Goal: Task Accomplishment & Management: Use online tool/utility

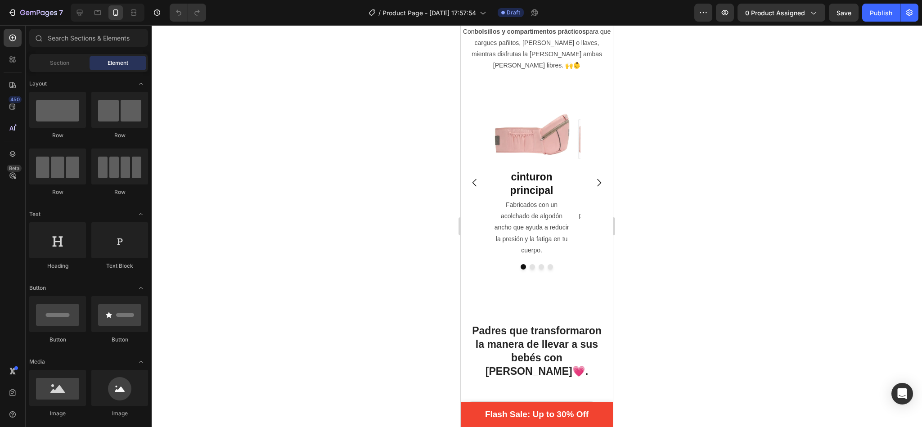
scroll to position [1368, 0]
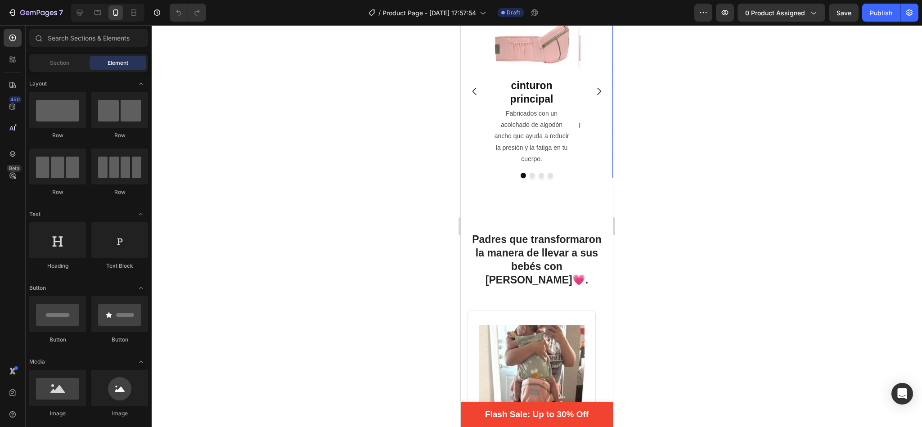
click at [593, 97] on icon "Carousel Next Arrow" at bounding box center [598, 91] width 11 height 11
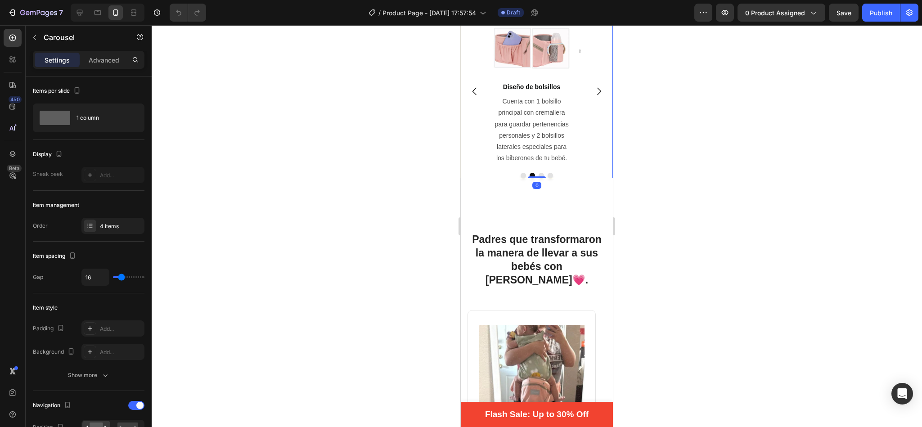
click at [593, 97] on icon "Carousel Next Arrow" at bounding box center [598, 91] width 11 height 11
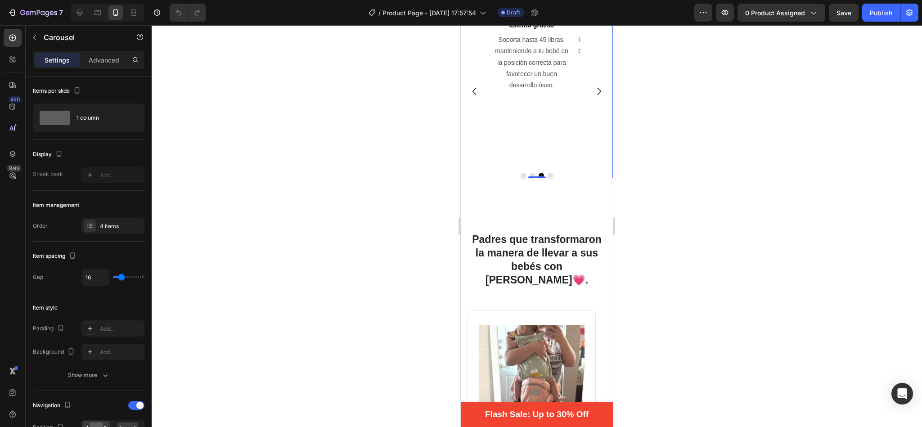
click at [593, 97] on icon "Carousel Next Arrow" at bounding box center [598, 91] width 11 height 11
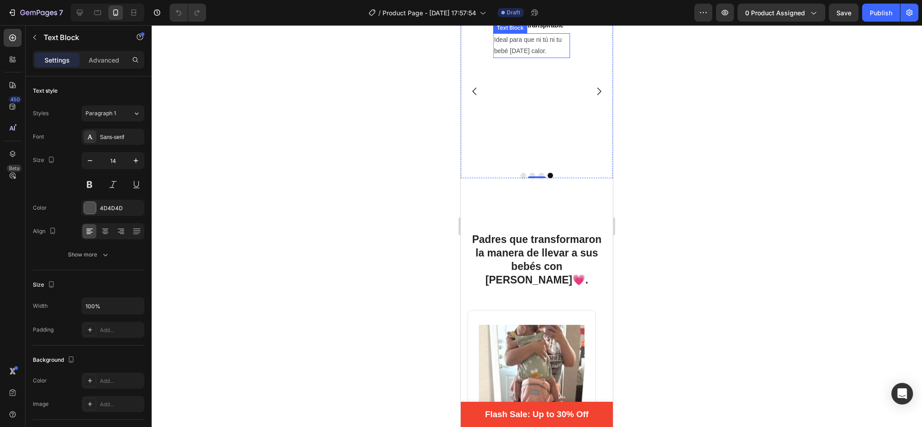
click at [552, 57] on p "Ideal para que ni tú ni tu bebé [DATE] calor." at bounding box center [531, 45] width 75 height 22
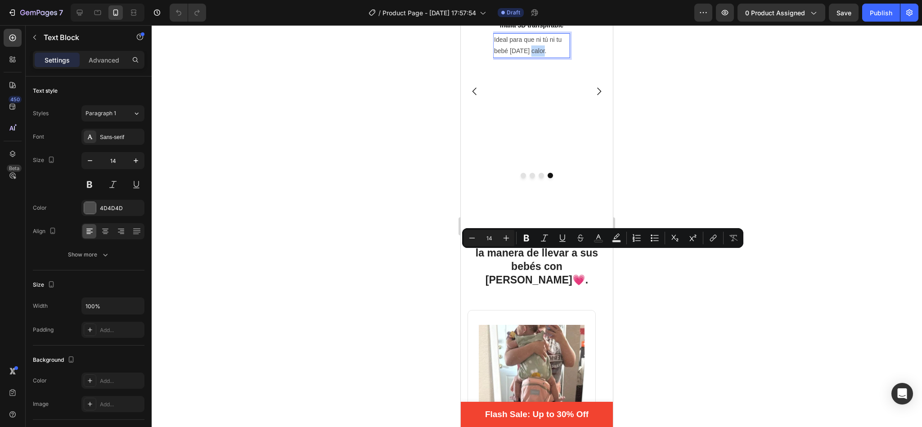
drag, startPoint x: 548, startPoint y: 256, endPoint x: 531, endPoint y: 256, distance: 17.1
click at [531, 57] on p "Ideal para que ni tú ni tu bebé pasen calor." at bounding box center [531, 45] width 75 height 22
click at [103, 231] on icon at bounding box center [105, 231] width 9 height 9
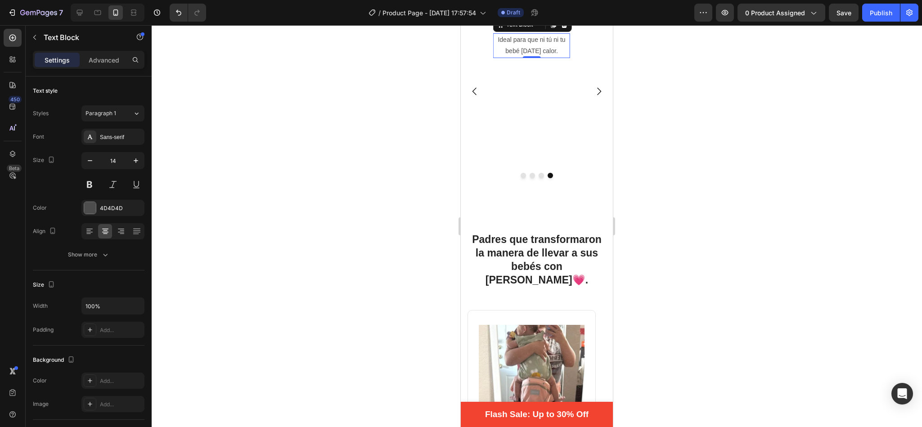
click at [389, 259] on div at bounding box center [537, 226] width 770 height 402
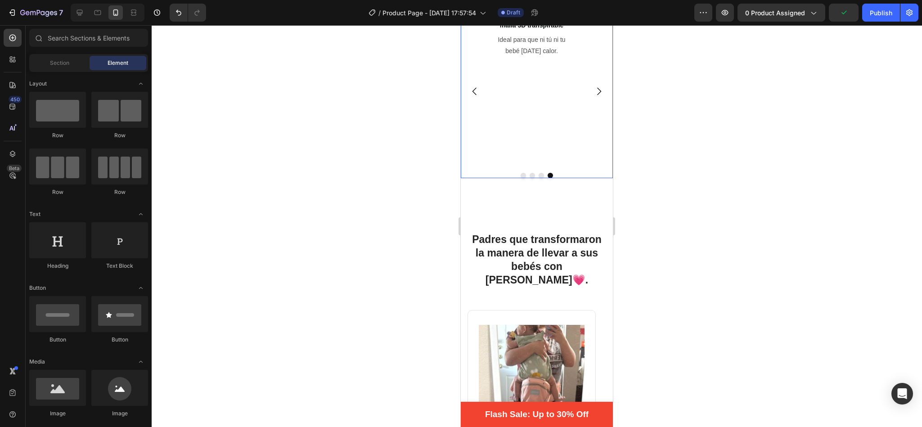
click at [593, 97] on icon "Carousel Next Arrow" at bounding box center [598, 91] width 11 height 11
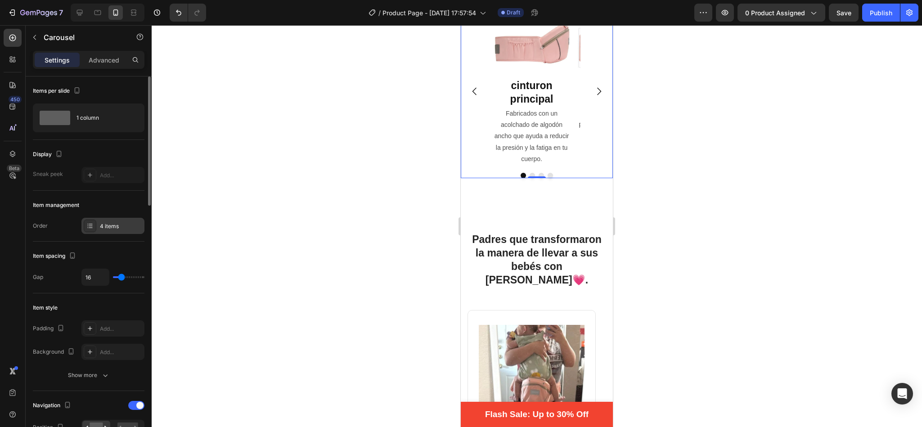
click at [101, 224] on div "4 items" at bounding box center [121, 226] width 42 height 8
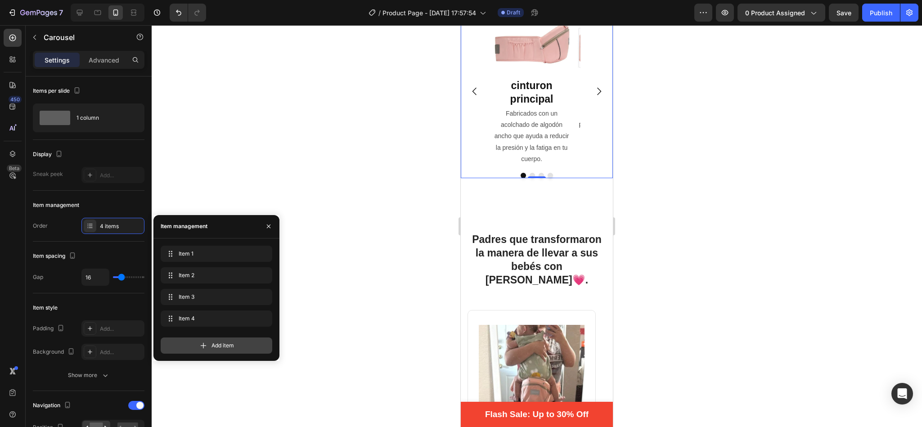
click at [215, 341] on span "Add item" at bounding box center [222, 345] width 22 height 8
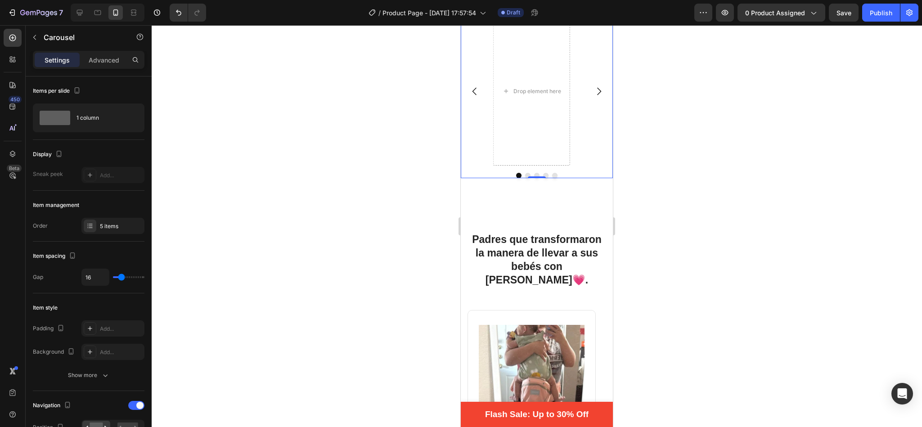
click at [316, 143] on div at bounding box center [537, 226] width 770 height 402
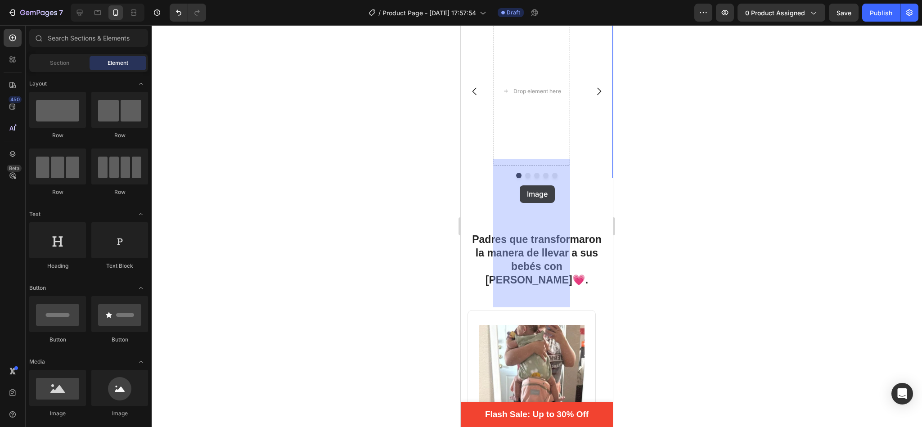
drag, startPoint x: 510, startPoint y: 414, endPoint x: 519, endPoint y: 185, distance: 228.7
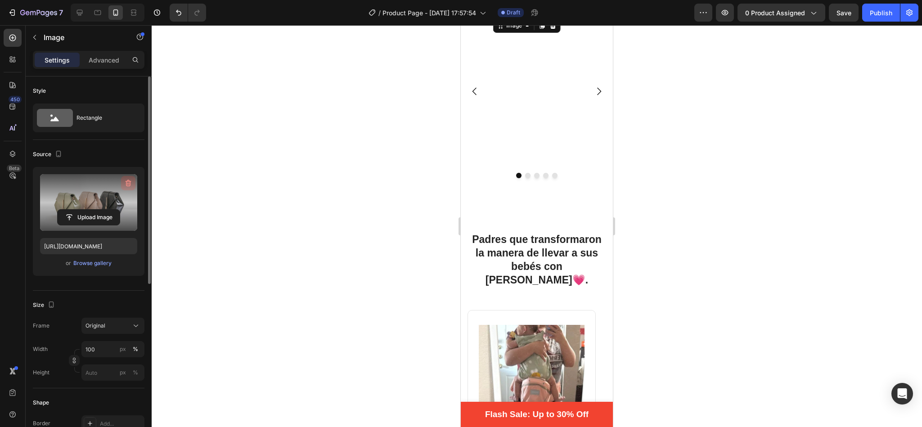
click at [124, 183] on icon "button" at bounding box center [128, 183] width 9 height 9
click at [93, 201] on input "file" at bounding box center [89, 202] width 62 height 15
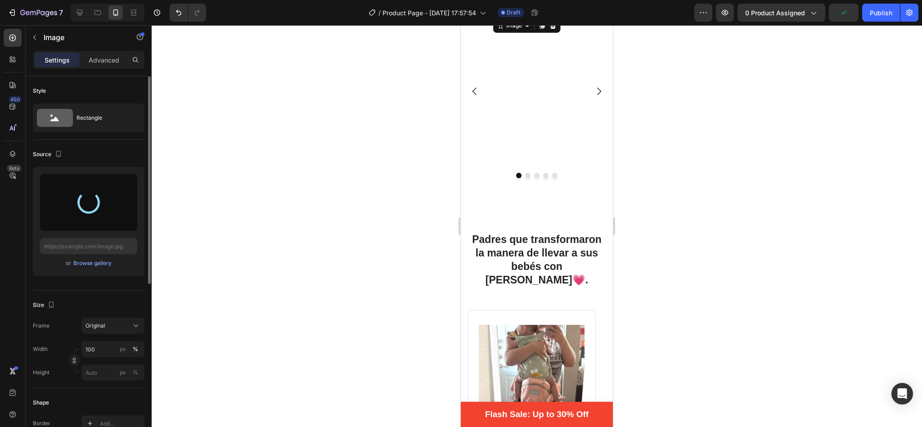
type input "https://cdn.shopify.com/s/files/1/0760/1943/3713/files/gempages_583559997430956…"
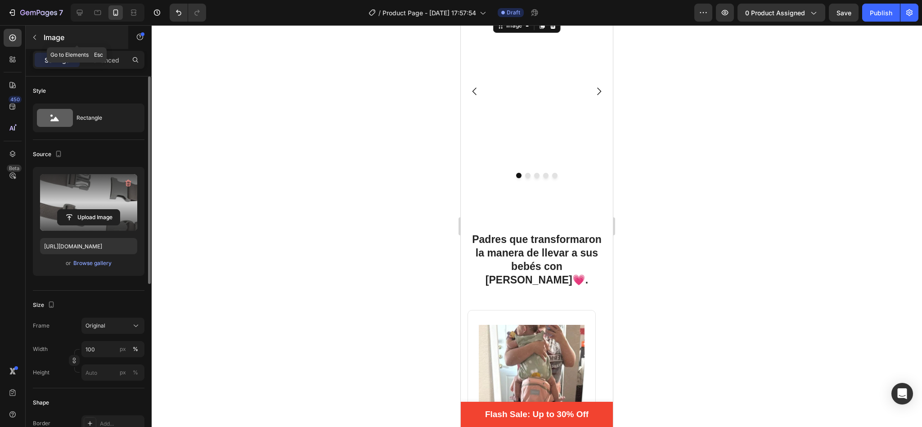
click at [39, 37] on button "button" at bounding box center [34, 37] width 14 height 14
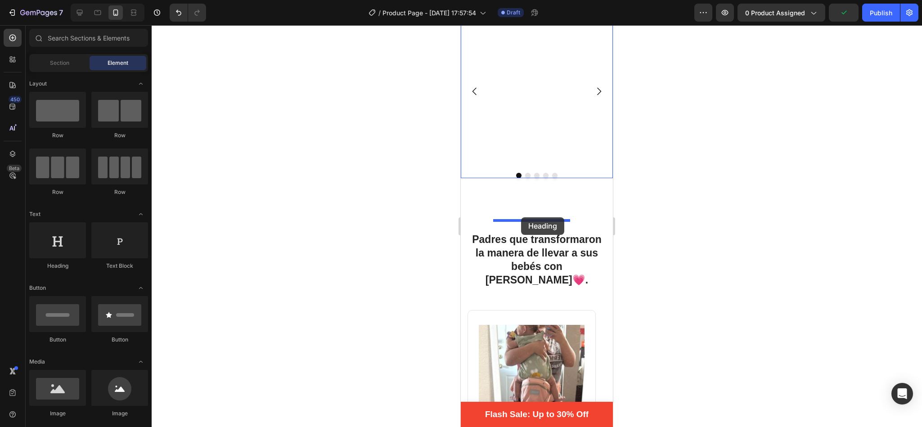
drag, startPoint x: 526, startPoint y: 271, endPoint x: 521, endPoint y: 217, distance: 54.2
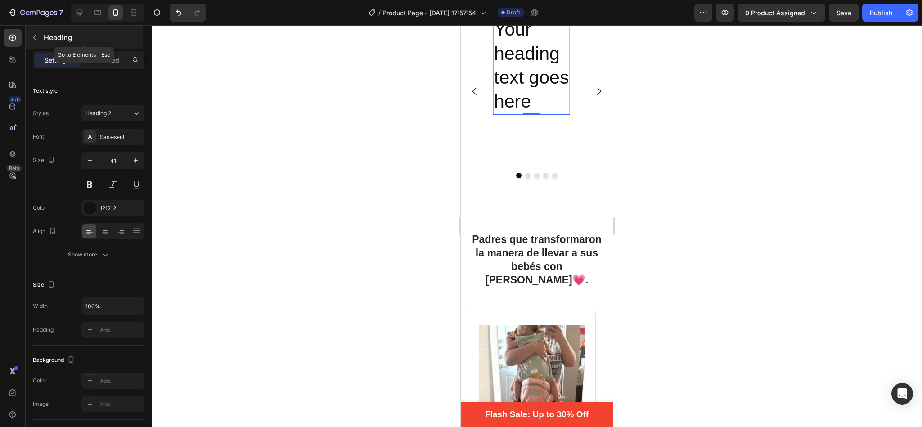
click at [36, 37] on icon "button" at bounding box center [34, 37] width 7 height 7
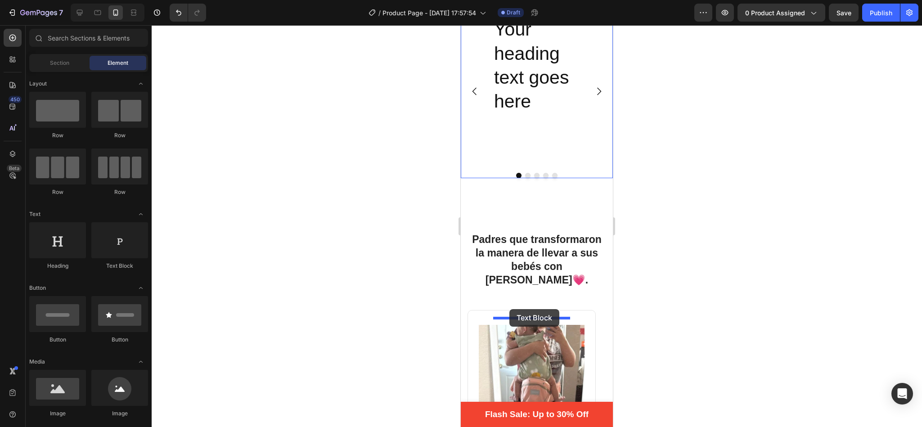
drag, startPoint x: 580, startPoint y: 268, endPoint x: 509, endPoint y: 309, distance: 81.6
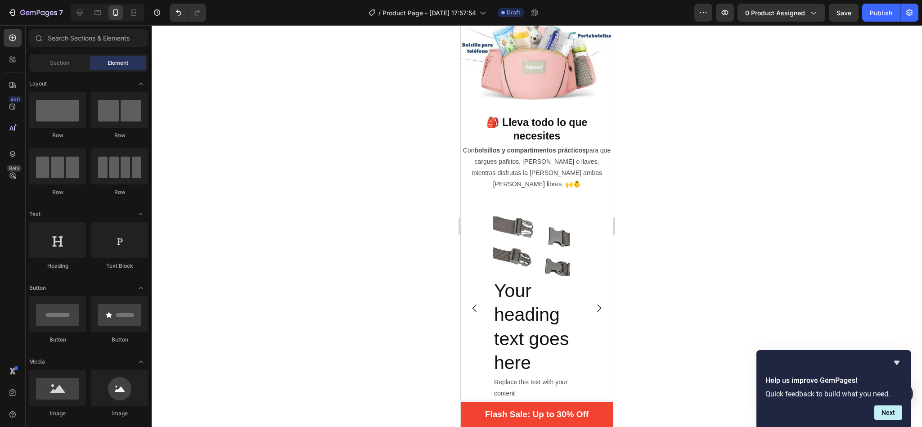
scroll to position [1293, 0]
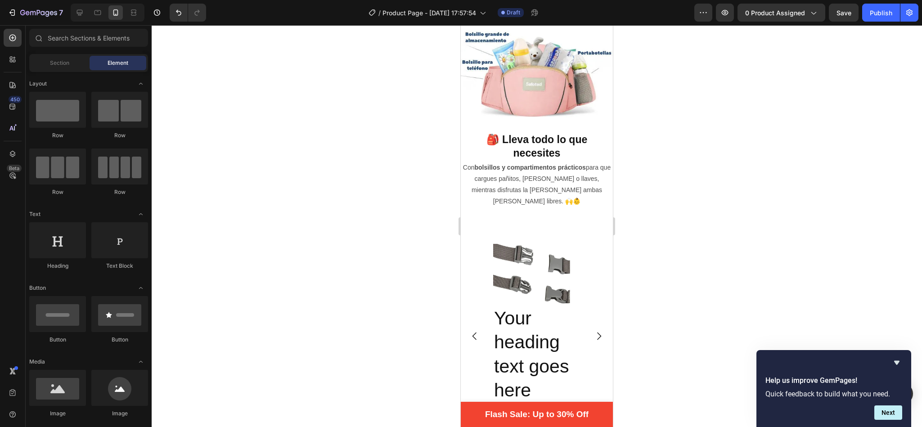
drag, startPoint x: 606, startPoint y: 154, endPoint x: 1073, endPoint y: 173, distance: 467.2
click at [519, 331] on h2 "Your heading text goes here" at bounding box center [531, 354] width 77 height 98
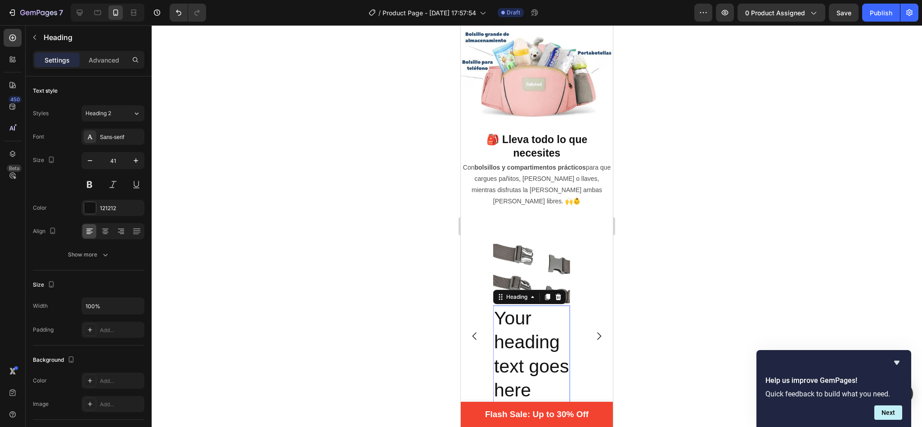
click at [519, 331] on h2 "Your heading text goes here" at bounding box center [531, 354] width 77 height 98
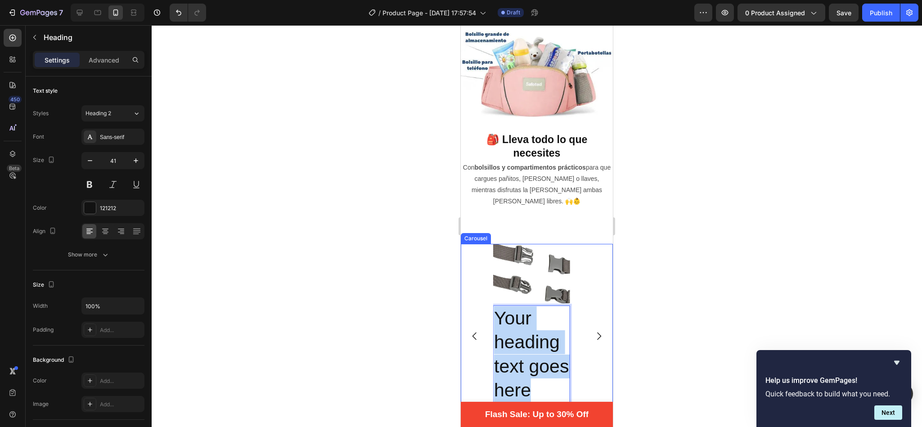
drag, startPoint x: 536, startPoint y: 379, endPoint x: 488, endPoint y: 313, distance: 80.9
click at [488, 313] on div "Image cinturon principal Heading Fabricados con un acolchado de algodón ancho q…" at bounding box center [537, 335] width 152 height 183
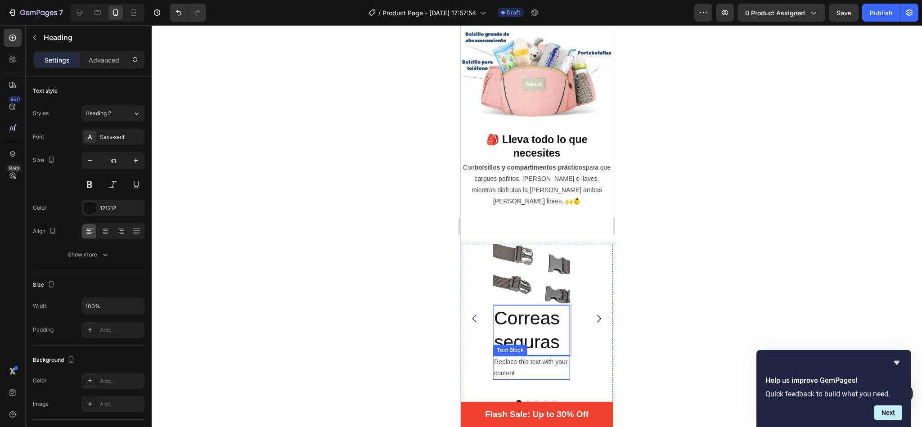
click at [536, 355] on div "Replace this text with your content" at bounding box center [531, 367] width 77 height 24
click at [522, 362] on p "Replace this text with your content" at bounding box center [531, 367] width 75 height 22
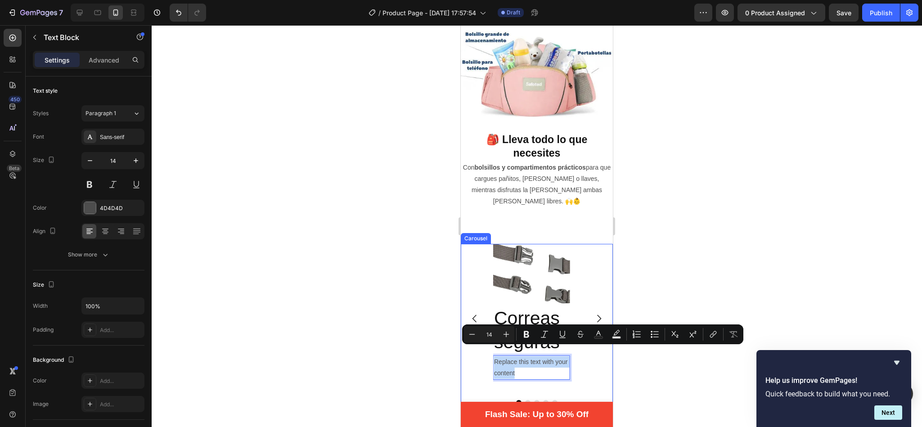
drag, startPoint x: 522, startPoint y: 362, endPoint x: 943, endPoint y: 367, distance: 420.6
click at [482, 342] on div "Image cinturon principal Heading Fabricados con un acolchado de algodón ancho q…" at bounding box center [537, 318] width 152 height 149
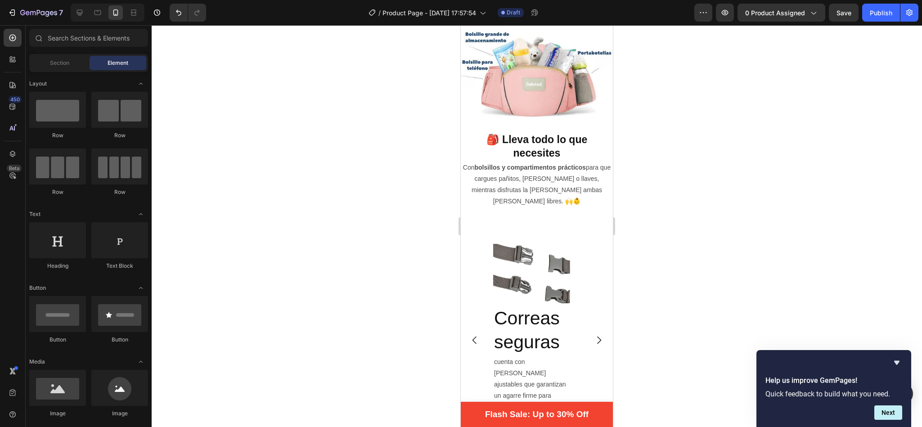
scroll to position [1443, 0]
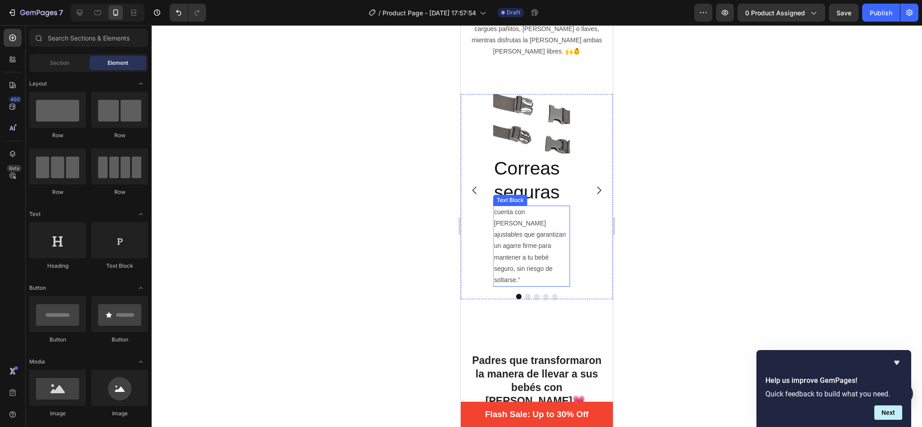
click at [521, 254] on p "cuenta con correas ajustables que garantizan un agarre firme para mantener a tu…" at bounding box center [531, 245] width 75 height 79
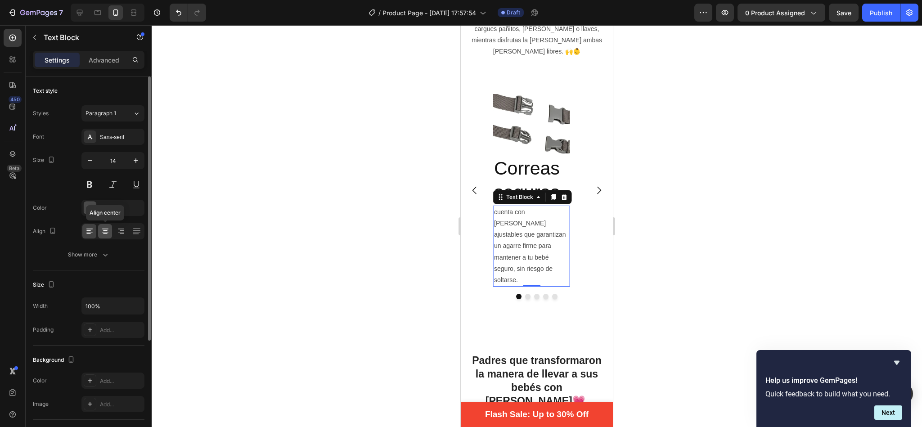
click at [101, 233] on icon at bounding box center [105, 231] width 9 height 9
click at [289, 168] on div at bounding box center [537, 226] width 770 height 402
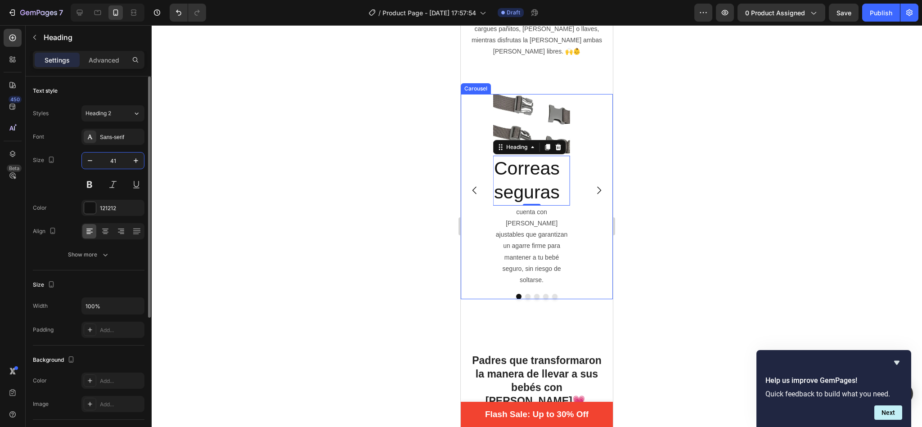
click at [120, 162] on input "41" at bounding box center [113, 160] width 30 height 16
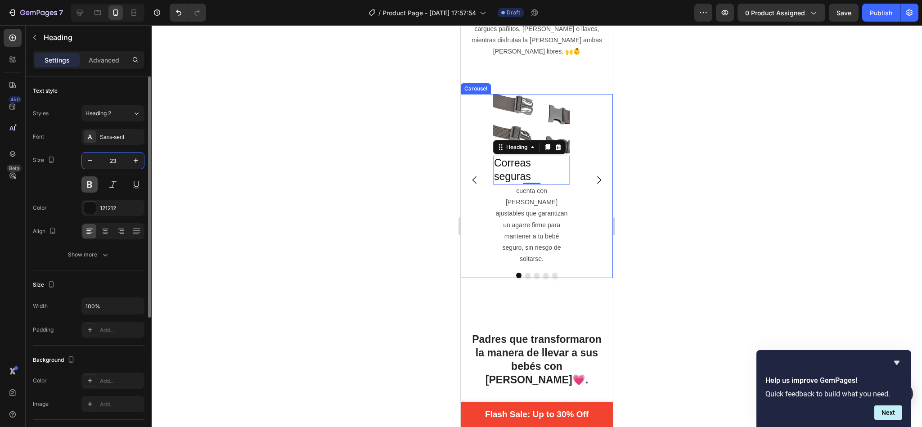
type input "23"
click at [90, 185] on button at bounding box center [89, 184] width 16 height 16
click at [105, 233] on icon at bounding box center [105, 232] width 6 height 1
click at [306, 193] on div at bounding box center [537, 226] width 770 height 402
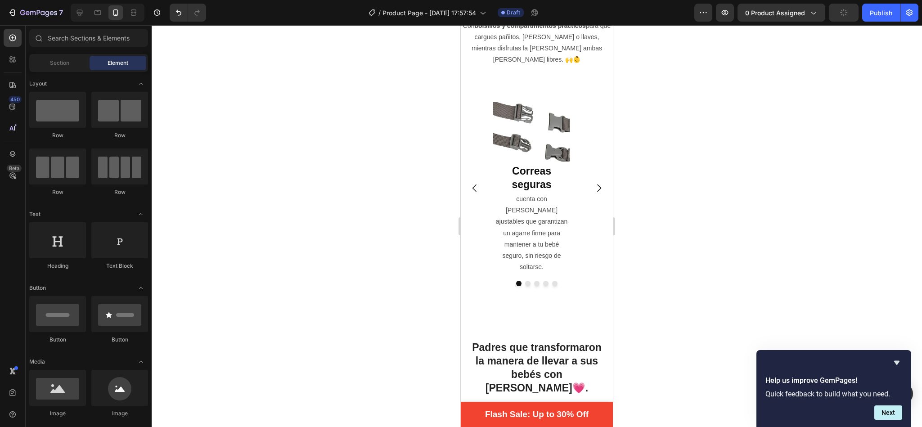
scroll to position [1377, 0]
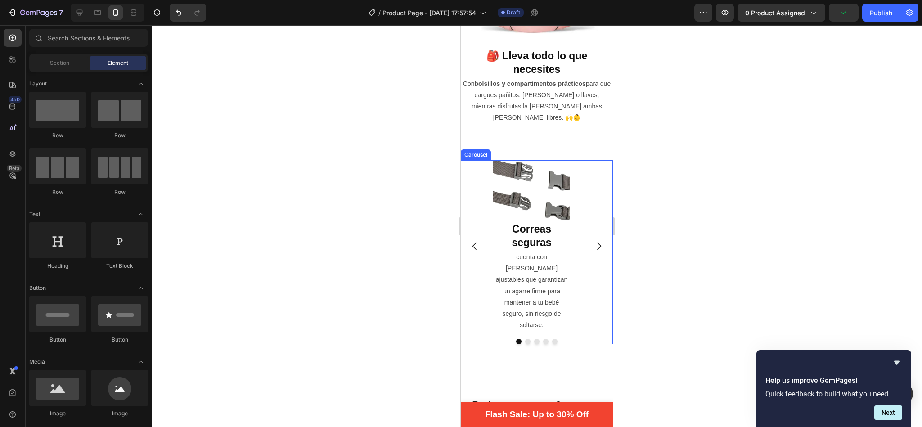
click at [593, 241] on icon "Carousel Next Arrow" at bounding box center [598, 246] width 11 height 11
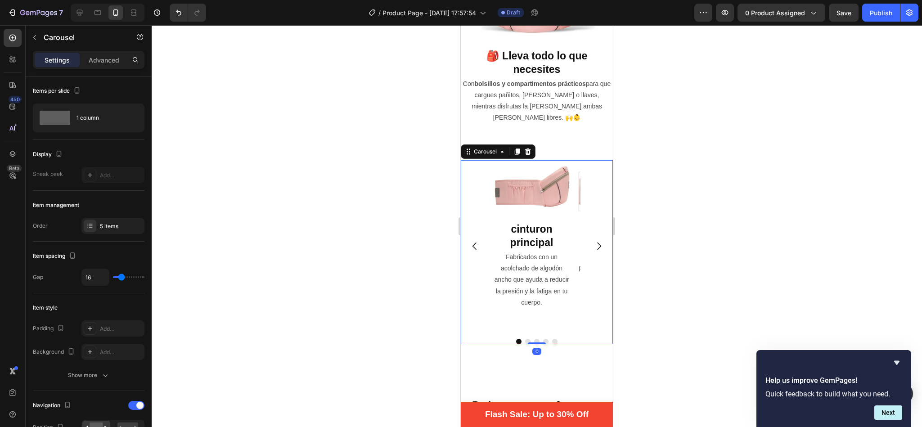
click at [593, 241] on icon "Carousel Next Arrow" at bounding box center [598, 246] width 11 height 11
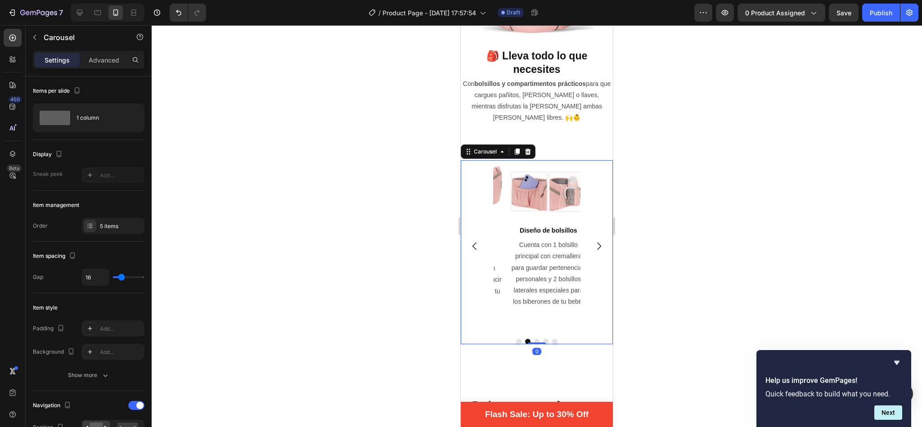
click at [593, 241] on icon "Carousel Next Arrow" at bounding box center [598, 246] width 11 height 11
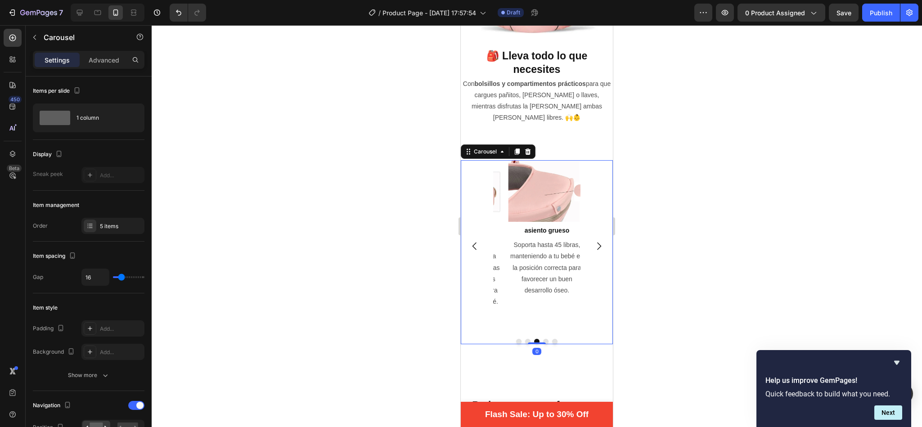
click at [593, 241] on icon "Carousel Next Arrow" at bounding box center [598, 246] width 11 height 11
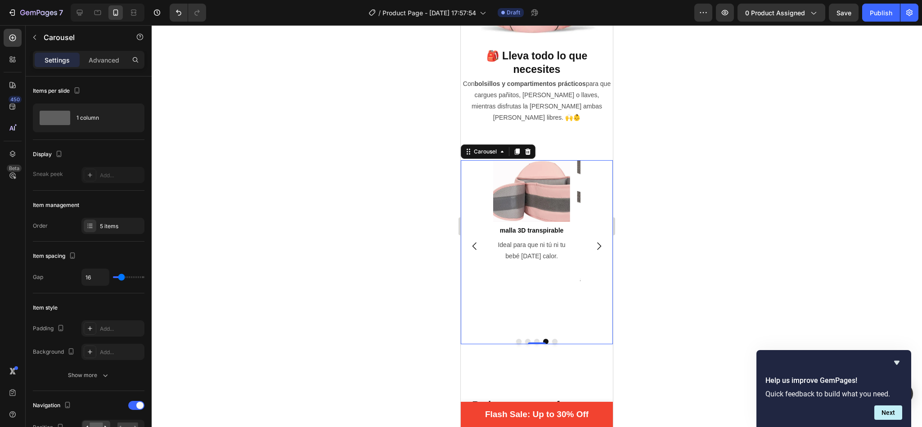
click at [593, 241] on icon "Carousel Next Arrow" at bounding box center [598, 246] width 11 height 11
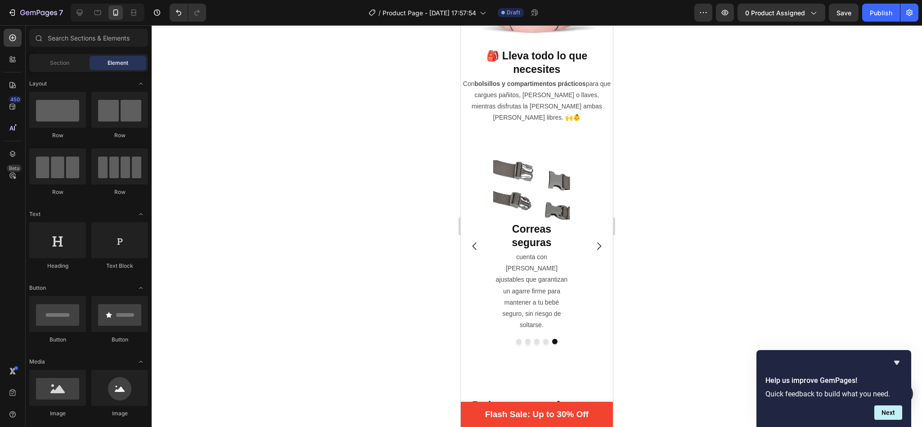
scroll to position [1344, 0]
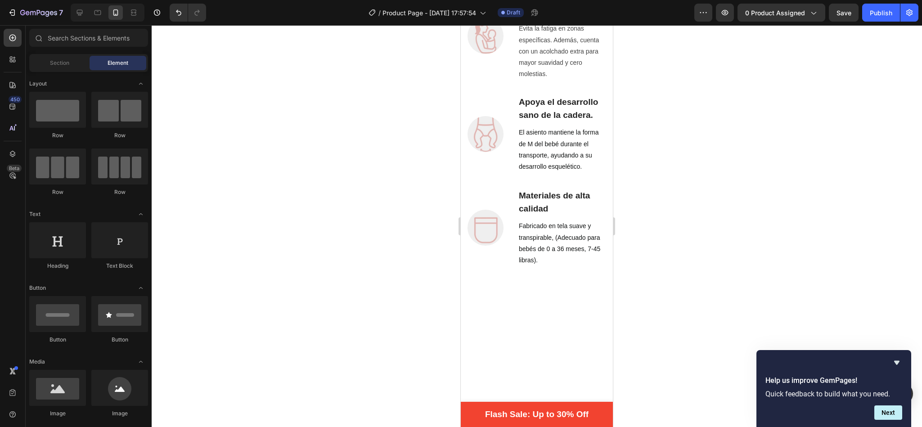
drag, startPoint x: 608, startPoint y: 166, endPoint x: 1072, endPoint y: 104, distance: 468.7
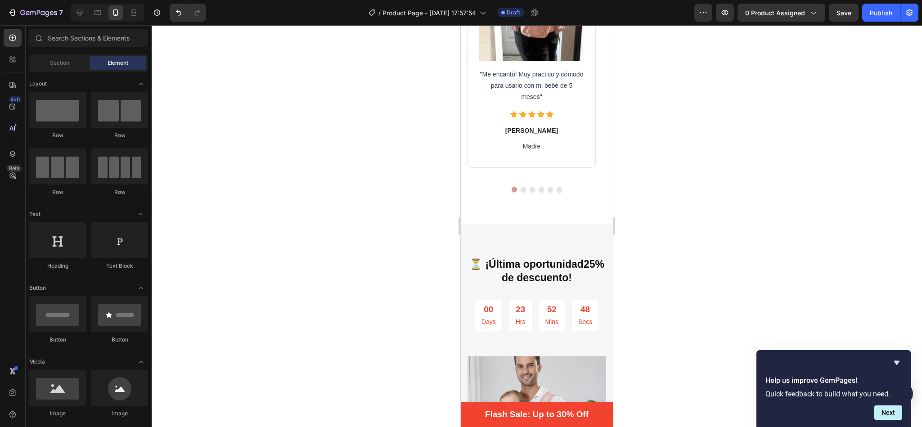
scroll to position [2082, 0]
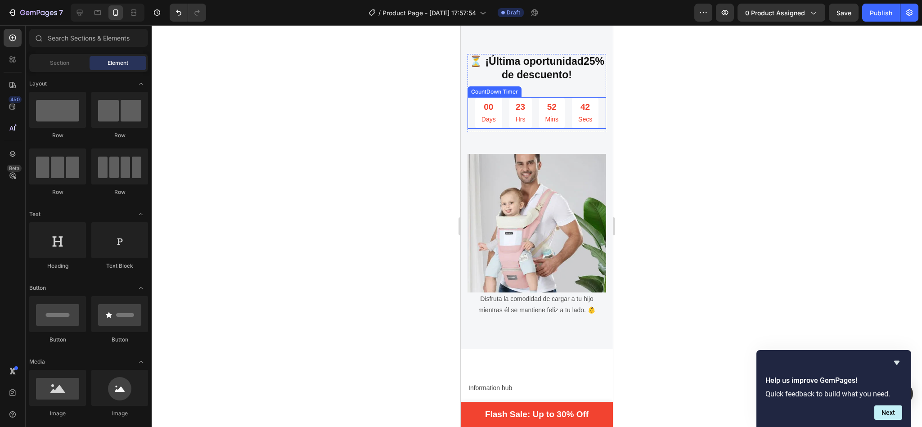
click at [589, 102] on div "42 Secs" at bounding box center [585, 112] width 27 height 31
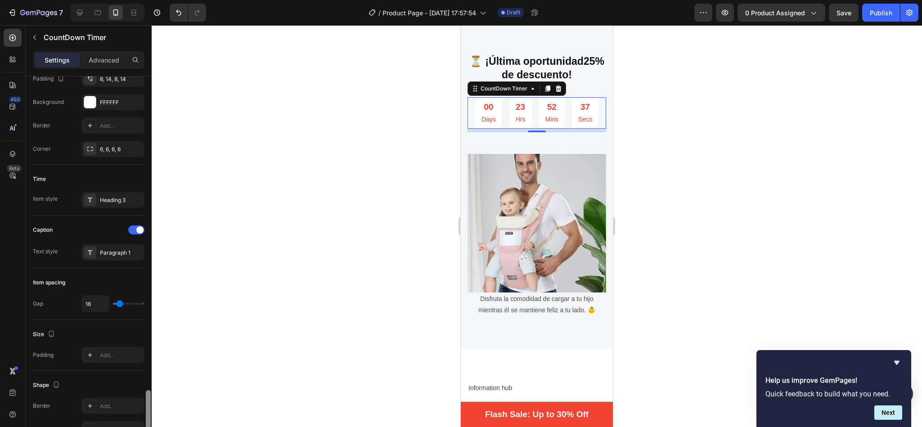
scroll to position [0, 0]
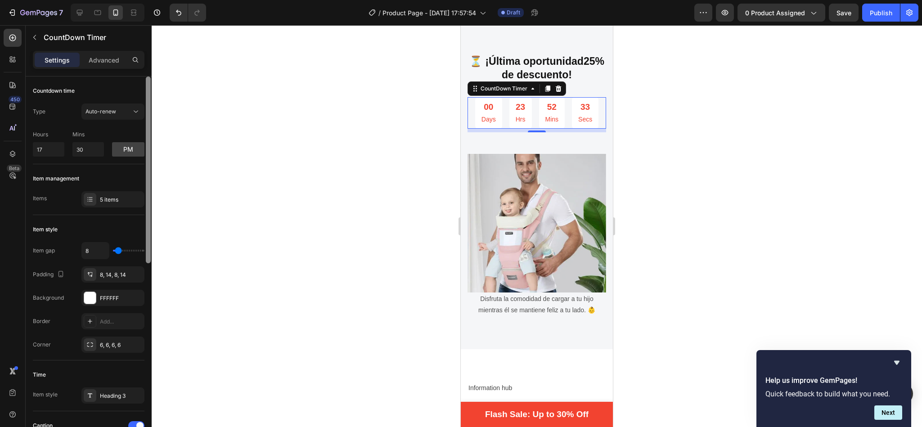
drag, startPoint x: 147, startPoint y: 167, endPoint x: 158, endPoint y: 161, distance: 12.7
click at [158, 0] on div "7 / Product Page - Sep 26, 17:57:54 Draft Preview 0 product assigned Save Publi…" at bounding box center [461, 0] width 922 height 0
click at [94, 277] on div at bounding box center [90, 274] width 13 height 13
click at [262, 192] on div at bounding box center [537, 226] width 770 height 402
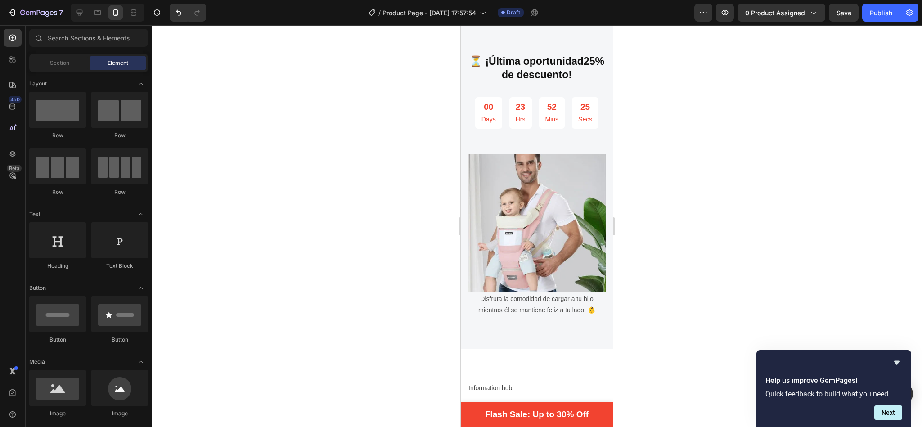
scroll to position [1999, 0]
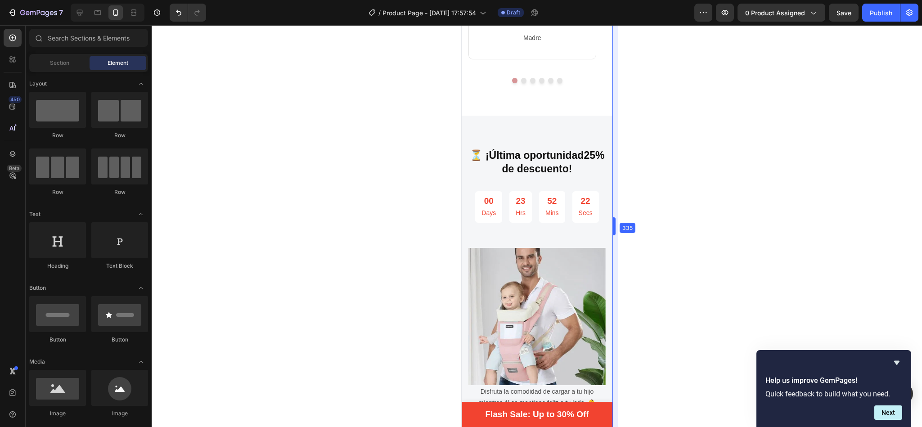
drag, startPoint x: 613, startPoint y: 215, endPoint x: 611, endPoint y: 224, distance: 9.5
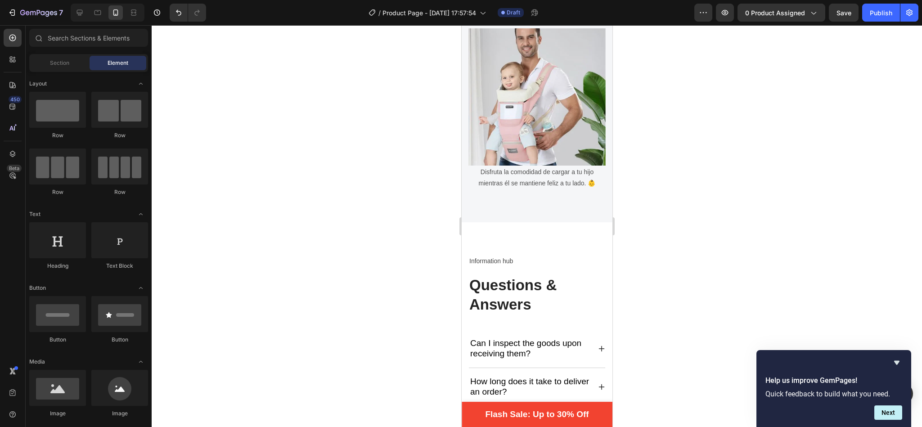
drag, startPoint x: 608, startPoint y: 221, endPoint x: 1075, endPoint y: 279, distance: 470.4
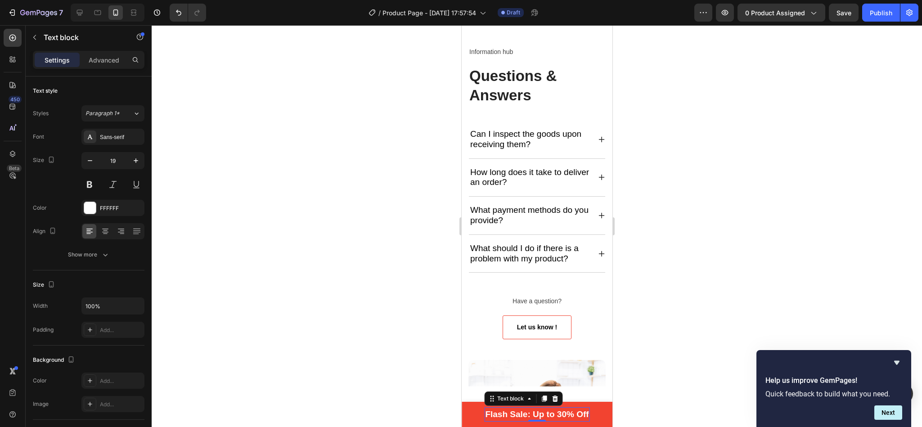
click at [574, 412] on p "Flash Sale: Up to 30% Off" at bounding box center [535, 414] width 103 height 13
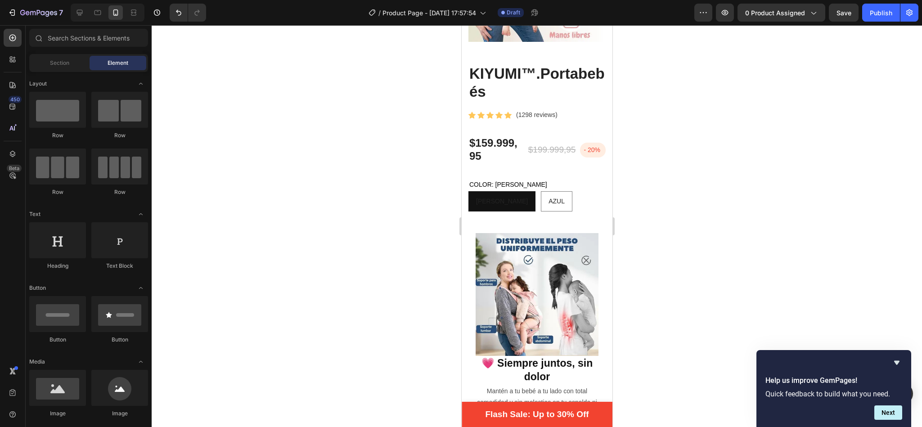
scroll to position [175, 0]
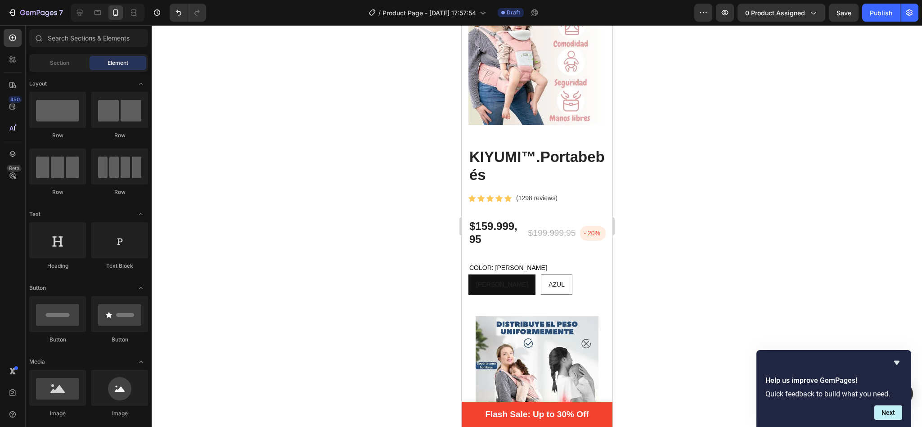
drag, startPoint x: 607, startPoint y: 253, endPoint x: 1074, endPoint y: 86, distance: 495.8
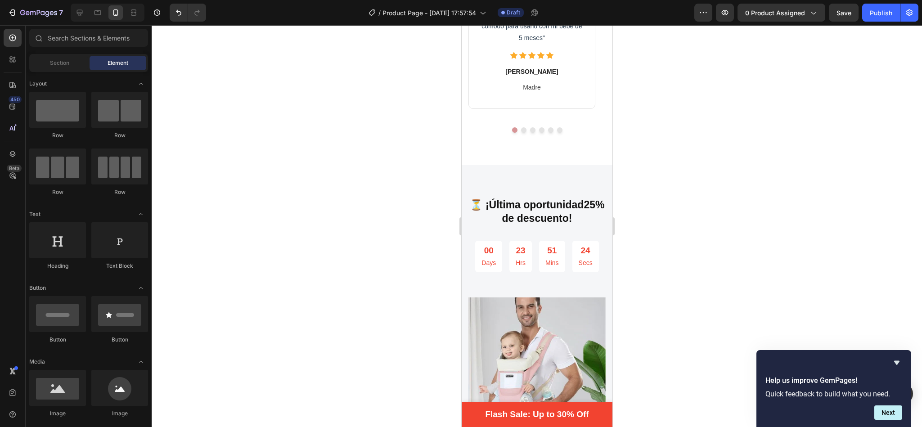
scroll to position [1999, 0]
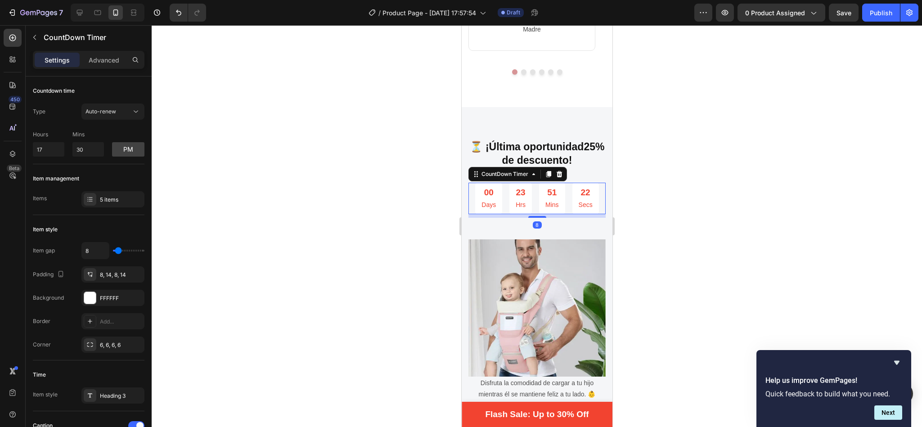
click at [531, 187] on div "00 Days 23 Hrs 51 Mins 22 Secs" at bounding box center [535, 198] width 123 height 31
click at [46, 148] on input "17" at bounding box center [48, 149] width 31 height 14
drag, startPoint x: 46, startPoint y: 148, endPoint x: 33, endPoint y: 150, distance: 13.6
click at [33, 150] on input "17" at bounding box center [48, 149] width 31 height 14
type input "1"
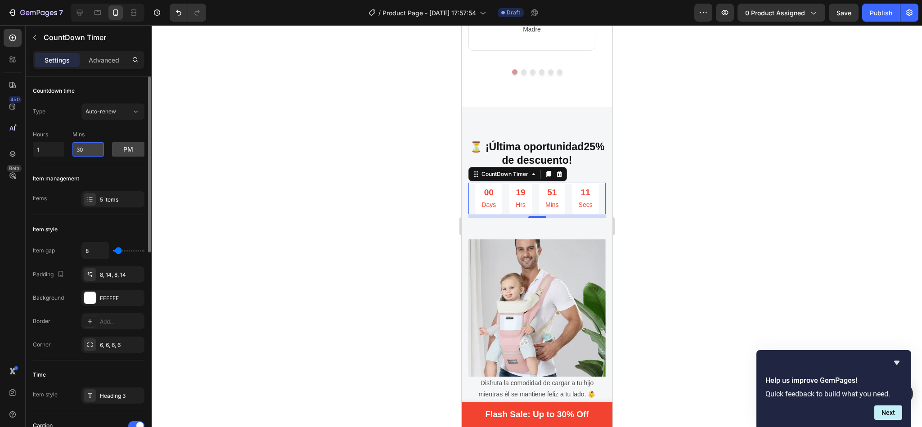
click at [95, 149] on input "30" at bounding box center [87, 149] width 31 height 14
click at [128, 149] on button "pm" at bounding box center [128, 149] width 32 height 14
click at [127, 113] on div "Auto-renew" at bounding box center [108, 111] width 46 height 8
click at [89, 169] on span "Manual" at bounding box center [94, 168] width 19 height 8
click at [54, 145] on input "0" at bounding box center [48, 150] width 31 height 14
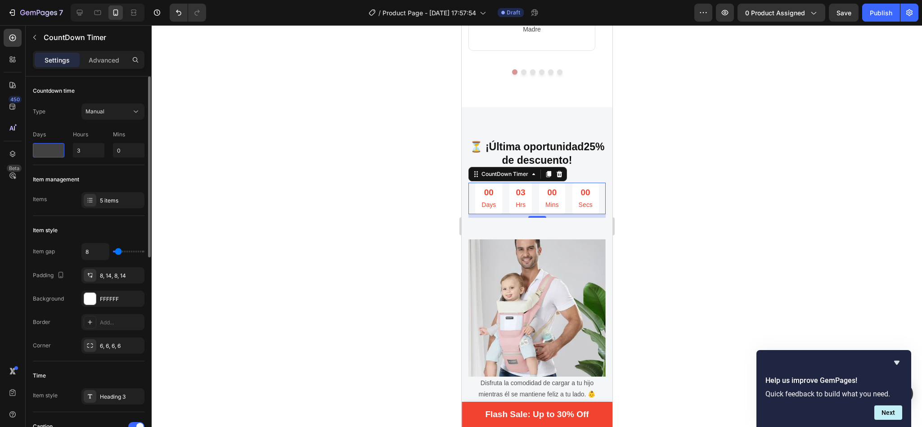
type input "1"
type input "0"
click at [88, 147] on input "3" at bounding box center [88, 150] width 31 height 14
click at [125, 146] on input "0" at bounding box center [128, 150] width 31 height 14
type input "7"
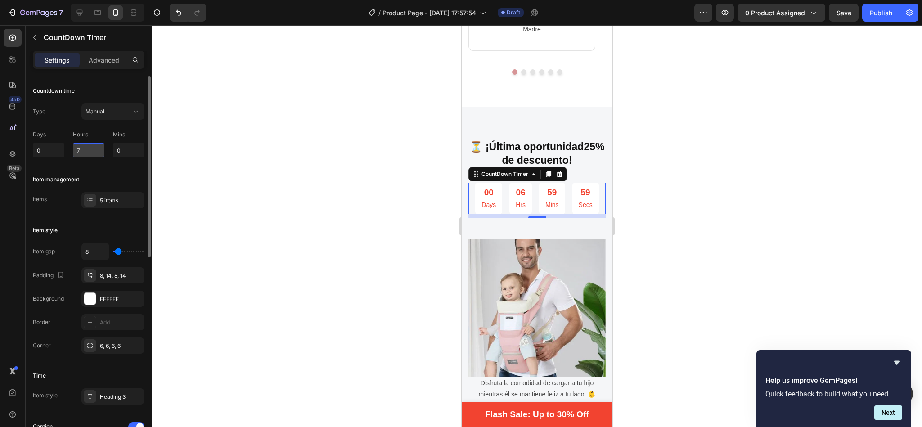
click at [98, 150] on input "7" at bounding box center [88, 150] width 31 height 14
type input "1"
click at [133, 145] on input "0" at bounding box center [128, 150] width 31 height 14
type input "11"
click at [237, 143] on div at bounding box center [537, 226] width 770 height 402
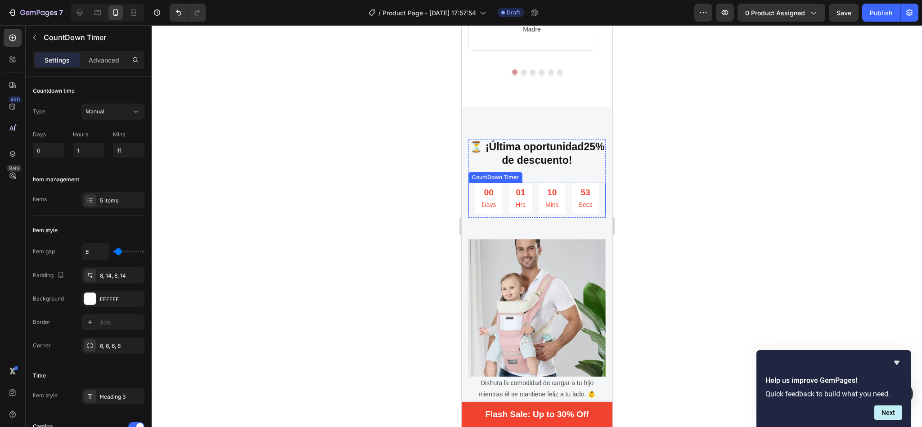
click at [578, 199] on p "Secs" at bounding box center [585, 204] width 14 height 11
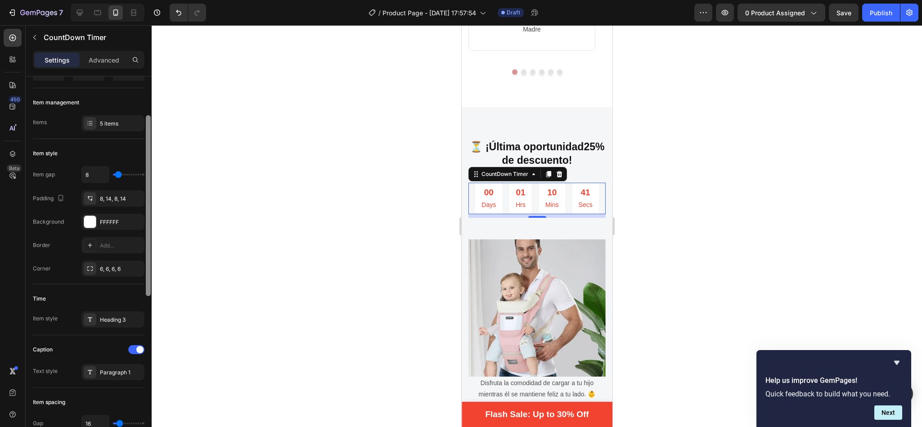
scroll to position [78, 0]
drag, startPoint x: 149, startPoint y: 208, endPoint x: 152, endPoint y: 243, distance: 35.6
click at [152, 0] on div "7 / Product Page - Sep 26, 17:57:54 Draft Preview 0 product assigned Save Publi…" at bounding box center [461, 0] width 922 height 0
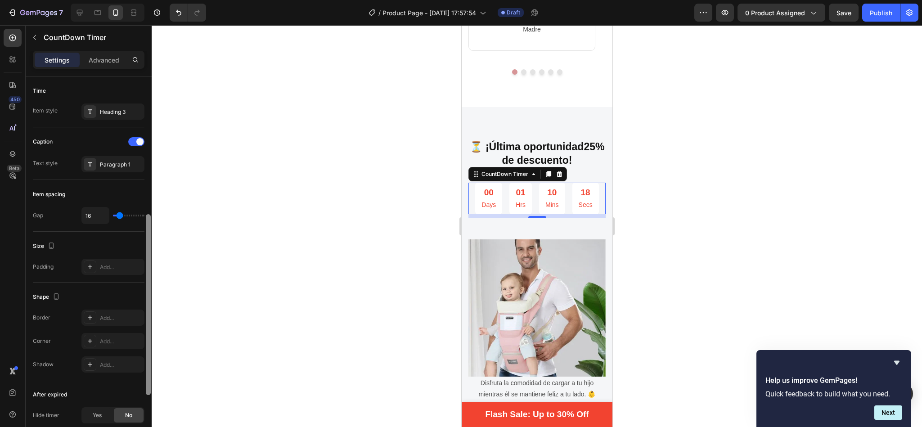
scroll to position [285, 0]
drag, startPoint x: 150, startPoint y: 164, endPoint x: 151, endPoint y: 264, distance: 99.8
click at [151, 264] on div at bounding box center [148, 264] width 7 height 376
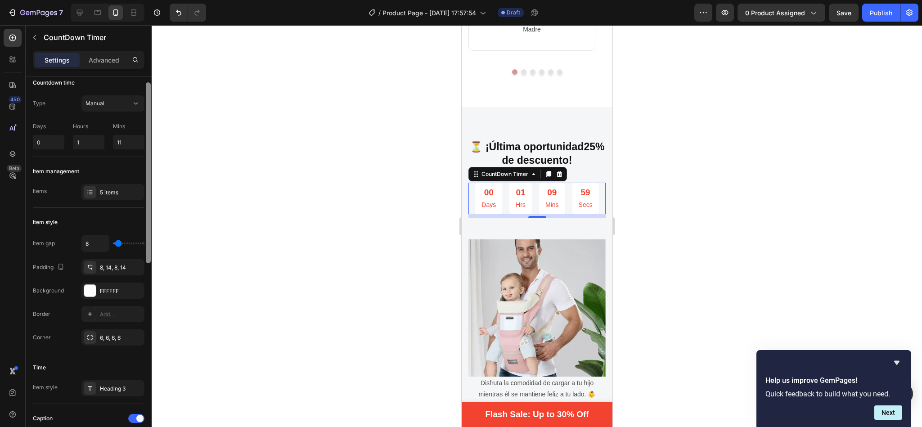
scroll to position [0, 0]
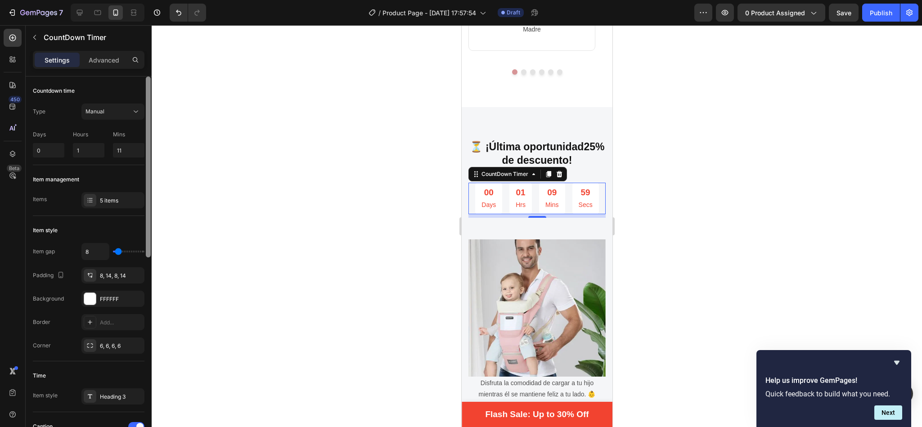
drag, startPoint x: 146, startPoint y: 343, endPoint x: 211, endPoint y: 131, distance: 221.5
click at [211, 0] on div "7 / Product Page - Sep 26, 17:57:54 Draft Preview 0 product assigned Save Publi…" at bounding box center [461, 0] width 922 height 0
click at [106, 57] on p "Advanced" at bounding box center [104, 59] width 31 height 9
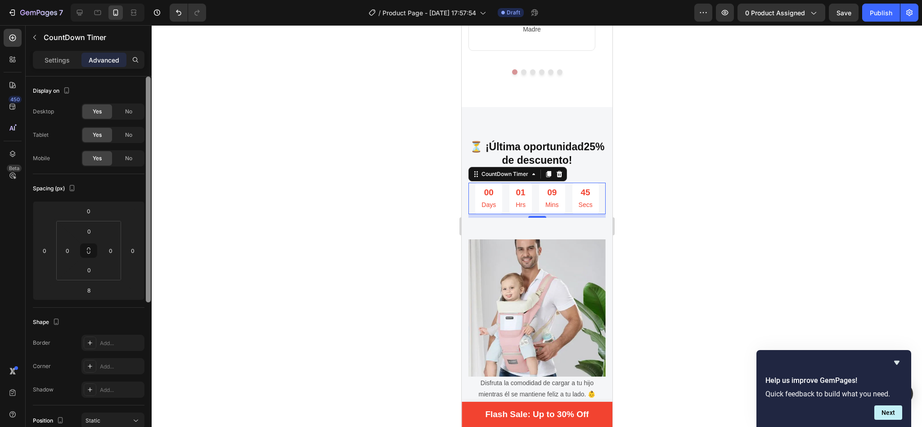
drag, startPoint x: 149, startPoint y: 96, endPoint x: 181, endPoint y: 69, distance: 42.4
click at [181, 0] on div "7 / Product Page - Sep 26, 17:57:54 Draft Preview 0 product assigned Save Publi…" at bounding box center [461, 0] width 922 height 0
click at [61, 64] on p "Settings" at bounding box center [57, 59] width 25 height 9
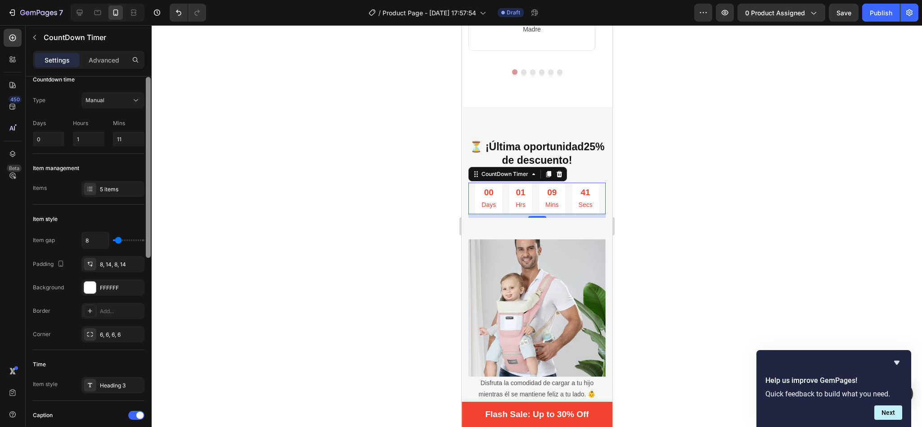
scroll to position [24, 0]
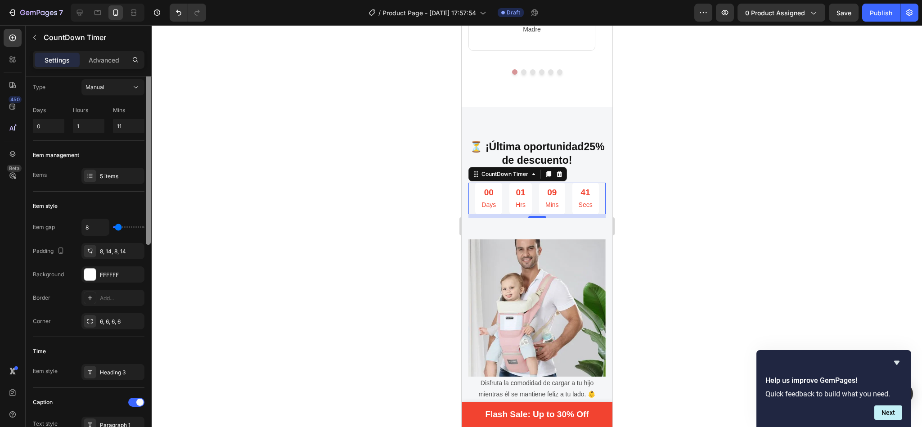
drag, startPoint x: 149, startPoint y: 166, endPoint x: 148, endPoint y: 178, distance: 11.8
click at [148, 178] on div at bounding box center [148, 154] width 5 height 181
click at [483, 186] on div "00" at bounding box center [488, 192] width 14 height 13
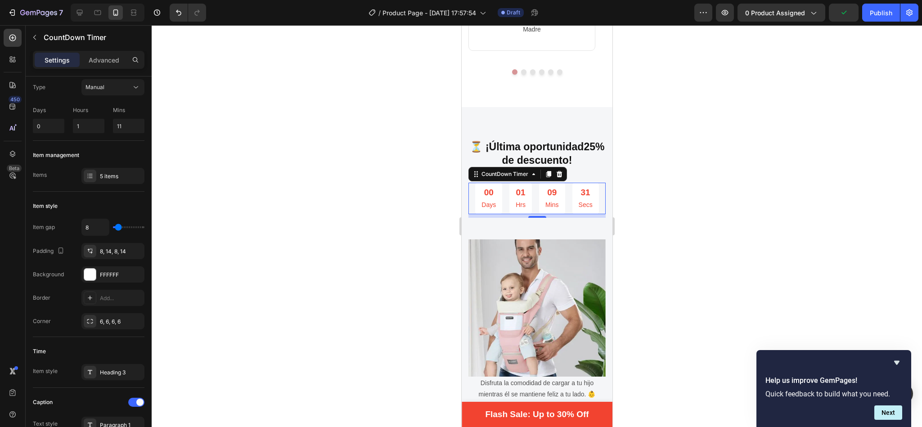
click at [496, 183] on div "00 Days" at bounding box center [487, 198] width 27 height 31
click at [516, 186] on div "01" at bounding box center [520, 192] width 10 height 13
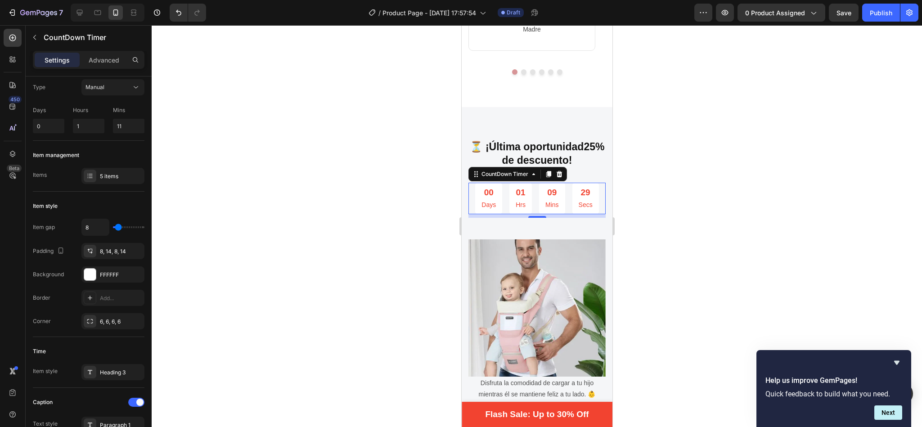
click at [516, 186] on div "01" at bounding box center [520, 192] width 10 height 13
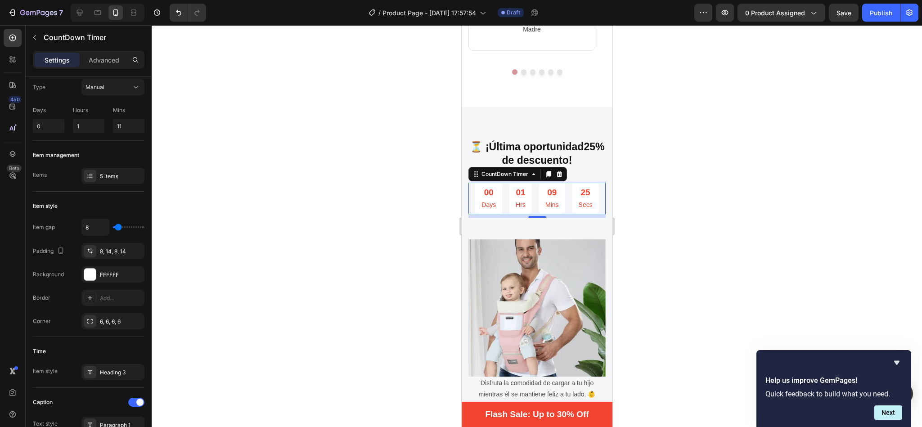
click at [489, 199] on p "Days" at bounding box center [488, 204] width 14 height 11
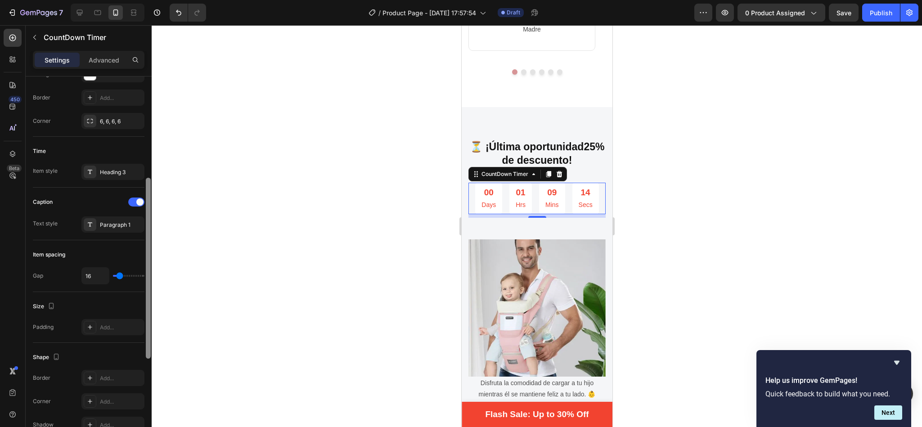
scroll to position [227, 0]
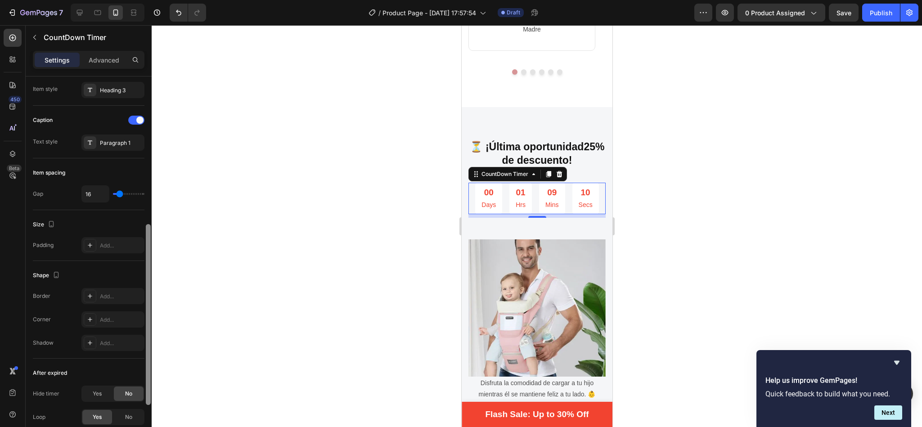
drag, startPoint x: 148, startPoint y: 196, endPoint x: 161, endPoint y: 332, distance: 136.9
click at [161, 0] on div "7 / Product Page - Sep 26, 17:57:54 Draft Preview 0 product assigned Save Publi…" at bounding box center [461, 0] width 922 height 0
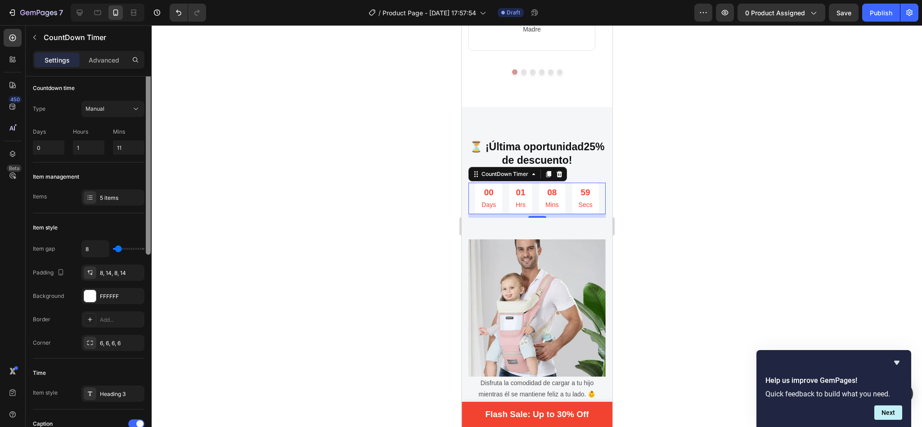
scroll to position [0, 0]
drag, startPoint x: 148, startPoint y: 260, endPoint x: 158, endPoint y: 77, distance: 183.7
click at [158, 0] on div "7 / Product Page - Sep 26, 17:57:54 Draft Preview 0 product assigned Save Publi…" at bounding box center [461, 0] width 922 height 0
drag, startPoint x: 56, startPoint y: 92, endPoint x: 95, endPoint y: 59, distance: 50.8
click at [95, 59] on div "Settings Advanced Countdown time Type Manual Days 0 Hours 1 Mins 11 Item manage…" at bounding box center [89, 252] width 126 height 402
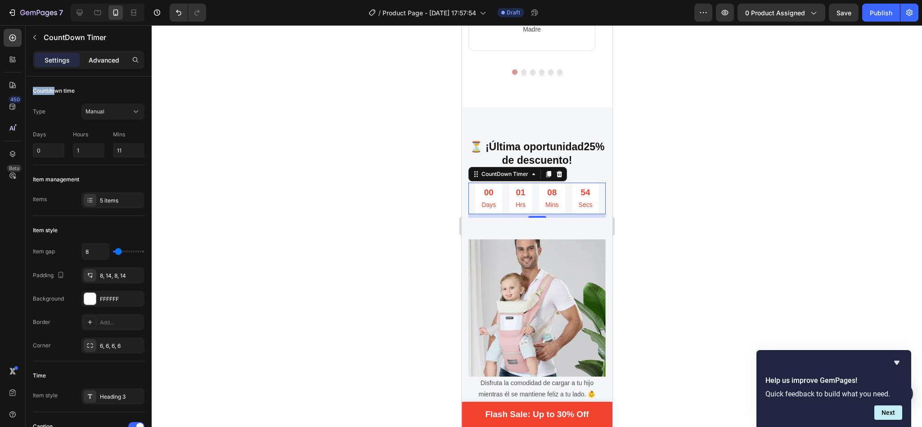
click at [95, 59] on p "Advanced" at bounding box center [104, 59] width 31 height 9
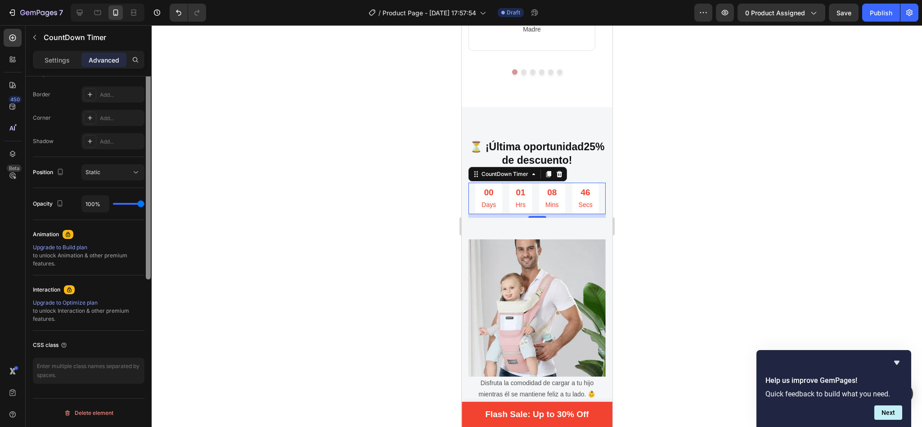
scroll to position [118, 0]
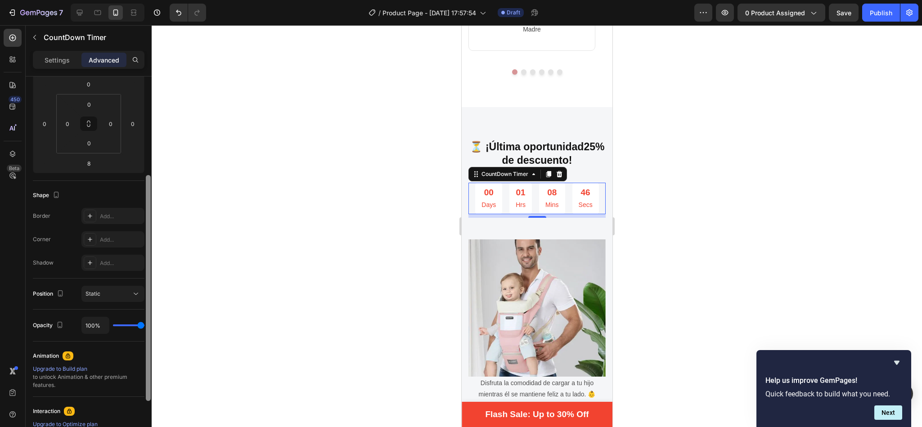
drag, startPoint x: 147, startPoint y: 114, endPoint x: 142, endPoint y: 185, distance: 71.2
click at [142, 185] on div "Display on Desktop Yes No Tablet Yes No Mobile Yes No Spacing (px) 0 0 8 0 0 0 …" at bounding box center [89, 264] width 126 height 376
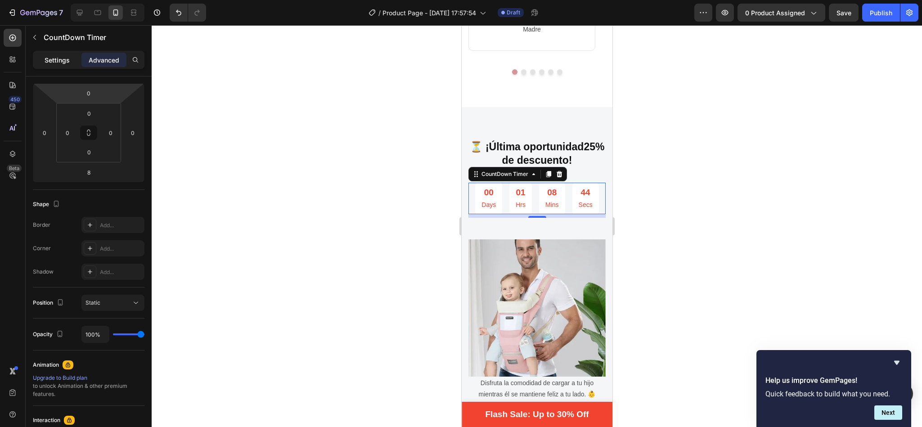
click at [57, 56] on p "Settings" at bounding box center [57, 59] width 25 height 9
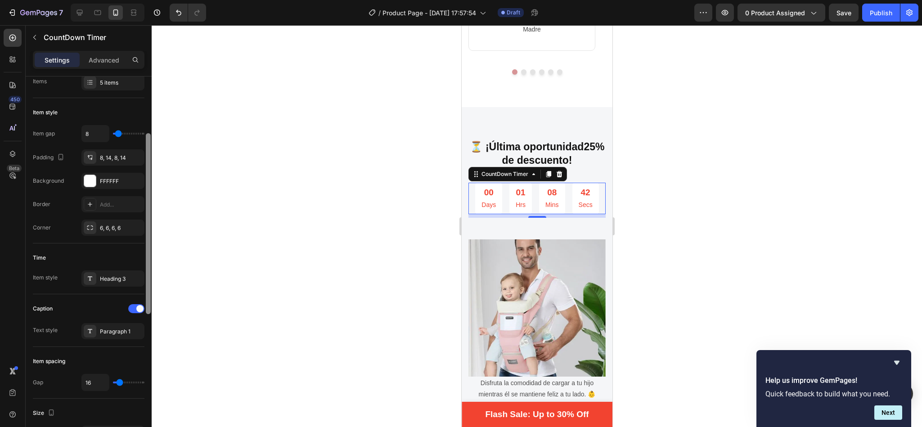
click at [146, 204] on div at bounding box center [148, 223] width 5 height 181
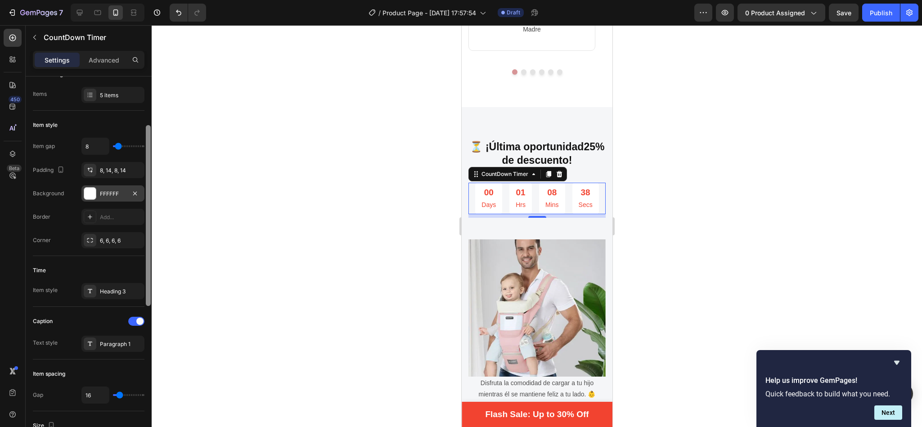
scroll to position [104, 0]
drag, startPoint x: 146, startPoint y: 204, endPoint x: 98, endPoint y: 197, distance: 49.0
click at [98, 197] on div "Countdown time Type Manual Days 0 Hours 1 Mins 11 Item management Items 5 items…" at bounding box center [89, 264] width 126 height 376
click at [90, 197] on div at bounding box center [90, 195] width 12 height 12
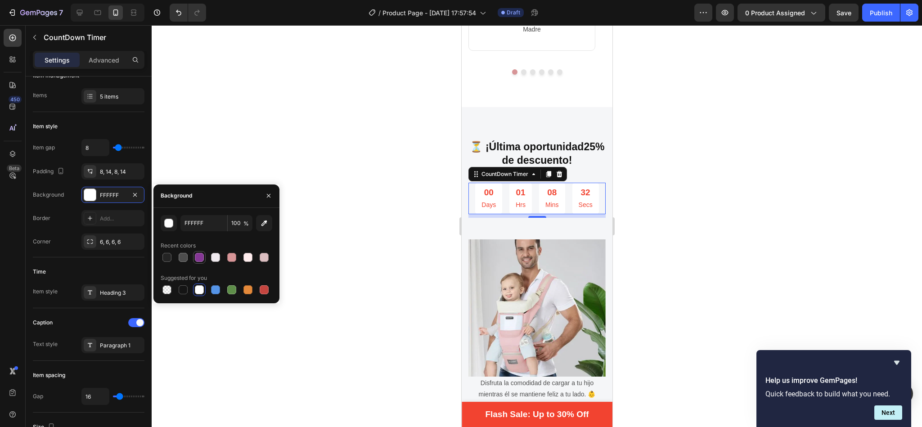
click at [197, 255] on div at bounding box center [199, 257] width 9 height 9
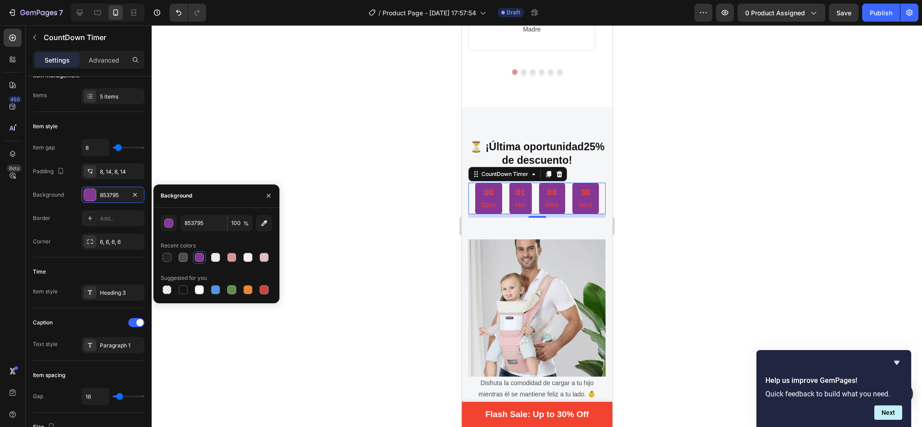
type input "FFFFFF"
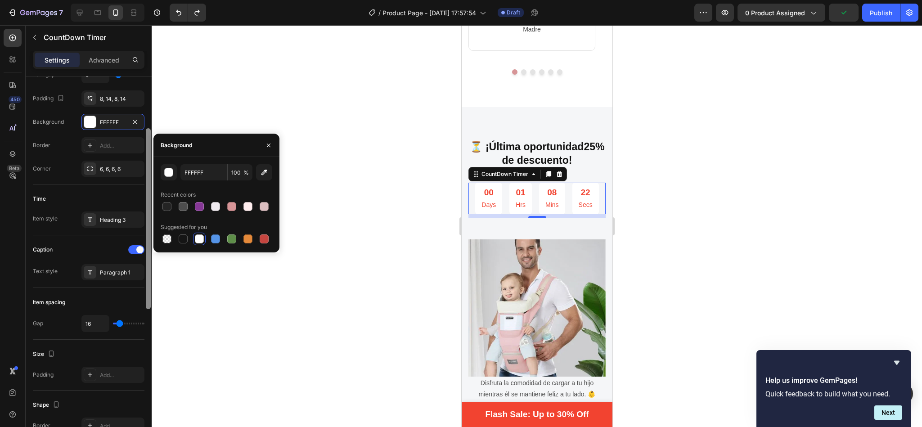
scroll to position [177, 0]
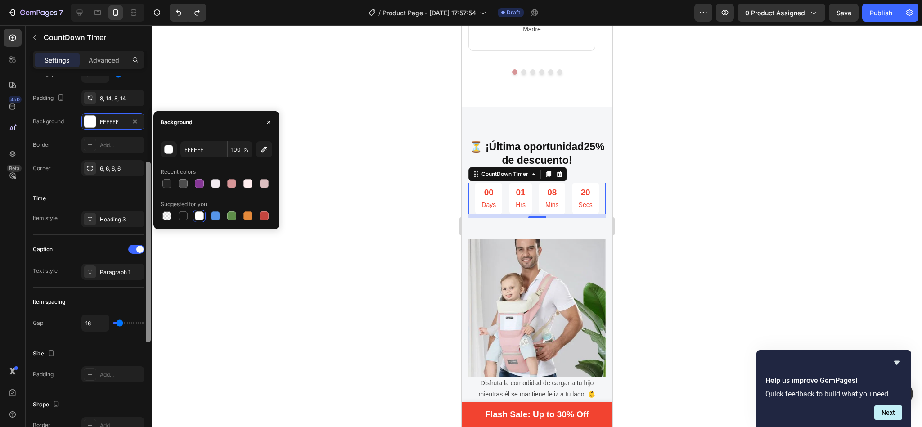
drag, startPoint x: 148, startPoint y: 135, endPoint x: 165, endPoint y: 170, distance: 39.4
click at [152, 170] on div "450 Beta Sections(18) Elements(84) Section Element Hero Section Product Detail …" at bounding box center [76, 226] width 152 height 402
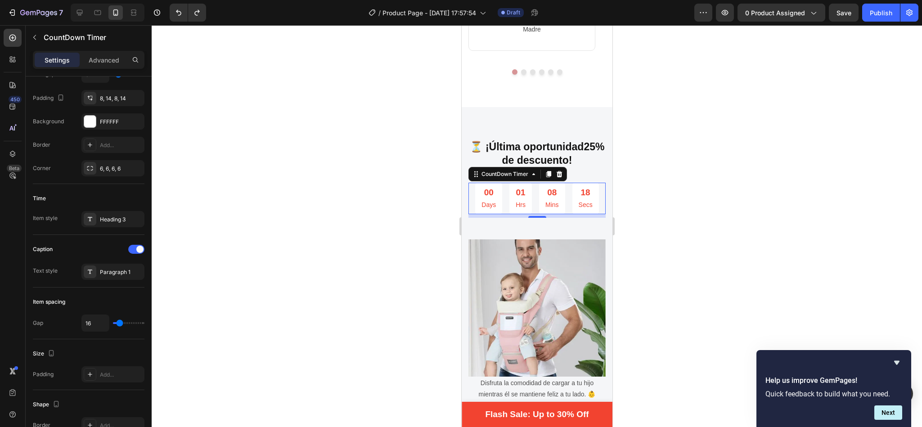
click at [481, 186] on div "00" at bounding box center [488, 192] width 14 height 13
click at [488, 199] on p "Days" at bounding box center [488, 204] width 14 height 11
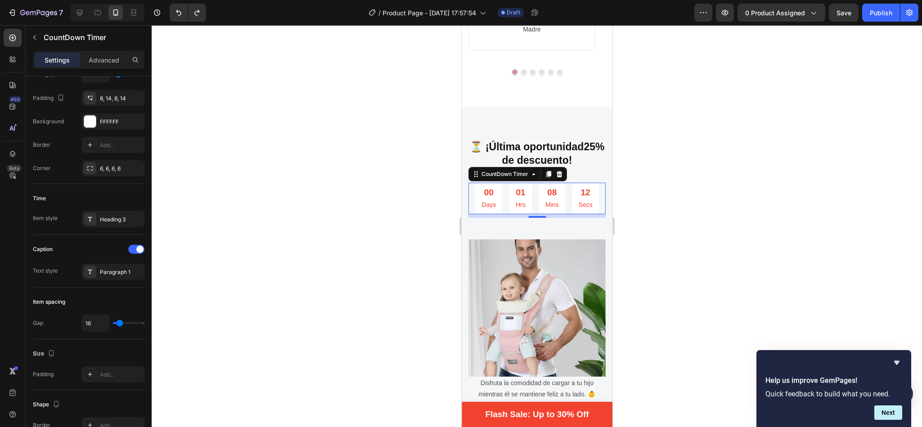
click at [552, 187] on div "08" at bounding box center [551, 192] width 13 height 13
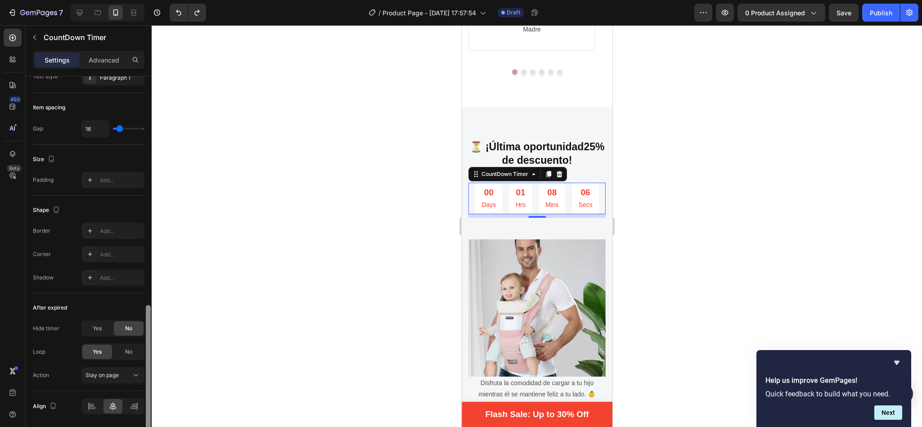
scroll to position [405, 0]
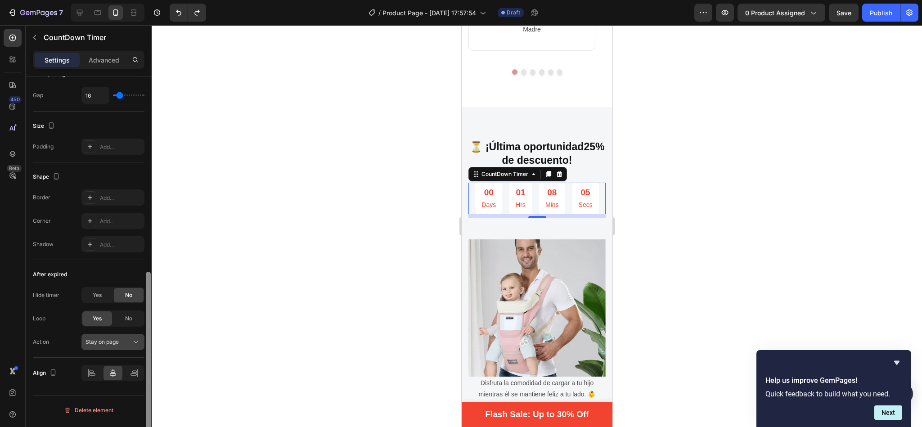
drag, startPoint x: 147, startPoint y: 181, endPoint x: 141, endPoint y: 340, distance: 159.3
click at [141, 340] on div "Countdown time Type Manual Days 0 Hours 1 Mins 11 Item management Items 5 items…" at bounding box center [89, 264] width 126 height 376
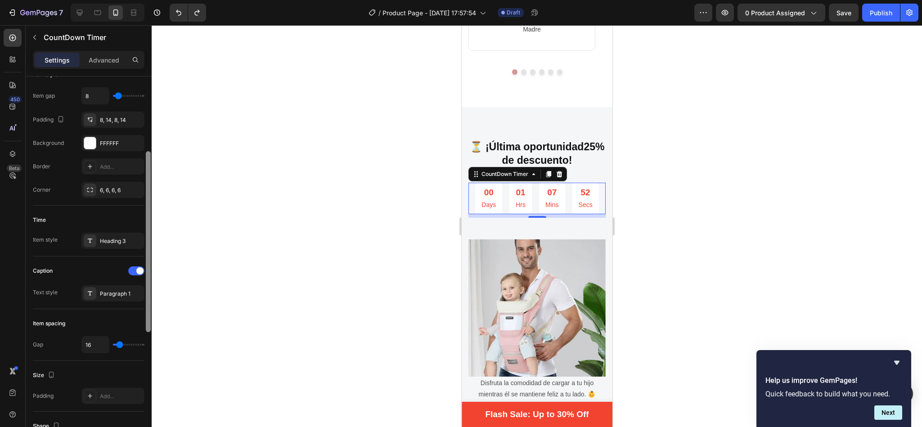
scroll to position [153, 0]
drag, startPoint x: 149, startPoint y: 305, endPoint x: 148, endPoint y: 183, distance: 121.4
click at [148, 183] on div at bounding box center [148, 240] width 5 height 181
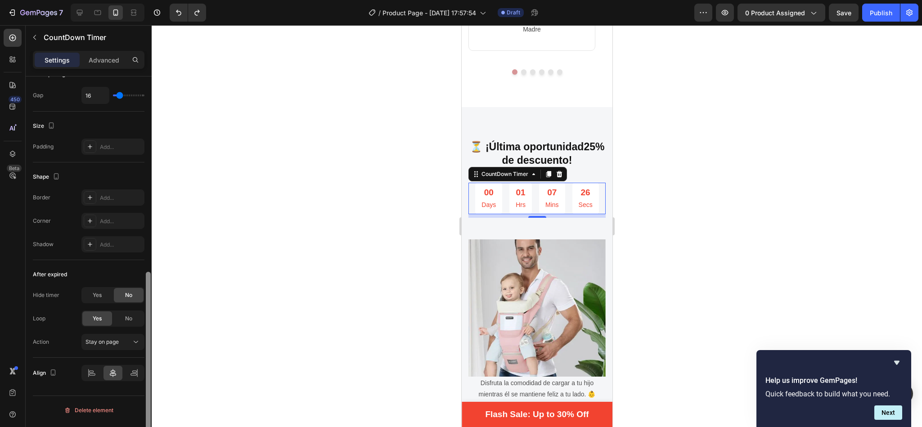
click at [151, 212] on div at bounding box center [148, 264] width 7 height 376
drag, startPoint x: 145, startPoint y: 291, endPoint x: 150, endPoint y: 255, distance: 35.9
click at [150, 255] on div at bounding box center [148, 264] width 7 height 376
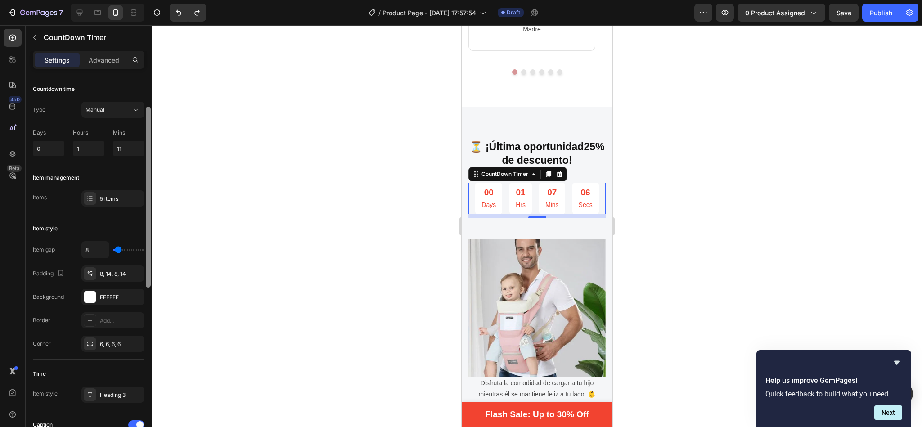
scroll to position [0, 0]
drag, startPoint x: 150, startPoint y: 298, endPoint x: 171, endPoint y: 25, distance: 274.3
click at [171, 0] on div "7 / Product Page - Sep 26, 17:57:54 Draft Preview 0 product assigned Save Publi…" at bounding box center [461, 0] width 922 height 0
click at [139, 107] on button "Manual" at bounding box center [112, 111] width 63 height 16
click at [166, 117] on div at bounding box center [537, 226] width 770 height 402
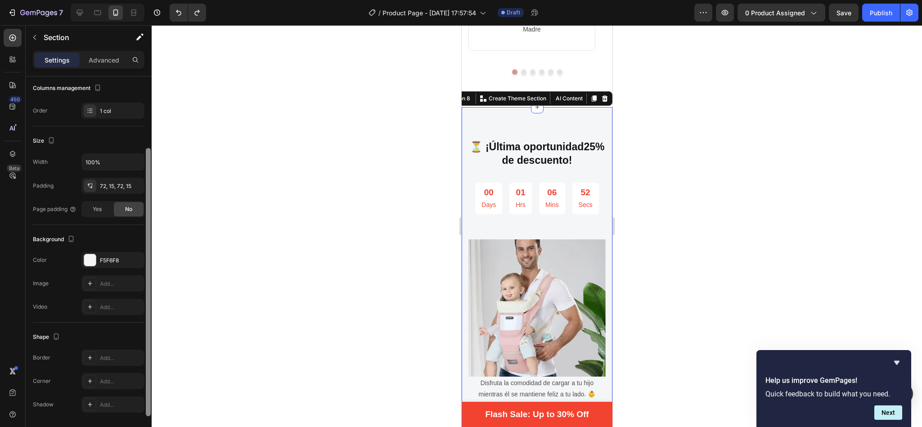
scroll to position [151, 0]
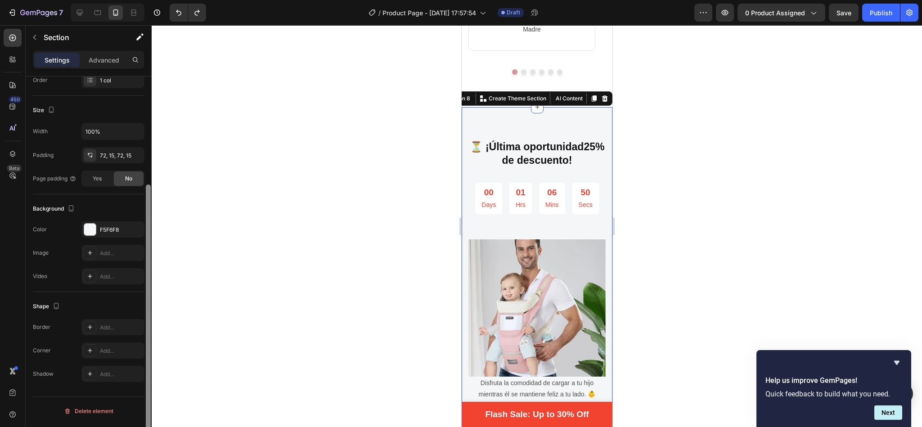
drag, startPoint x: 150, startPoint y: 221, endPoint x: 150, endPoint y: 382, distance: 161.0
click at [150, 382] on div at bounding box center [148, 318] width 5 height 268
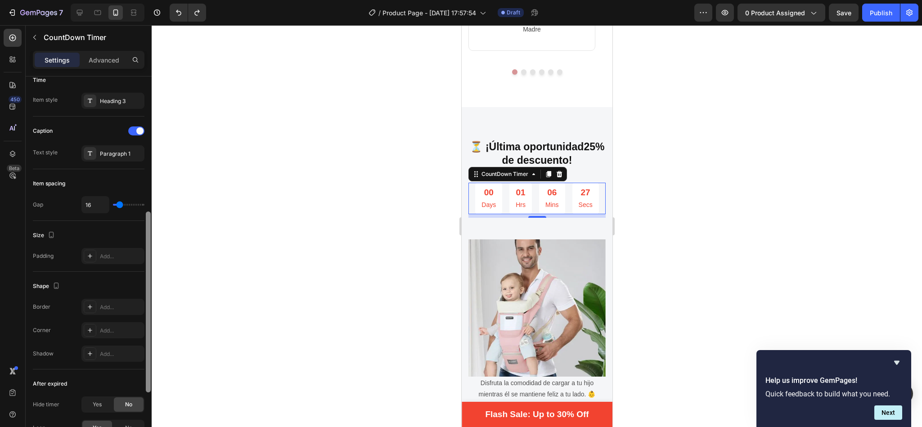
scroll to position [308, 0]
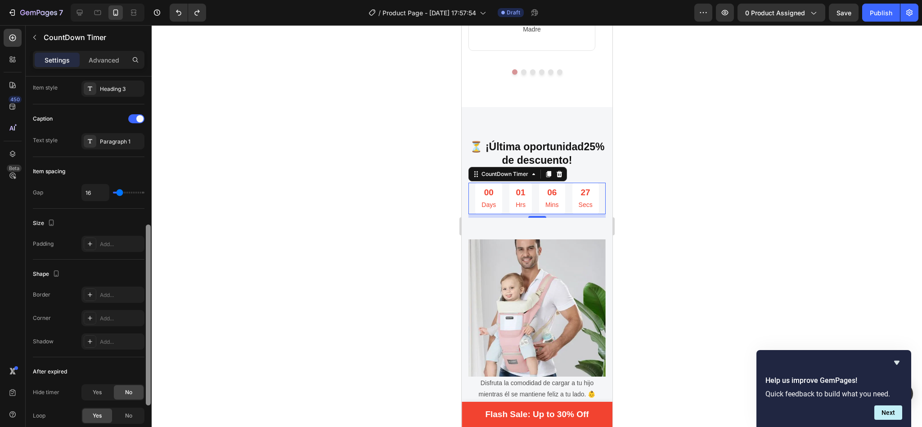
drag, startPoint x: 150, startPoint y: 208, endPoint x: 146, endPoint y: 357, distance: 148.5
click at [146, 357] on div at bounding box center [148, 314] width 5 height 181
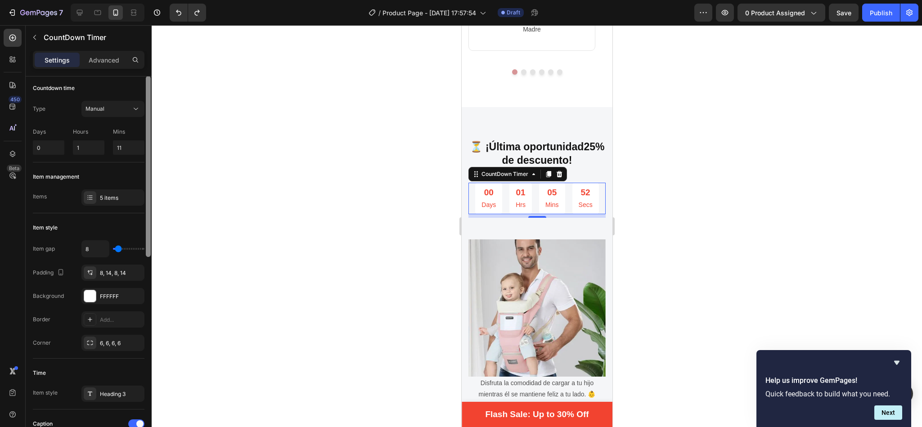
scroll to position [0, 0]
drag, startPoint x: 149, startPoint y: 273, endPoint x: 157, endPoint y: 111, distance: 162.1
click at [157, 0] on div "7 / Product Page - Sep 26, 17:57:54 Draft Preview 0 product assigned Save Publi…" at bounding box center [461, 0] width 922 height 0
click at [481, 186] on div "00" at bounding box center [488, 192] width 14 height 13
drag, startPoint x: 148, startPoint y: 202, endPoint x: 142, endPoint y: 124, distance: 78.5
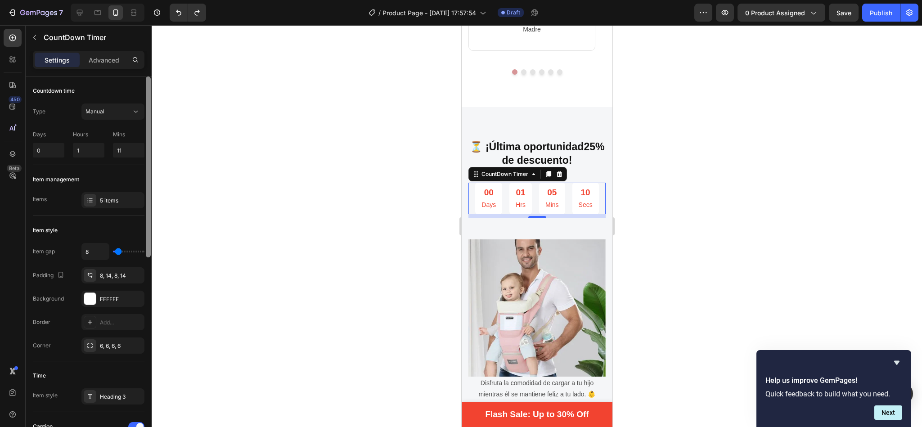
click at [142, 124] on div "Countdown time Type Manual Days 0 Hours 1 Mins 11 Item management Items 5 items…" at bounding box center [89, 264] width 126 height 376
click at [509, 194] on div "01 Hrs" at bounding box center [520, 198] width 22 height 31
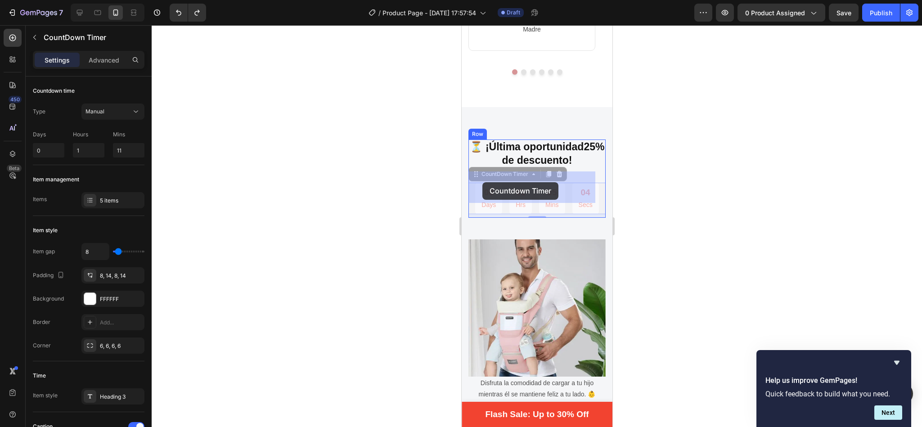
drag, startPoint x: 506, startPoint y: 194, endPoint x: 488, endPoint y: 185, distance: 21.1
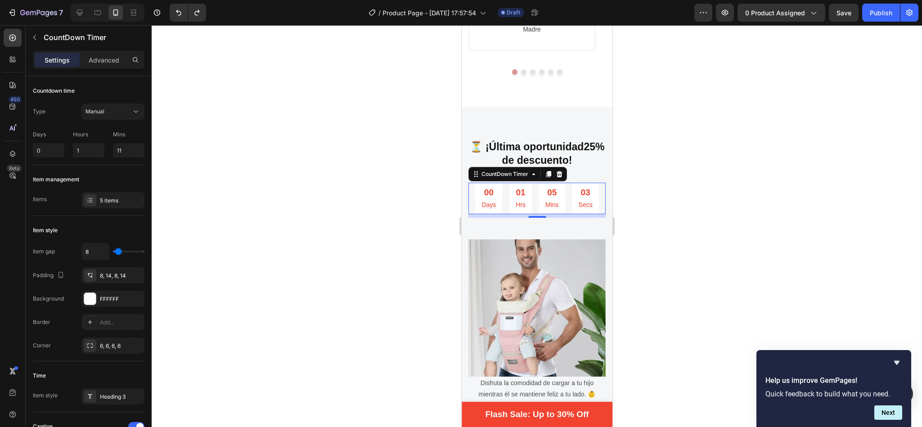
click at [482, 186] on div "00" at bounding box center [488, 192] width 14 height 13
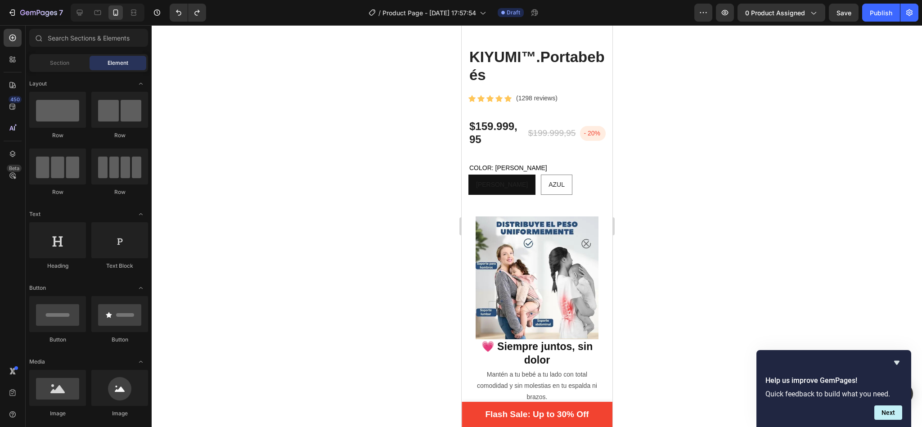
scroll to position [176, 0]
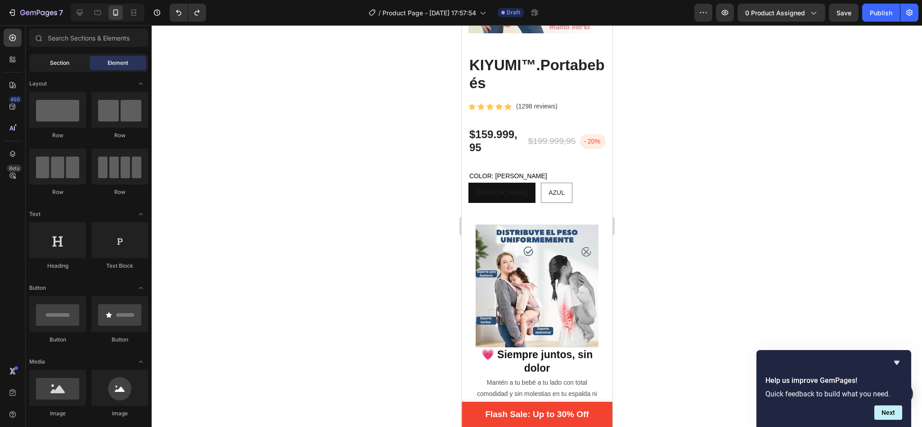
click at [44, 64] on div "Section" at bounding box center [59, 63] width 57 height 14
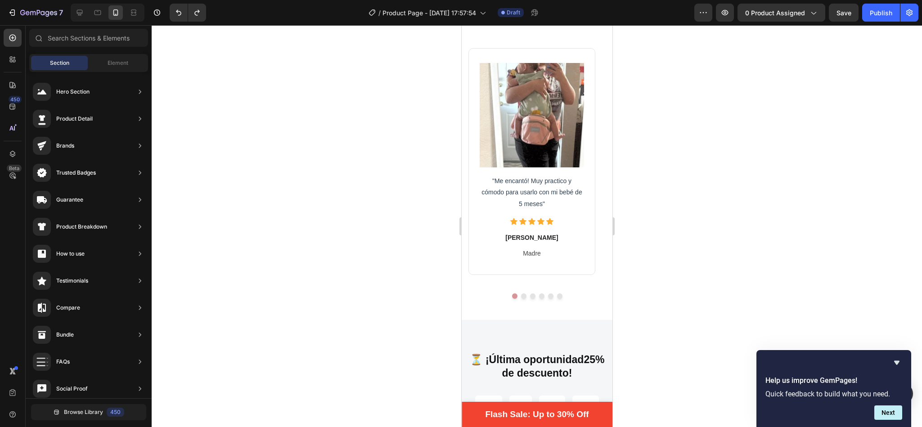
scroll to position [1850, 0]
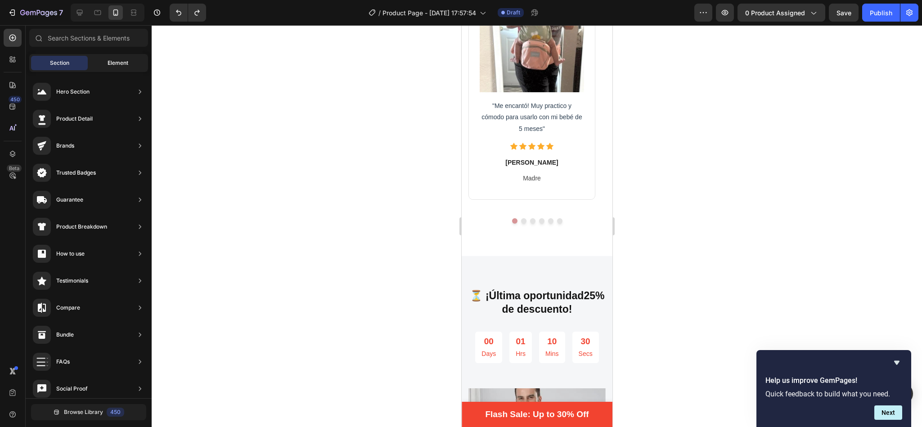
click at [120, 65] on span "Element" at bounding box center [117, 63] width 21 height 8
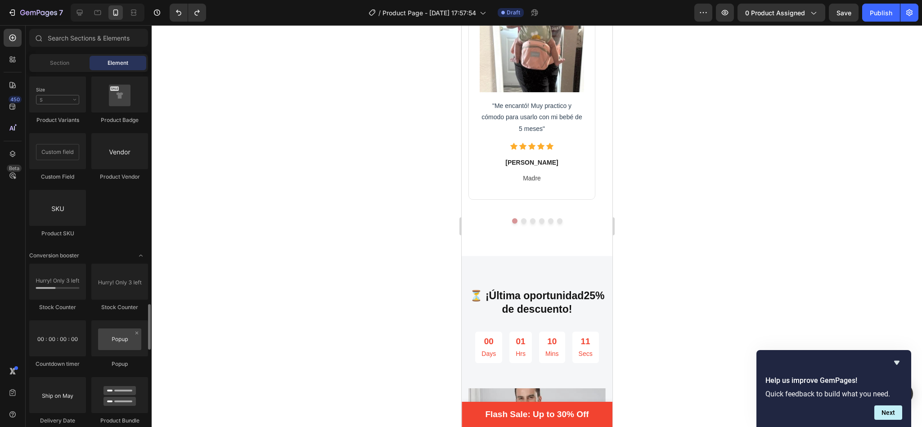
scroll to position [1687, 0]
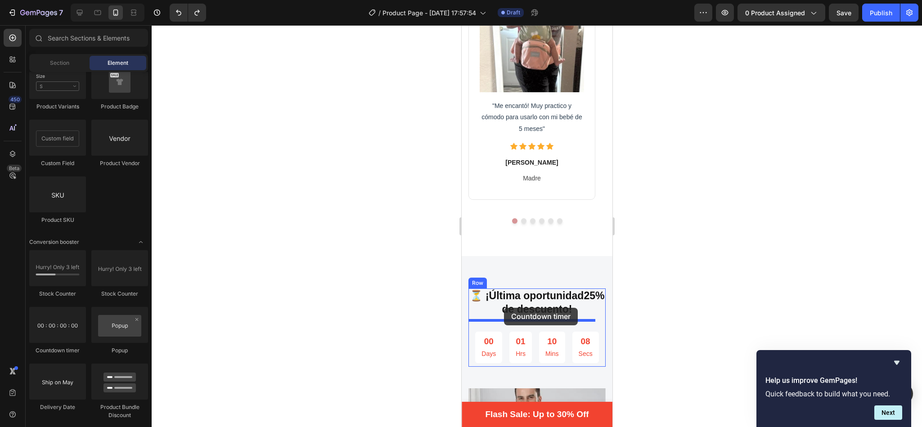
drag, startPoint x: 501, startPoint y: 358, endPoint x: 503, endPoint y: 308, distance: 50.9
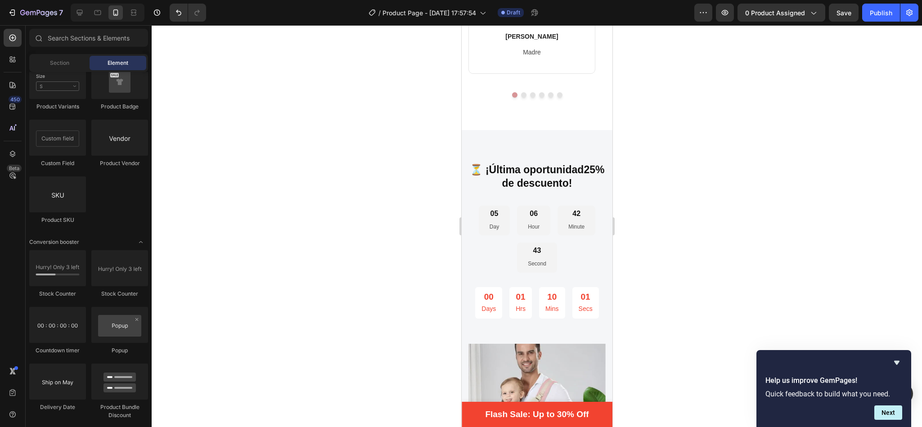
scroll to position [2035, 0]
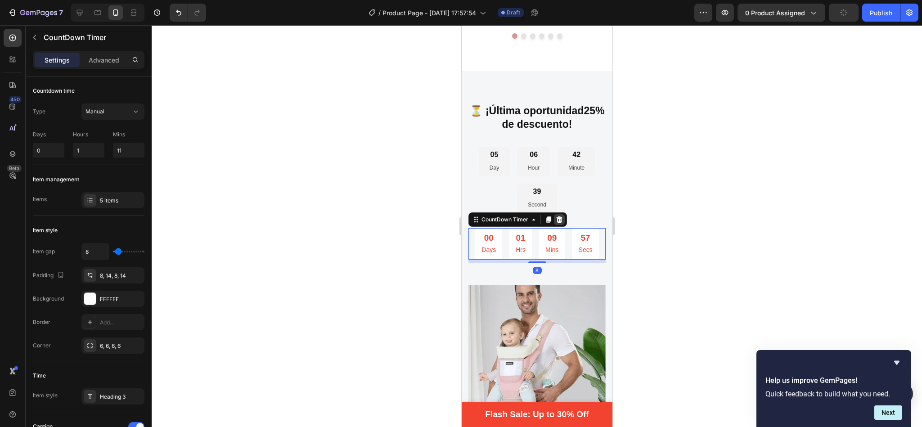
click at [557, 216] on icon at bounding box center [559, 219] width 6 height 6
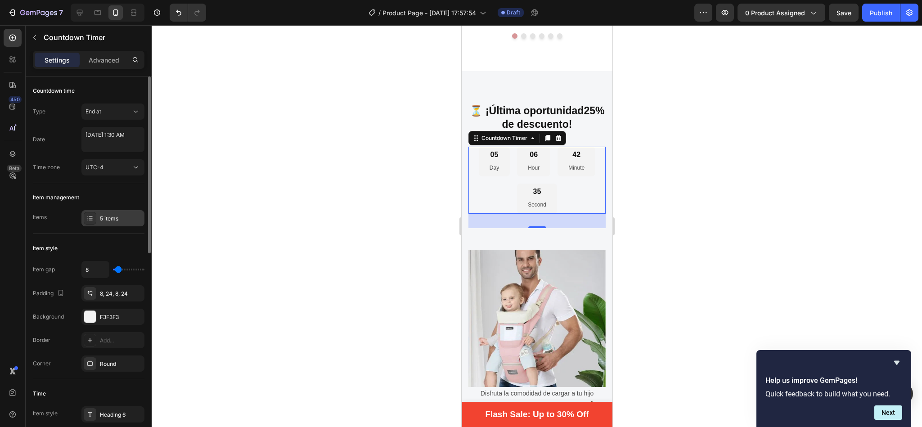
click at [114, 216] on div "5 items" at bounding box center [121, 219] width 42 height 8
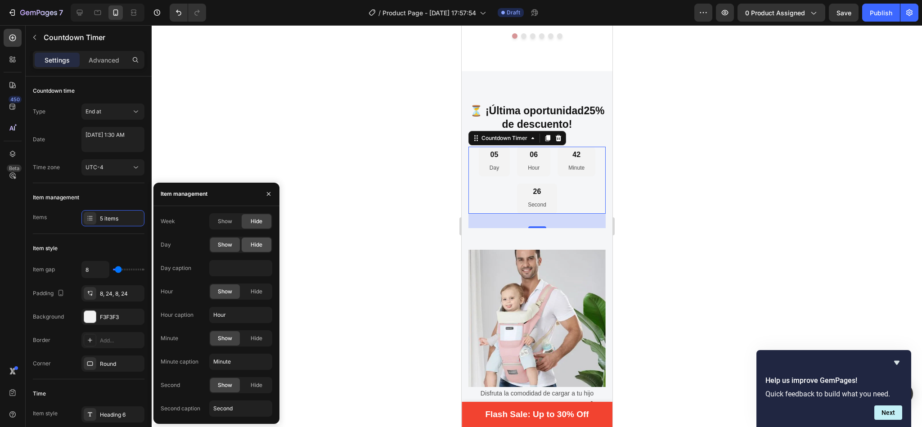
click at [251, 245] on span "Hide" at bounding box center [257, 245] width 12 height 8
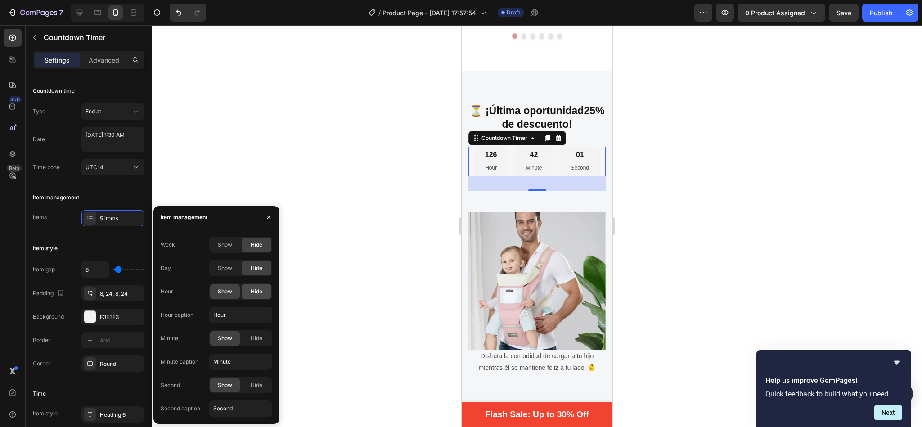
click at [251, 292] on span "Hide" at bounding box center [257, 291] width 12 height 8
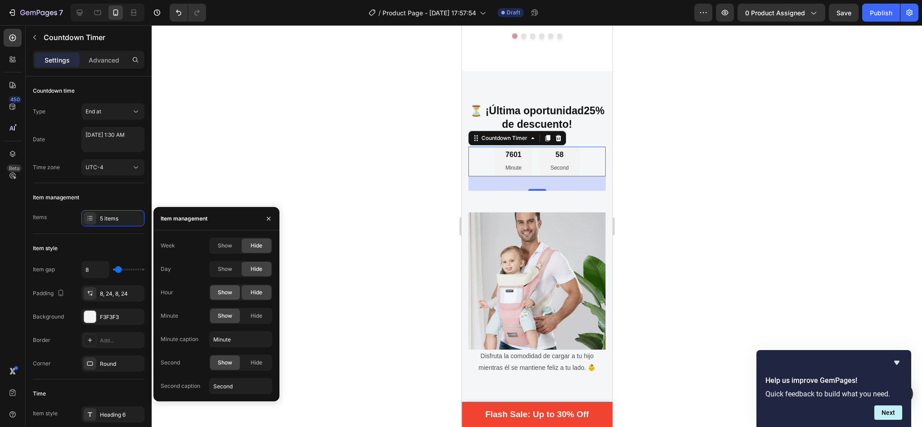
click at [228, 294] on span "Show" at bounding box center [225, 292] width 14 height 8
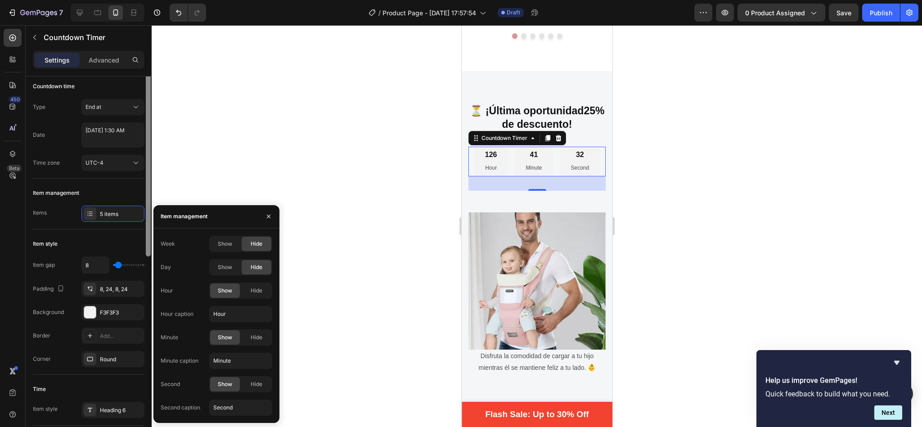
scroll to position [0, 0]
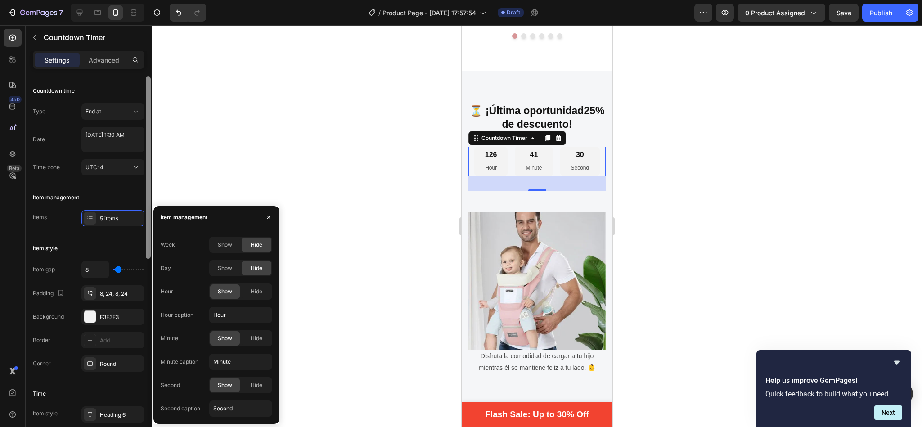
drag, startPoint x: 148, startPoint y: 129, endPoint x: 147, endPoint y: 111, distance: 18.0
click at [147, 111] on div at bounding box center [148, 167] width 5 height 182
select select "1"
select select "30"
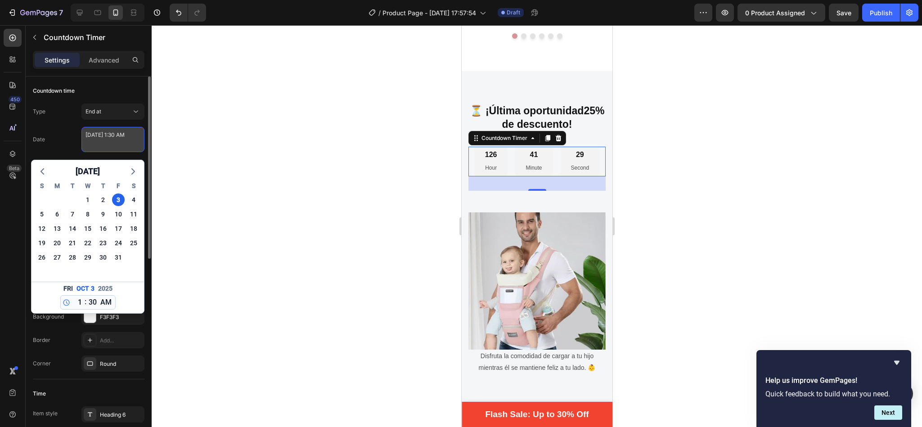
click at [113, 146] on textarea "October 03 2025 1:30 AM" at bounding box center [112, 139] width 63 height 25
click at [131, 203] on div "4" at bounding box center [133, 199] width 13 height 13
type textarea "October 04 2025 1:30 AM"
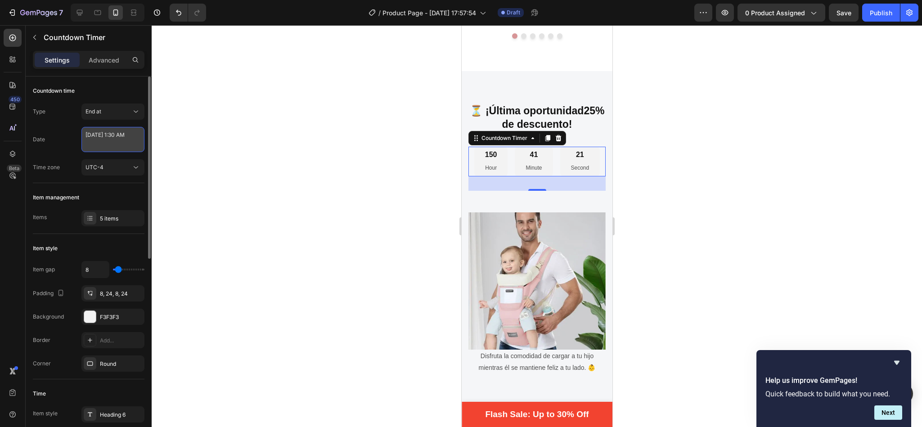
select select "1"
select select "30"
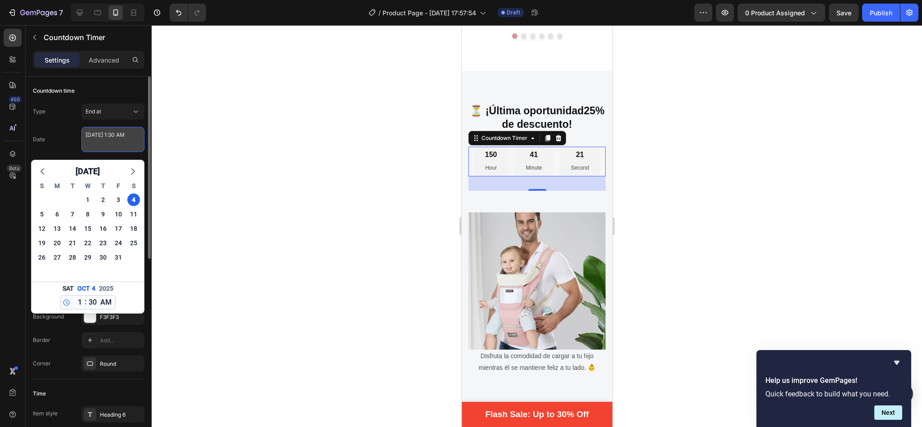
click at [126, 138] on textarea "October 04 2025 1:30 AM" at bounding box center [112, 139] width 63 height 25
click at [41, 170] on icon "button" at bounding box center [42, 171] width 11 height 11
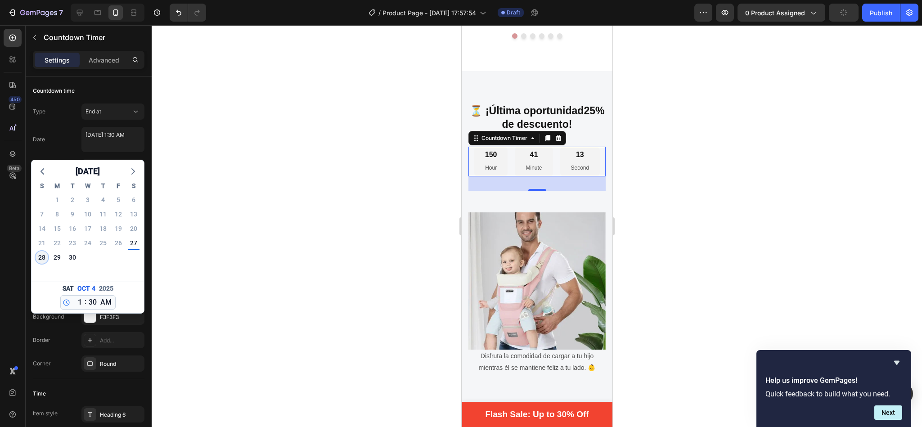
click at [41, 255] on div "28" at bounding box center [42, 257] width 13 height 13
type textarea "September 28 2025 1:30 AM"
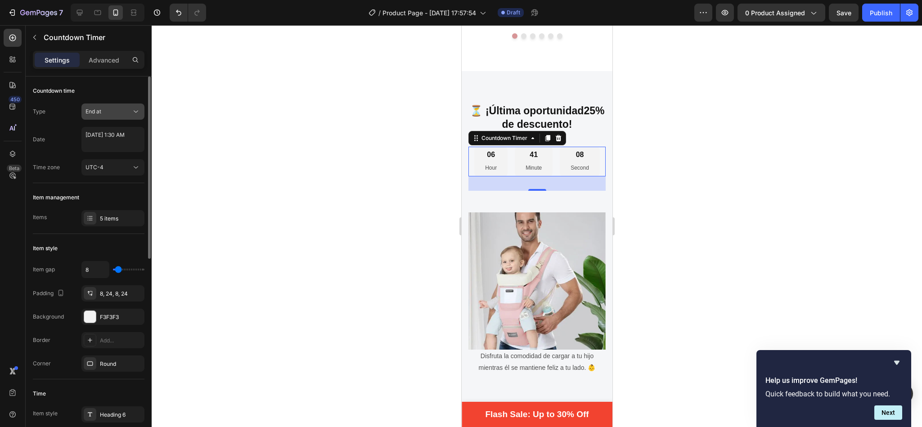
click at [125, 108] on div "End at" at bounding box center [108, 111] width 46 height 8
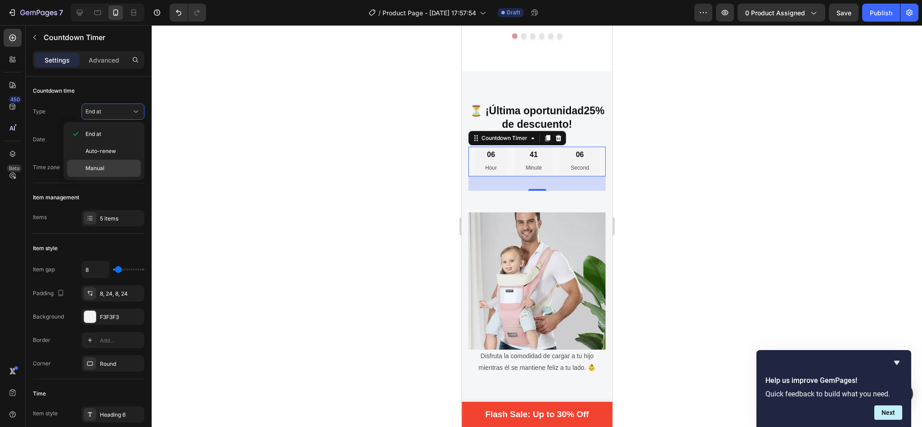
click at [99, 169] on span "Manual" at bounding box center [94, 168] width 19 height 8
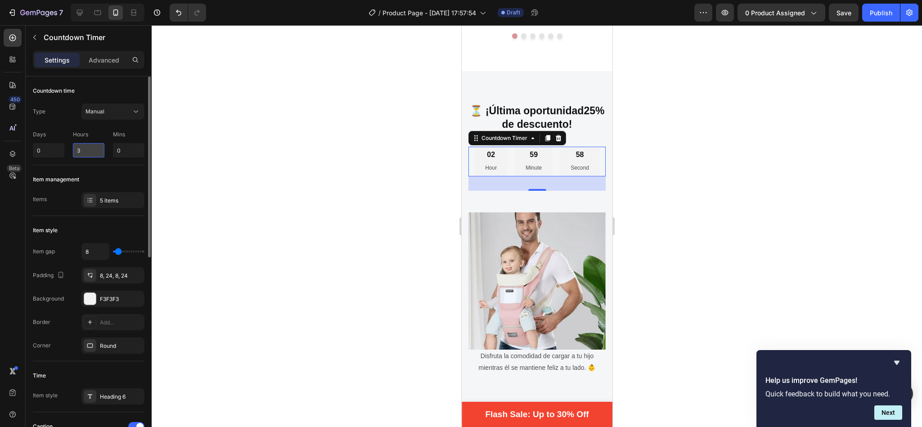
click at [84, 148] on input "3" at bounding box center [88, 150] width 31 height 14
type input "1"
click at [129, 150] on input "0" at bounding box center [128, 150] width 31 height 14
type input "19"
click at [266, 155] on div at bounding box center [537, 226] width 770 height 402
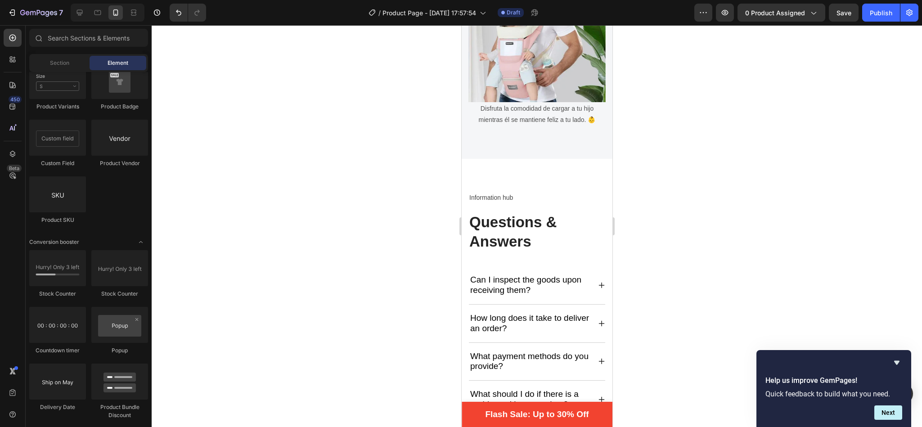
scroll to position [2246, 0]
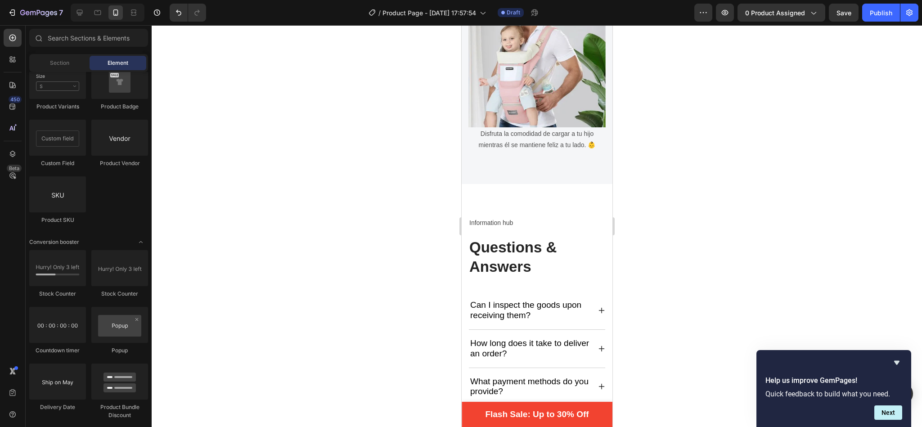
drag, startPoint x: 105, startPoint y: 190, endPoint x: 77, endPoint y: 60, distance: 133.5
click at [77, 60] on div "Sections(18) Elements(84) Section Element Hero Section Product Detail Brands Tr…" at bounding box center [89, 227] width 126 height 396
click at [77, 60] on div "Section" at bounding box center [59, 63] width 57 height 14
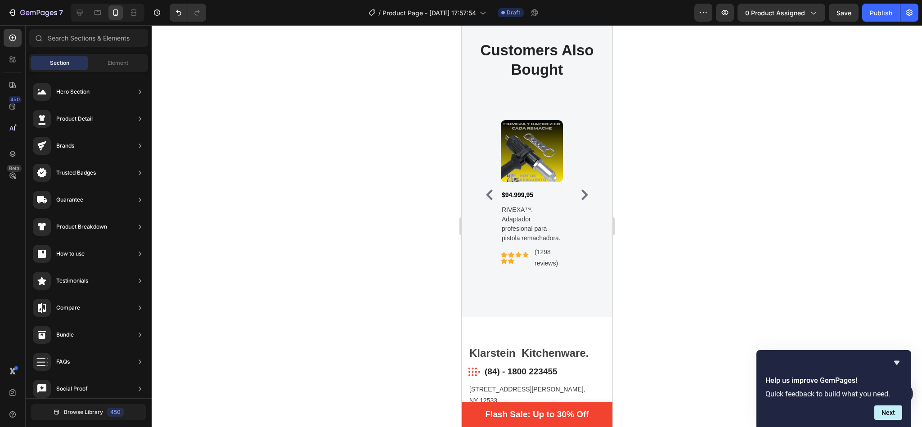
scroll to position [3191, 0]
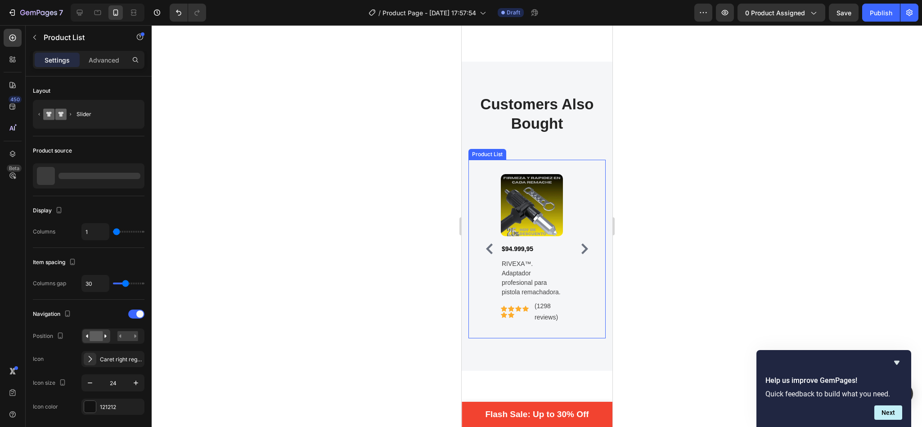
click at [488, 178] on div "Product Images $94.999,95 Product Price Product Price RIVEXA™. Adaptador profes…" at bounding box center [536, 249] width 108 height 150
click at [542, 148] on icon at bounding box center [543, 151] width 6 height 6
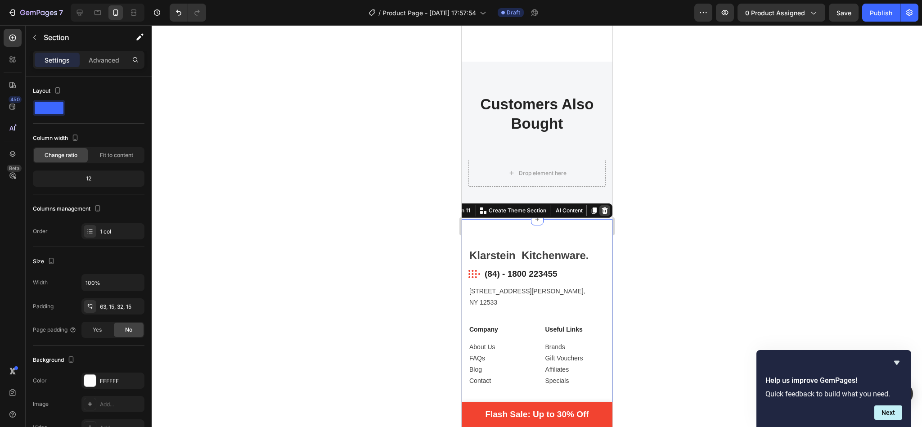
click at [601, 207] on icon at bounding box center [604, 210] width 6 height 6
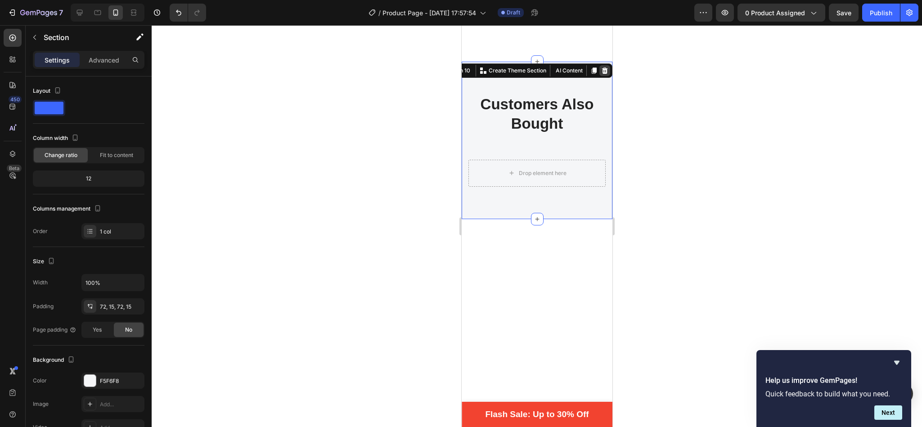
click at [599, 65] on div at bounding box center [604, 70] width 11 height 11
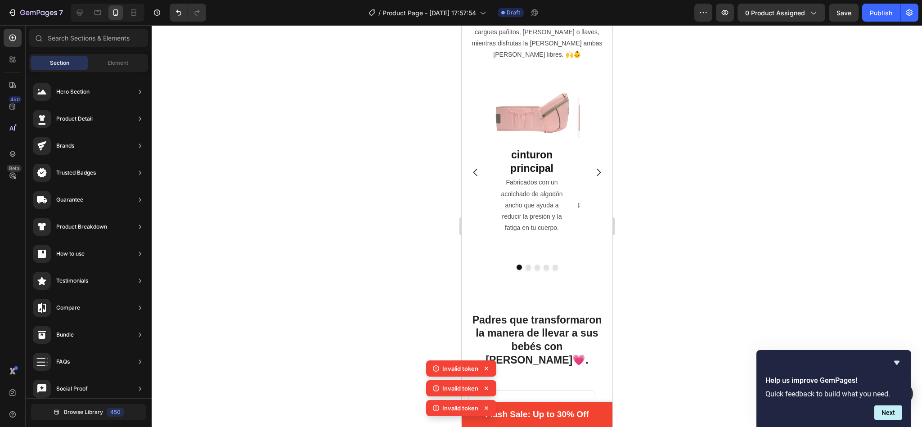
scroll to position [1418, 0]
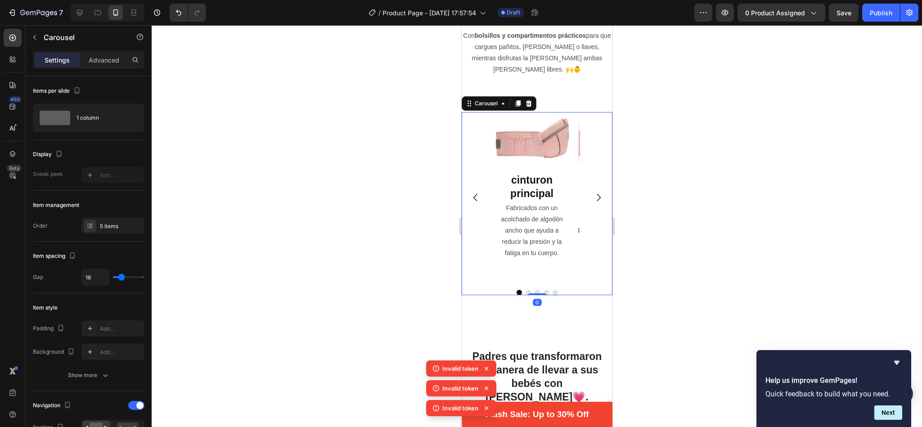
click at [592, 192] on icon "Carousel Next Arrow" at bounding box center [597, 197] width 11 height 11
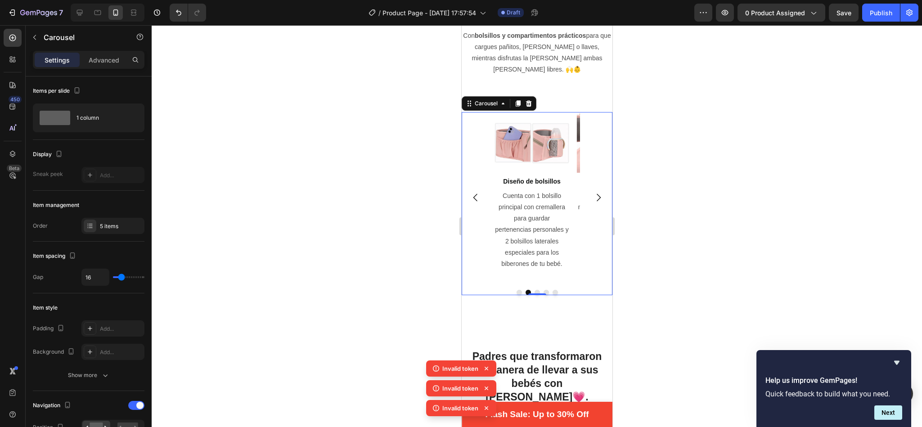
click at [592, 192] on icon "Carousel Next Arrow" at bounding box center [597, 197] width 11 height 11
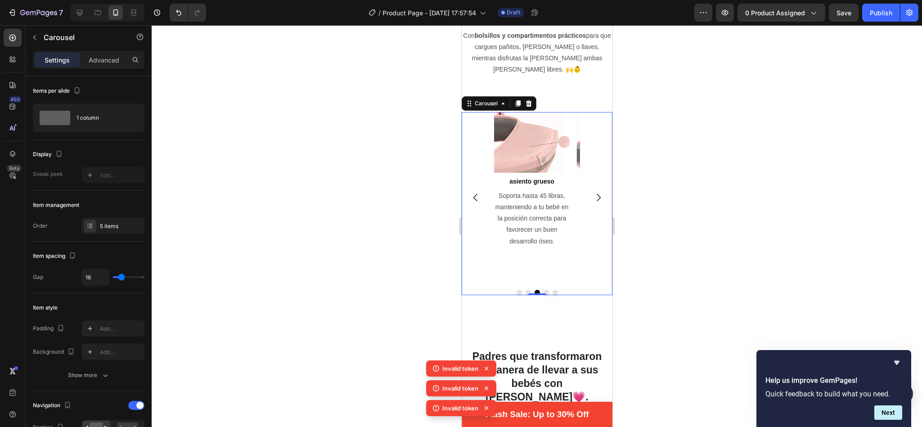
click at [592, 192] on icon "Carousel Next Arrow" at bounding box center [597, 197] width 11 height 11
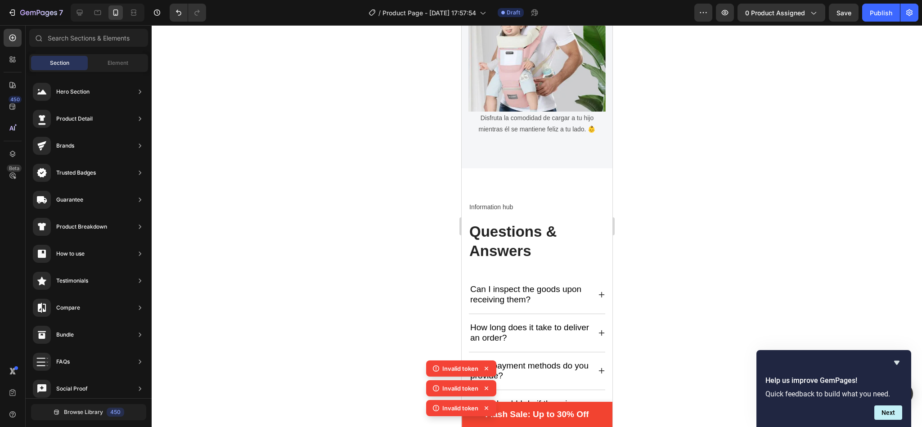
scroll to position [2269, 0]
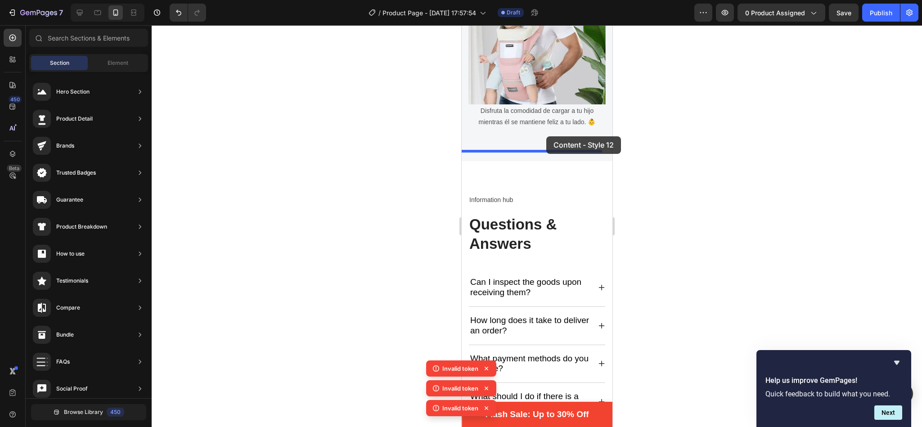
drag, startPoint x: 671, startPoint y: 261, endPoint x: 546, endPoint y: 136, distance: 176.5
click at [113, 63] on span "Element" at bounding box center [117, 63] width 21 height 8
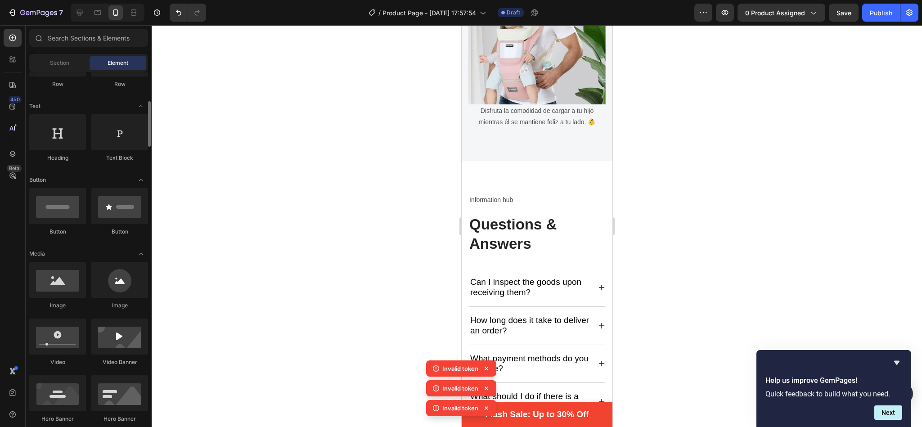
scroll to position [121, 0]
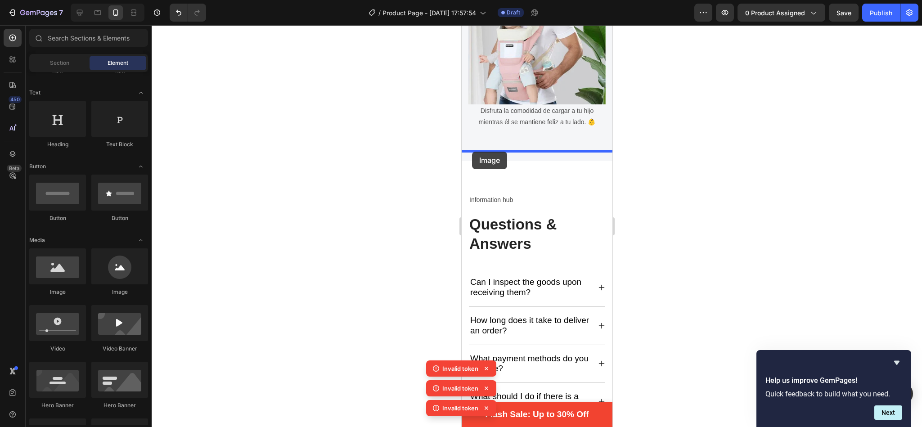
drag, startPoint x: 522, startPoint y: 298, endPoint x: 466, endPoint y: 152, distance: 156.0
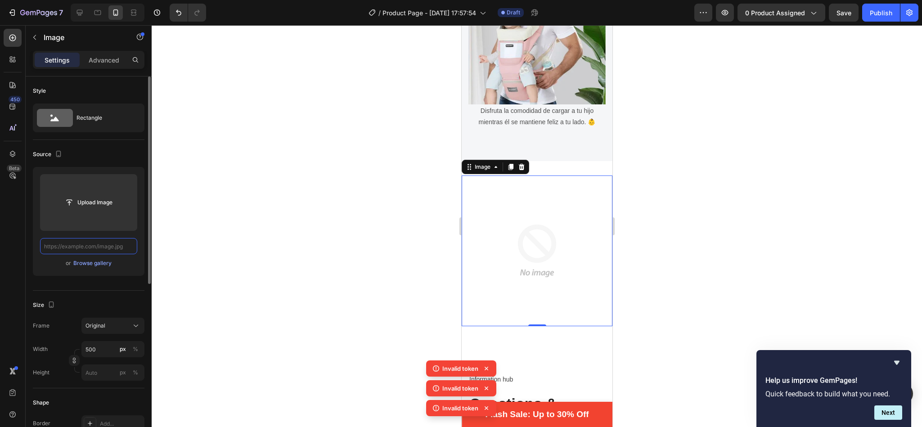
scroll to position [0, 0]
click at [115, 248] on input "text" at bounding box center [88, 246] width 97 height 16
paste input "https://cdn.shopify.com/s/files/1/0760/1943/3713/files/gempages_583559997430956…"
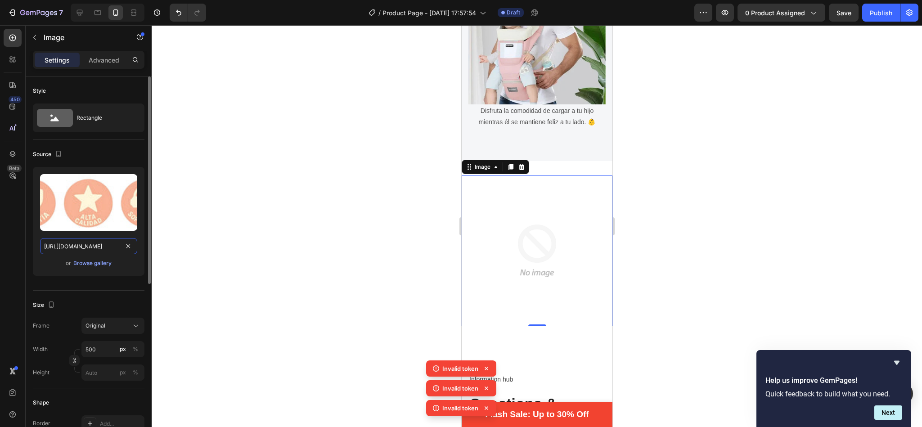
scroll to position [0, 315]
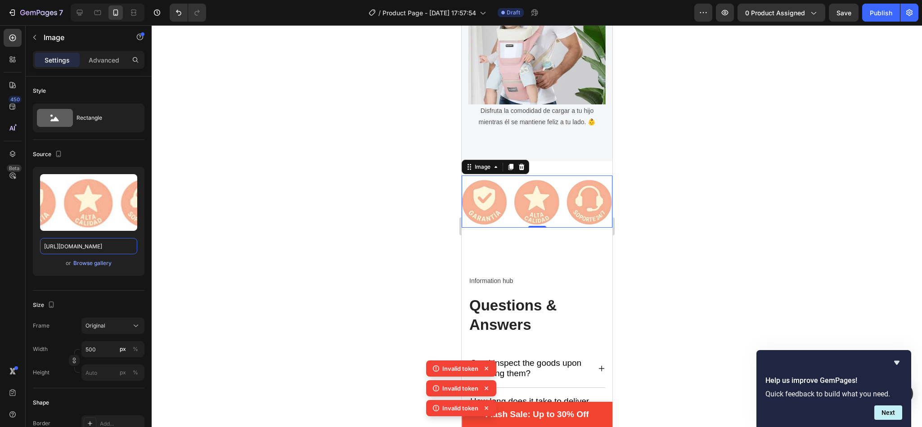
type input "https://cdn.shopify.com/s/files/1/0760/1943/3713/files/gempages_583559997430956…"
click at [408, 197] on div at bounding box center [537, 226] width 770 height 402
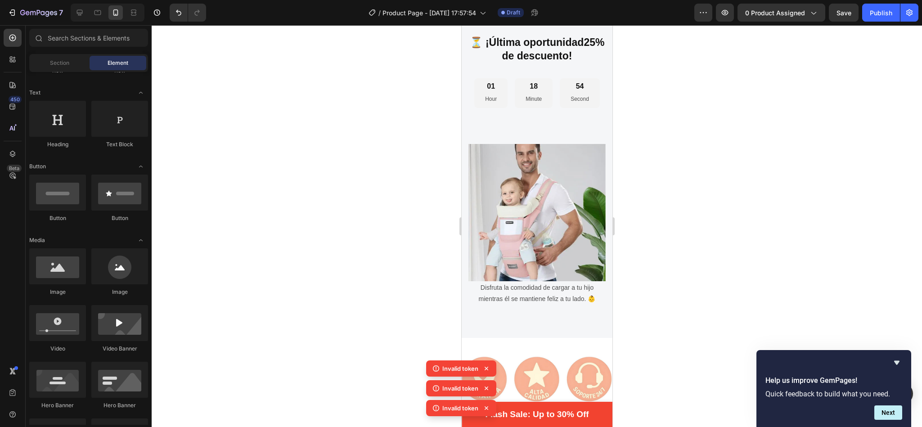
scroll to position [2041, 0]
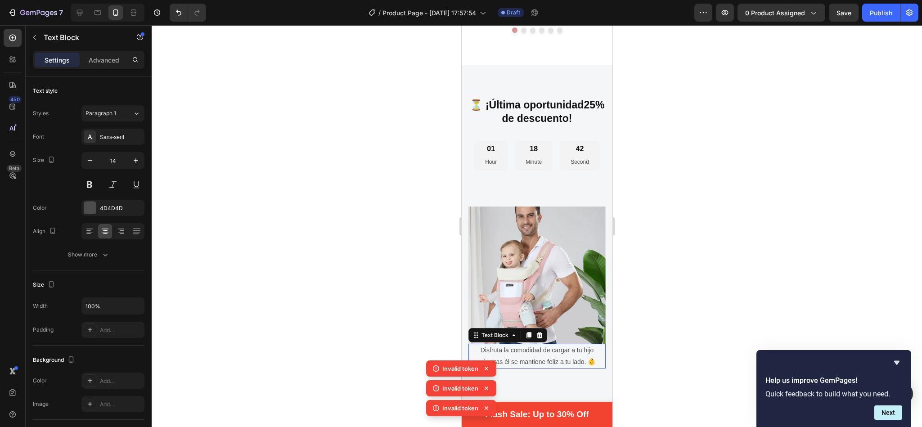
click at [521, 345] on p "Disfruta la comodidad de cargar a tu hijo mientras él se mantiene feliz a tu la…" at bounding box center [536, 356] width 135 height 22
click at [537, 331] on icon at bounding box center [538, 334] width 7 height 7
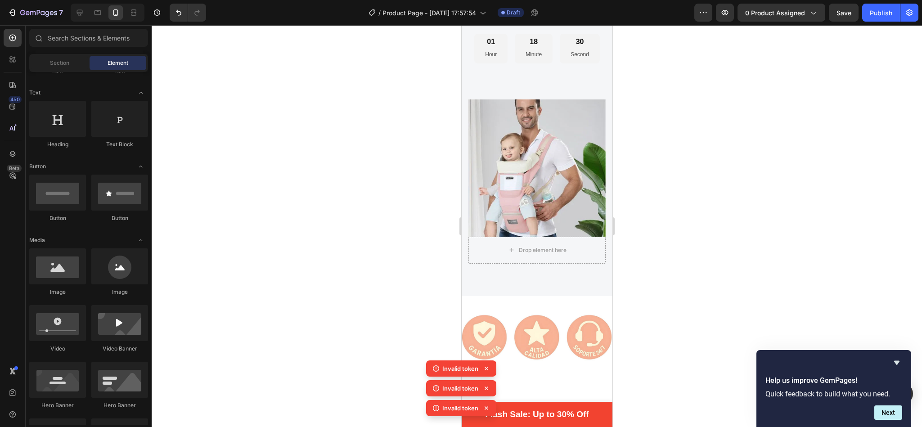
scroll to position [2144, 0]
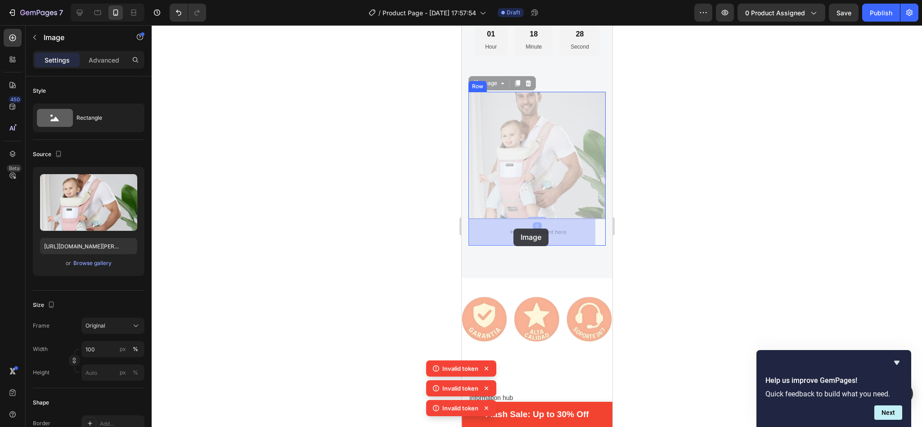
drag, startPoint x: 535, startPoint y: 179, endPoint x: 513, endPoint y: 228, distance: 53.6
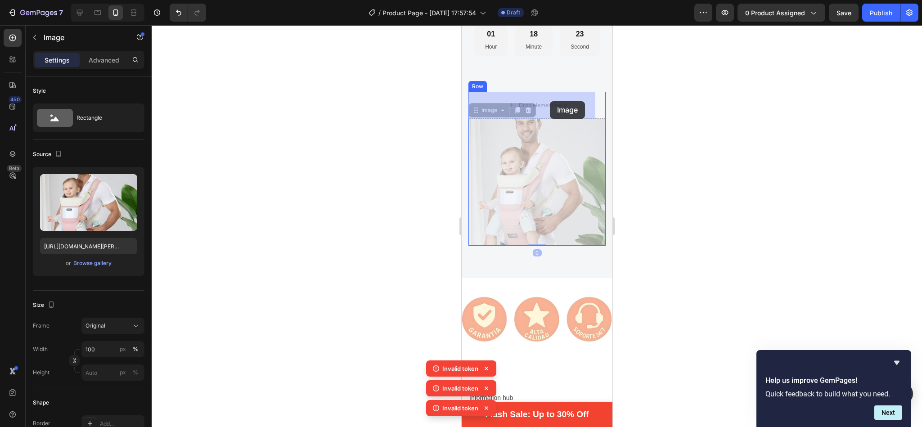
drag, startPoint x: 538, startPoint y: 175, endPoint x: 550, endPoint y: 101, distance: 75.1
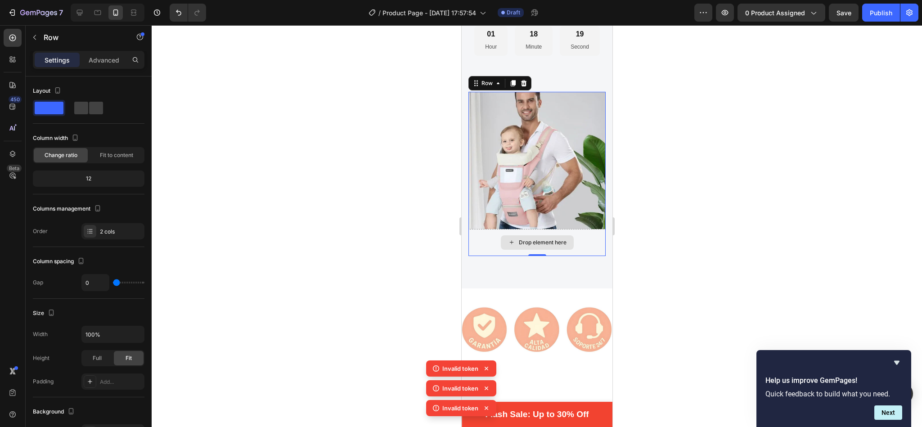
click at [532, 229] on div "Drop element here" at bounding box center [536, 242] width 137 height 27
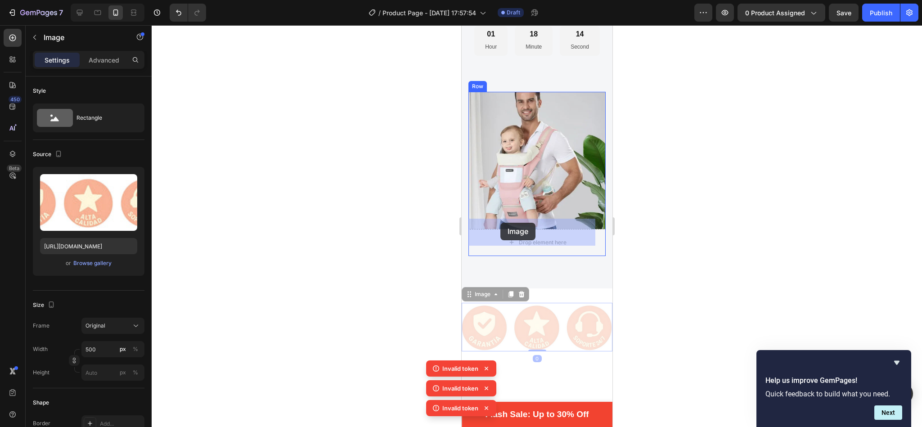
drag, startPoint x: 469, startPoint y: 284, endPoint x: 500, endPoint y: 223, distance: 68.4
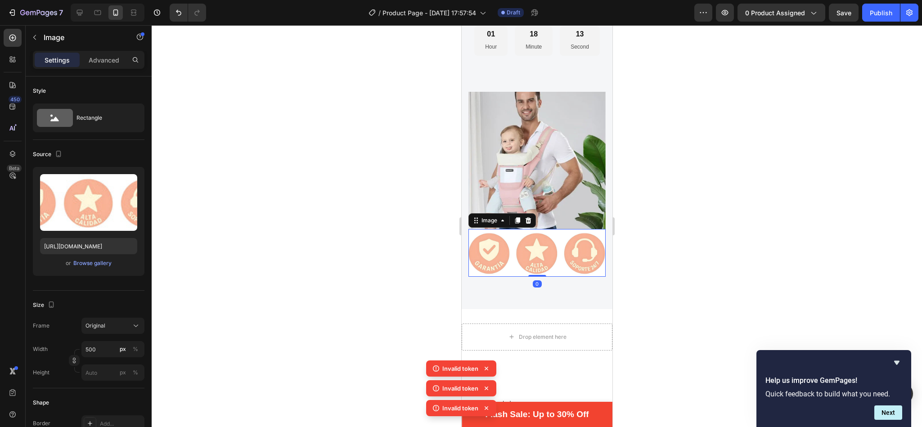
click at [666, 142] on div at bounding box center [537, 226] width 770 height 402
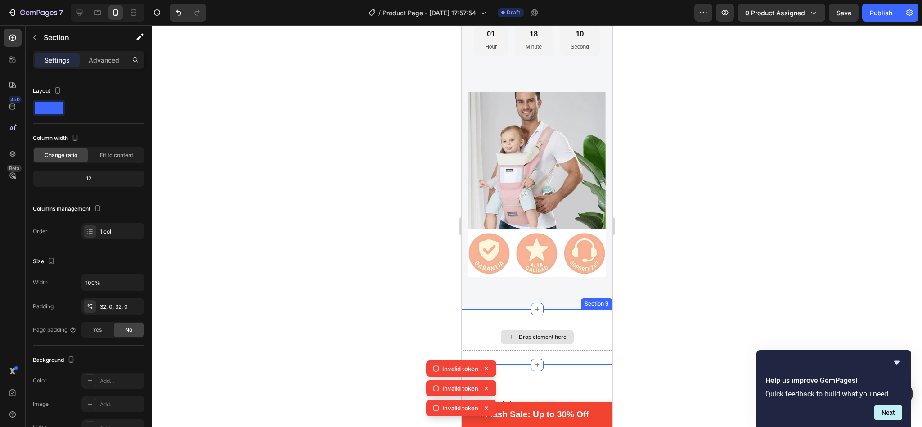
click at [584, 323] on div "Drop element here" at bounding box center [536, 336] width 151 height 27
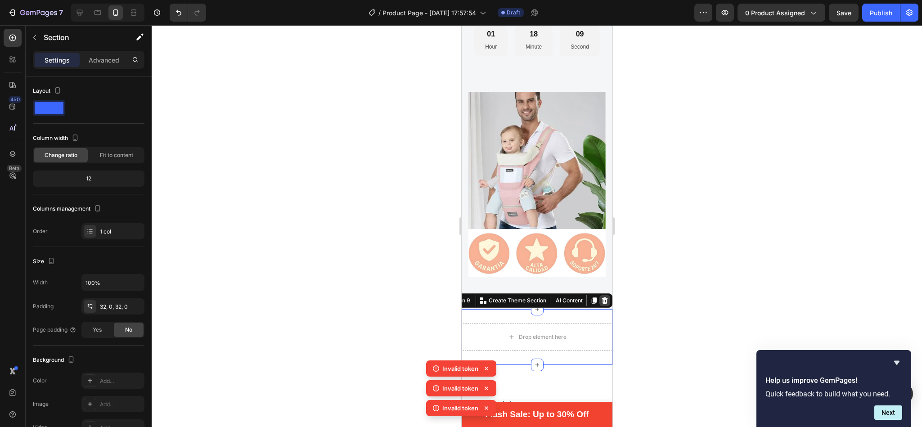
click at [600, 297] on icon at bounding box center [603, 300] width 7 height 7
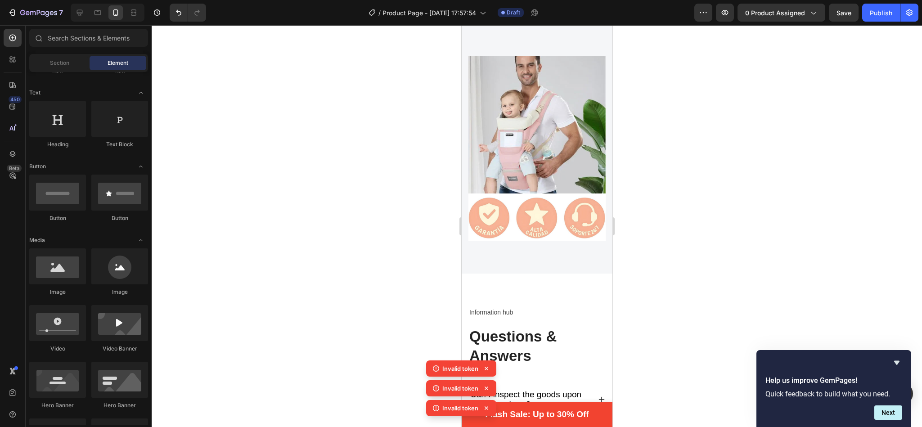
scroll to position [2187, 0]
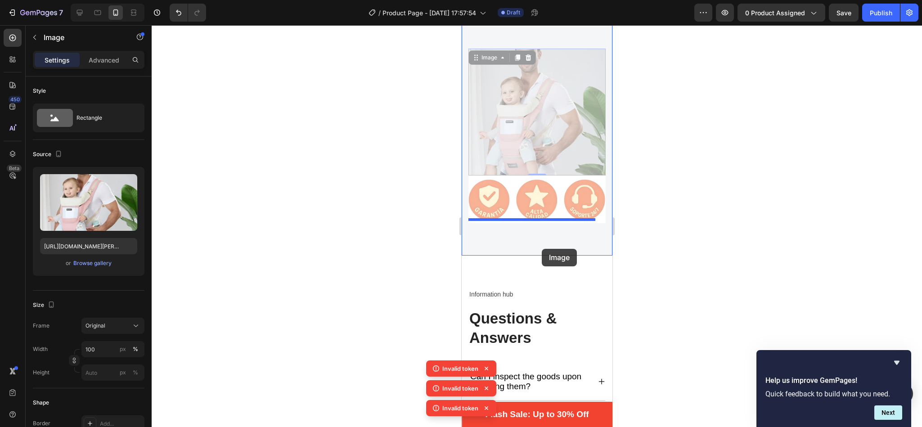
drag, startPoint x: 547, startPoint y: 117, endPoint x: 542, endPoint y: 249, distance: 131.5
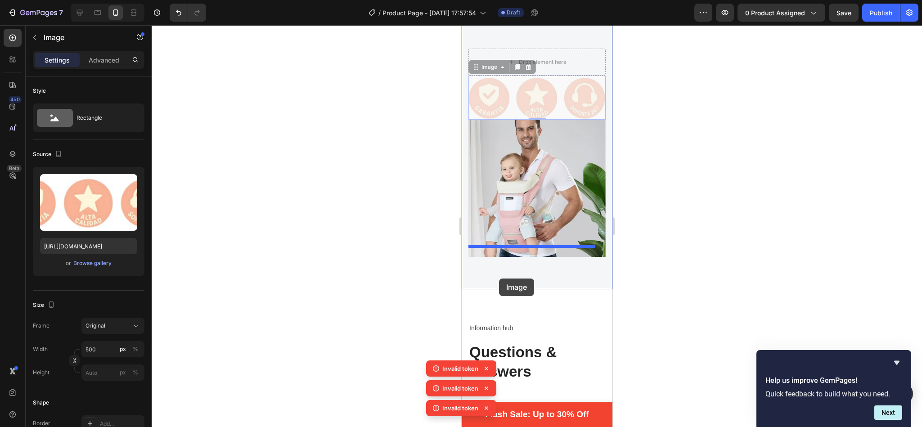
drag, startPoint x: 490, startPoint y: 71, endPoint x: 499, endPoint y: 278, distance: 208.0
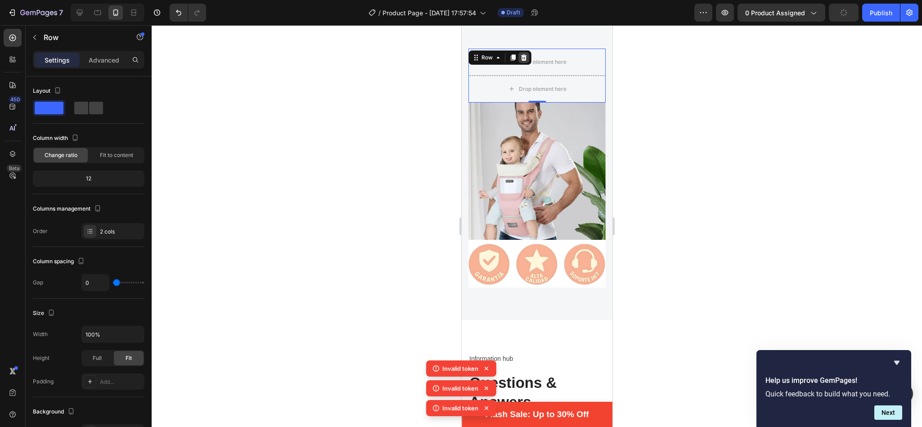
click at [521, 57] on icon at bounding box center [523, 57] width 6 height 6
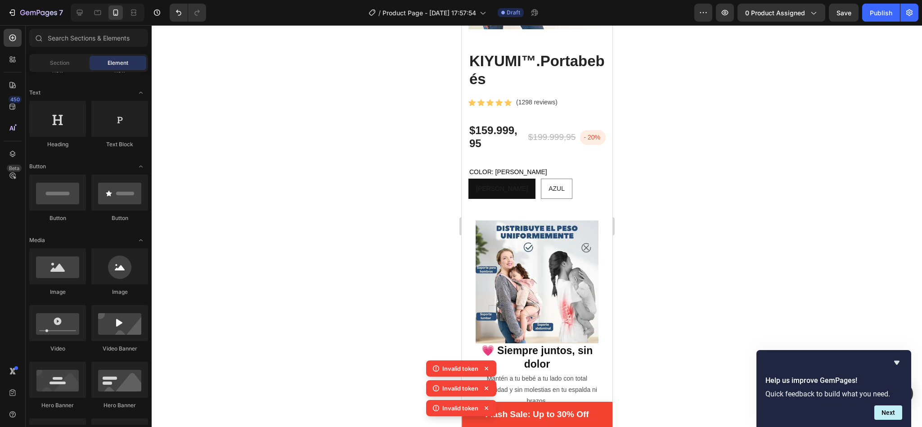
scroll to position [195, 0]
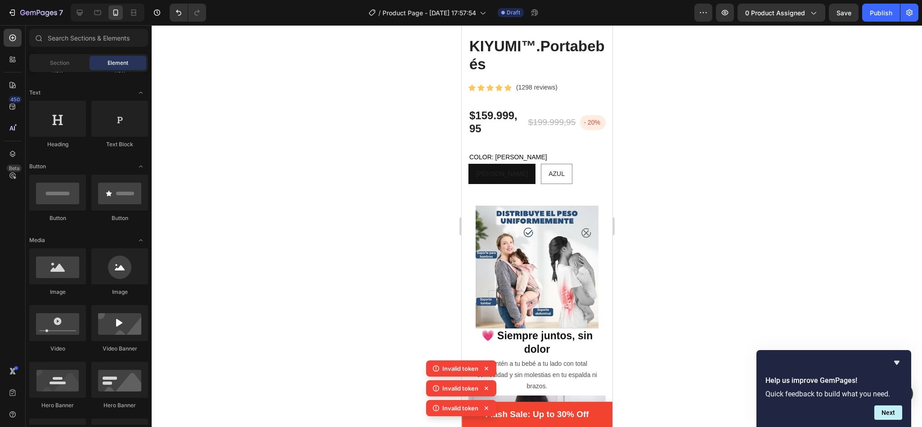
drag, startPoint x: 607, startPoint y: 254, endPoint x: 1082, endPoint y: 93, distance: 501.3
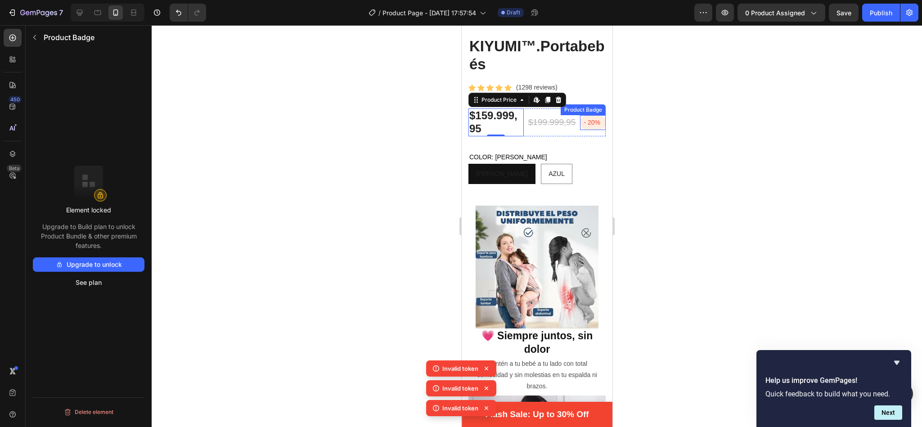
click at [584, 115] on pre "- 20%" at bounding box center [592, 122] width 26 height 15
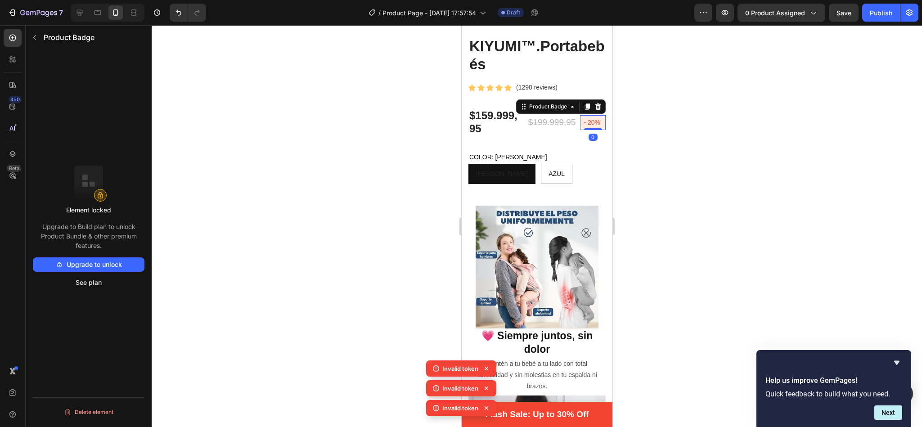
click at [584, 115] on pre "- 20%" at bounding box center [592, 122] width 26 height 15
click at [32, 40] on icon "button" at bounding box center [34, 37] width 7 height 7
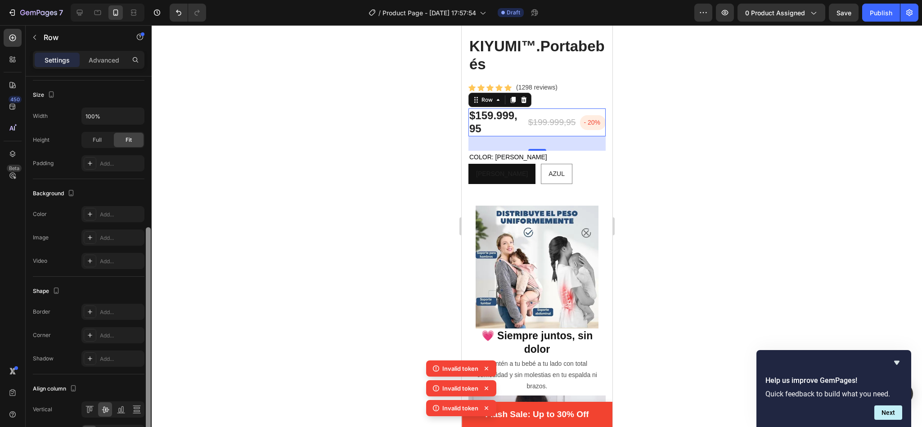
scroll to position [225, 0]
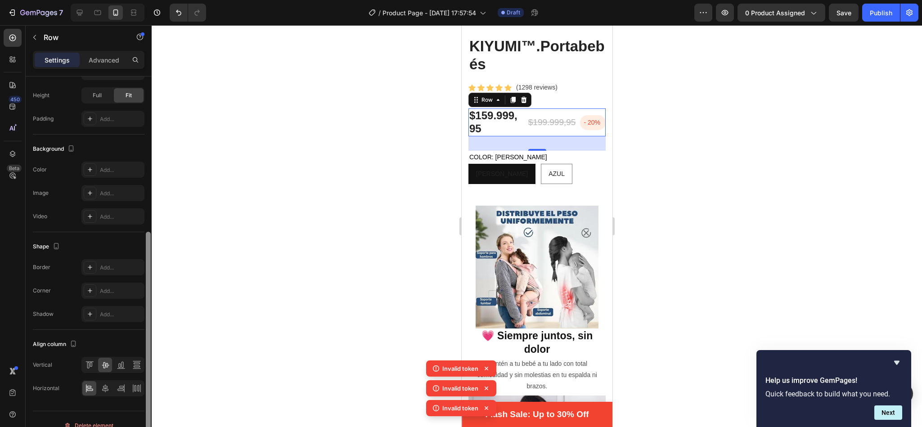
scroll to position [248, 0]
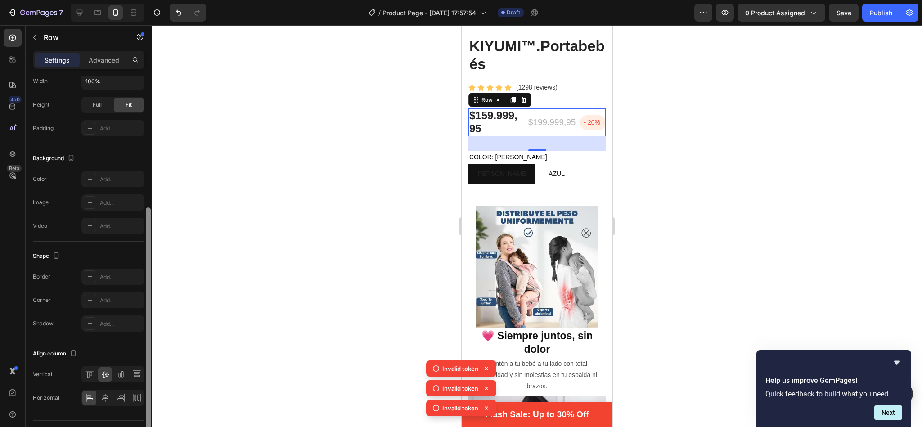
click at [159, 0] on div "7 / Product Page - Sep 26, 17:57:54 Draft Preview 0 product assigned Save Publi…" at bounding box center [461, 0] width 922 height 0
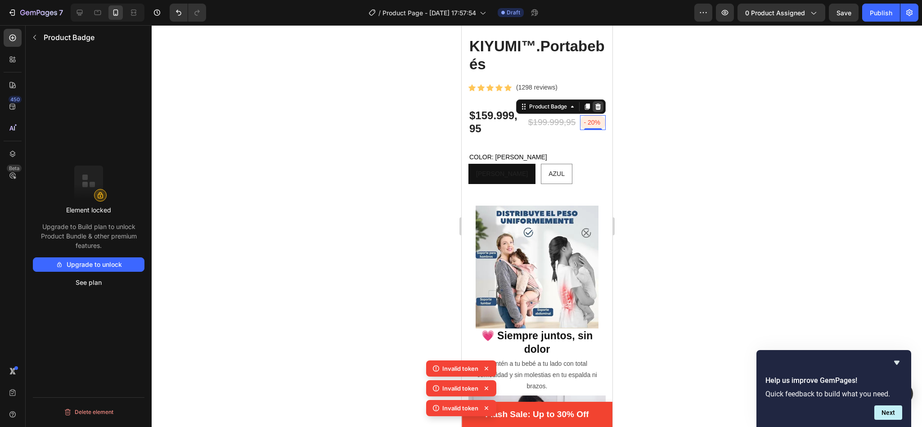
click at [595, 103] on icon at bounding box center [598, 106] width 6 height 6
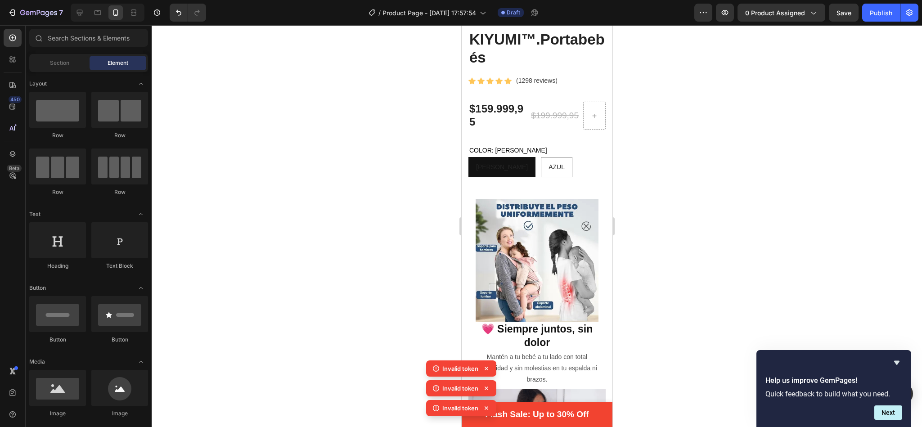
scroll to position [216, 0]
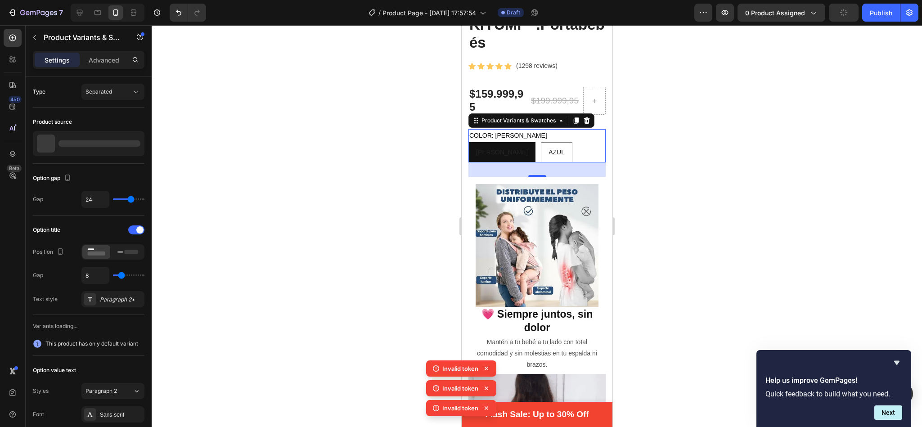
click at [488, 143] on div "[PERSON_NAME]" at bounding box center [501, 152] width 66 height 18
click at [468, 142] on input "ROSA ROSA ROSA" at bounding box center [467, 142] width 0 height 0
radio input "true"
click at [67, 139] on div "No product assigned" at bounding box center [89, 143] width 112 height 25
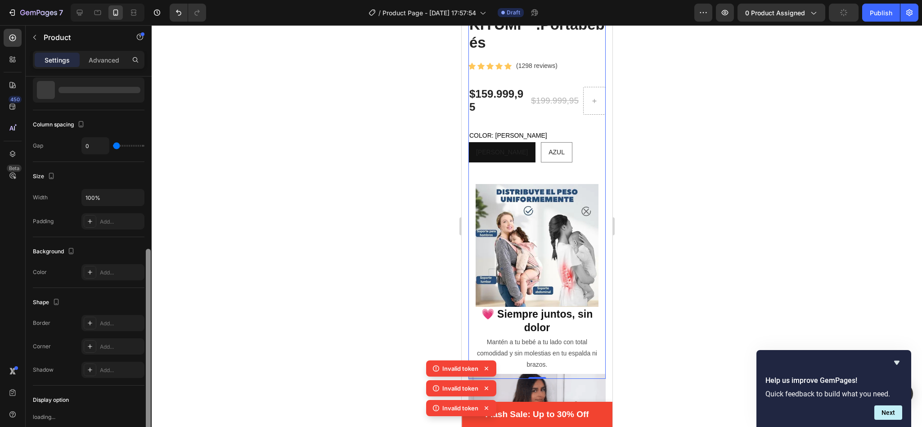
scroll to position [19, 0]
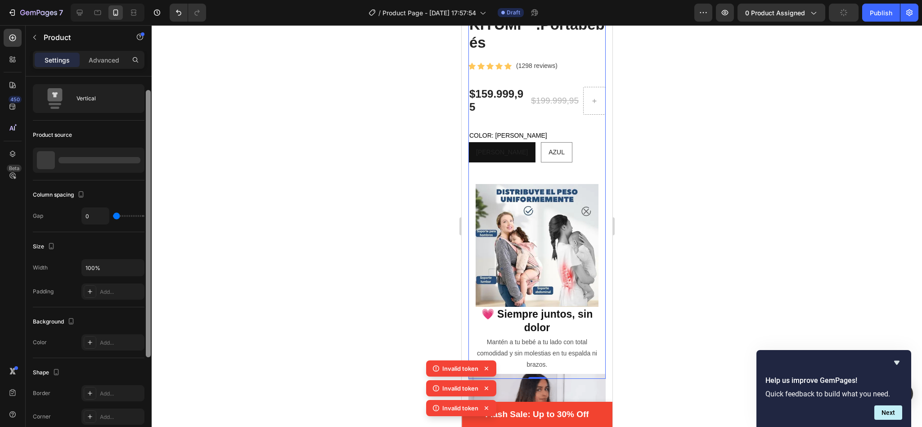
drag, startPoint x: 147, startPoint y: 189, endPoint x: 157, endPoint y: 146, distance: 44.3
click at [157, 0] on div "7 / Product Page - Sep 26, 17:57:54 Draft Preview 0 product assigned Publish 45…" at bounding box center [461, 0] width 922 height 0
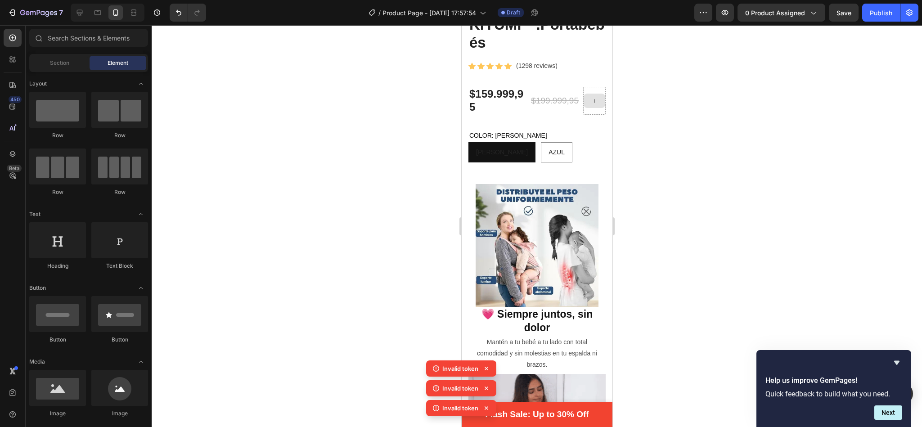
click at [586, 94] on div at bounding box center [594, 101] width 22 height 14
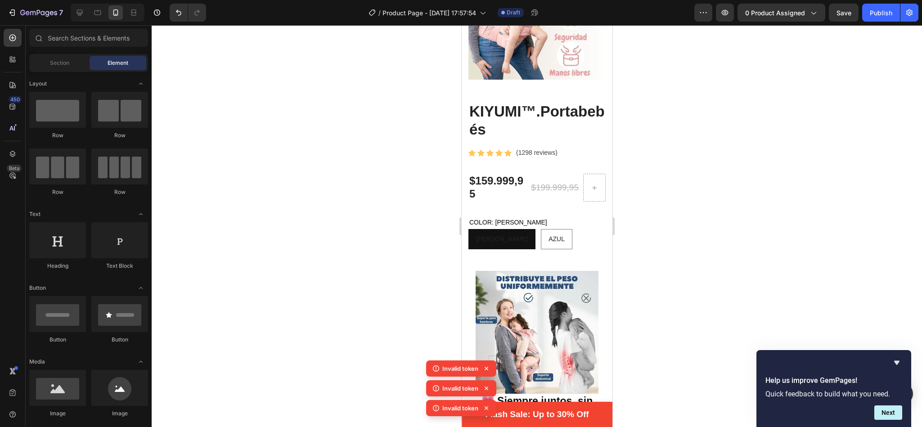
scroll to position [122, 0]
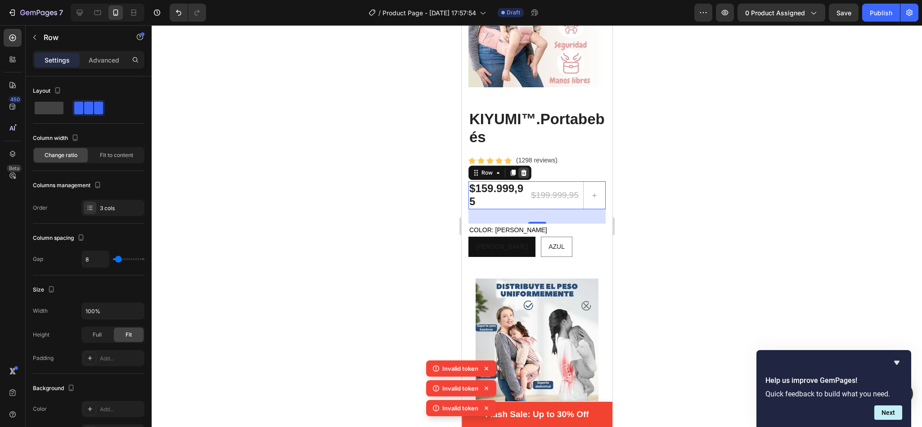
click at [527, 167] on div at bounding box center [523, 172] width 11 height 11
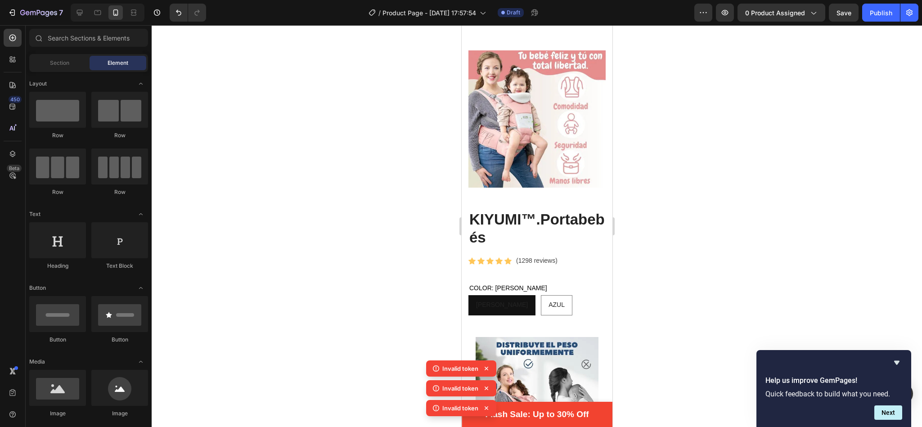
scroll to position [0, 0]
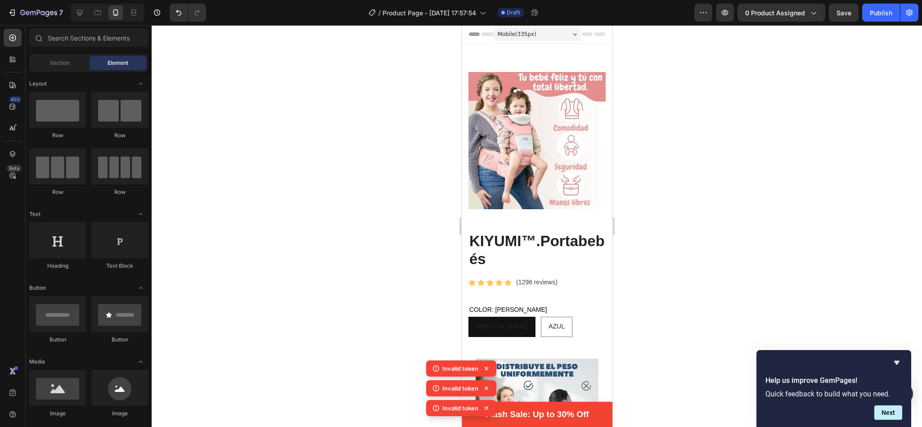
drag, startPoint x: 606, startPoint y: 67, endPoint x: 1094, endPoint y: 92, distance: 488.2
click at [49, 57] on div "Section" at bounding box center [59, 63] width 57 height 14
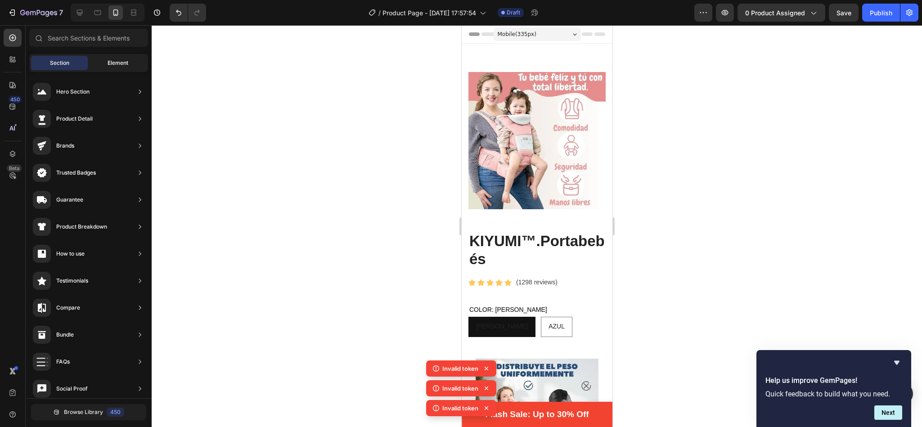
click at [130, 64] on div "Element" at bounding box center [118, 63] width 57 height 14
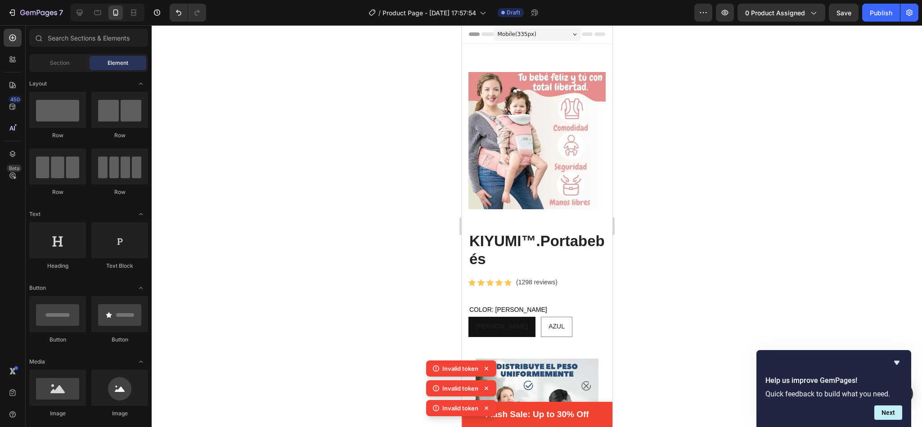
drag, startPoint x: 568, startPoint y: 143, endPoint x: 503, endPoint y: 278, distance: 150.3
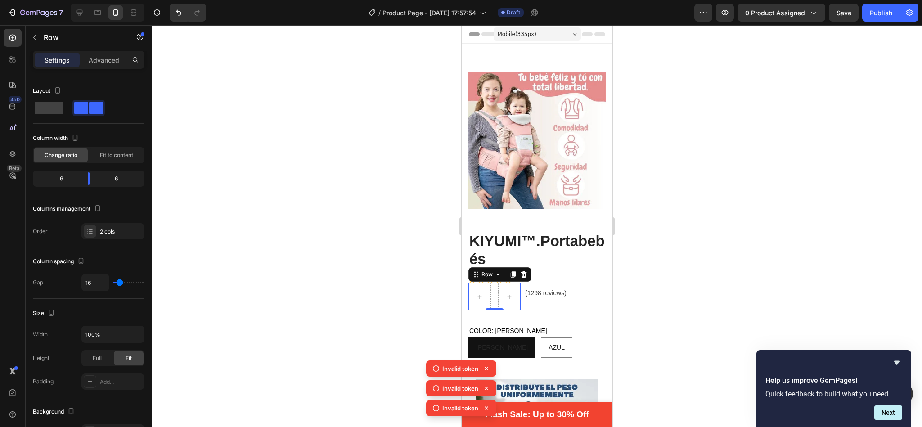
click at [631, 226] on div at bounding box center [537, 226] width 770 height 402
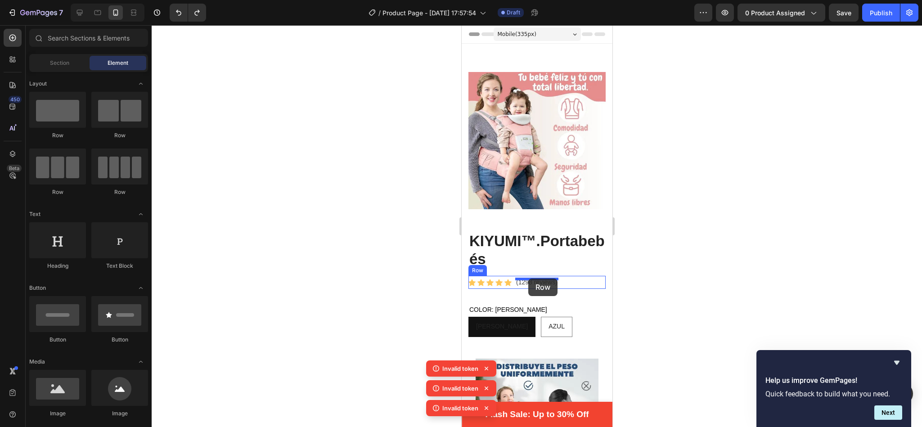
drag, startPoint x: 524, startPoint y: 136, endPoint x: 528, endPoint y: 278, distance: 142.2
drag, startPoint x: 506, startPoint y: 136, endPoint x: 512, endPoint y: 258, distance: 122.0
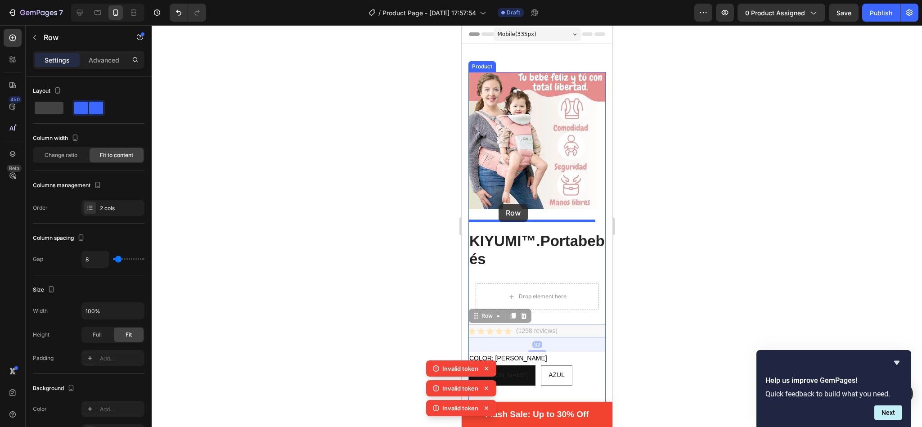
drag, startPoint x: 483, startPoint y: 309, endPoint x: 498, endPoint y: 204, distance: 106.4
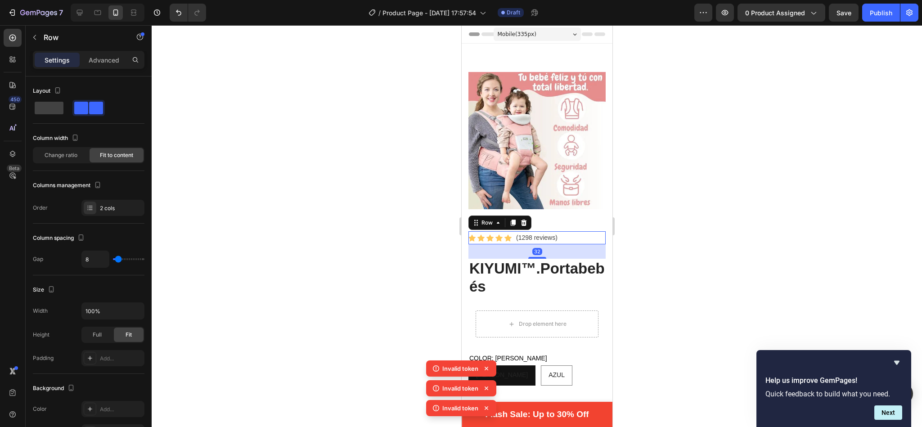
click at [640, 225] on div at bounding box center [537, 226] width 770 height 402
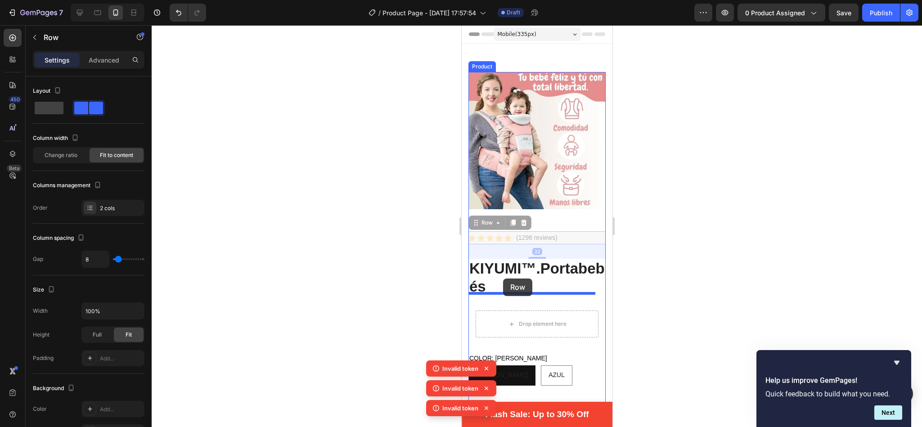
drag, startPoint x: 486, startPoint y: 210, endPoint x: 503, endPoint y: 278, distance: 70.8
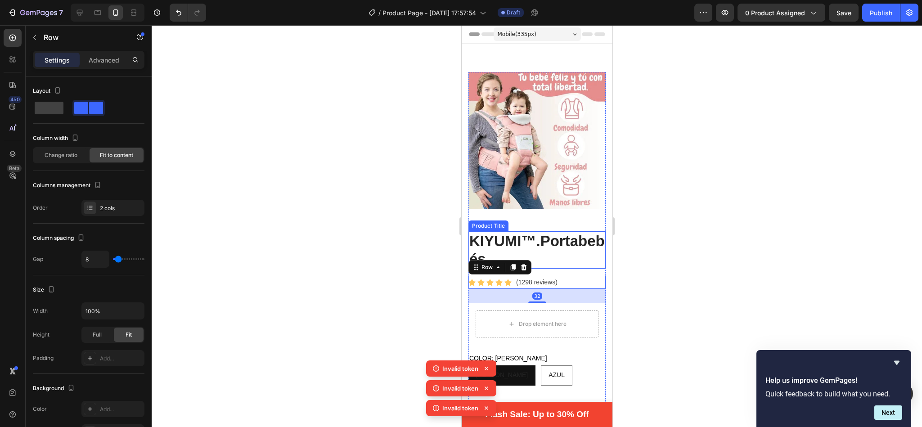
click at [661, 218] on div at bounding box center [537, 226] width 770 height 402
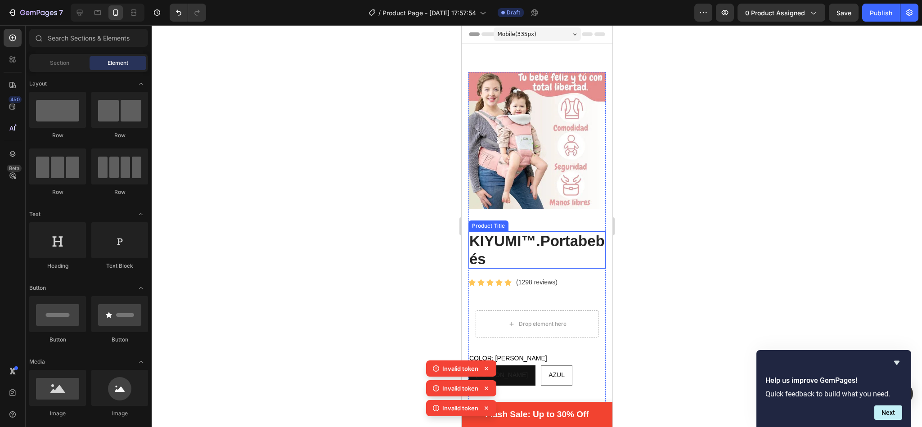
click at [661, 218] on div at bounding box center [537, 226] width 770 height 402
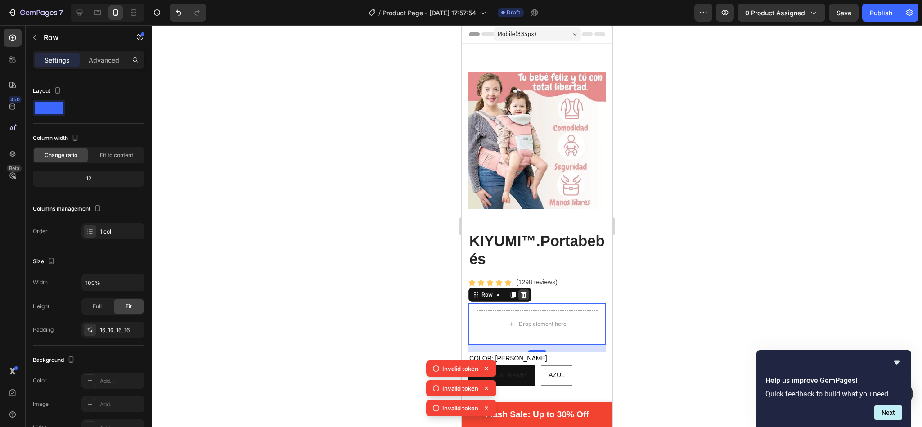
click at [524, 291] on icon at bounding box center [523, 294] width 6 height 6
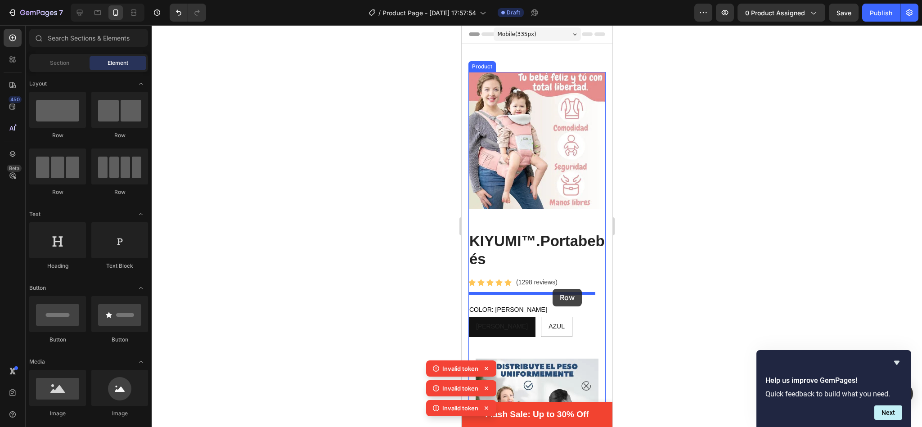
drag, startPoint x: 573, startPoint y: 136, endPoint x: 552, endPoint y: 289, distance: 153.9
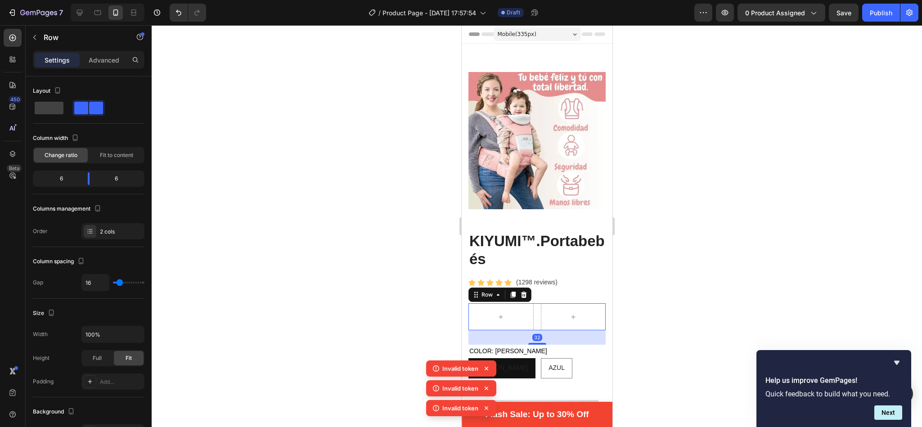
click at [636, 173] on div at bounding box center [537, 226] width 770 height 402
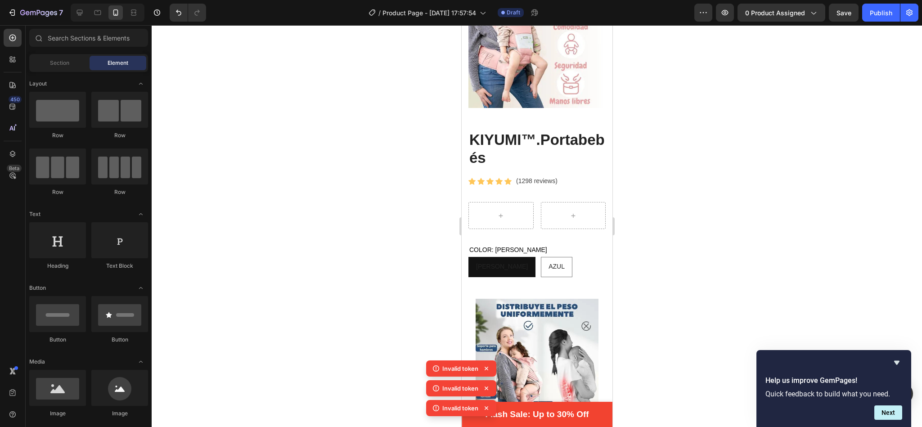
scroll to position [94, 0]
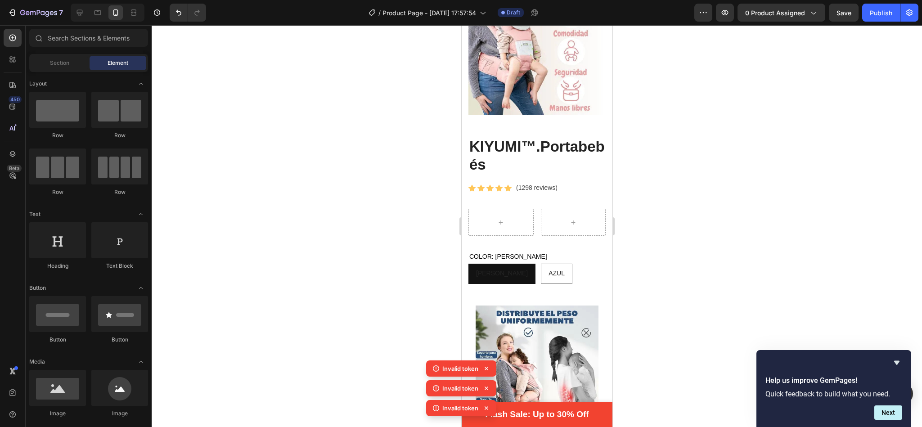
drag, startPoint x: 606, startPoint y: 63, endPoint x: 1078, endPoint y: 97, distance: 473.0
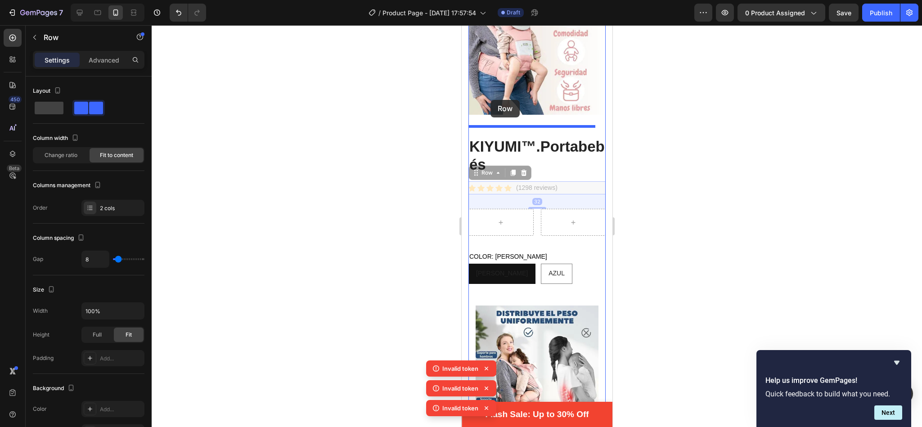
drag, startPoint x: 487, startPoint y: 165, endPoint x: 490, endPoint y: 100, distance: 64.4
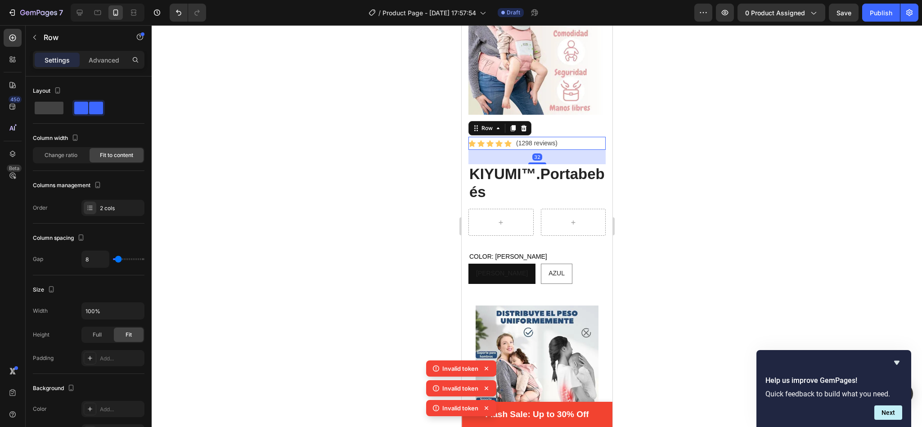
click at [627, 104] on div at bounding box center [537, 226] width 770 height 402
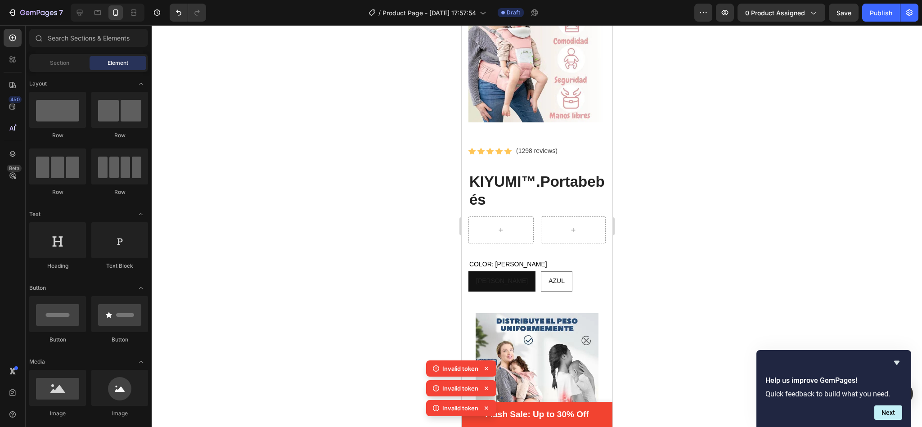
scroll to position [72, 0]
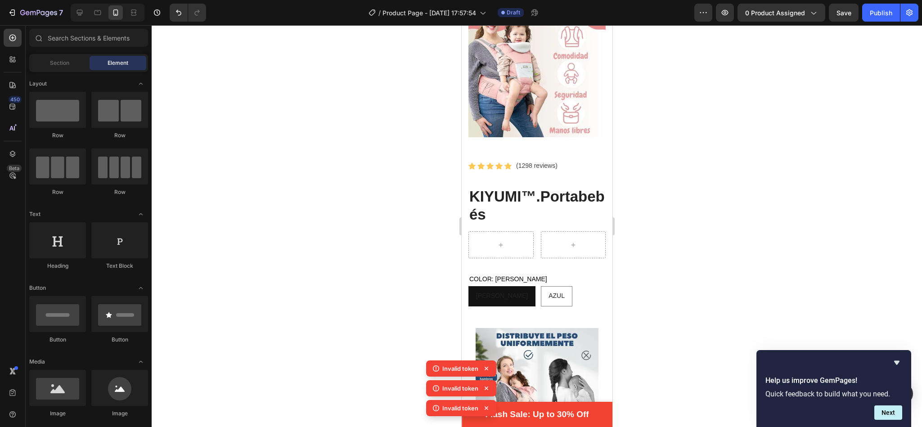
drag, startPoint x: 608, startPoint y: 63, endPoint x: 1077, endPoint y: 86, distance: 469.7
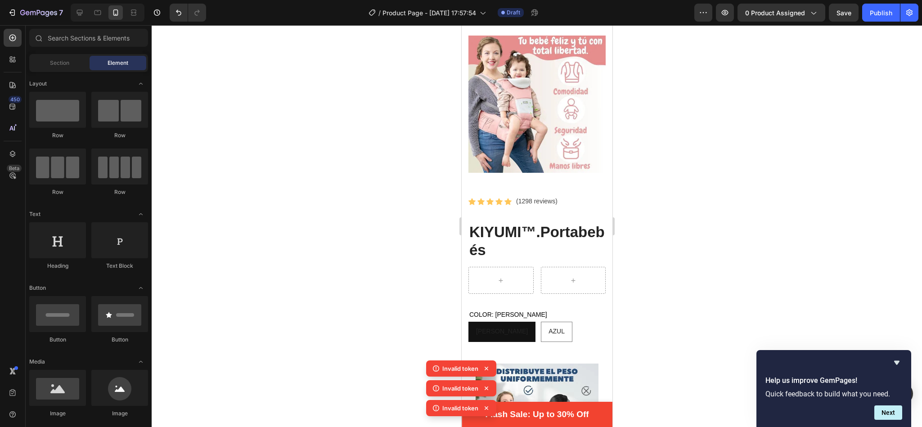
scroll to position [29, 0]
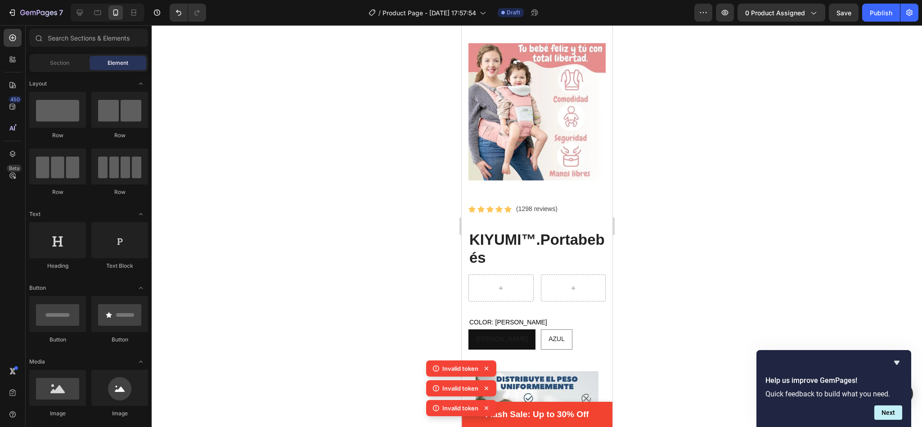
drag, startPoint x: 607, startPoint y: 219, endPoint x: 1076, endPoint y: 85, distance: 488.3
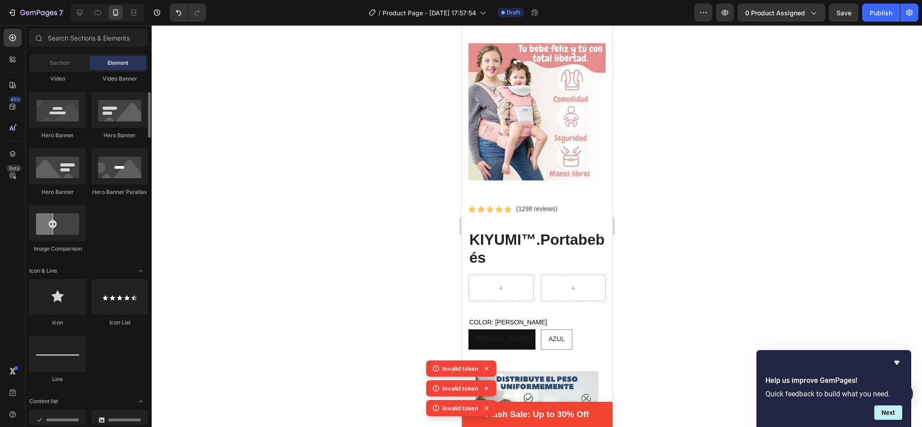
scroll to position [432, 0]
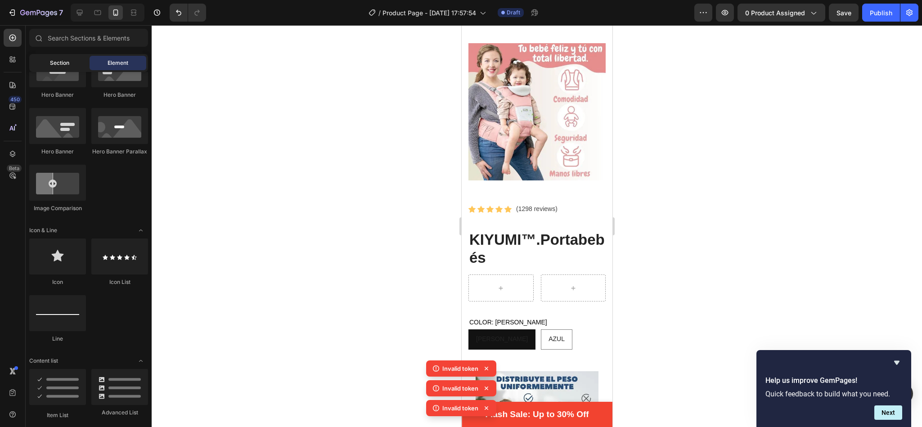
click at [61, 60] on span "Section" at bounding box center [59, 63] width 19 height 8
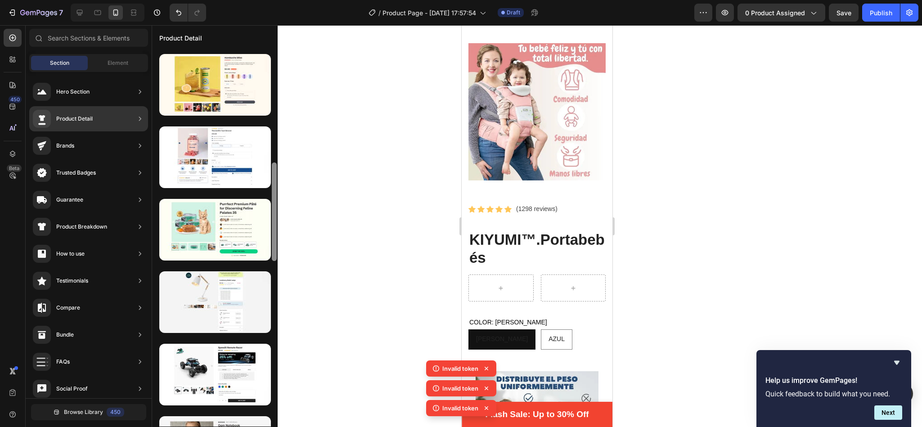
scroll to position [463, 0]
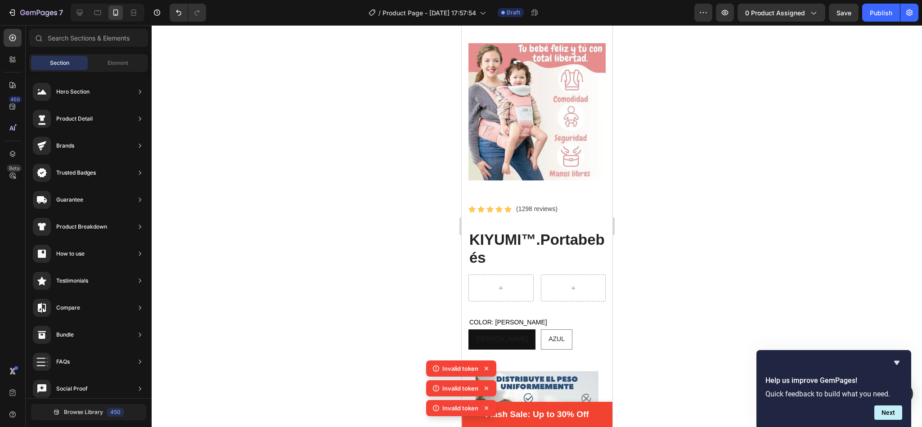
drag, startPoint x: 274, startPoint y: 183, endPoint x: 207, endPoint y: 340, distance: 171.3
click at [207, 0] on div "7 / Product Page - Sep 26, 17:57:54 Draft Preview 0 product assigned Save Publi…" at bounding box center [461, 0] width 922 height 0
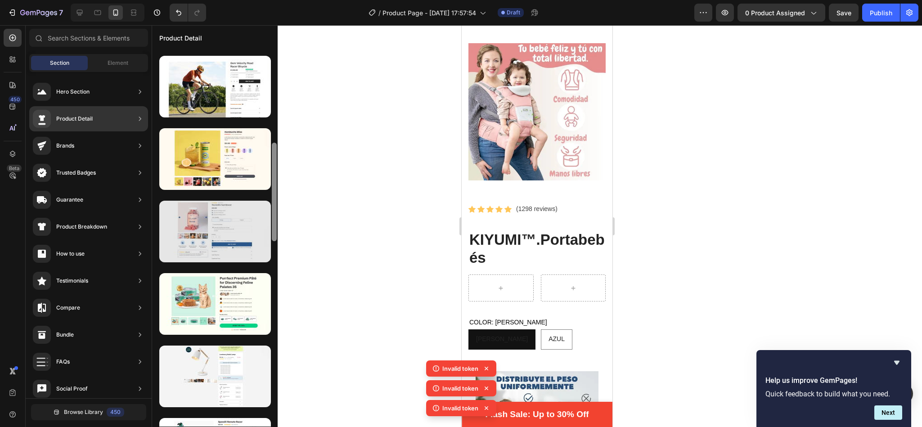
scroll to position [365, 0]
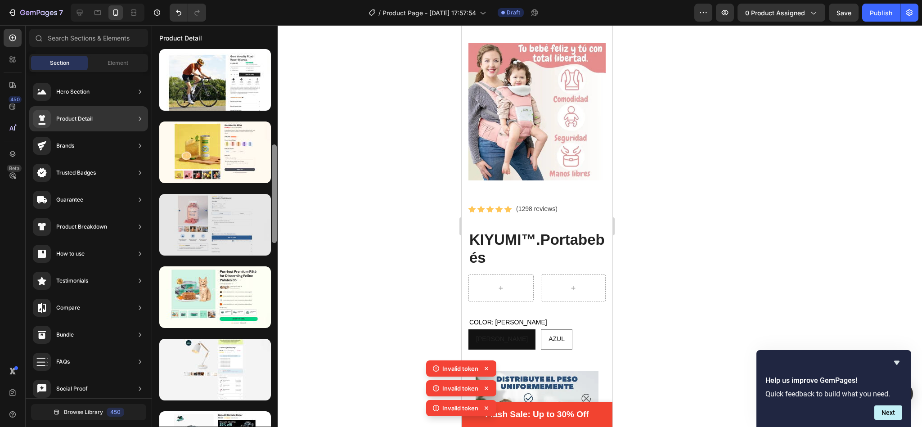
drag, startPoint x: 276, startPoint y: 146, endPoint x: 262, endPoint y: 228, distance: 83.4
click at [262, 228] on div at bounding box center [214, 237] width 125 height 377
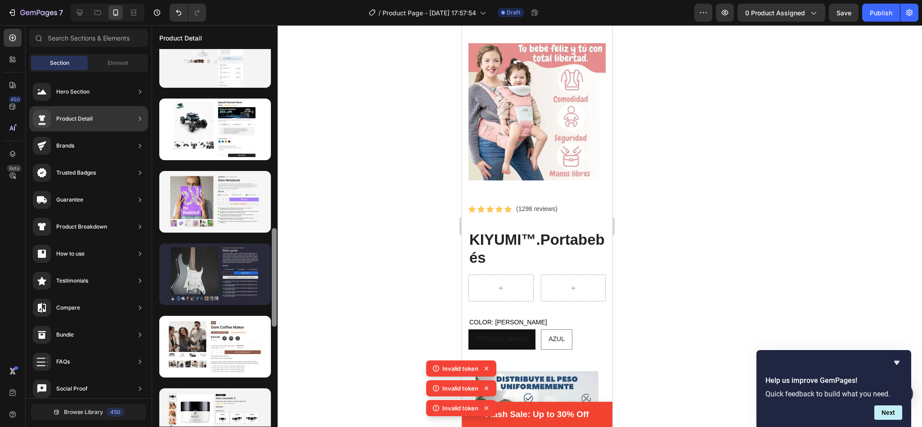
scroll to position [679, 0]
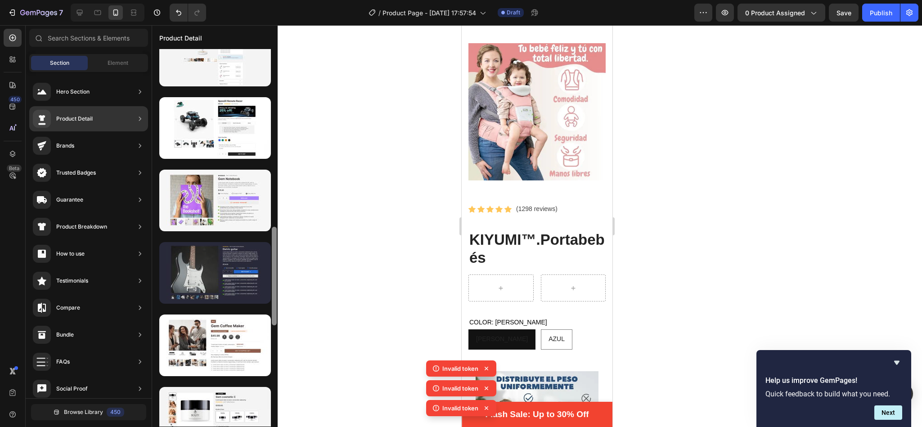
drag, startPoint x: 272, startPoint y: 189, endPoint x: 267, endPoint y: 272, distance: 82.4
click at [267, 272] on div at bounding box center [214, 237] width 125 height 377
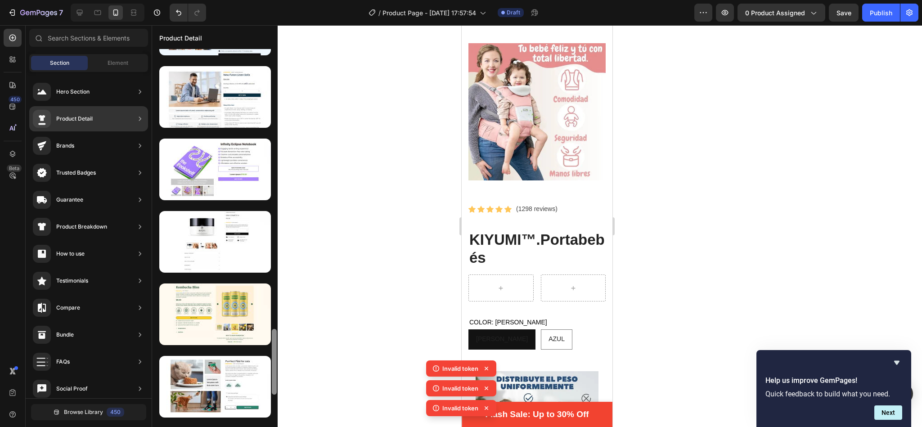
scroll to position [0, 0]
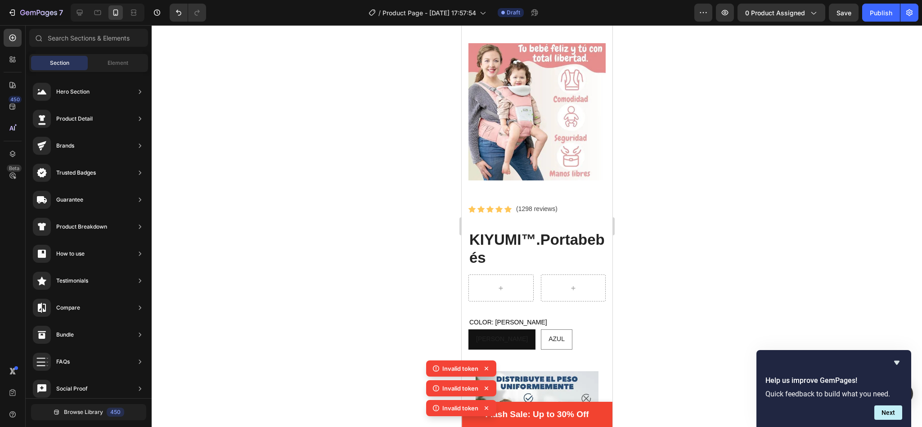
drag, startPoint x: 273, startPoint y: 254, endPoint x: 269, endPoint y: 421, distance: 167.4
click at [269, 0] on div "7 / Product Page - Sep 26, 17:57:54 Draft Preview 0 product assigned Save Publi…" at bounding box center [461, 0] width 922 height 0
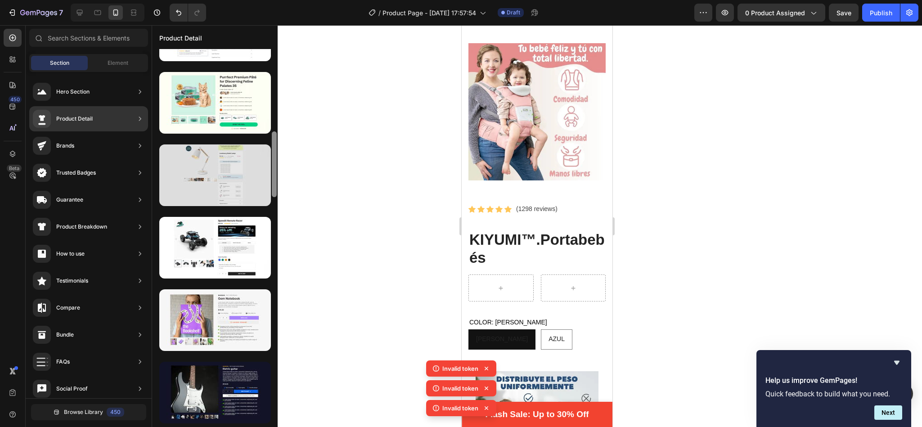
scroll to position [575, 0]
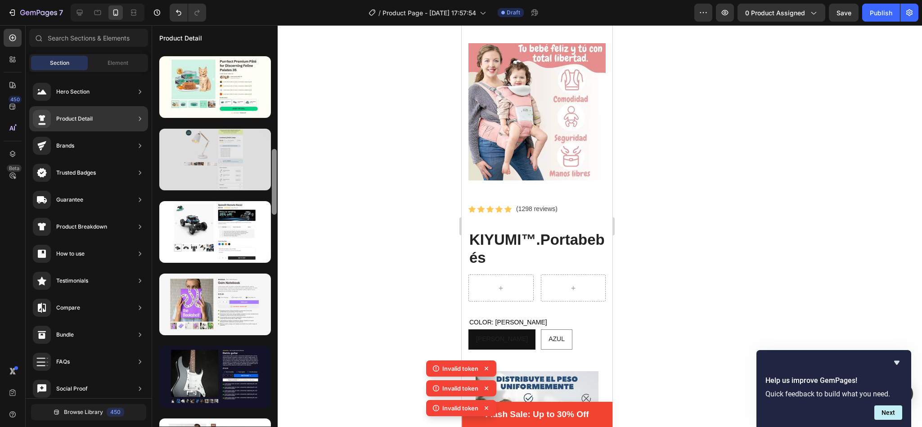
drag, startPoint x: 275, startPoint y: 81, endPoint x: 268, endPoint y: 173, distance: 91.6
click at [268, 173] on div at bounding box center [214, 237] width 125 height 377
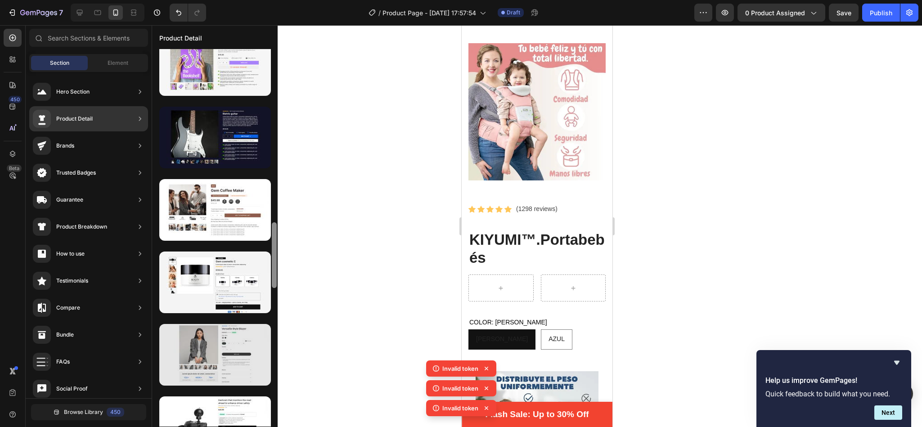
scroll to position [933, 0]
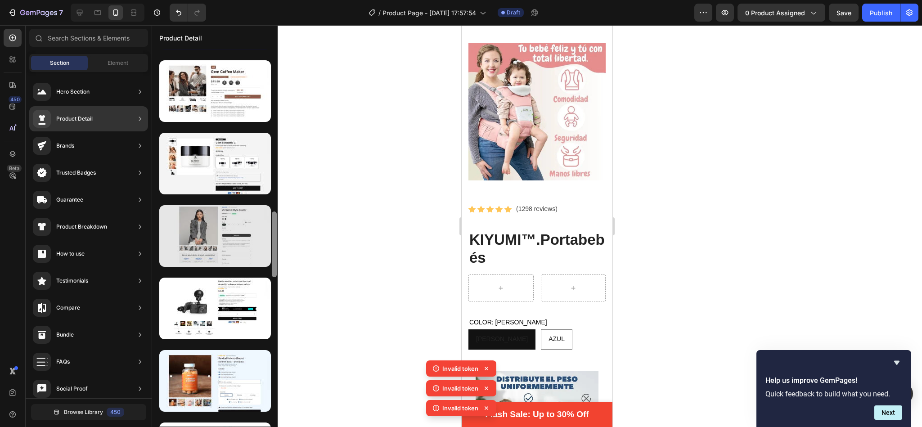
drag, startPoint x: 274, startPoint y: 183, endPoint x: 266, endPoint y: 246, distance: 63.0
click at [266, 246] on div at bounding box center [214, 237] width 125 height 377
click at [229, 246] on div at bounding box center [215, 236] width 112 height 62
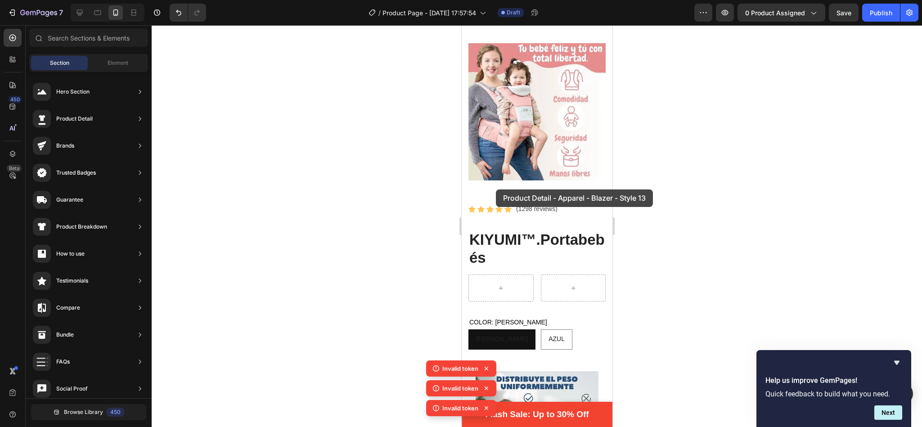
drag, startPoint x: 690, startPoint y: 271, endPoint x: 496, endPoint y: 188, distance: 211.8
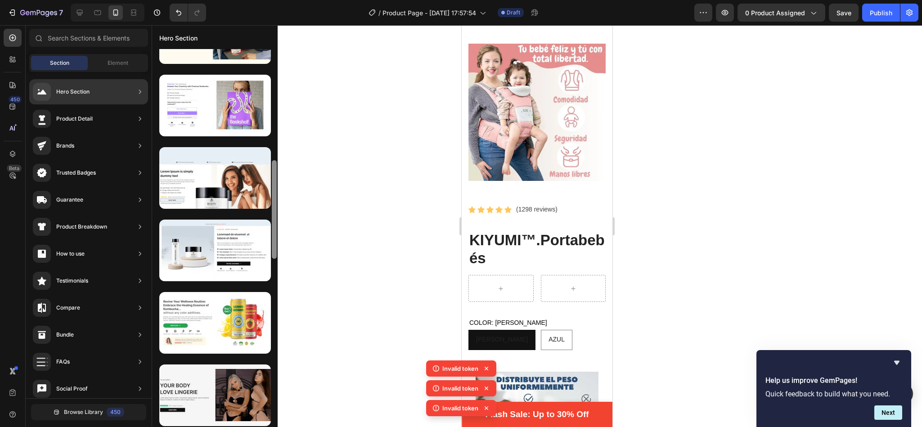
scroll to position [410, 0]
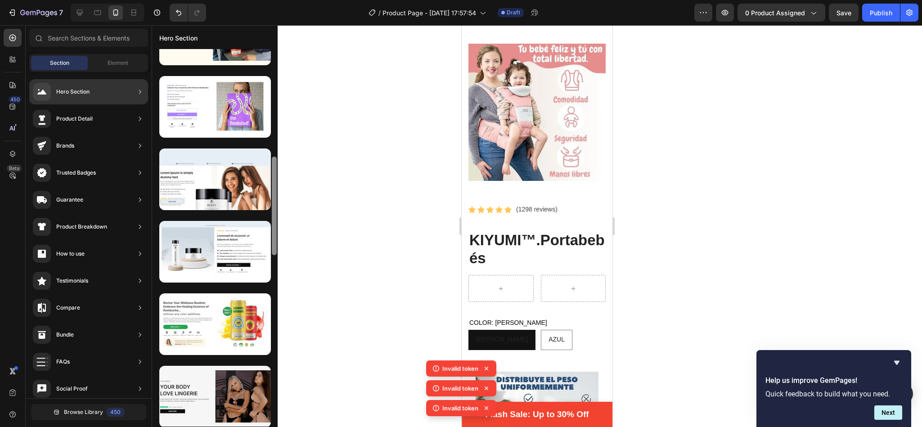
drag, startPoint x: 274, startPoint y: 180, endPoint x: 276, endPoint y: 369, distance: 188.9
click at [276, 369] on div at bounding box center [274, 238] width 7 height 378
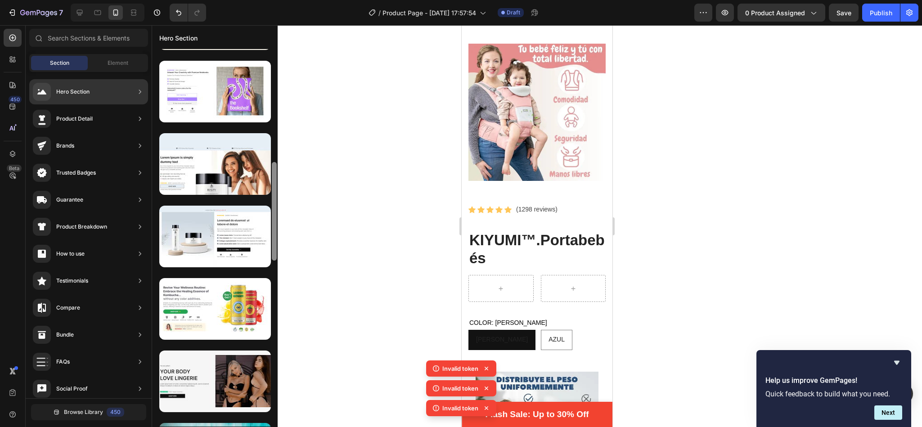
scroll to position [427, 0]
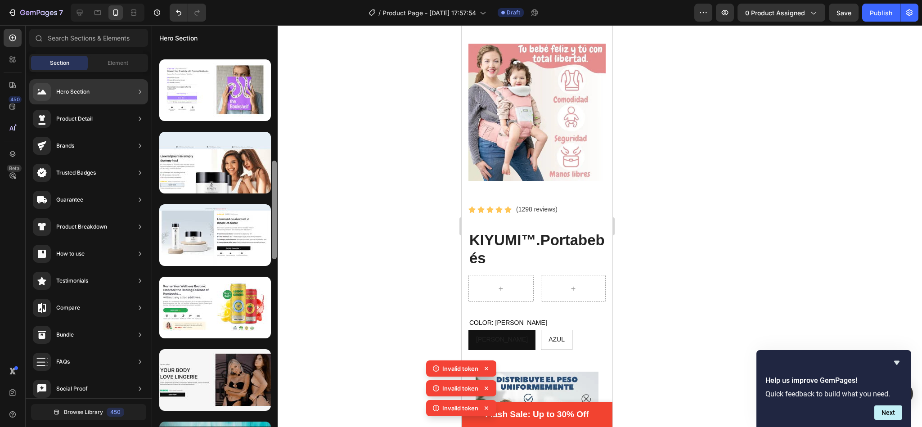
click at [276, 235] on div at bounding box center [274, 210] width 5 height 98
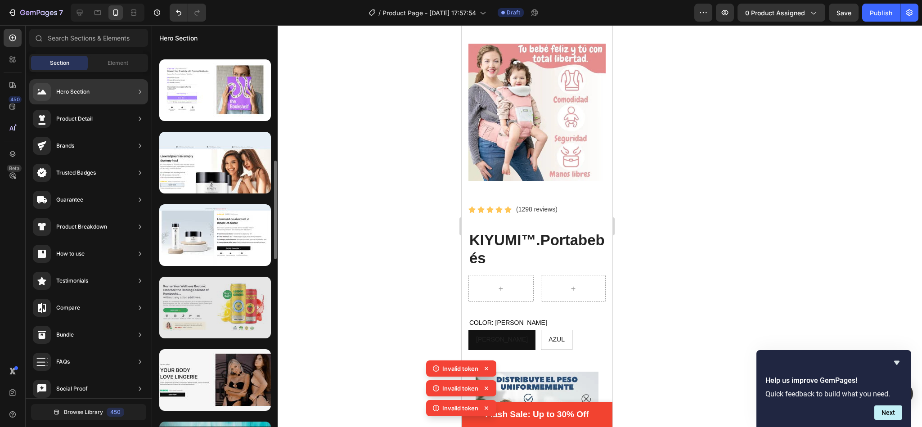
click at [224, 311] on div at bounding box center [215, 308] width 112 height 62
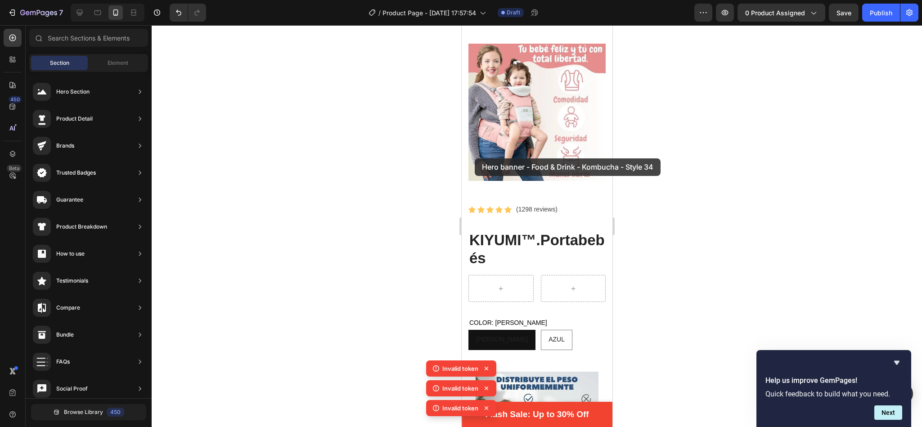
drag, startPoint x: 673, startPoint y: 337, endPoint x: 475, endPoint y: 158, distance: 266.5
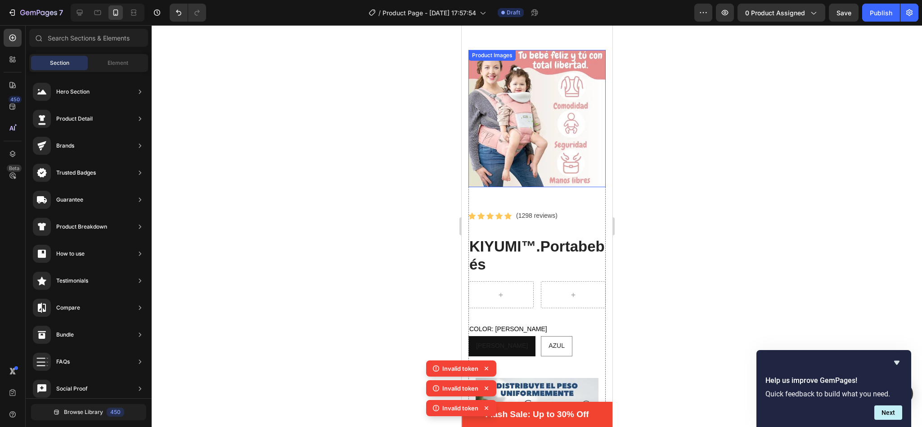
scroll to position [42, 0]
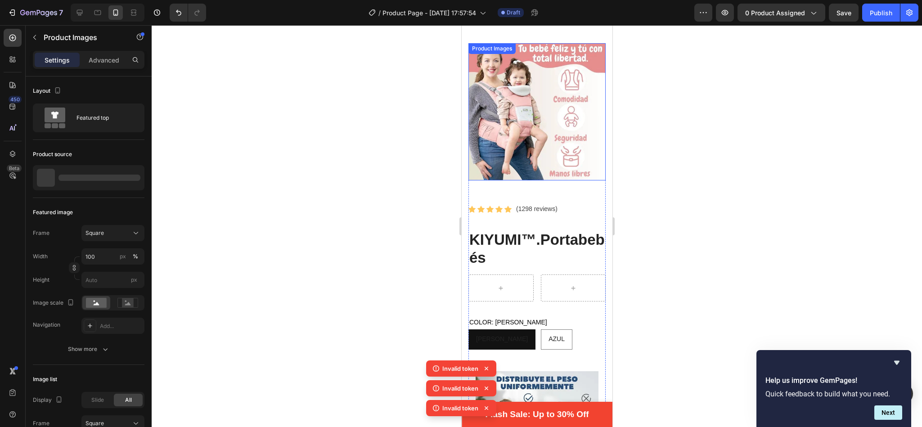
click at [475, 158] on img at bounding box center [536, 111] width 137 height 137
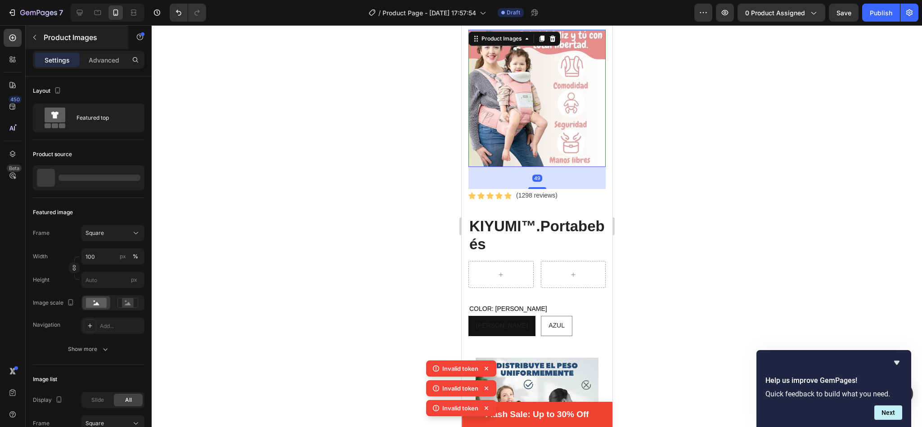
scroll to position [29, 0]
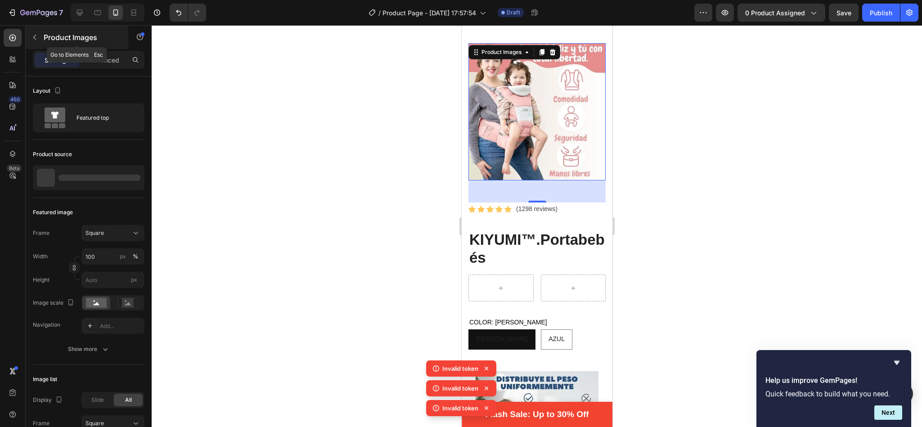
click at [34, 39] on icon "button" at bounding box center [34, 37] width 7 height 7
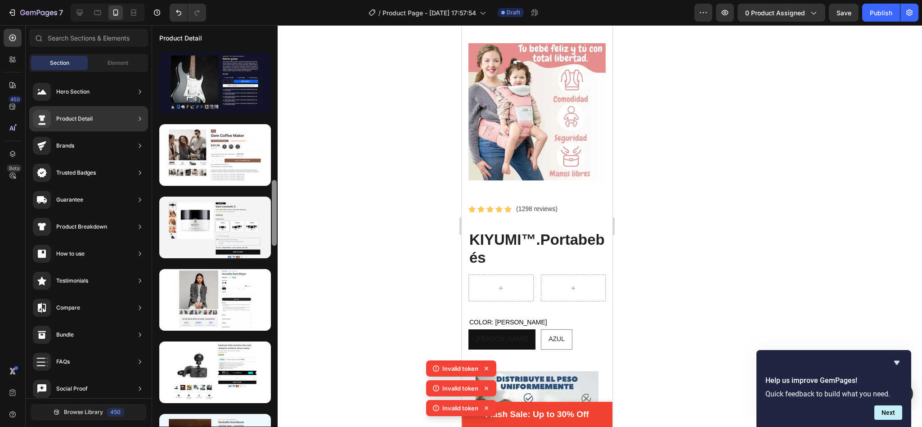
scroll to position [877, 0]
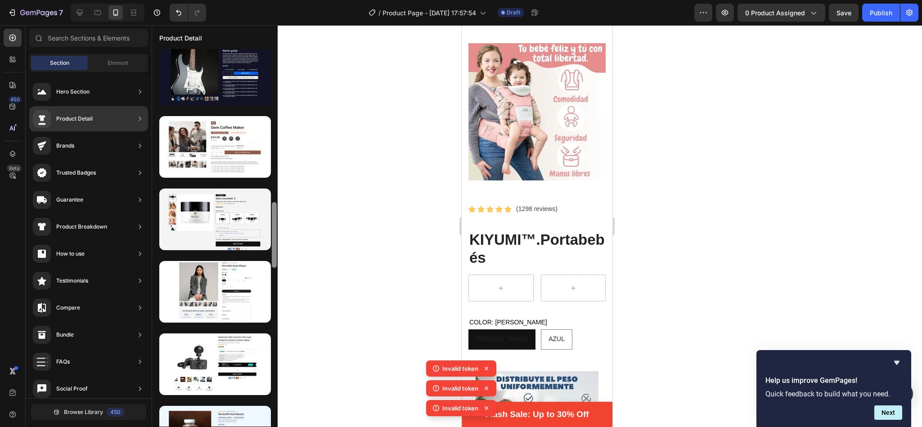
drag, startPoint x: 276, startPoint y: 143, endPoint x: 273, endPoint y: 237, distance: 93.6
click at [273, 237] on div at bounding box center [274, 235] width 5 height 66
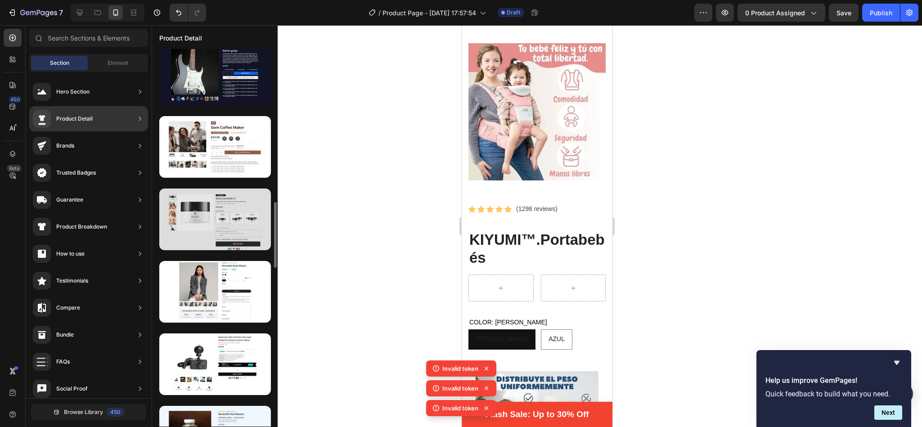
click at [218, 228] on div at bounding box center [215, 219] width 112 height 62
click at [166, 209] on div at bounding box center [215, 219] width 112 height 62
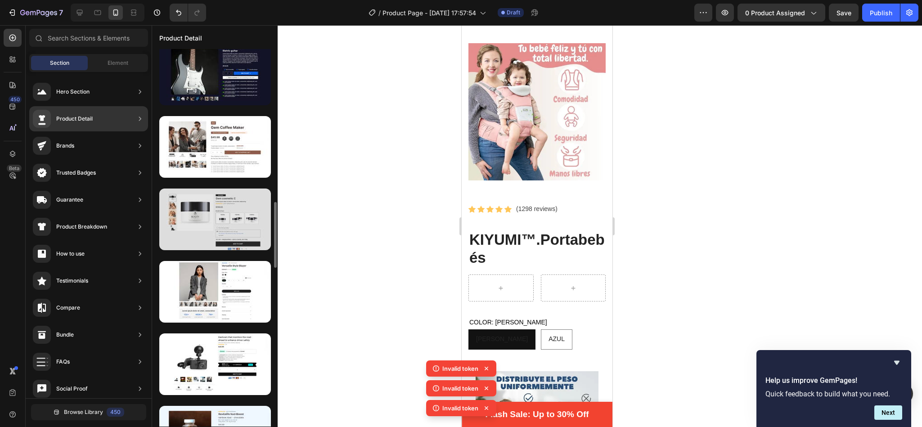
click at [166, 209] on div at bounding box center [215, 219] width 112 height 62
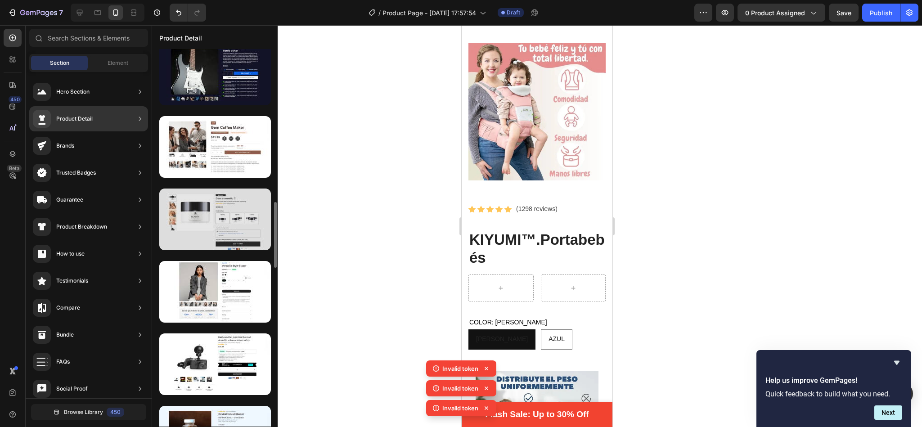
click at [166, 209] on div at bounding box center [215, 219] width 112 height 62
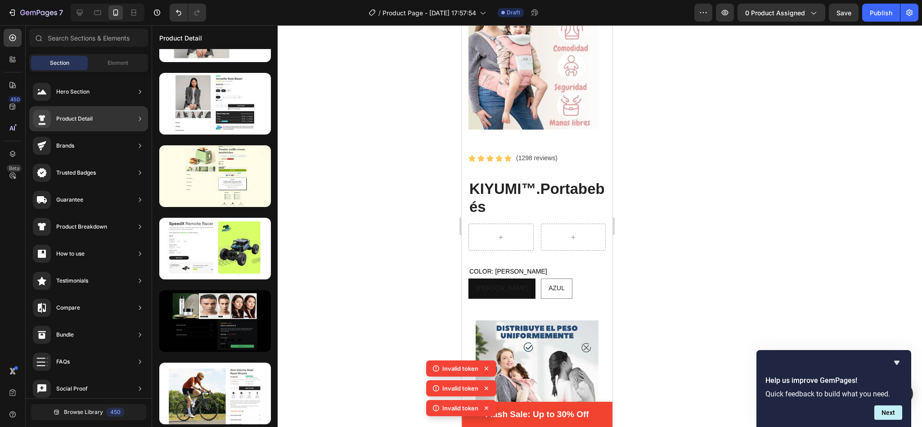
scroll to position [429, 0]
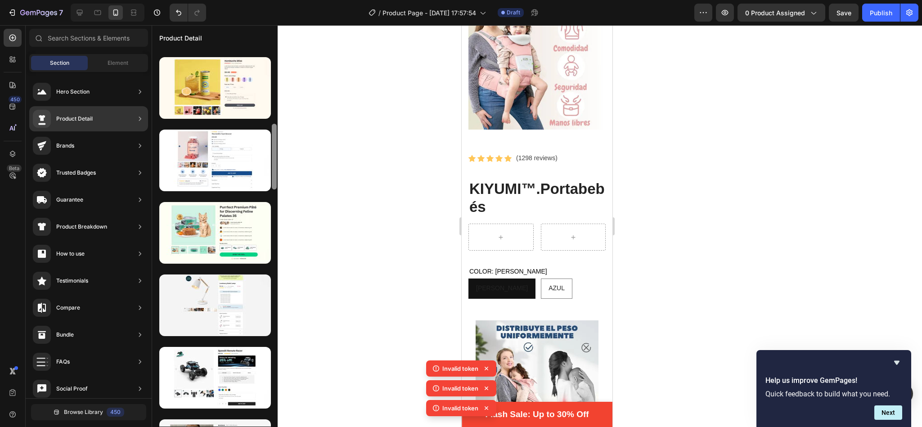
click at [277, 107] on div at bounding box center [274, 238] width 7 height 378
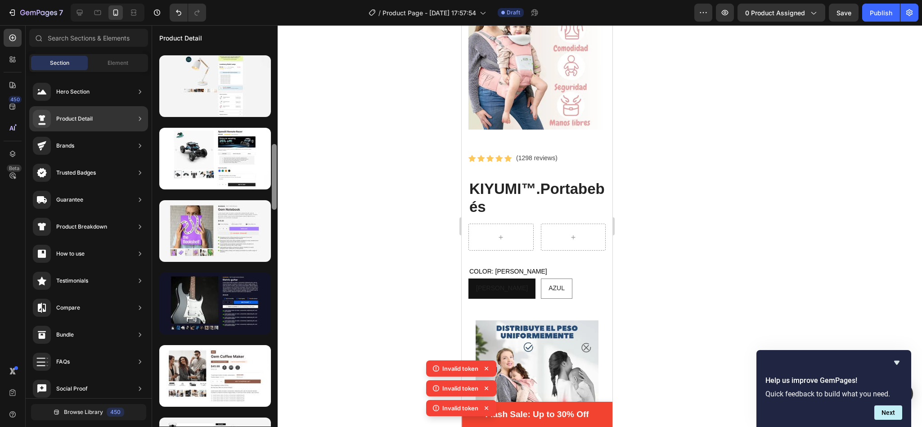
scroll to position [668, 0]
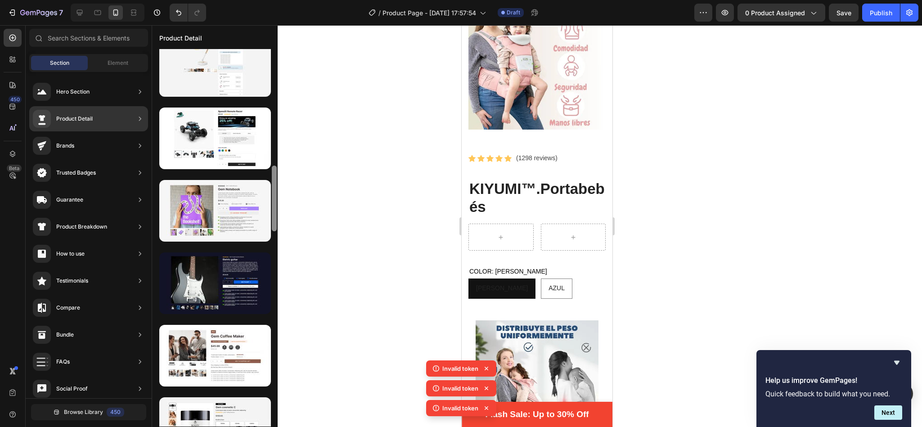
drag, startPoint x: 276, startPoint y: 130, endPoint x: 275, endPoint y: 171, distance: 41.8
click at [275, 171] on div at bounding box center [274, 199] width 5 height 66
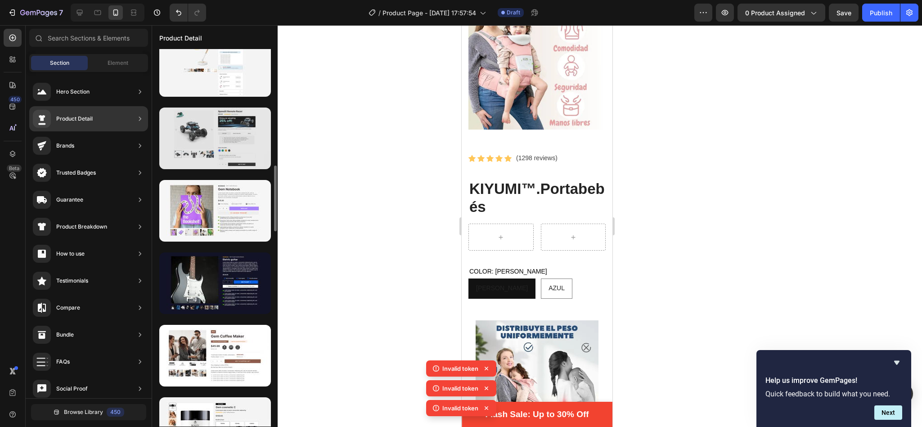
click at [233, 148] on div at bounding box center [215, 138] width 112 height 62
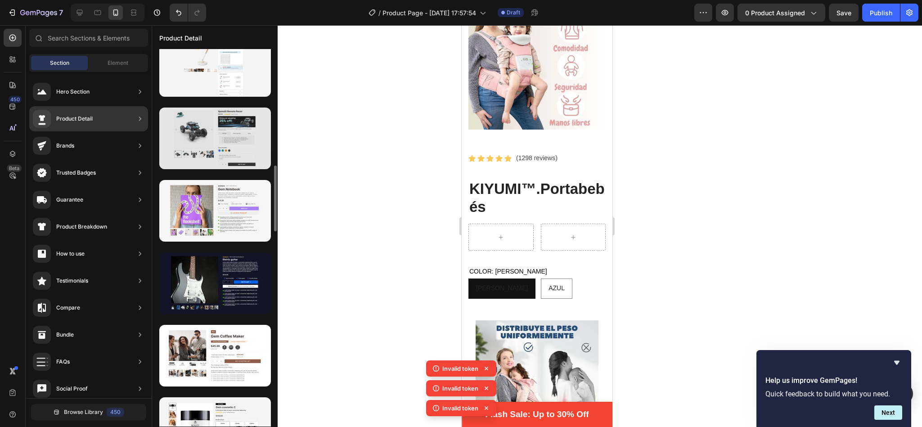
click at [233, 148] on div at bounding box center [215, 138] width 112 height 62
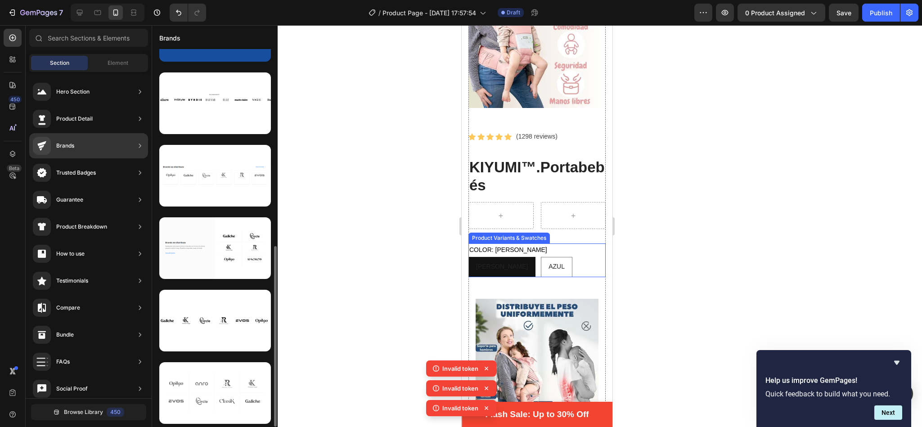
scroll to position [413, 0]
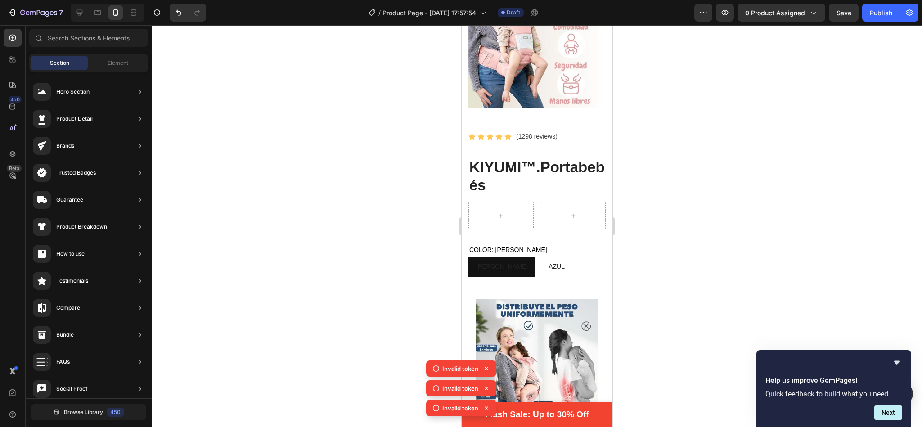
click at [124, 72] on div "Section Element" at bounding box center [88, 63] width 119 height 18
click at [123, 67] on span "Element" at bounding box center [117, 63] width 21 height 8
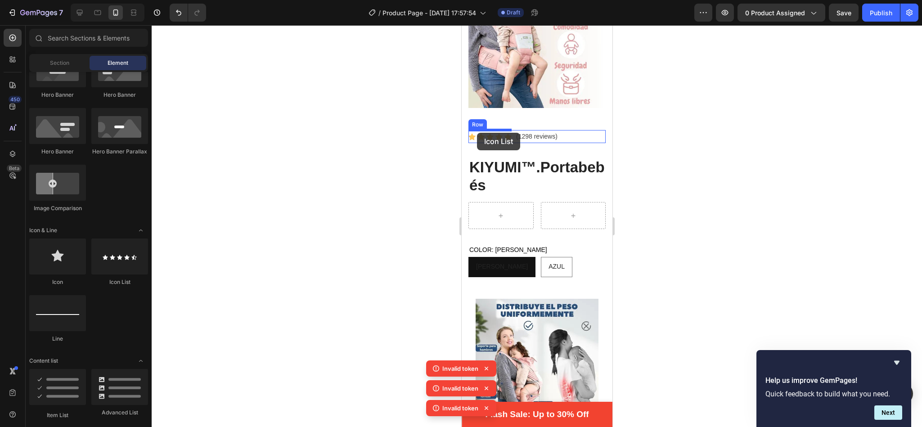
drag, startPoint x: 582, startPoint y: 281, endPoint x: 477, endPoint y: 133, distance: 181.3
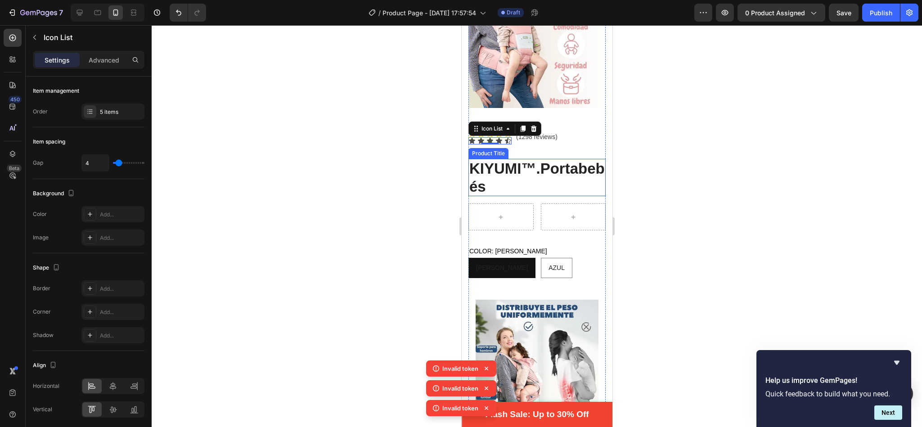
click at [404, 146] on div at bounding box center [537, 226] width 770 height 402
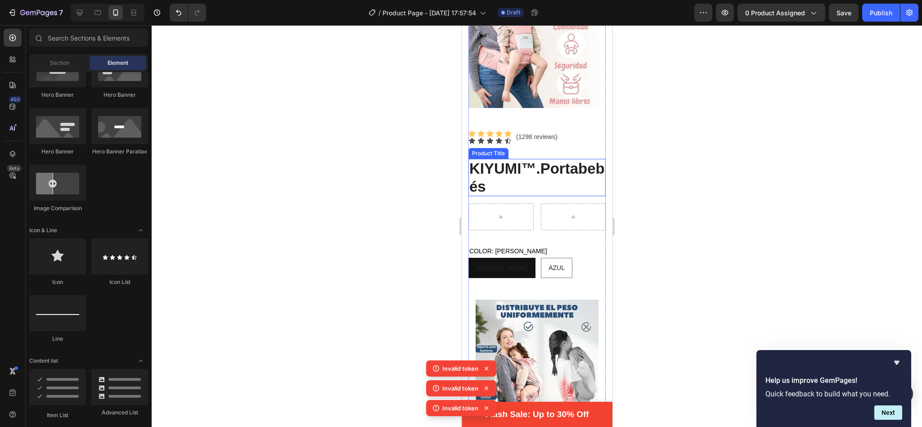
click at [103, 195] on div "Image Image Video Video Banner Hero Banner Hero Banner Hero Banner Hero Banner …" at bounding box center [88, 79] width 119 height 282
click at [130, 192] on div "Image Image Video Video Banner Hero Banner Hero Banner Hero Banner Hero Banner …" at bounding box center [88, 79] width 119 height 282
drag, startPoint x: 130, startPoint y: 185, endPoint x: 137, endPoint y: 179, distance: 9.9
click at [137, 179] on div "Image Image Video Video Banner Hero Banner Hero Banner Hero Banner Hero Banner …" at bounding box center [88, 79] width 119 height 282
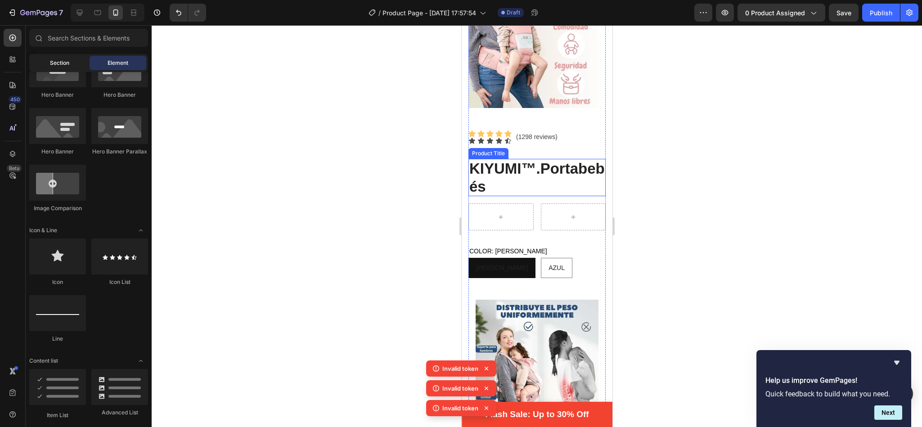
click at [61, 64] on span "Section" at bounding box center [59, 63] width 19 height 8
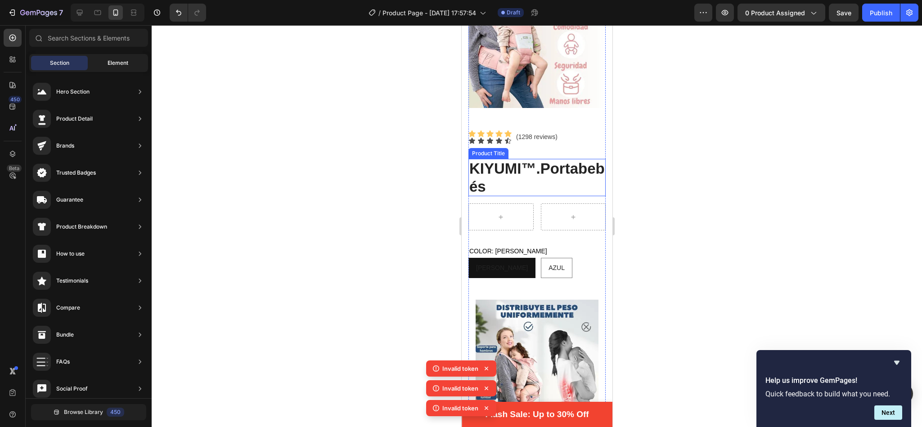
click at [104, 62] on div "Element" at bounding box center [118, 63] width 57 height 14
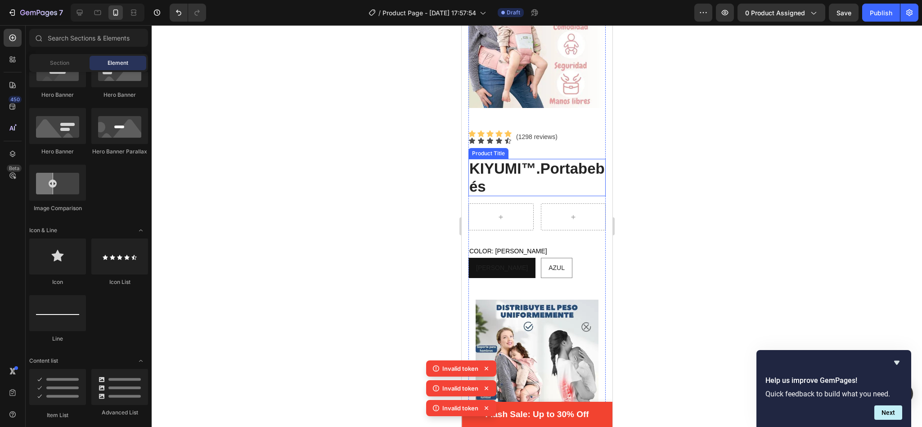
click at [121, 197] on div "Image Image Video Video Banner Hero Banner Hero Banner Hero Banner Hero Banner …" at bounding box center [88, 79] width 119 height 282
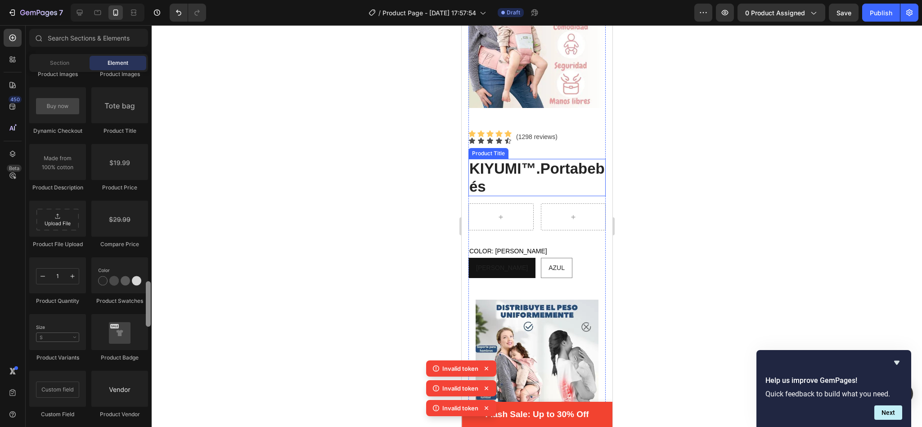
scroll to position [1456, 0]
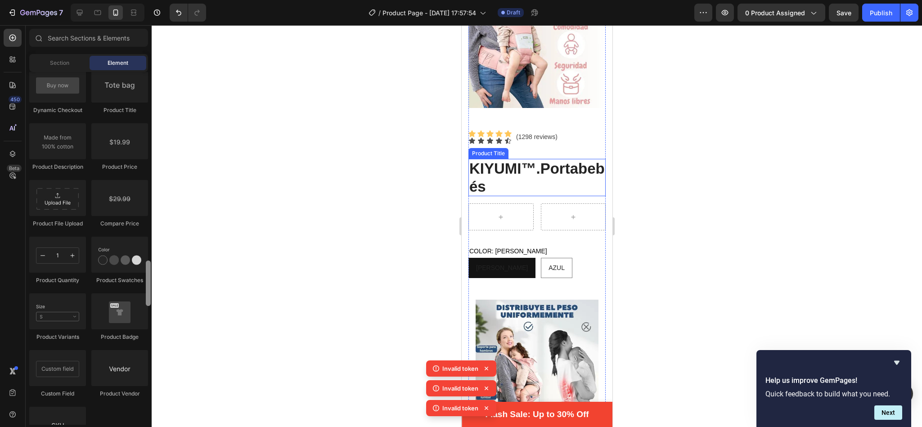
drag, startPoint x: 150, startPoint y: 162, endPoint x: 175, endPoint y: 300, distance: 140.4
click at [175, 0] on div "7 / Product Page - Sep 26, 17:57:54 Draft Preview 0 product assigned Save Publi…" at bounding box center [461, 0] width 922 height 0
drag, startPoint x: 584, startPoint y: 224, endPoint x: 473, endPoint y: 200, distance: 114.1
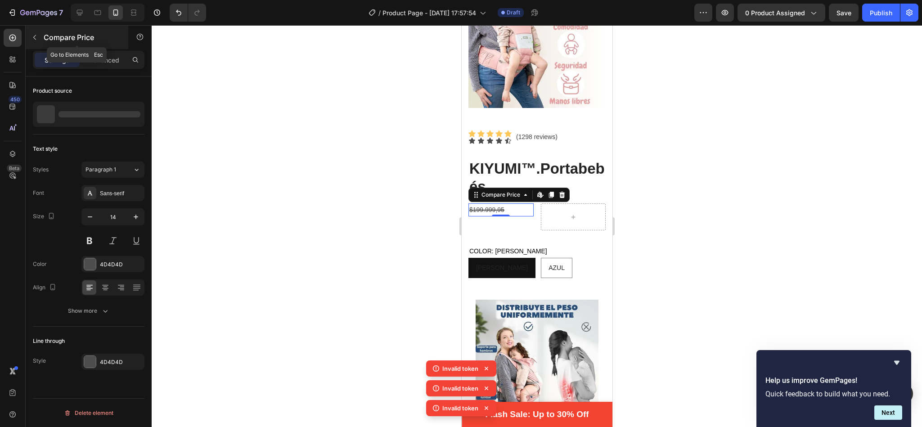
click at [31, 39] on icon "button" at bounding box center [34, 37] width 7 height 7
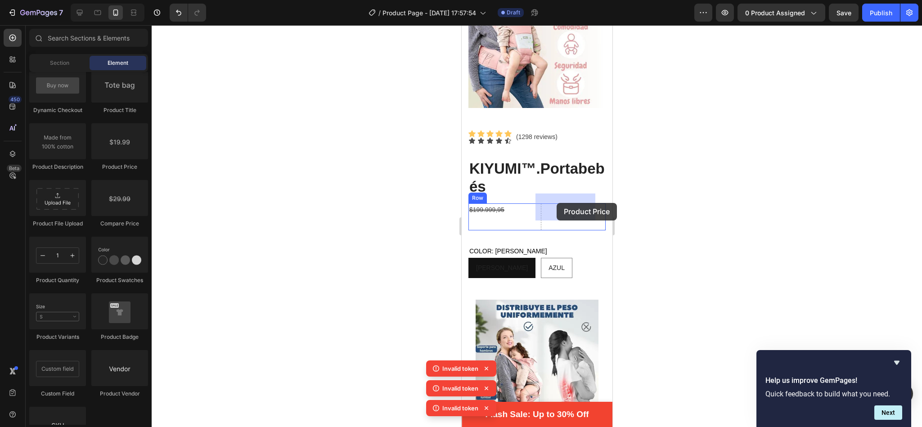
drag, startPoint x: 572, startPoint y: 177, endPoint x: 555, endPoint y: 201, distance: 29.8
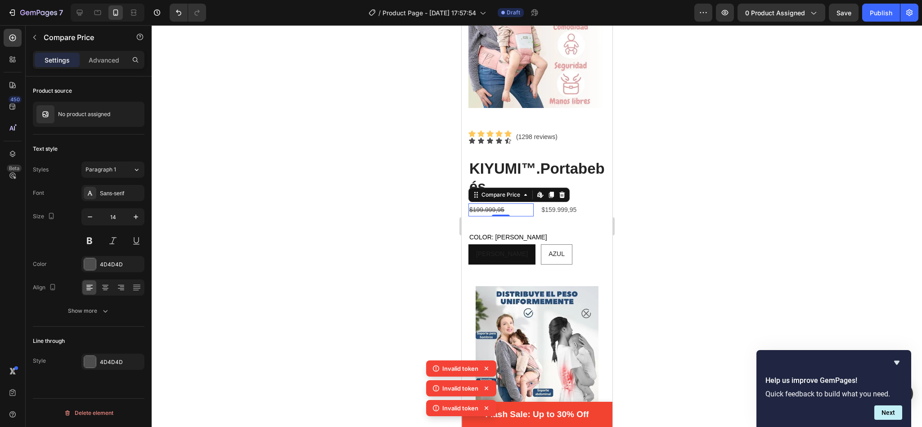
click at [319, 113] on div at bounding box center [537, 226] width 770 height 402
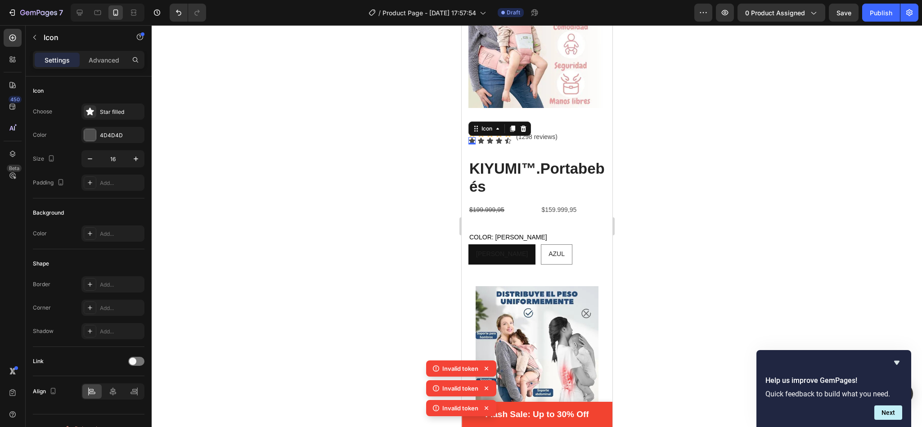
click at [470, 137] on div "Icon 0" at bounding box center [471, 140] width 7 height 7
click at [470, 141] on div "0" at bounding box center [471, 144] width 9 height 7
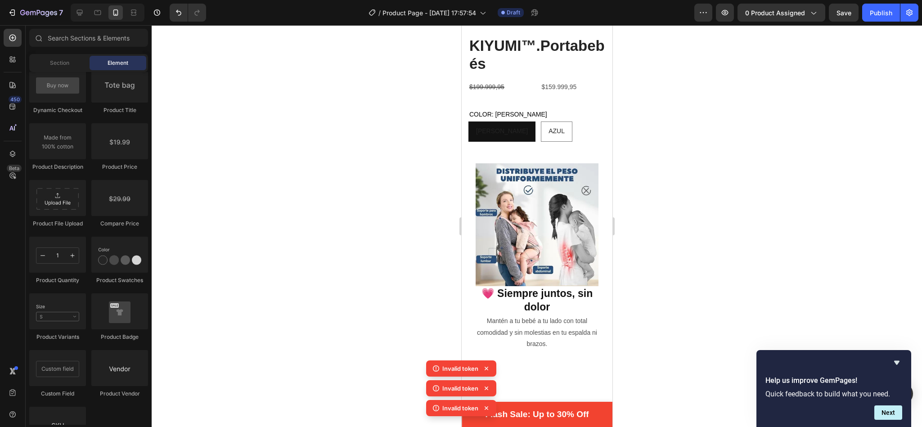
scroll to position [73, 0]
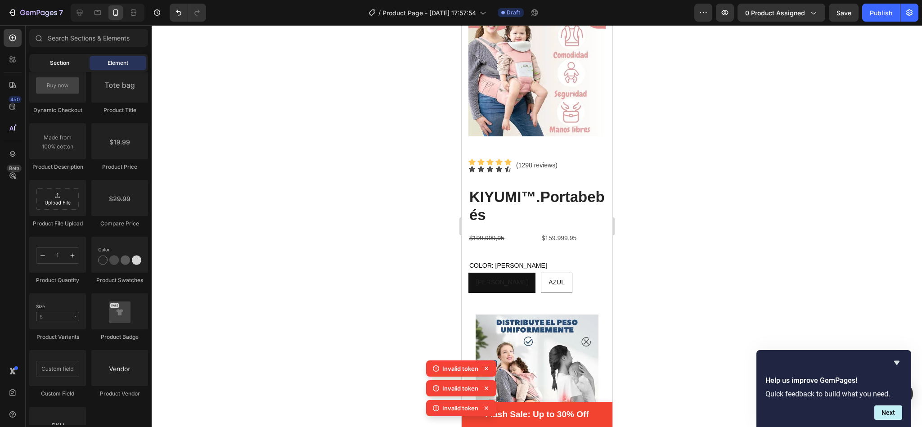
click at [67, 63] on span "Section" at bounding box center [59, 63] width 19 height 8
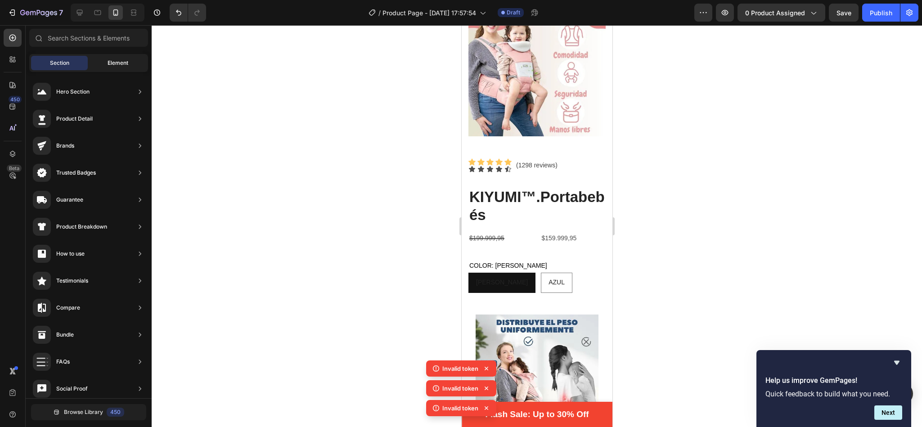
click at [98, 63] on div "Element" at bounding box center [118, 63] width 57 height 14
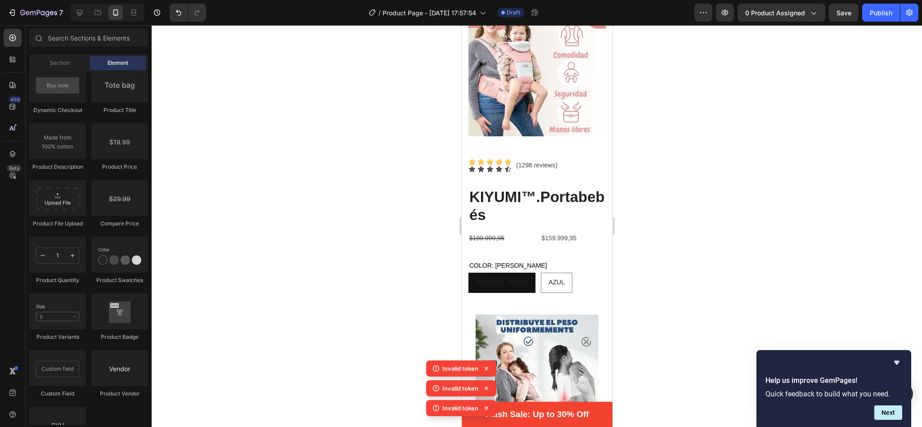
click at [127, 408] on div "Product Product Product Product List Related Products Sticky Add to Cart Add to…" at bounding box center [88, 122] width 119 height 682
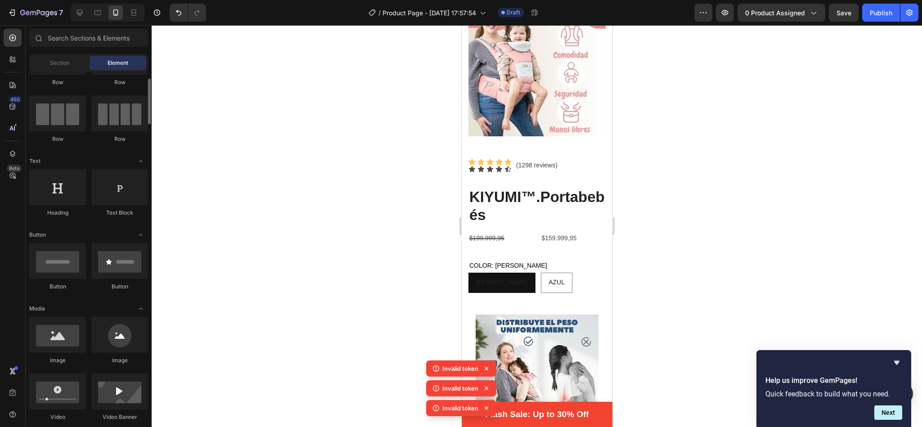
scroll to position [0, 0]
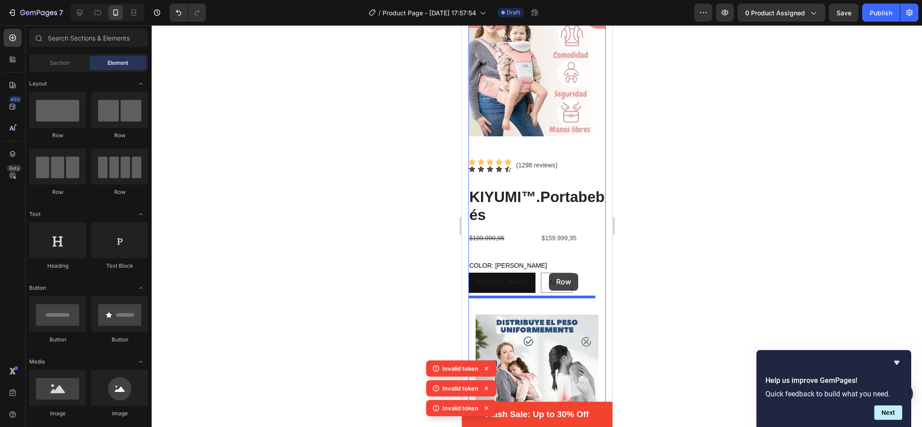
drag, startPoint x: 507, startPoint y: 186, endPoint x: 548, endPoint y: 273, distance: 95.6
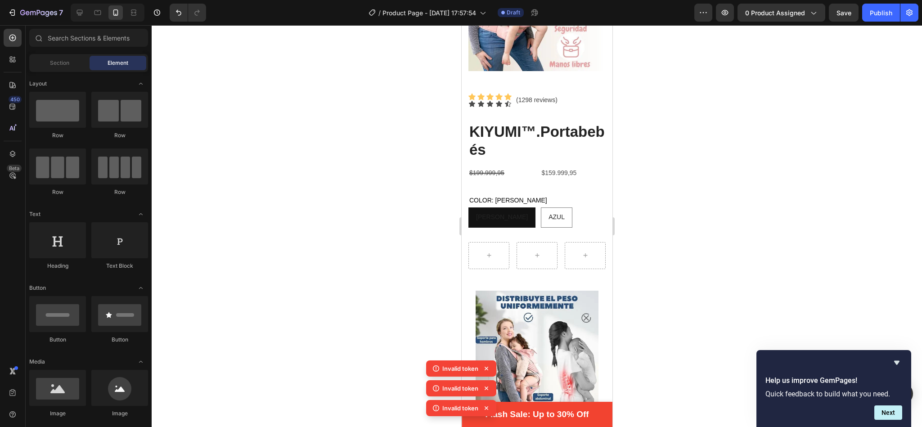
scroll to position [160, 0]
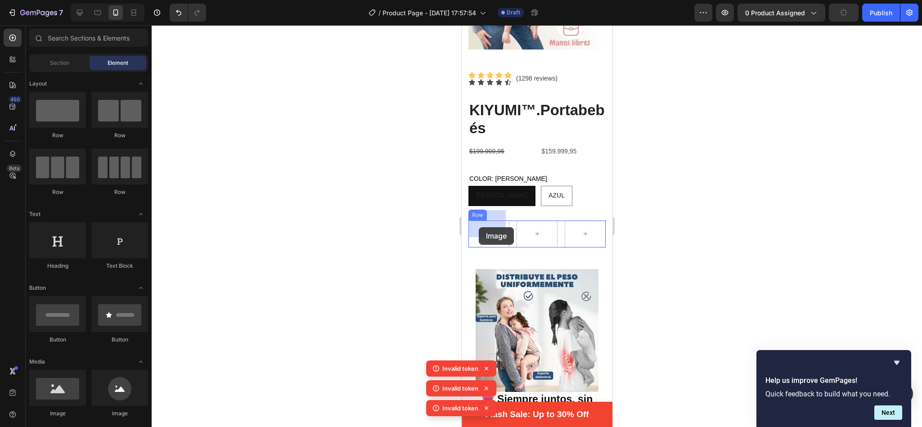
drag, startPoint x: 572, startPoint y: 418, endPoint x: 479, endPoint y: 227, distance: 212.8
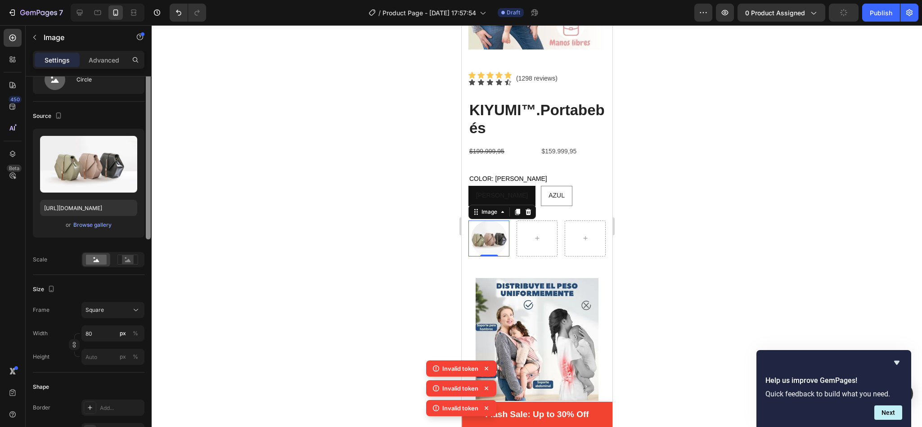
scroll to position [0, 0]
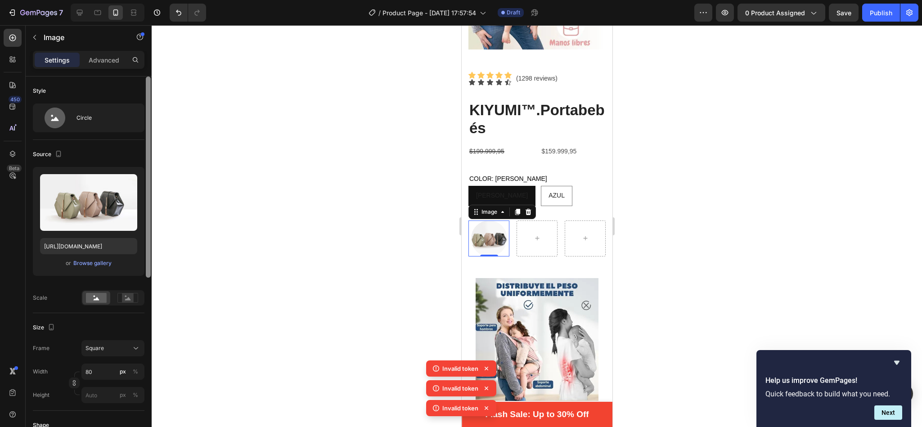
drag, startPoint x: 148, startPoint y: 167, endPoint x: 166, endPoint y: 138, distance: 34.8
click at [166, 0] on div "7 / Product Page - Sep 26, 17:57:54 Draft Preview 0 product assigned Save Publi…" at bounding box center [461, 0] width 922 height 0
click at [94, 259] on button "Browse gallery" at bounding box center [92, 263] width 39 height 9
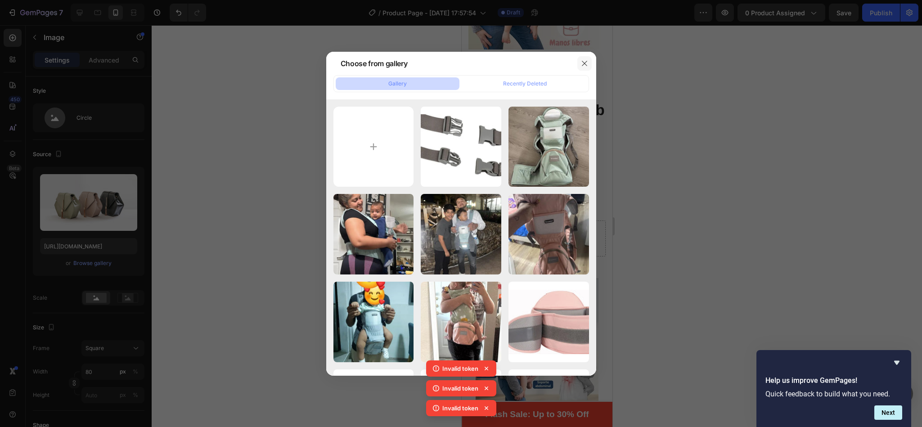
click at [581, 60] on icon "button" at bounding box center [584, 63] width 7 height 7
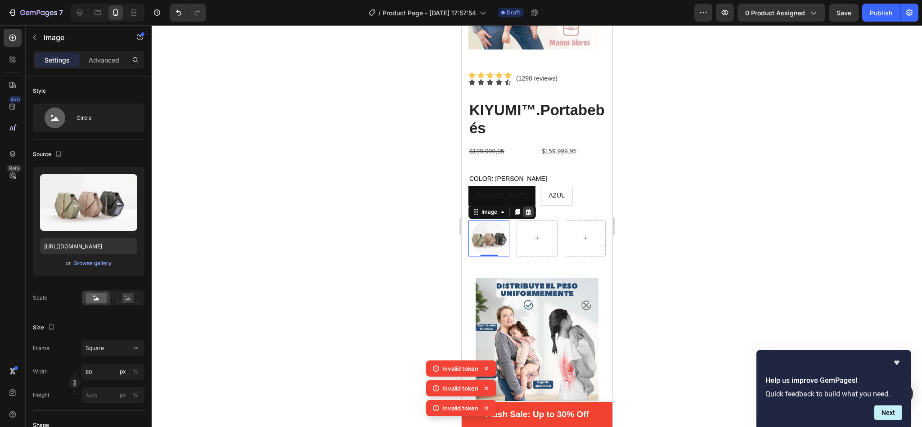
click at [530, 208] on icon at bounding box center [528, 211] width 6 height 6
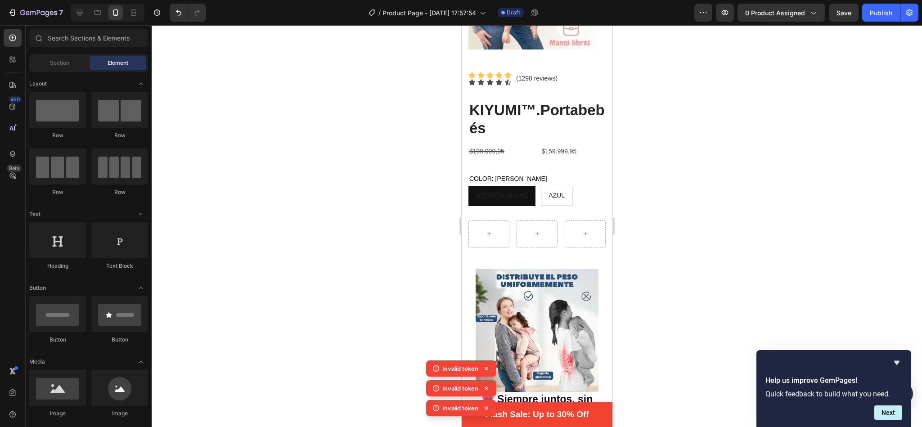
click at [98, 201] on div "Row Row Row Row" at bounding box center [88, 148] width 119 height 112
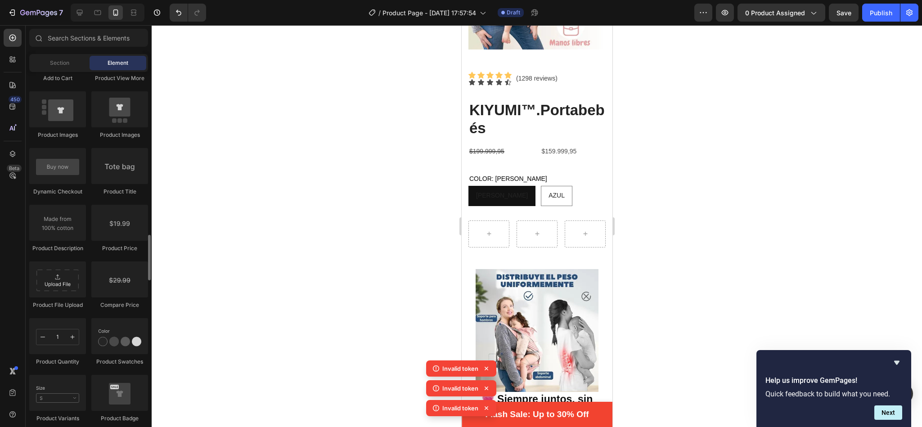
scroll to position [1361, 0]
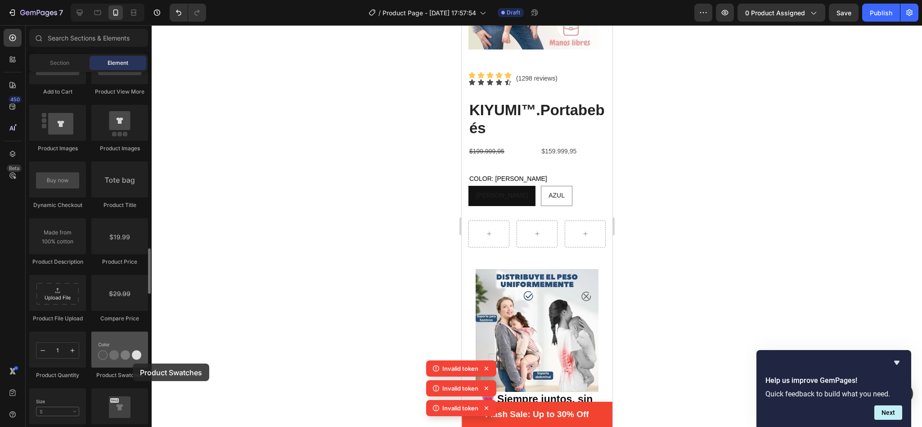
click at [133, 363] on div at bounding box center [119, 349] width 57 height 36
drag, startPoint x: 133, startPoint y: 363, endPoint x: 264, endPoint y: 225, distance: 190.9
click at [264, 0] on div "7 / Product Page - Sep 26, 17:57:54 Draft Preview 0 product assigned Save Publi…" at bounding box center [461, 0] width 922 height 0
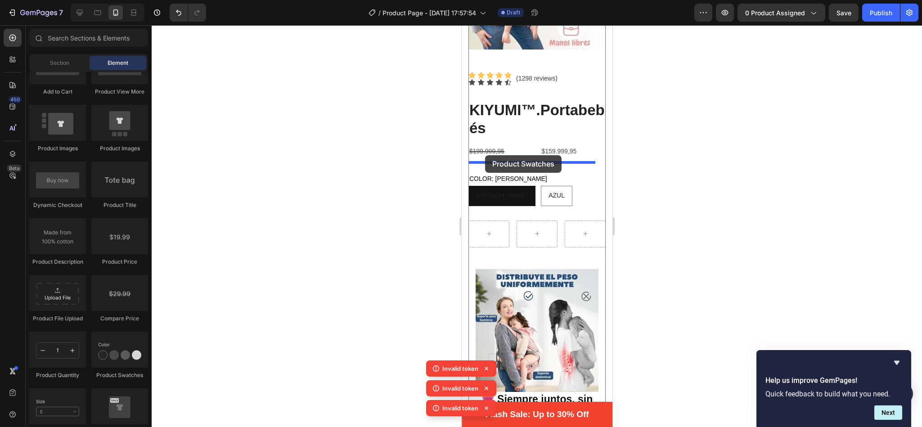
drag, startPoint x: 595, startPoint y: 369, endPoint x: 485, endPoint y: 155, distance: 240.8
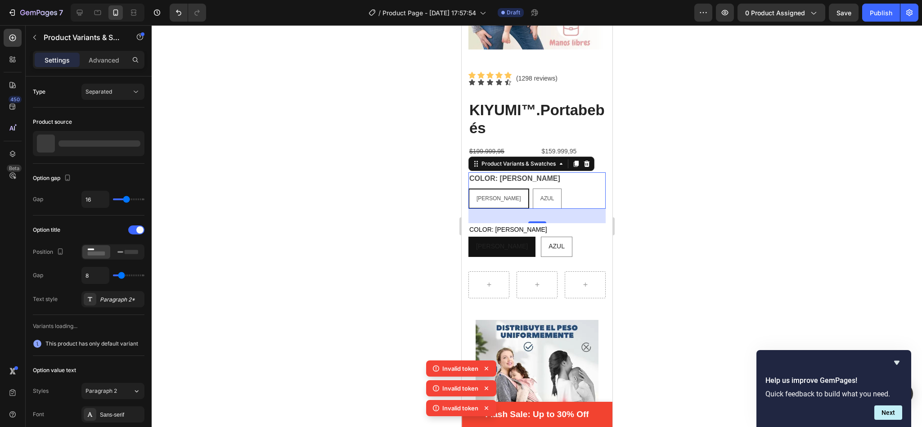
click at [478, 195] on span "[PERSON_NAME]" at bounding box center [498, 198] width 45 height 6
click at [468, 188] on input "ROSA ROSA ROSA" at bounding box center [467, 188] width 0 height 0
radio input "true"
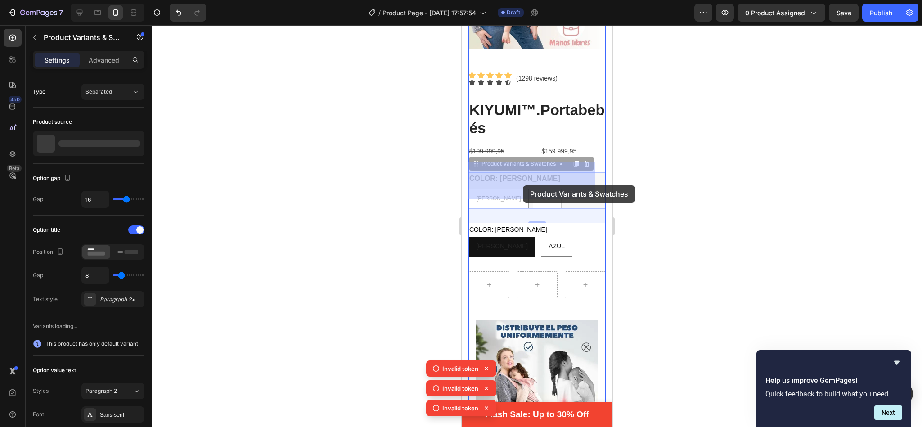
drag, startPoint x: 478, startPoint y: 187, endPoint x: 509, endPoint y: 189, distance: 31.2
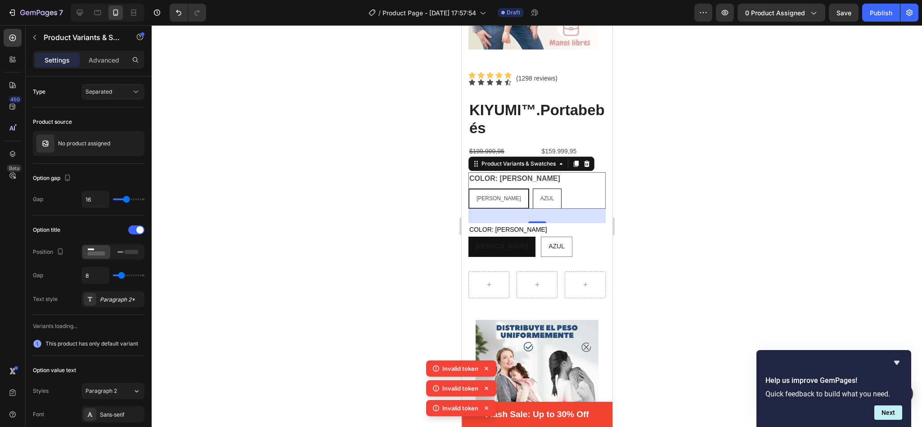
click at [540, 195] on span "AZUL" at bounding box center [547, 198] width 14 height 6
click at [532, 188] on input "AZUL AZUL AZUL" at bounding box center [532, 188] width 0 height 0
radio input "true"
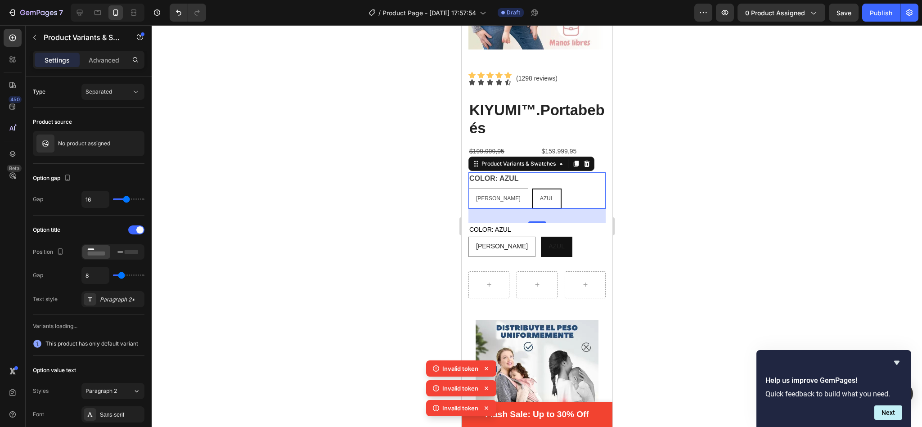
click at [539, 195] on span "AZUL" at bounding box center [546, 198] width 14 height 6
click at [531, 188] on input "AZUL AZUL AZUL" at bounding box center [531, 188] width 0 height 0
radio input "true"
click at [584, 160] on icon at bounding box center [585, 163] width 7 height 7
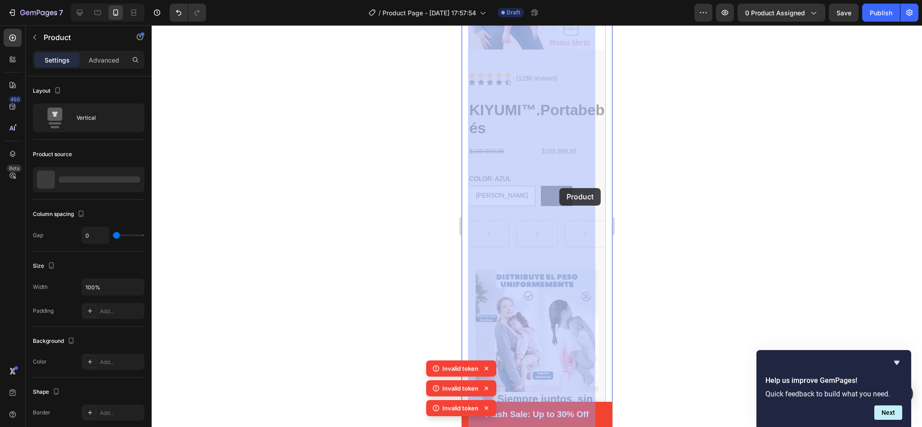
drag, startPoint x: 584, startPoint y: 156, endPoint x: 559, endPoint y: 188, distance: 40.7
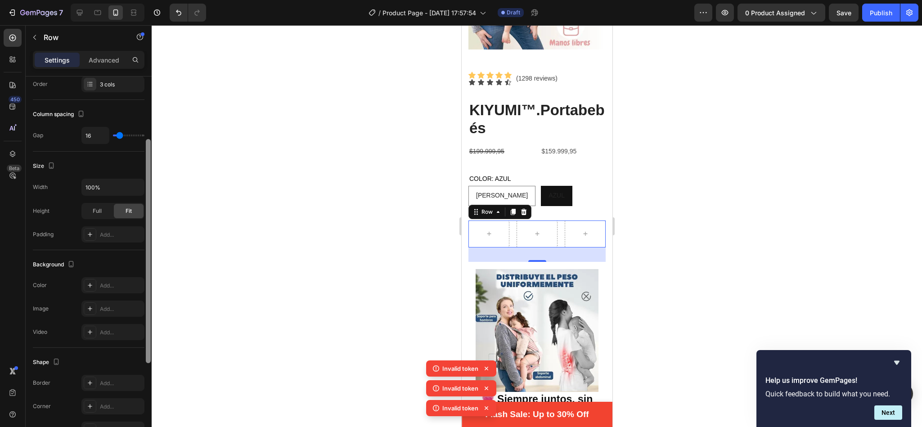
drag, startPoint x: 150, startPoint y: 119, endPoint x: 161, endPoint y: 192, distance: 74.1
click at [161, 0] on div "7 / Product Page - Sep 26, 17:57:54 Draft Preview 0 product assigned Save Publi…" at bounding box center [461, 0] width 922 height 0
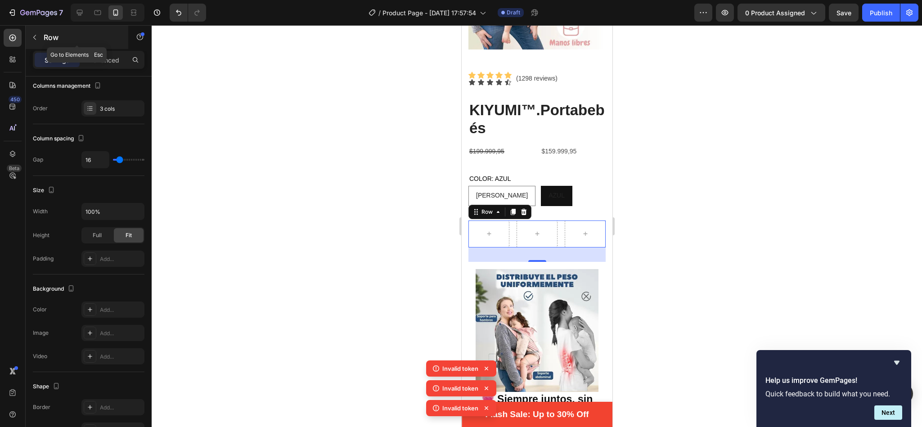
click at [42, 42] on div "Row" at bounding box center [77, 37] width 103 height 23
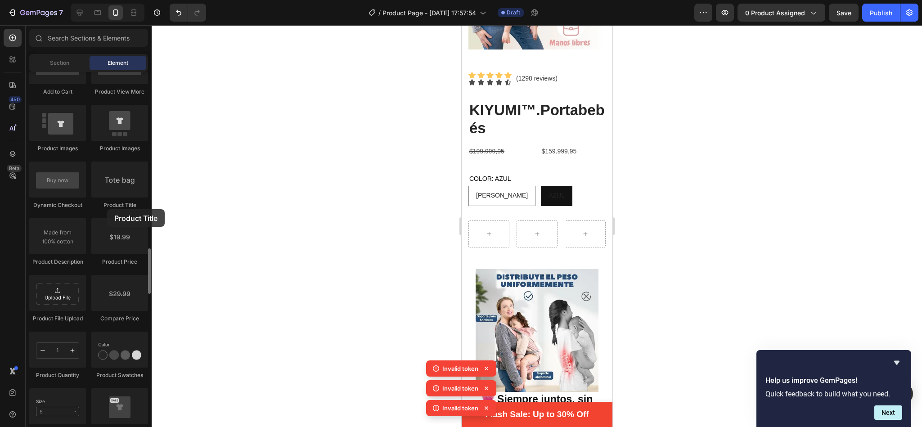
click at [107, 209] on div "Product Title" at bounding box center [119, 205] width 57 height 8
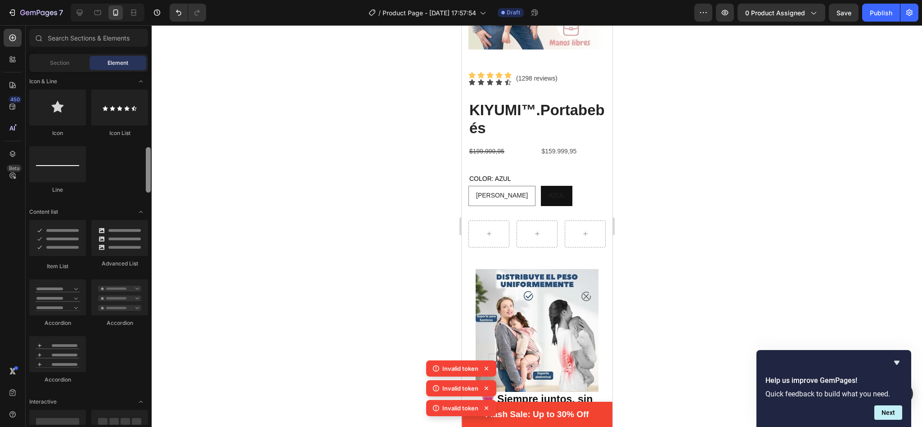
scroll to position [518, 0]
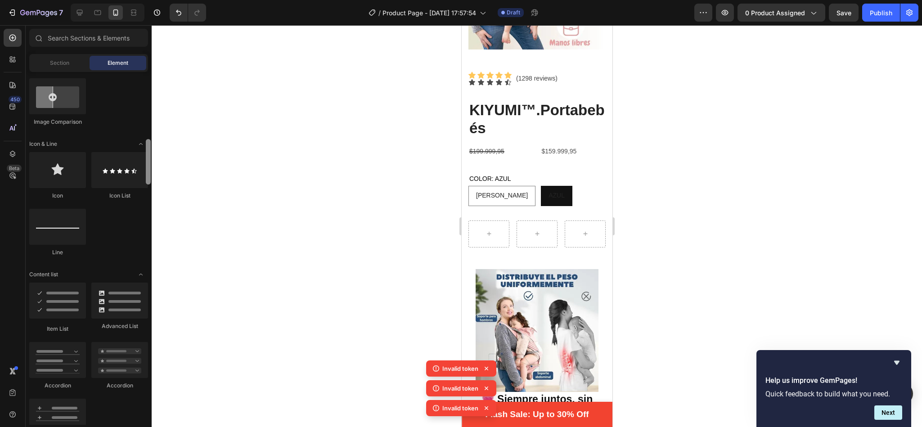
drag, startPoint x: 147, startPoint y: 265, endPoint x: 158, endPoint y: 156, distance: 109.9
click at [158, 0] on div "7 / Product Page - Sep 26, 17:57:54 Draft Preview 0 product assigned Save Publi…" at bounding box center [461, 0] width 922 height 0
drag, startPoint x: 519, startPoint y: 206, endPoint x: 476, endPoint y: 216, distance: 44.7
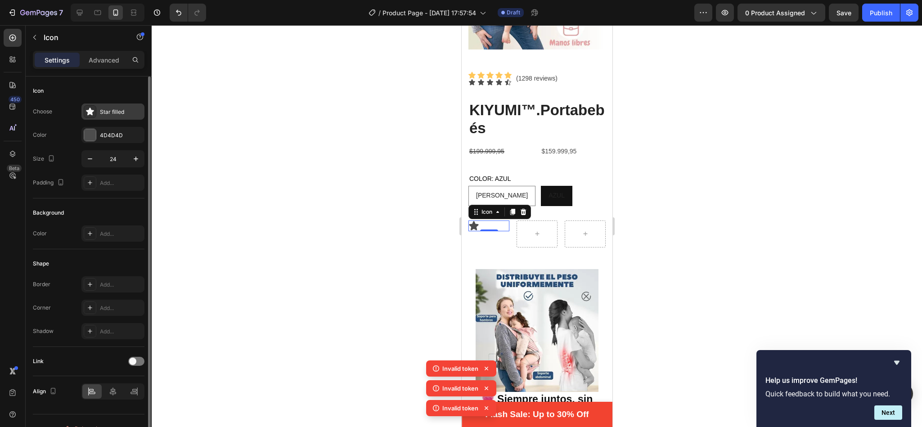
click at [107, 107] on div "Star filled" at bounding box center [112, 111] width 63 height 16
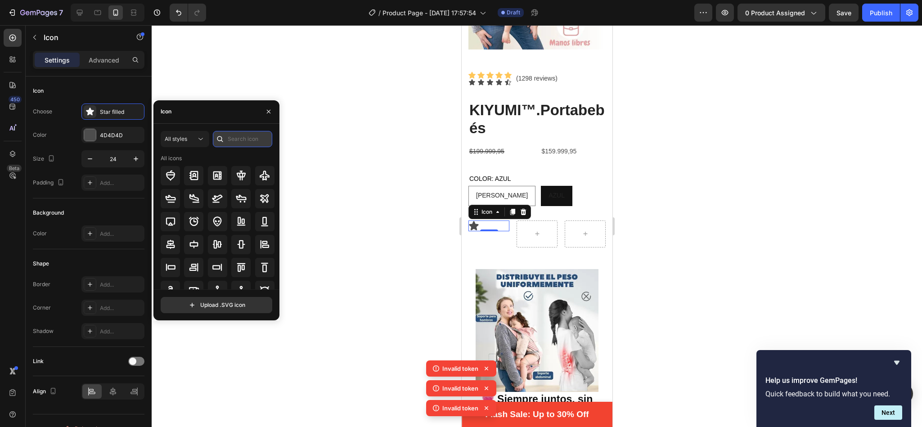
click at [234, 134] on input "text" at bounding box center [242, 139] width 59 height 16
paste input "pay at home"
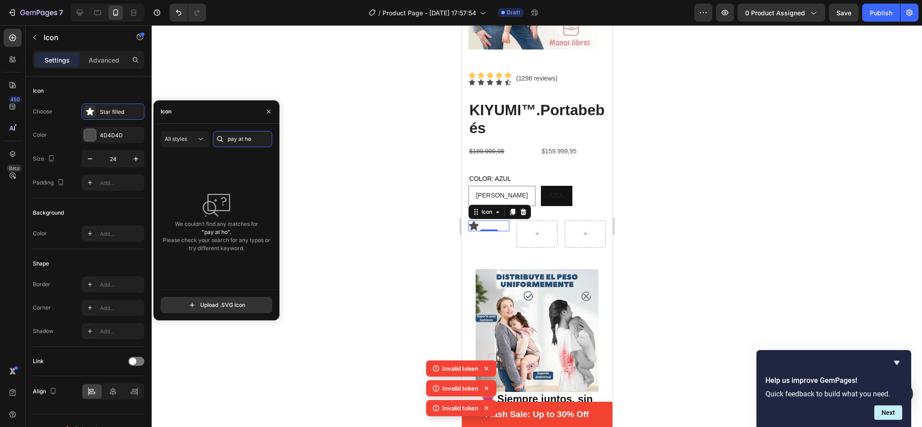
scroll to position [0, 0]
type input "p"
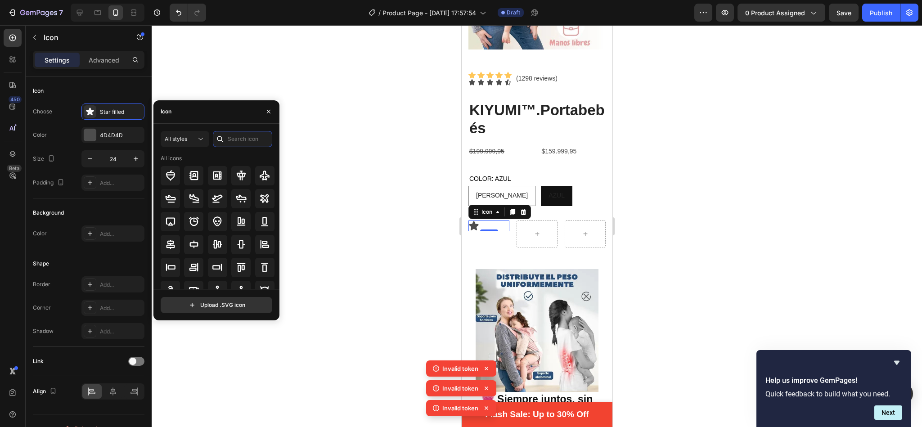
paste input "pay at home"
drag, startPoint x: 256, startPoint y: 138, endPoint x: 238, endPoint y: 137, distance: 18.5
click at [238, 137] on input "pay at home" at bounding box center [242, 139] width 59 height 16
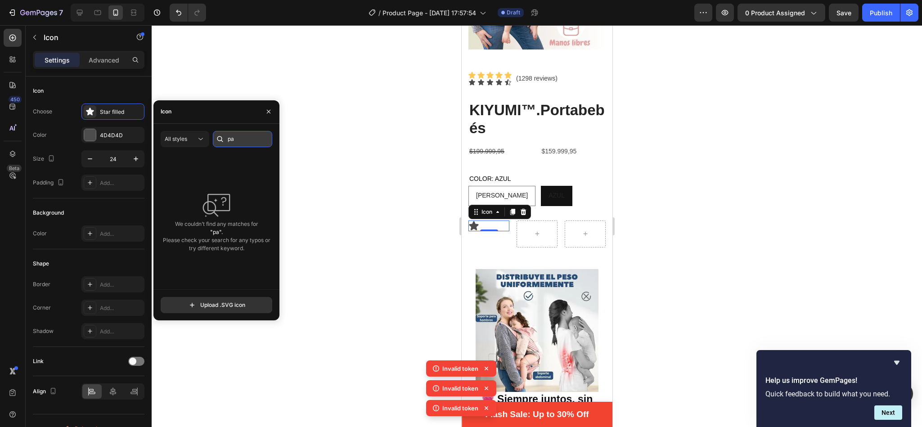
type input "p"
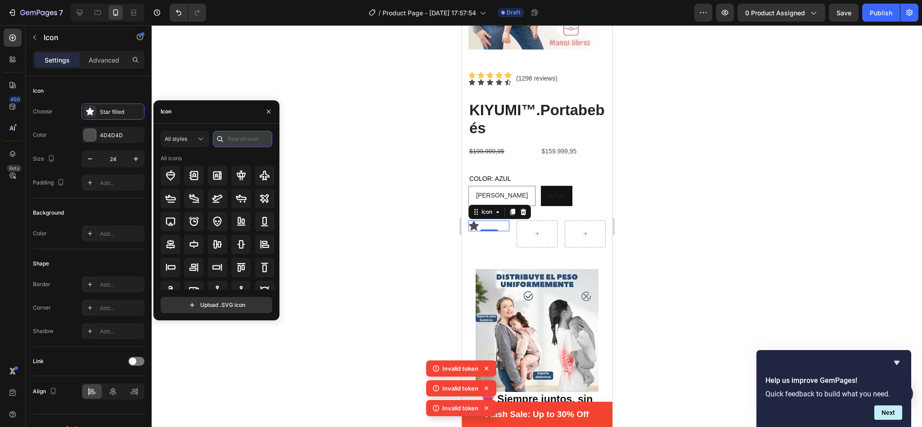
paste input "pay at home"
drag, startPoint x: 238, startPoint y: 137, endPoint x: 211, endPoint y: 138, distance: 27.0
click at [211, 138] on div "All styles pay at home" at bounding box center [217, 139] width 112 height 16
type input "home"
click at [250, 141] on input "home" at bounding box center [242, 139] width 59 height 16
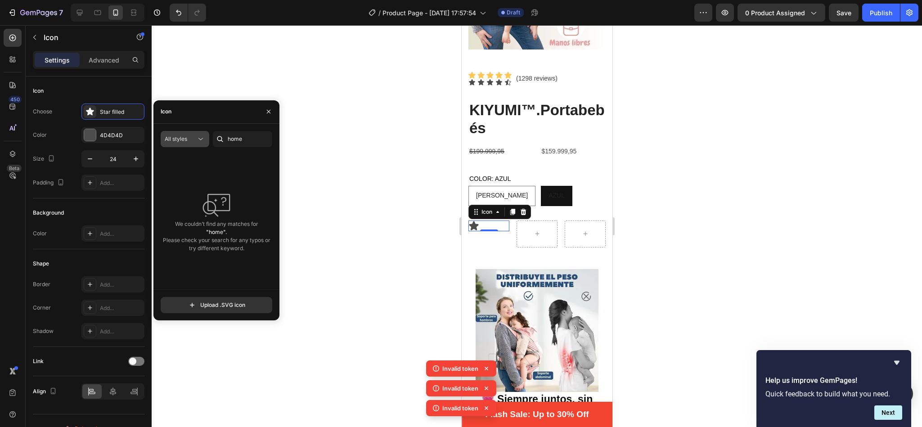
click at [183, 136] on span "All styles" at bounding box center [176, 138] width 22 height 7
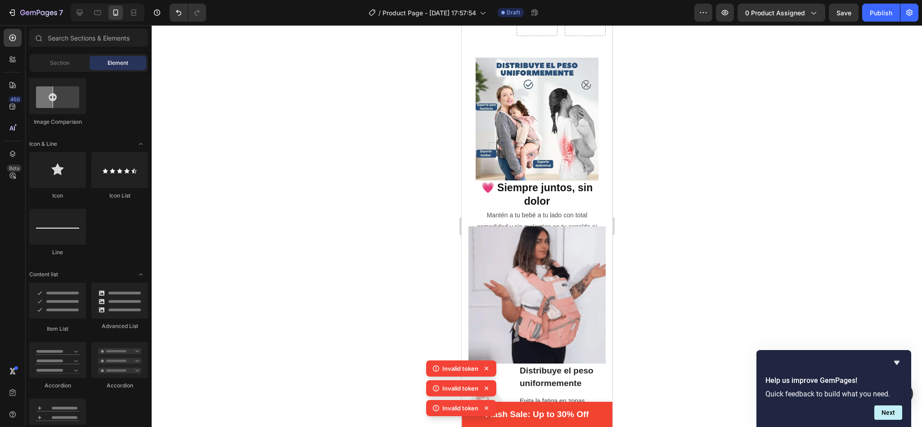
scroll to position [232, 0]
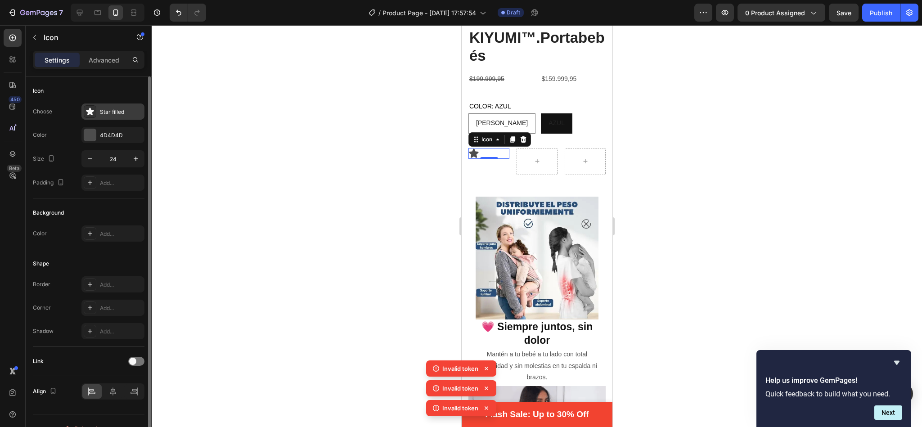
click at [107, 112] on div "Star filled" at bounding box center [121, 112] width 42 height 8
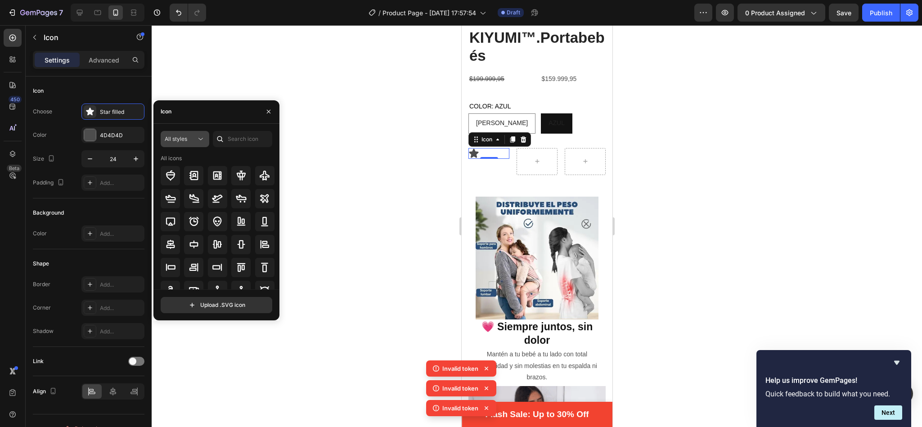
click at [194, 135] on div "All styles" at bounding box center [180, 139] width 31 height 8
drag, startPoint x: 243, startPoint y: 153, endPoint x: 279, endPoint y: 160, distance: 37.0
click at [279, 0] on div "7 / Product Page - Sep 26, 17:57:54 Draft Preview 0 product assigned Save Publi…" at bounding box center [461, 0] width 922 height 0
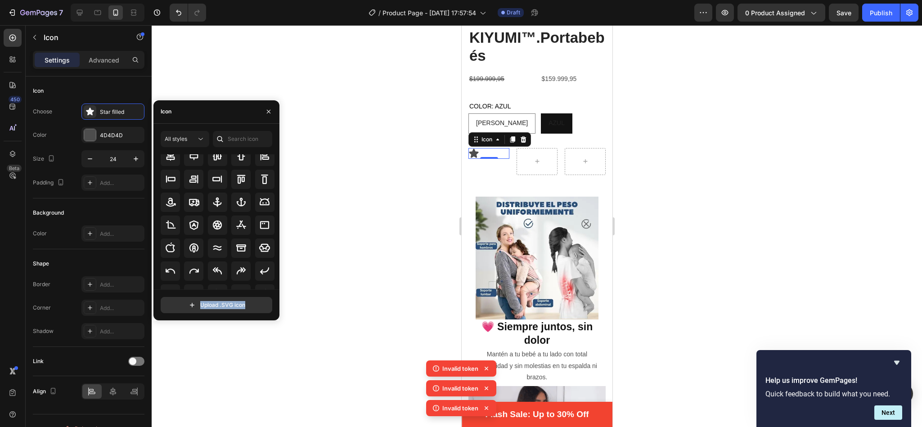
scroll to position [96, 0]
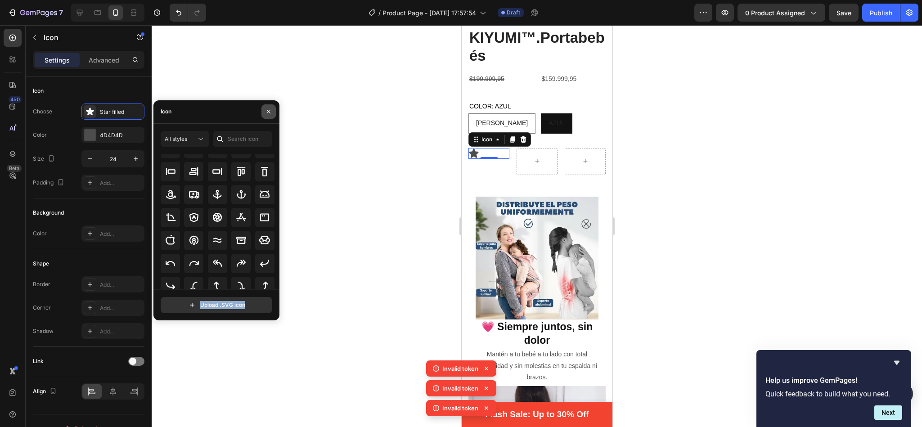
click at [265, 108] on icon "button" at bounding box center [268, 111] width 7 height 7
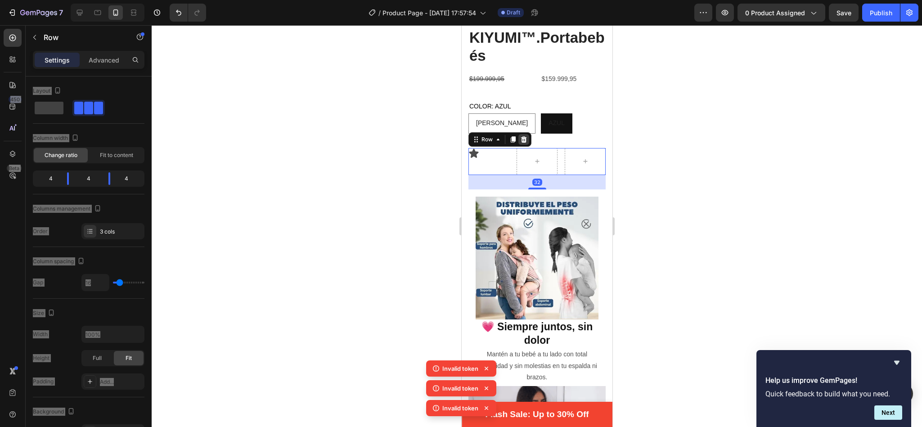
click at [523, 136] on icon at bounding box center [523, 139] width 6 height 6
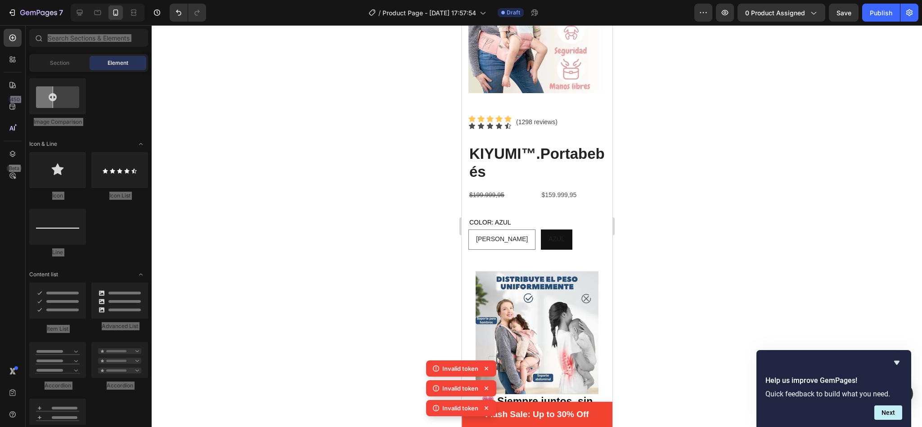
scroll to position [123, 0]
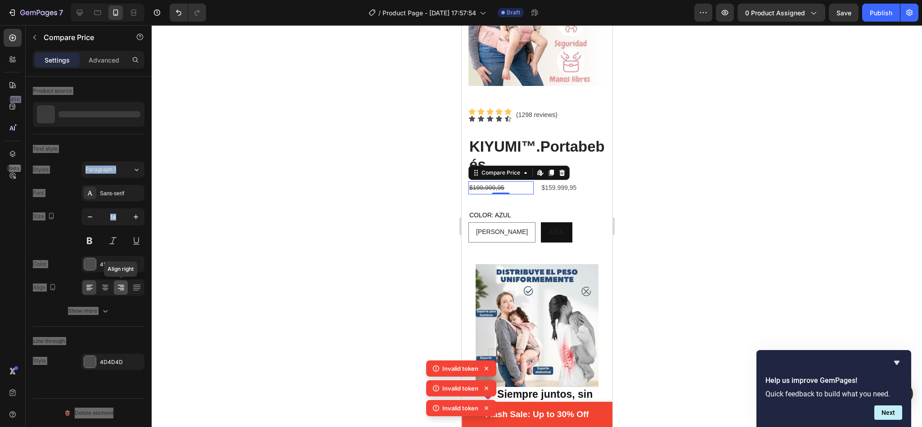
click at [115, 289] on div at bounding box center [121, 287] width 14 height 14
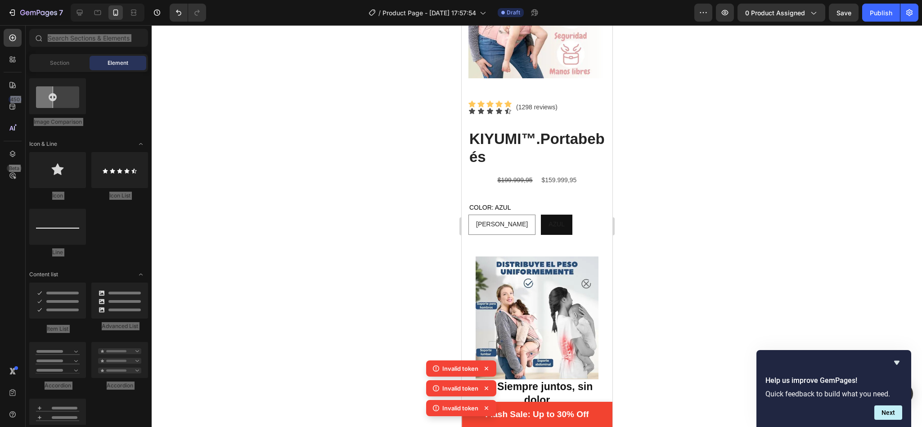
scroll to position [116, 0]
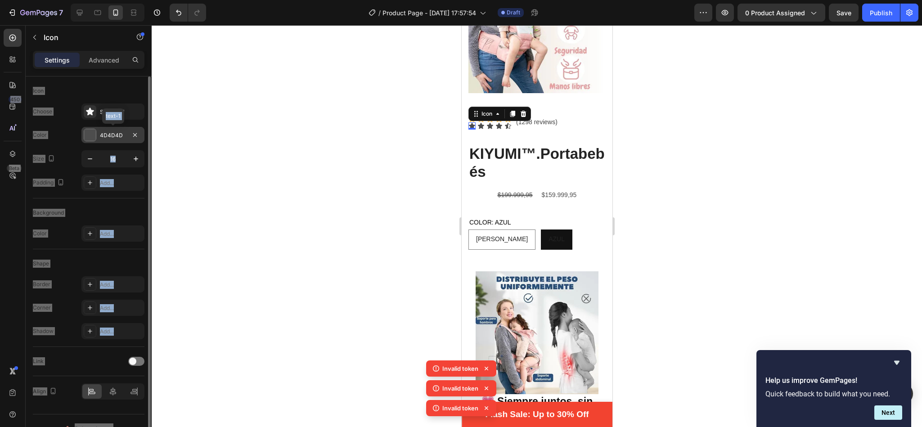
click at [111, 138] on div "4D4D4D" at bounding box center [113, 135] width 26 height 8
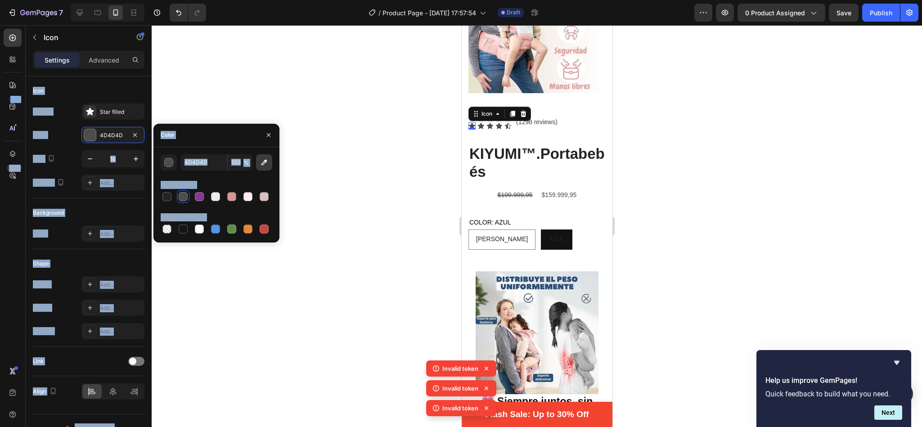
click at [264, 161] on icon "button" at bounding box center [264, 163] width 6 height 6
type input "FFC658"
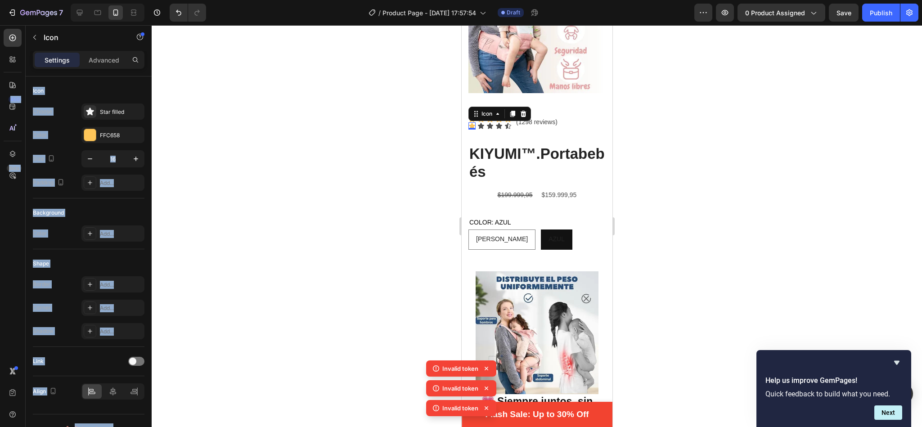
click at [414, 150] on div at bounding box center [537, 226] width 770 height 402
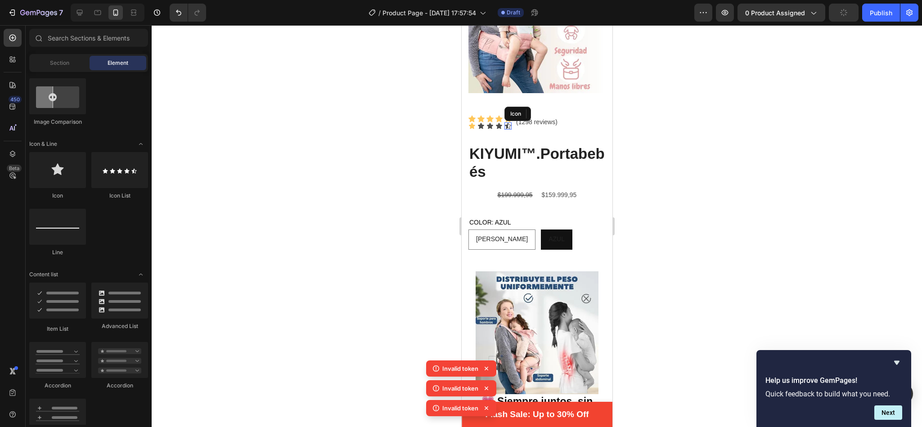
click at [509, 122] on icon at bounding box center [507, 125] width 7 height 7
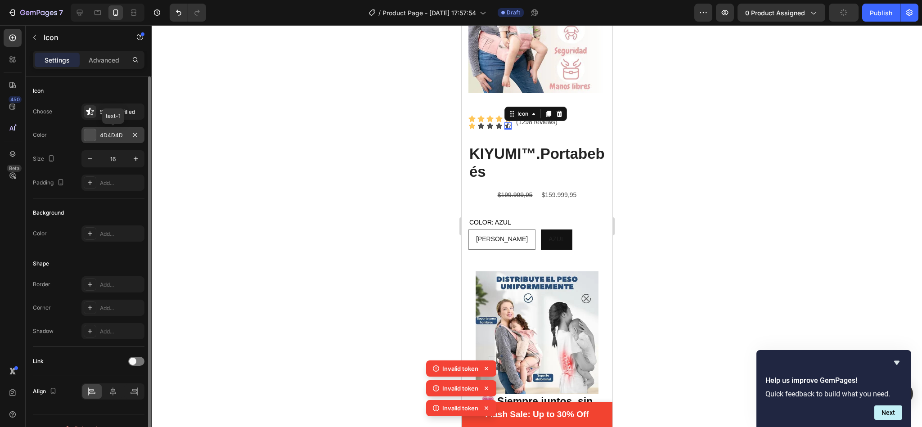
click at [93, 131] on div at bounding box center [90, 135] width 12 height 12
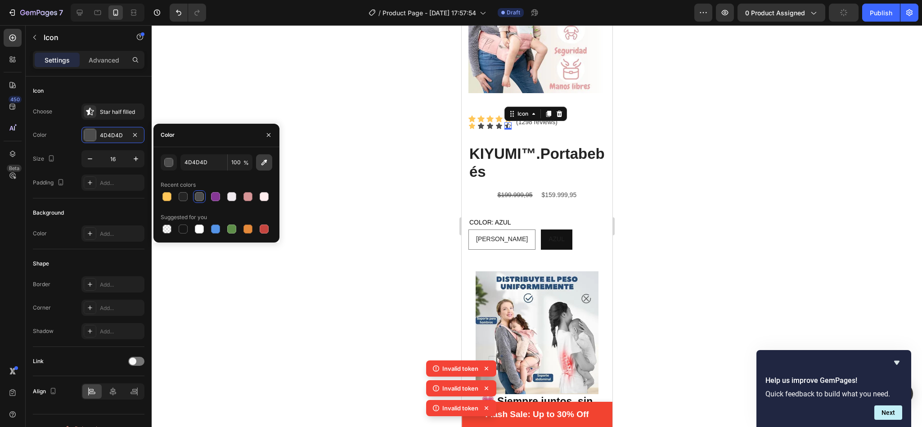
click at [266, 158] on icon "button" at bounding box center [264, 162] width 9 height 9
type input "FFC658"
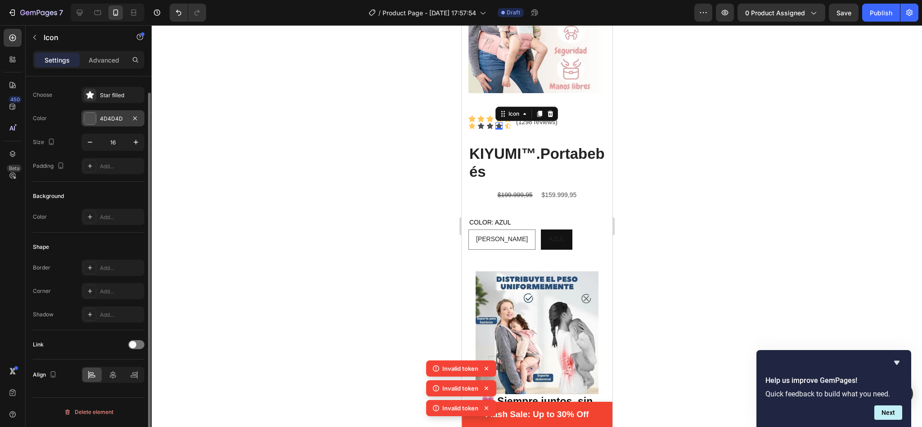
click at [102, 121] on div "4D4D4D" at bounding box center [113, 119] width 26 height 8
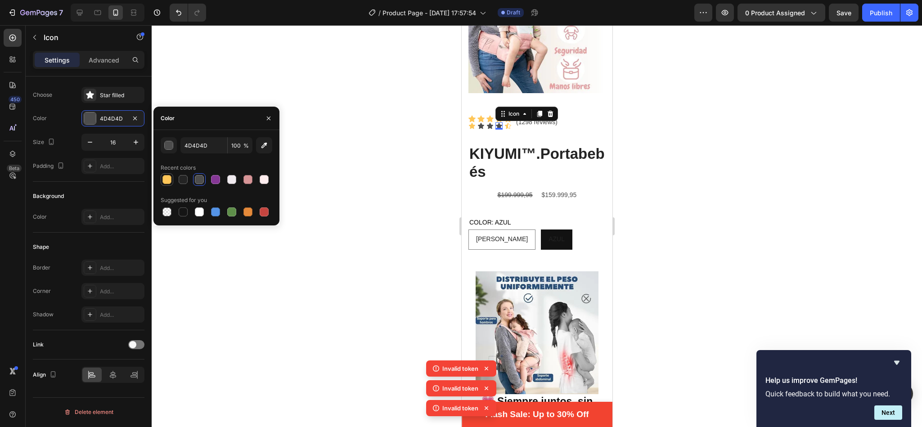
click at [162, 180] on div at bounding box center [166, 179] width 9 height 9
type input "FFC658"
click at [212, 148] on input "FFC658" at bounding box center [203, 145] width 47 height 16
click at [489, 123] on icon at bounding box center [489, 126] width 6 height 6
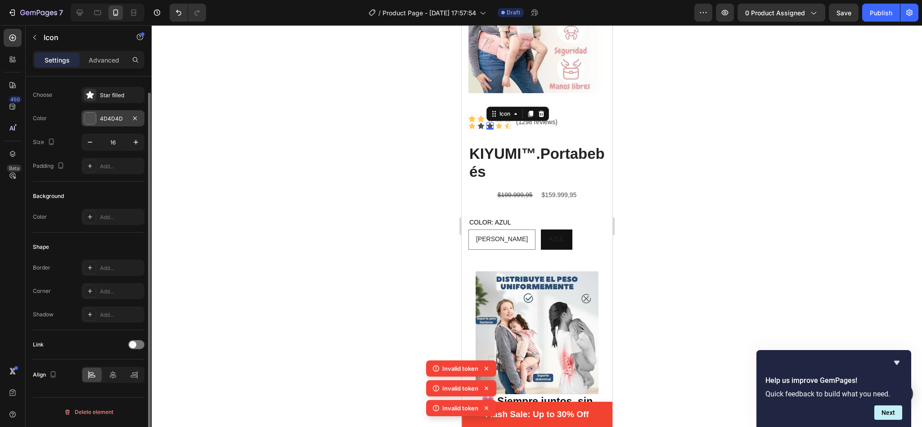
click at [111, 116] on div "4D4D4D" at bounding box center [113, 119] width 26 height 8
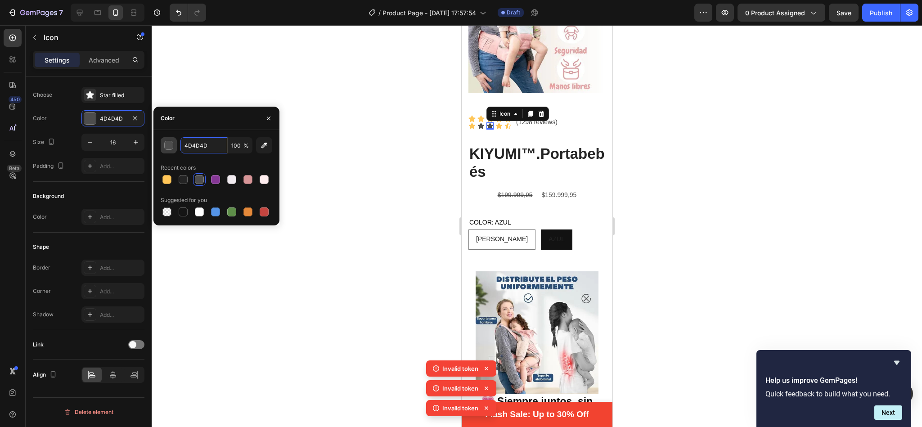
paste input "FFC658"
type input "FFC658"
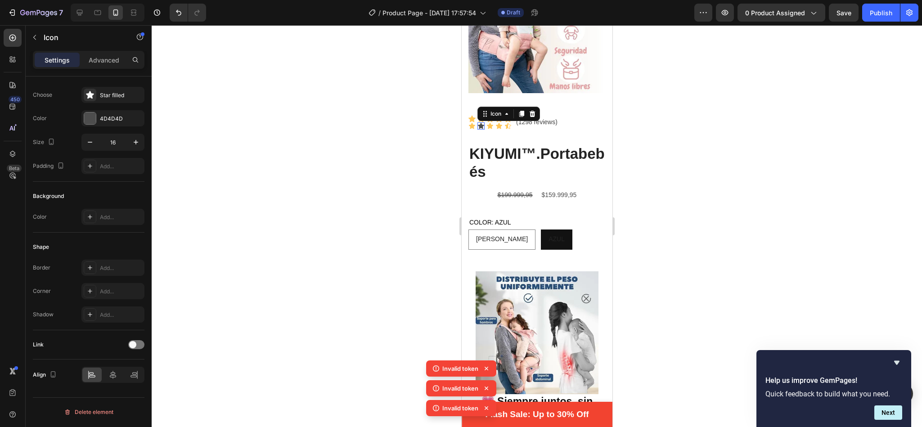
click at [479, 122] on div "Icon 0" at bounding box center [480, 125] width 7 height 7
click at [121, 119] on div "4D4D4D" at bounding box center [113, 119] width 26 height 8
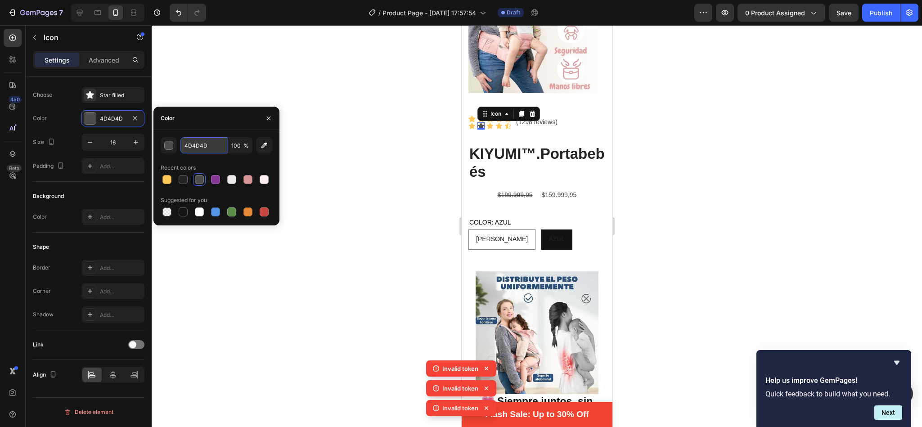
paste input "FFC658"
type input "FFC658"
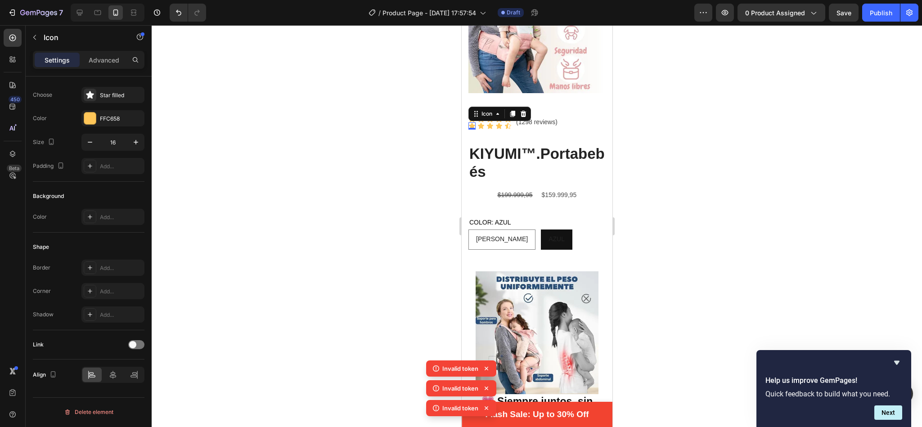
click at [471, 123] on icon at bounding box center [471, 126] width 6 height 6
click at [121, 112] on div "FFC658" at bounding box center [112, 118] width 63 height 16
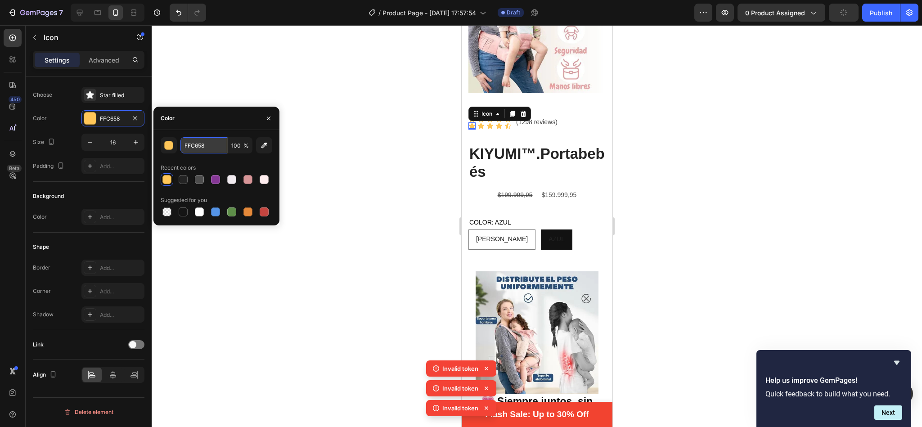
click at [208, 142] on input "FFC658" at bounding box center [203, 145] width 47 height 16
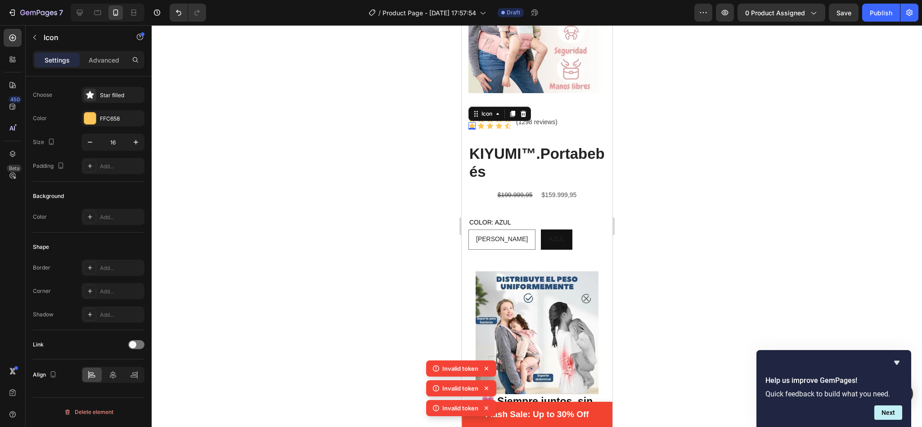
click at [379, 84] on div at bounding box center [537, 226] width 770 height 402
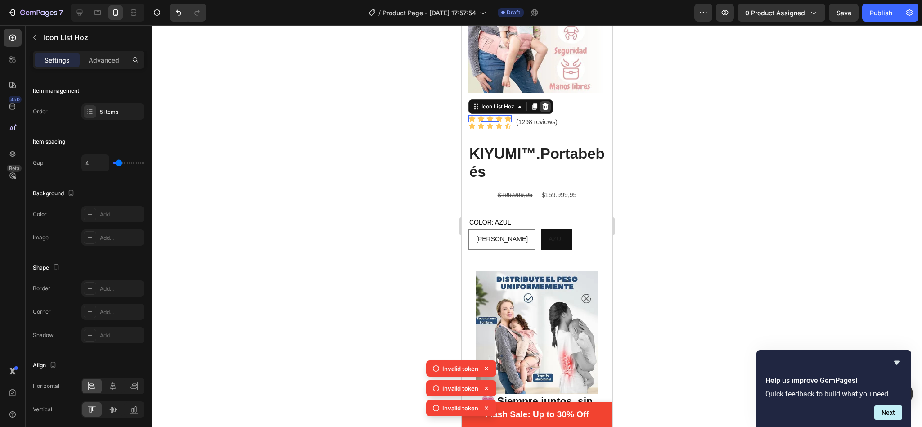
click at [547, 103] on icon at bounding box center [545, 106] width 6 height 6
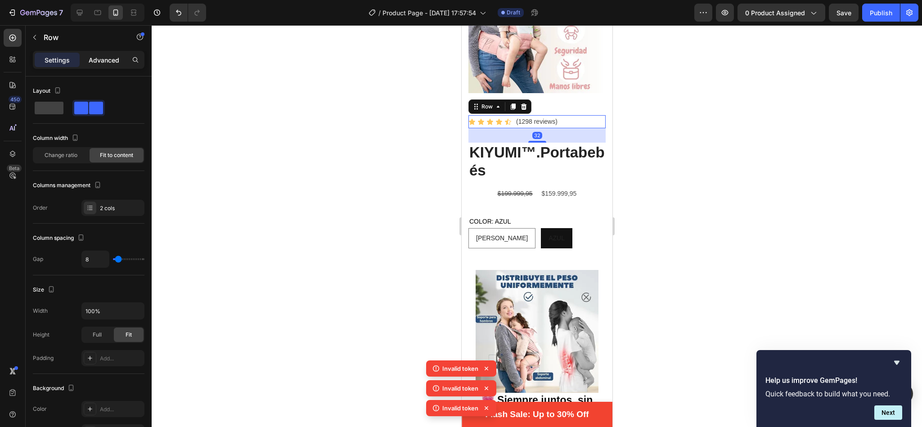
click at [103, 58] on p "Advanced" at bounding box center [104, 59] width 31 height 9
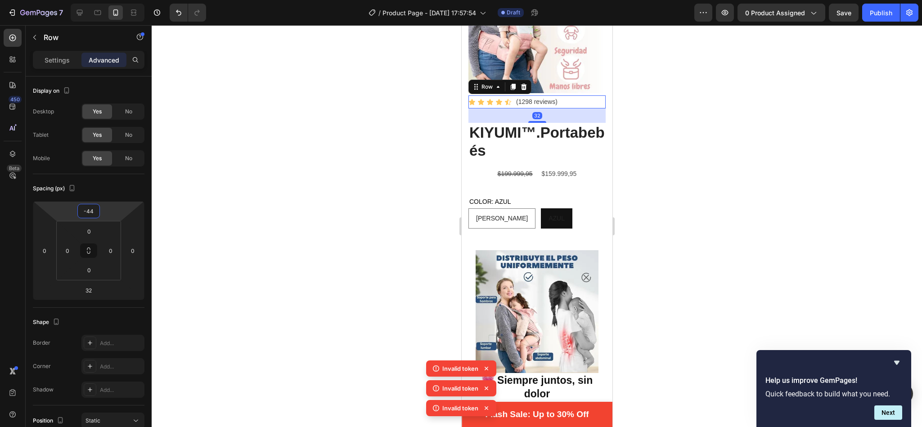
type input "-46"
drag, startPoint x: 102, startPoint y: 216, endPoint x: 102, endPoint y: 231, distance: 15.3
click at [102, 0] on html "7 / Product Page - Sep 26, 17:57:54 Draft Preview 0 product assigned Save Publi…" at bounding box center [461, 0] width 922 height 0
click at [282, 226] on div at bounding box center [537, 226] width 770 height 402
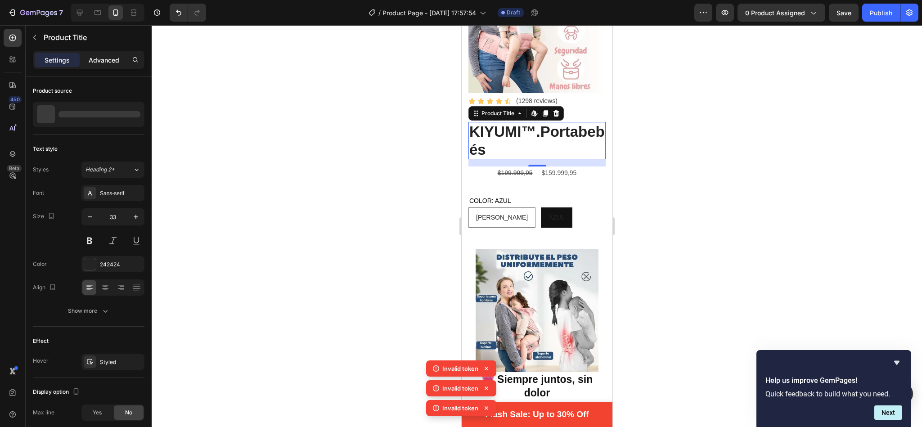
click at [107, 65] on div "Advanced" at bounding box center [103, 60] width 45 height 14
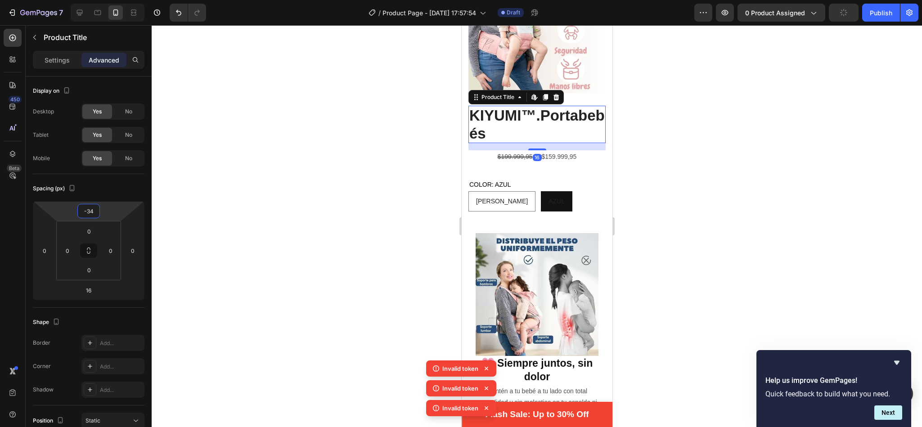
type input "-32"
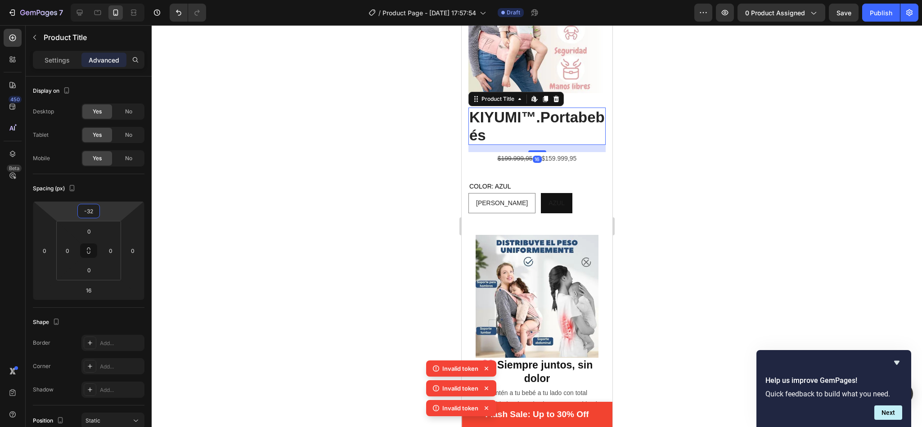
drag, startPoint x: 107, startPoint y: 208, endPoint x: 106, endPoint y: 219, distance: 10.8
click at [106, 0] on html "7 / Product Page - Sep 26, 17:57:54 Draft Preview 0 product assigned Save Publi…" at bounding box center [461, 0] width 922 height 0
click at [366, 156] on div at bounding box center [537, 226] width 770 height 402
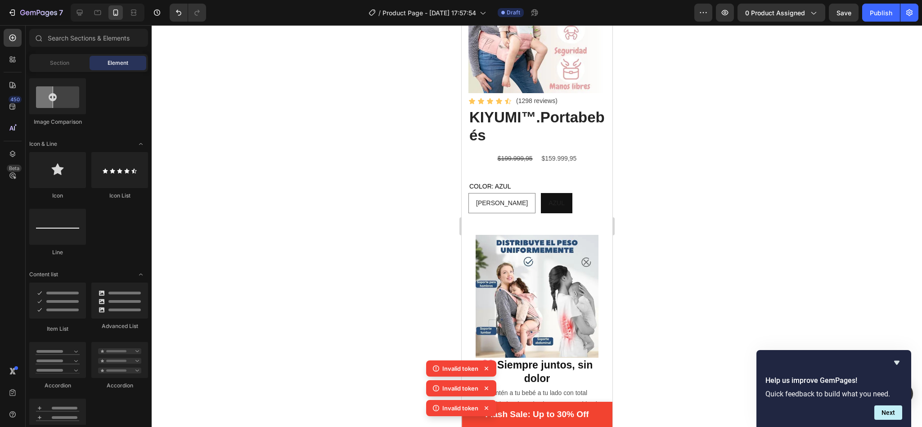
scroll to position [109, 0]
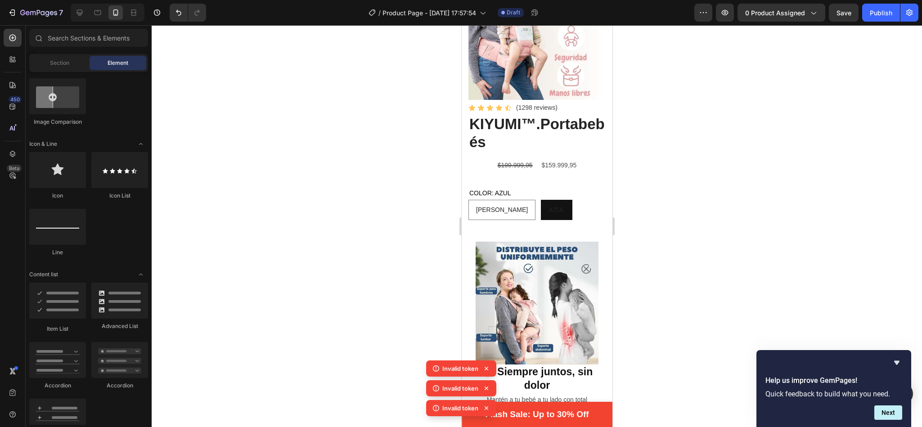
drag, startPoint x: 606, startPoint y: 67, endPoint x: 1076, endPoint y: 92, distance: 470.6
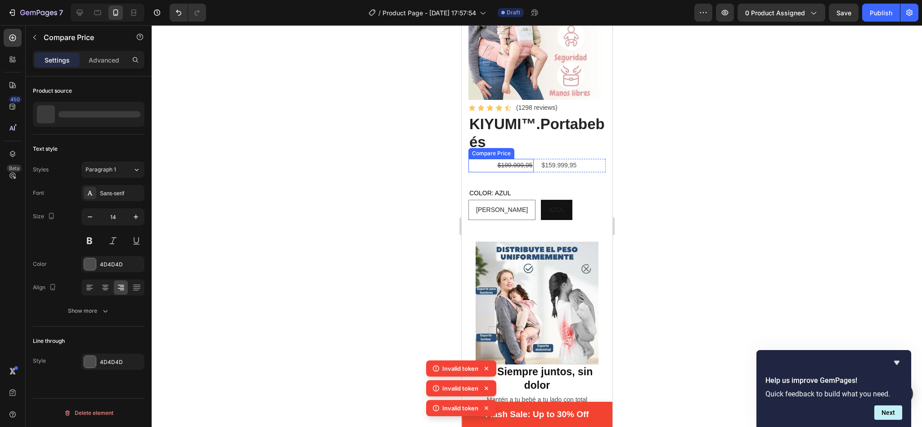
click at [524, 159] on div "$199.999,95" at bounding box center [500, 165] width 65 height 13
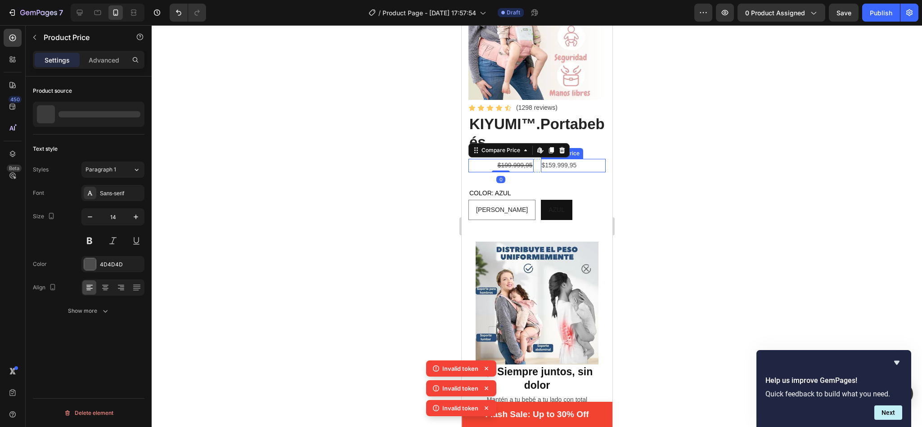
click at [558, 159] on div "$159.999,95" at bounding box center [572, 165] width 65 height 13
click at [135, 216] on icon "button" at bounding box center [135, 216] width 9 height 9
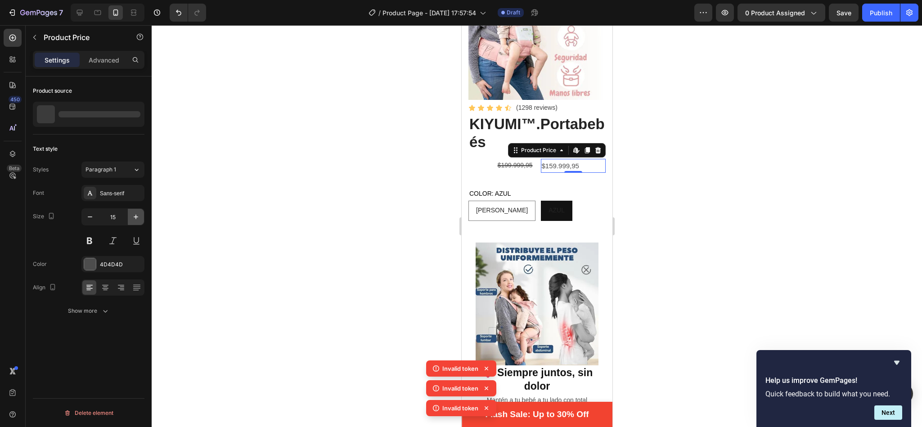
click at [135, 216] on icon "button" at bounding box center [135, 216] width 9 height 9
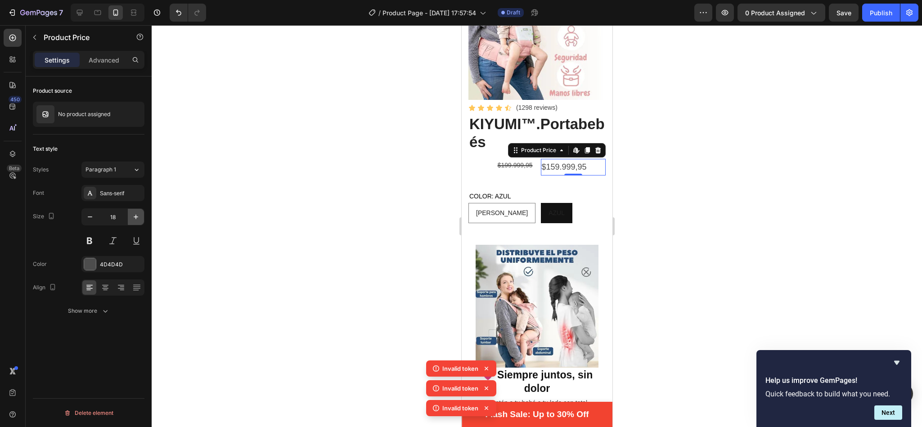
click at [135, 216] on icon "button" at bounding box center [135, 216] width 9 height 9
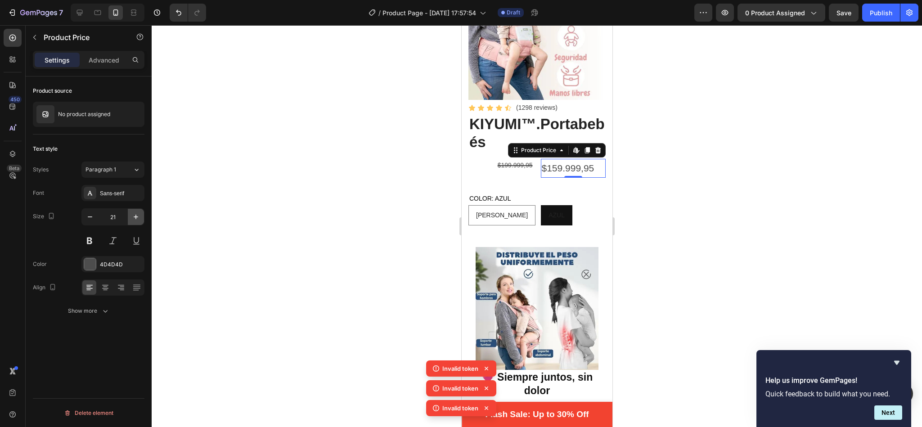
click at [135, 216] on icon "button" at bounding box center [135, 216] width 9 height 9
type input "23"
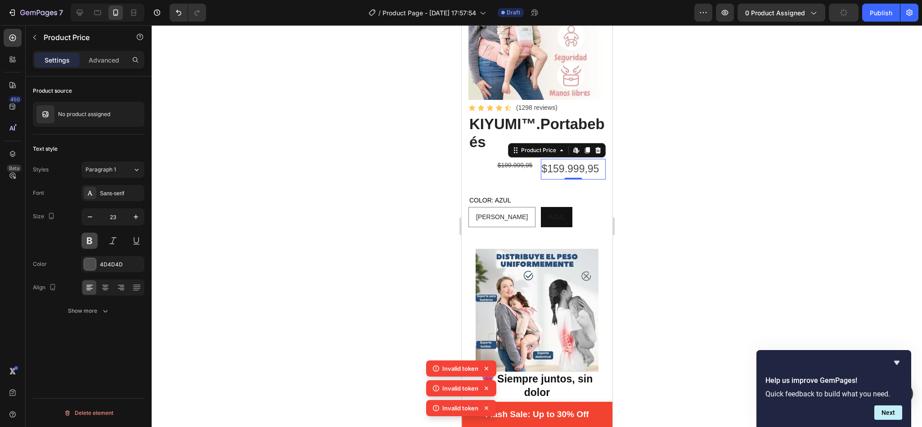
click at [93, 242] on button at bounding box center [89, 241] width 16 height 16
click at [103, 266] on div "4D4D4D" at bounding box center [113, 264] width 26 height 8
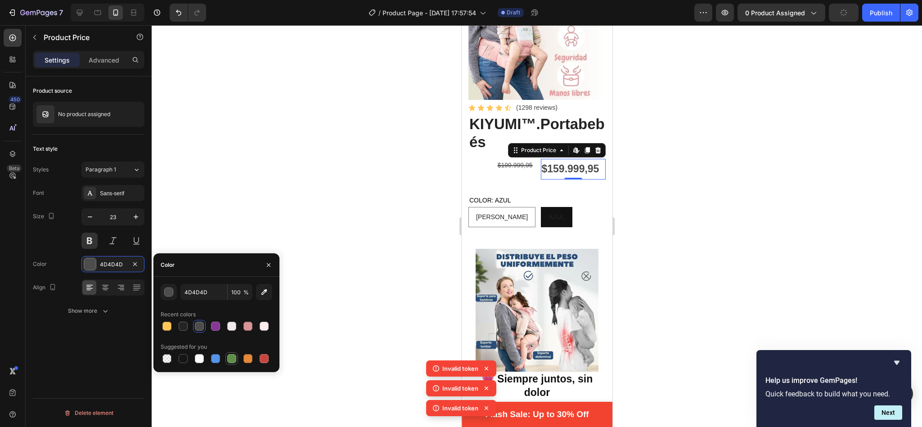
click at [229, 356] on div at bounding box center [231, 358] width 9 height 9
type input "5E8E49"
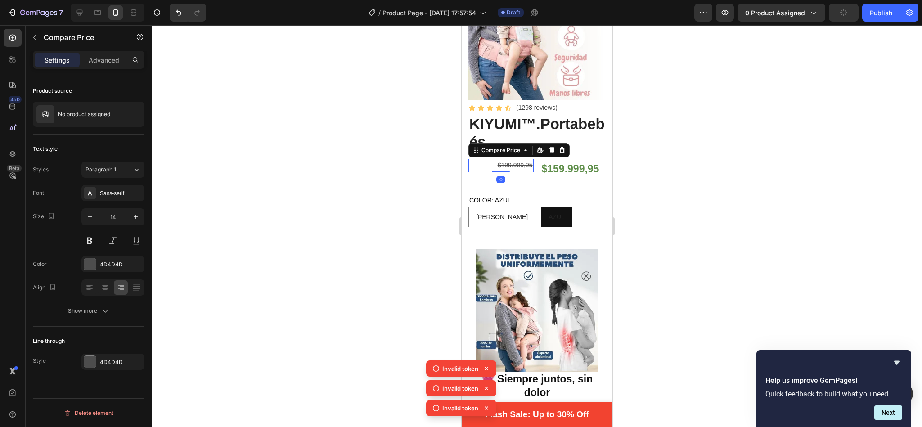
click at [515, 159] on div "$199.999,95" at bounding box center [500, 165] width 65 height 13
click at [99, 269] on div "4D4D4D" at bounding box center [112, 264] width 63 height 16
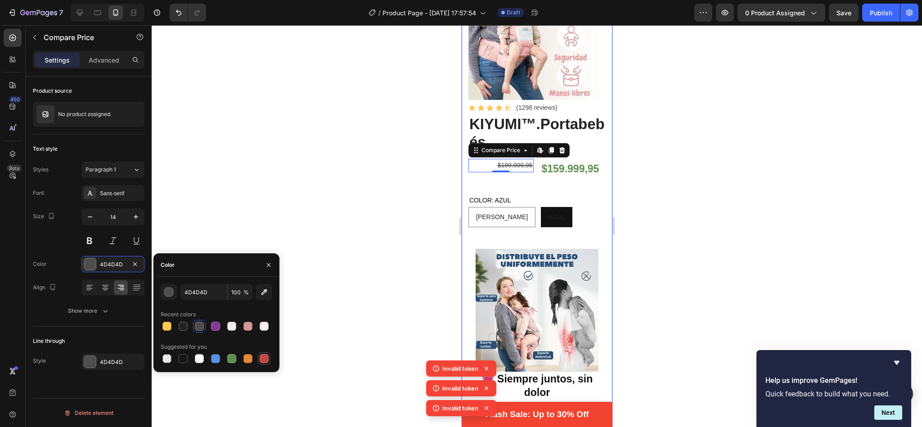
click at [262, 359] on div at bounding box center [264, 358] width 9 height 9
type input "C5453F"
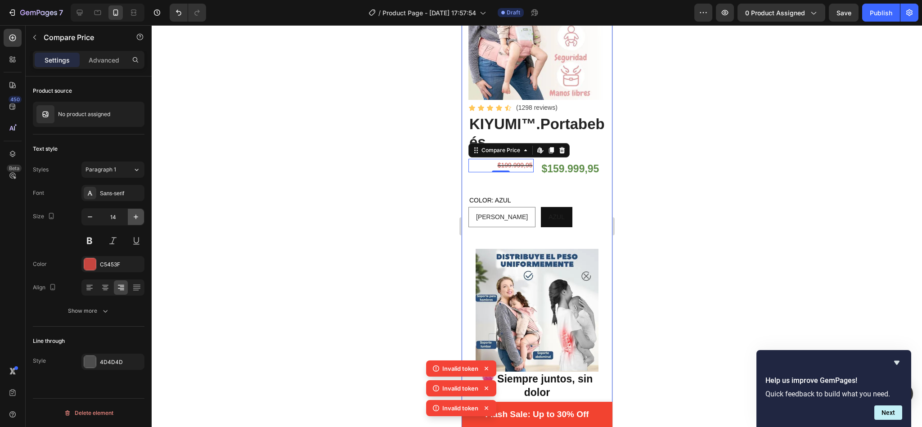
click at [131, 215] on icon "button" at bounding box center [135, 216] width 9 height 9
type input "17"
click at [94, 241] on button at bounding box center [89, 241] width 16 height 16
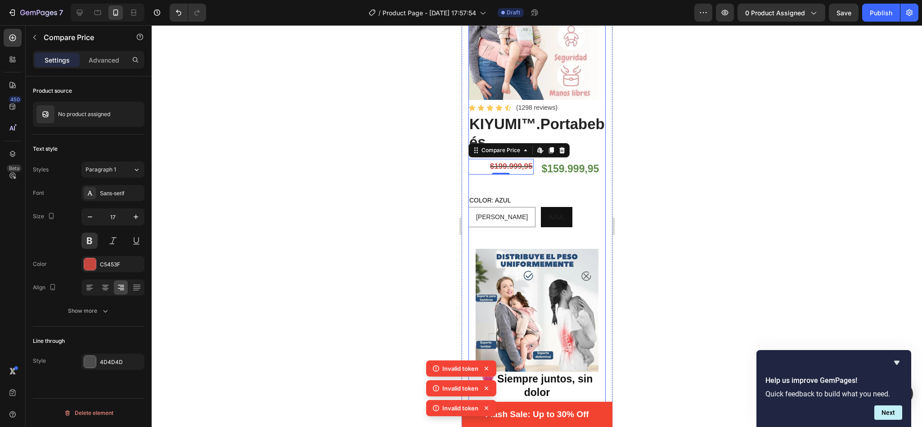
click at [124, 385] on div "Product source No product assigned Text style Styles Paragraph 1 Font Sans-seri…" at bounding box center [89, 264] width 126 height 376
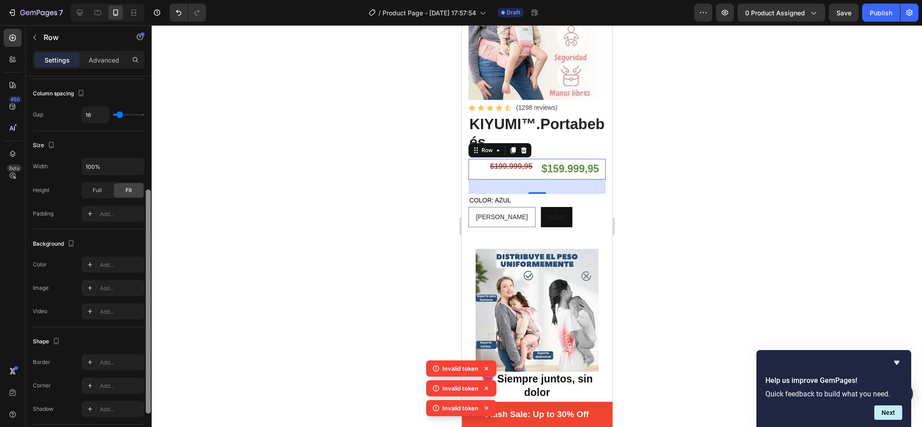
drag, startPoint x: 148, startPoint y: 231, endPoint x: 155, endPoint y: 347, distance: 116.7
click at [155, 0] on div "7 / Product Page - Sep 26, 17:57:54 Draft Preview 0 product assigned Save Publi…" at bounding box center [461, 0] width 922 height 0
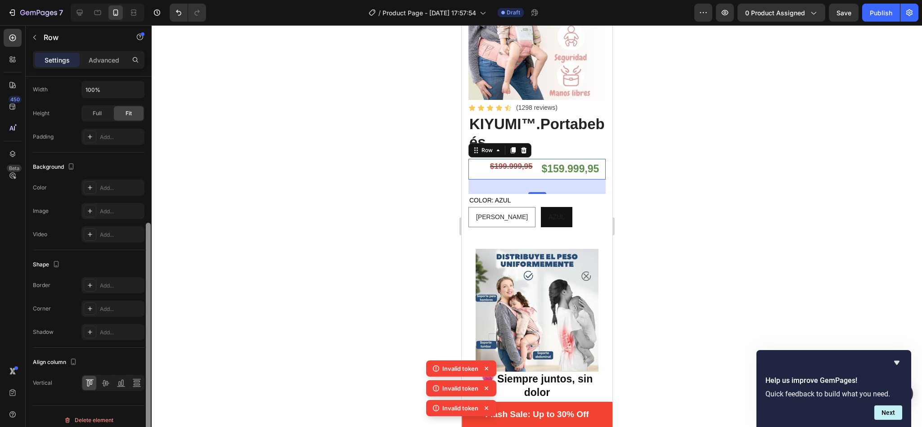
scroll to position [254, 0]
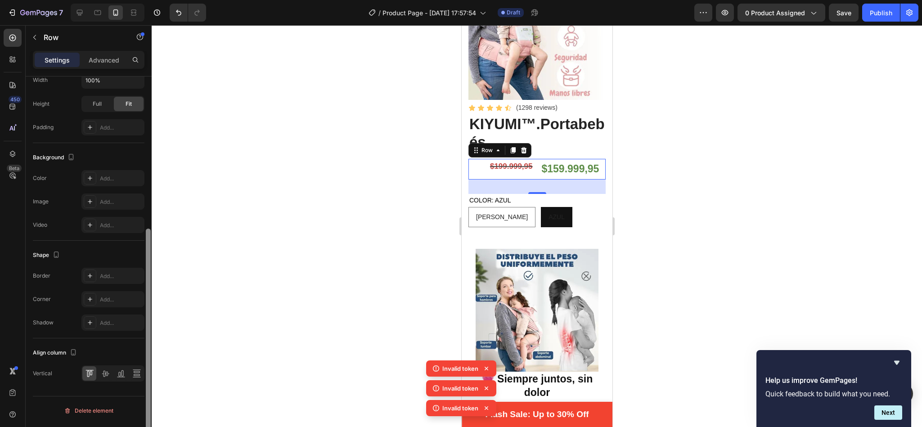
drag, startPoint x: 149, startPoint y: 332, endPoint x: 148, endPoint y: 412, distance: 79.6
click at [148, 412] on div at bounding box center [148, 340] width 5 height 224
click at [101, 374] on icon at bounding box center [105, 373] width 9 height 9
click at [375, 190] on div at bounding box center [537, 226] width 770 height 402
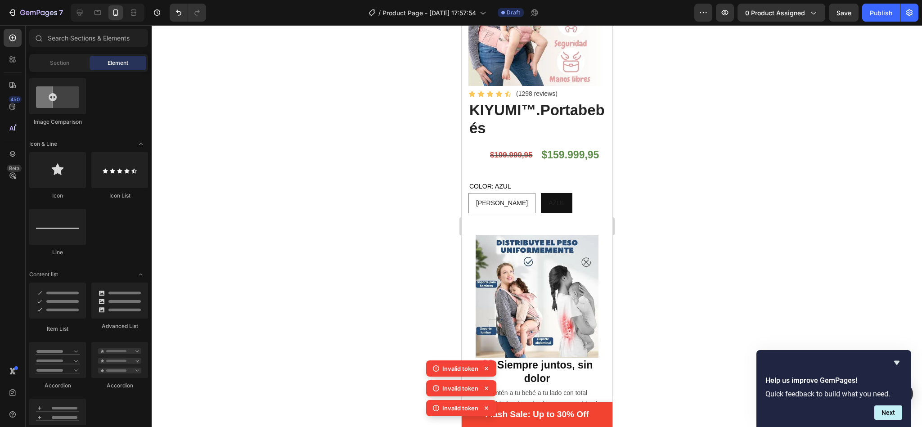
scroll to position [116, 0]
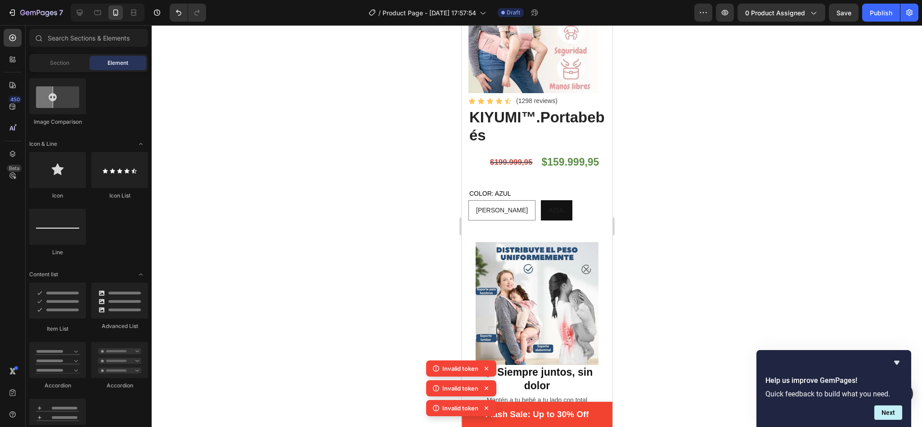
drag, startPoint x: 606, startPoint y: 73, endPoint x: 1075, endPoint y: 99, distance: 469.4
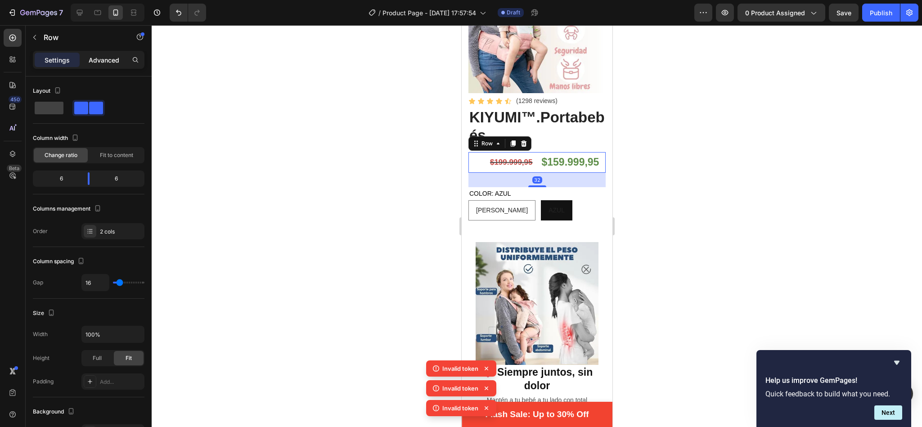
click at [102, 62] on p "Advanced" at bounding box center [104, 59] width 31 height 9
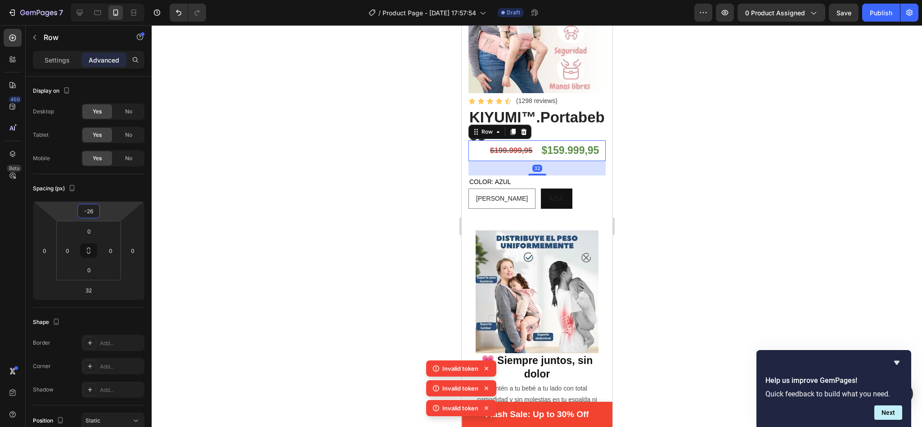
type input "-28"
drag, startPoint x: 102, startPoint y: 217, endPoint x: 101, endPoint y: 227, distance: 9.5
click at [101, 0] on html "7 / Product Page - Sep 26, 17:57:54 Draft Preview 0 product assigned Save Publi…" at bounding box center [461, 0] width 922 height 0
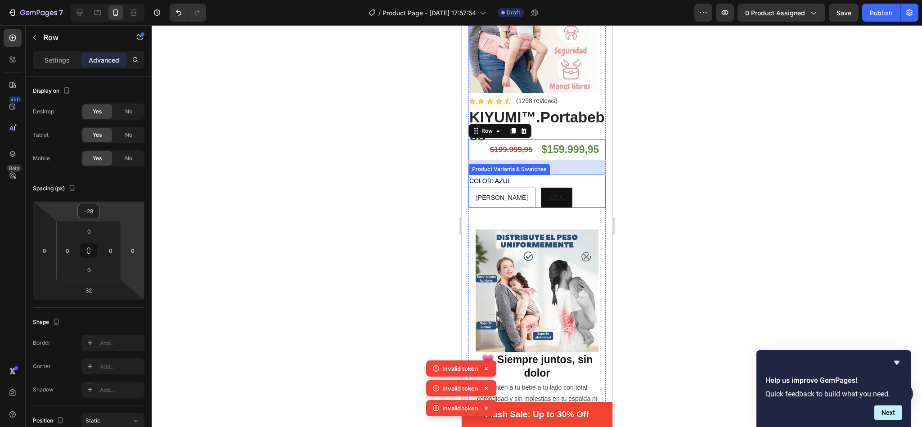
click at [585, 188] on div "ROSA ROSA ROSA AZUL AZUL AZUL" at bounding box center [536, 198] width 137 height 20
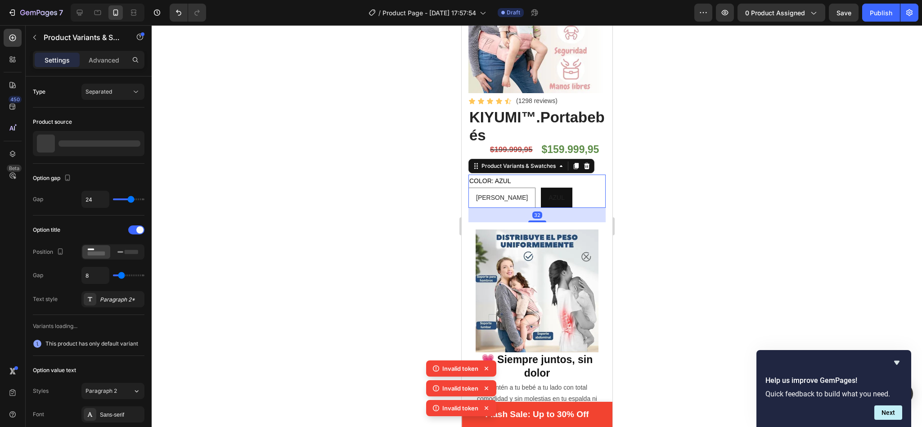
click at [624, 105] on div at bounding box center [537, 226] width 770 height 402
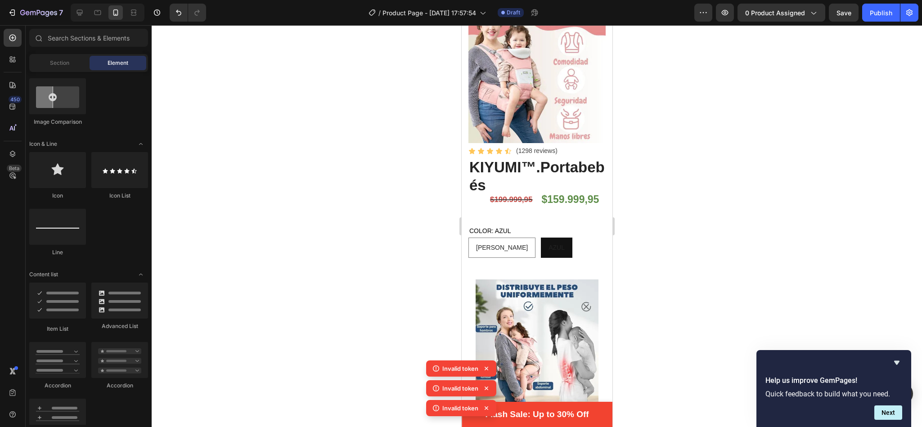
scroll to position [73, 0]
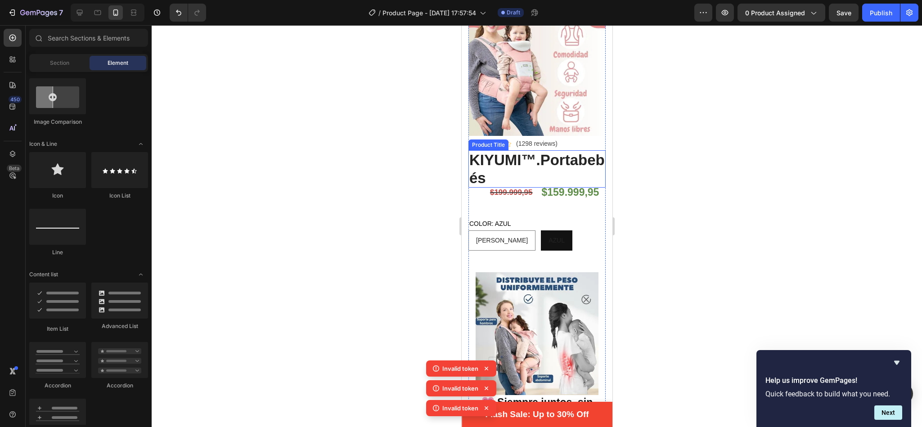
click at [549, 150] on h2 "KIYUMI™.Portabebés" at bounding box center [536, 168] width 137 height 37
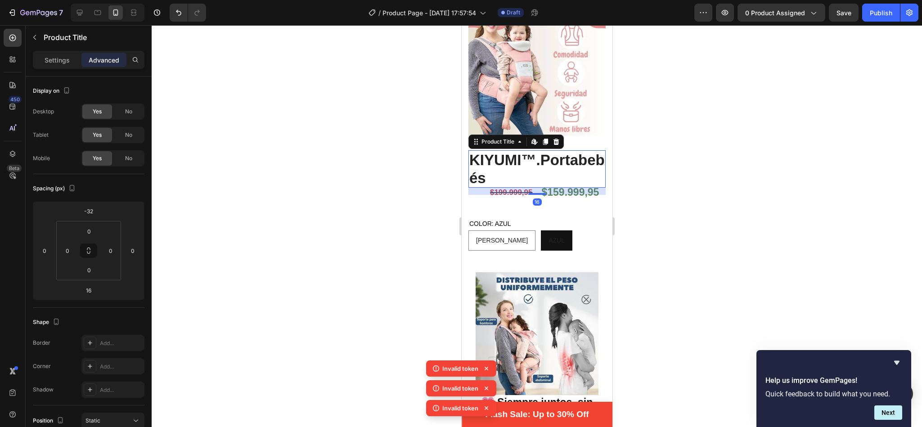
click at [549, 150] on h2 "KIYUMI™.Portabebés" at bounding box center [536, 168] width 137 height 37
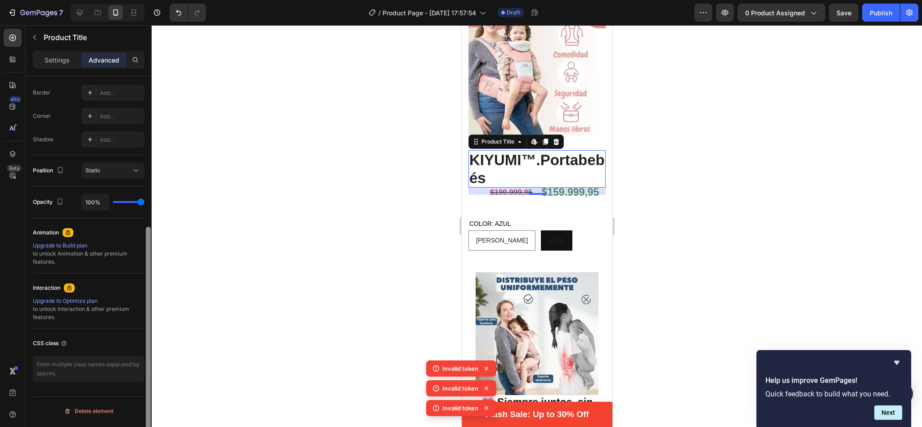
drag, startPoint x: 147, startPoint y: 109, endPoint x: 197, endPoint y: 210, distance: 112.2
click at [197, 0] on div "7 / Product Page - Sep 26, 17:57:54 Draft Preview 0 product assigned Save Publi…" at bounding box center [461, 0] width 922 height 0
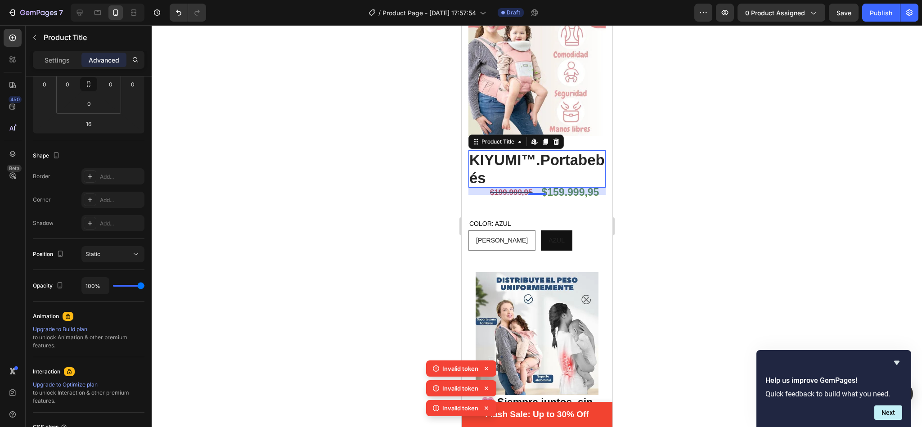
click at [343, 206] on div at bounding box center [537, 226] width 770 height 402
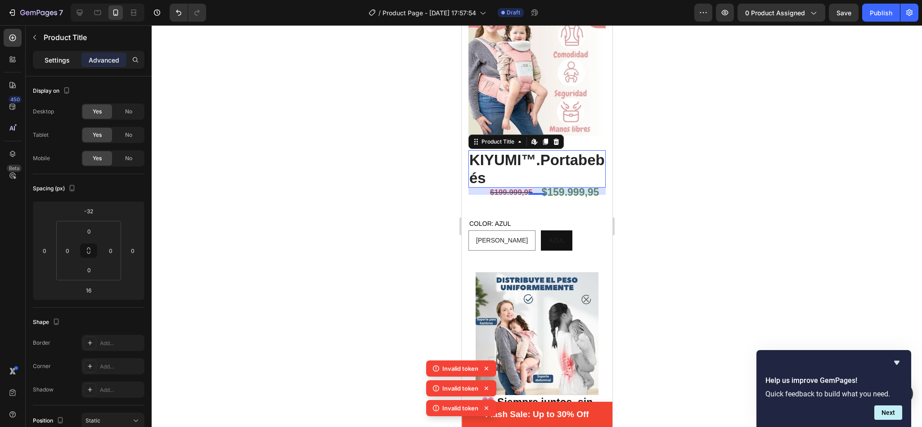
click at [57, 63] on p "Settings" at bounding box center [57, 59] width 25 height 9
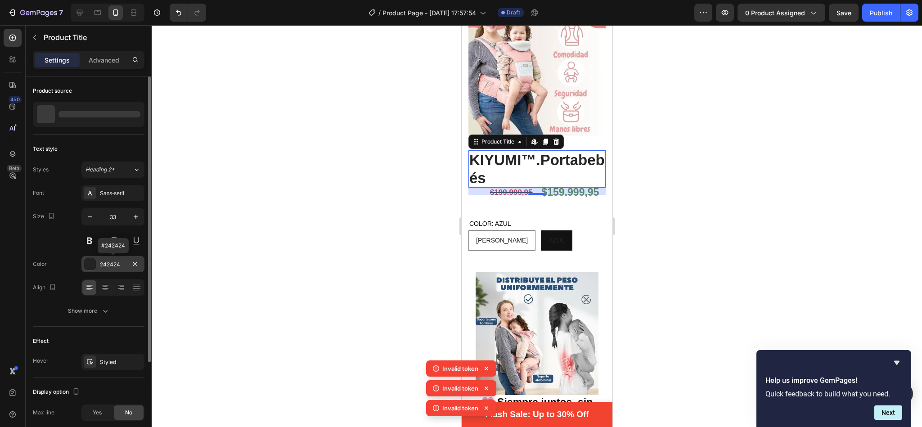
click at [90, 263] on div at bounding box center [90, 264] width 12 height 12
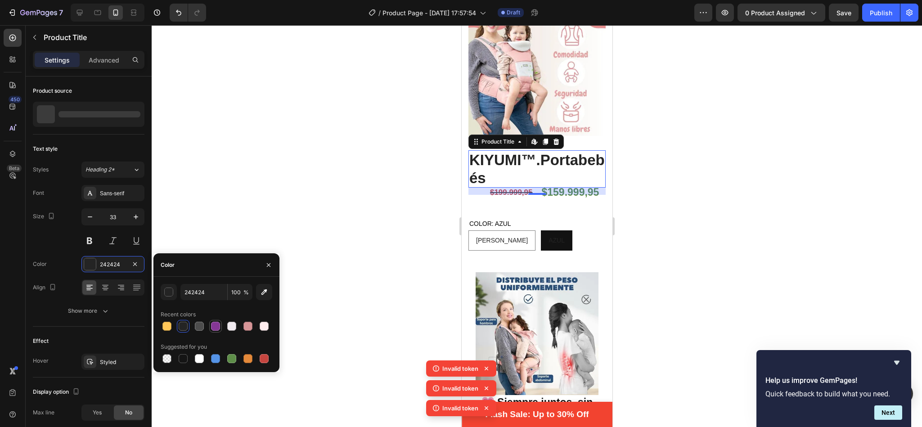
click at [212, 327] on div at bounding box center [215, 326] width 9 height 9
click at [195, 327] on div at bounding box center [199, 326] width 9 height 9
click at [185, 327] on div at bounding box center [183, 326] width 9 height 9
type input "242424"
click at [280, 146] on div at bounding box center [537, 226] width 770 height 402
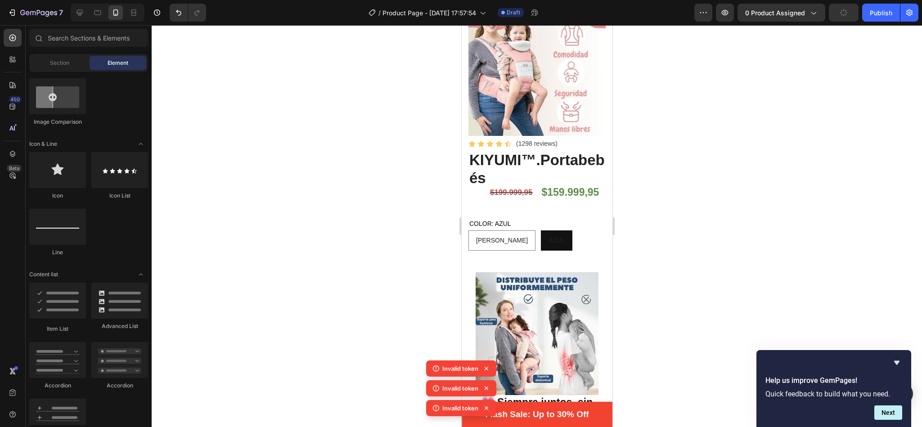
click at [280, 146] on div at bounding box center [537, 226] width 770 height 402
click at [836, 10] on span "Save" at bounding box center [843, 13] width 15 height 8
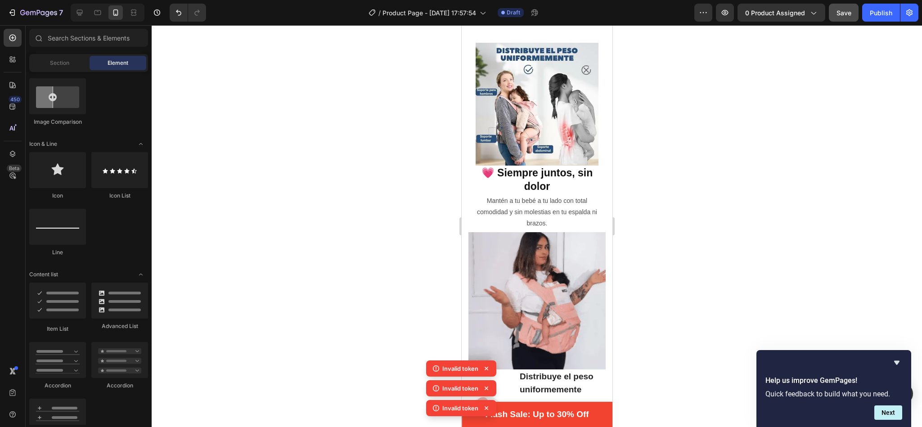
scroll to position [317, 0]
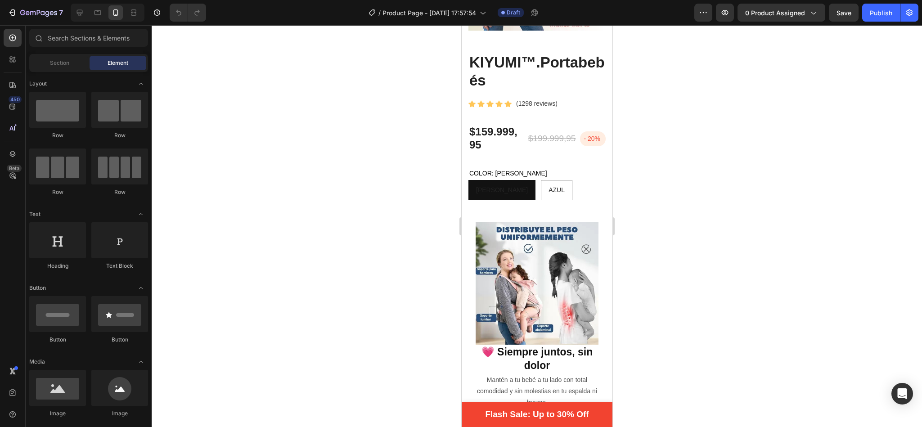
scroll to position [19, 0]
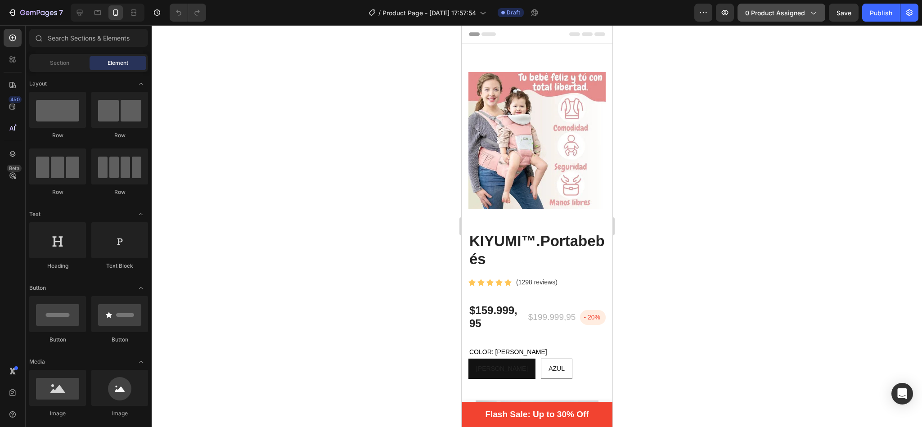
click at [802, 8] on span "0 product assigned" at bounding box center [775, 12] width 60 height 9
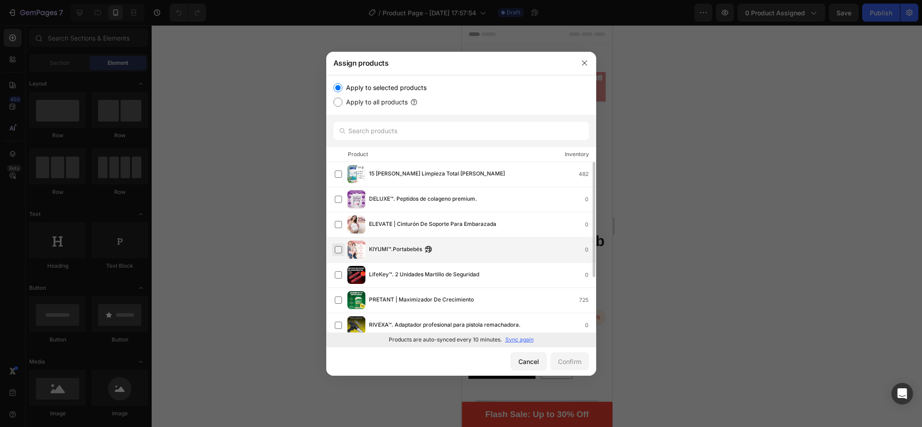
click at [338, 246] on label at bounding box center [338, 249] width 7 height 7
click at [573, 358] on div "Confirm" at bounding box center [569, 361] width 23 height 9
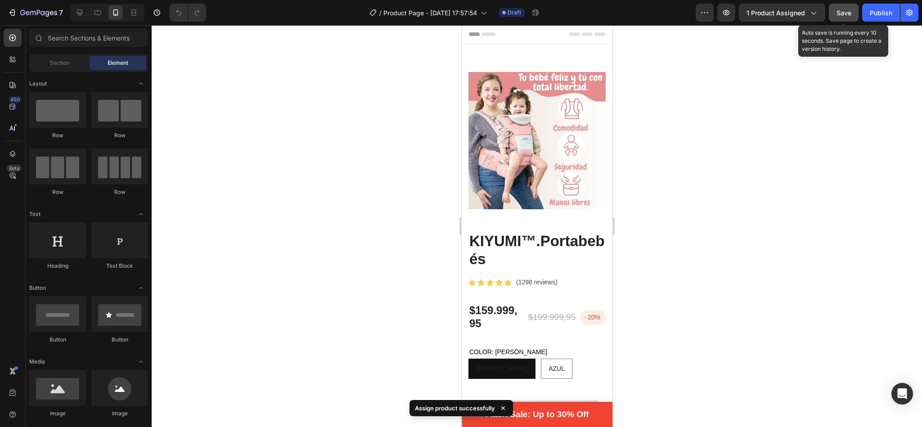
click at [849, 14] on span "Save" at bounding box center [843, 13] width 15 height 8
click at [874, 22] on div "7 / Product Page - Sep 26, 17:57:54 Draft Preview 1 product assigned Save Publi…" at bounding box center [461, 13] width 922 height 26
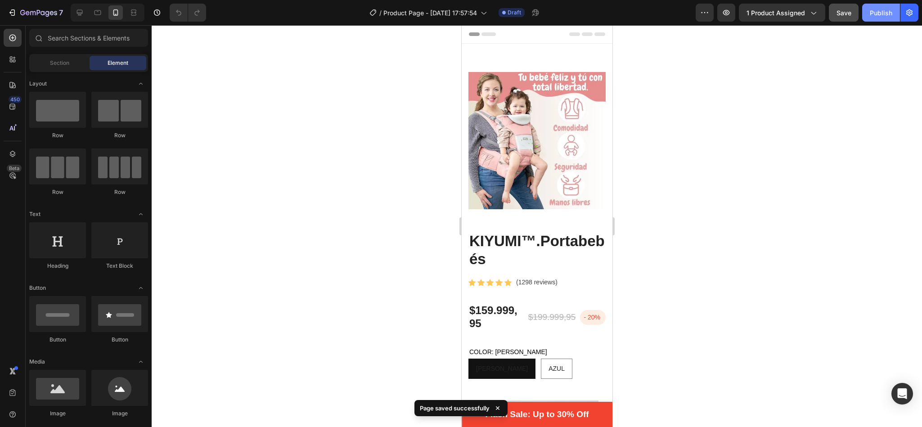
click at [873, 7] on button "Publish" at bounding box center [881, 13] width 38 height 18
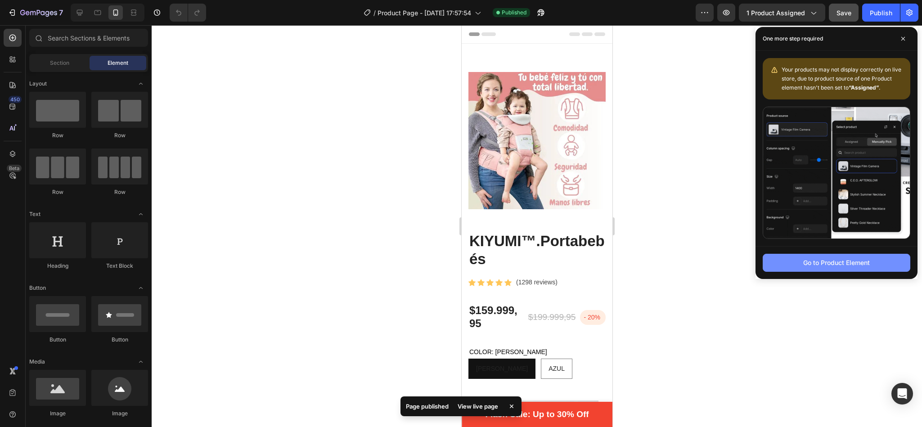
click at [803, 262] on div "Go to Product Element" at bounding box center [836, 262] width 67 height 9
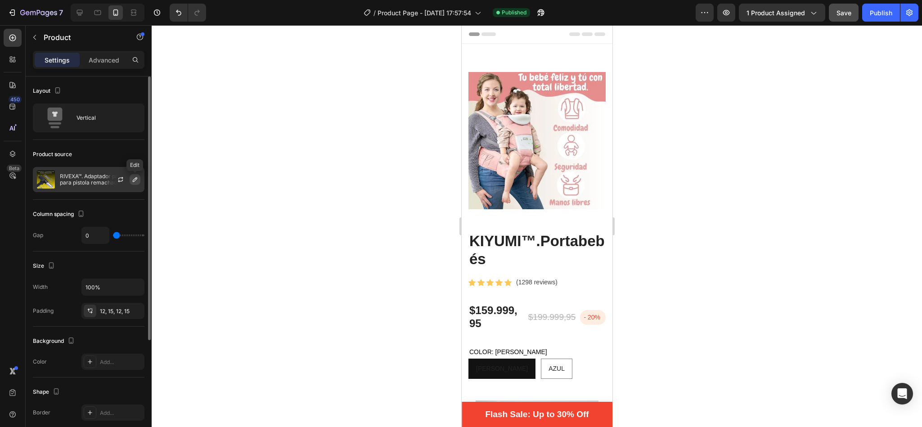
click at [135, 181] on icon "button" at bounding box center [134, 179] width 7 height 7
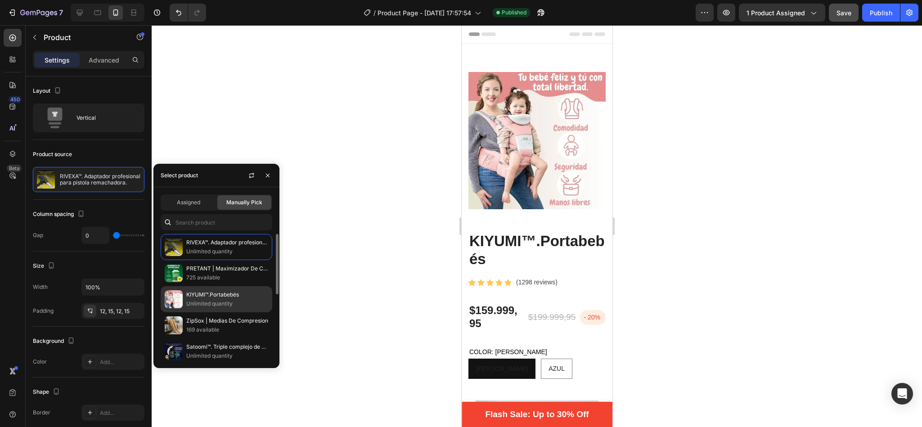
click at [212, 292] on p "KIYUMI™.Portabebés" at bounding box center [227, 294] width 82 height 9
click at [198, 291] on p "KIYUMI™.Portabebés" at bounding box center [227, 294] width 82 height 9
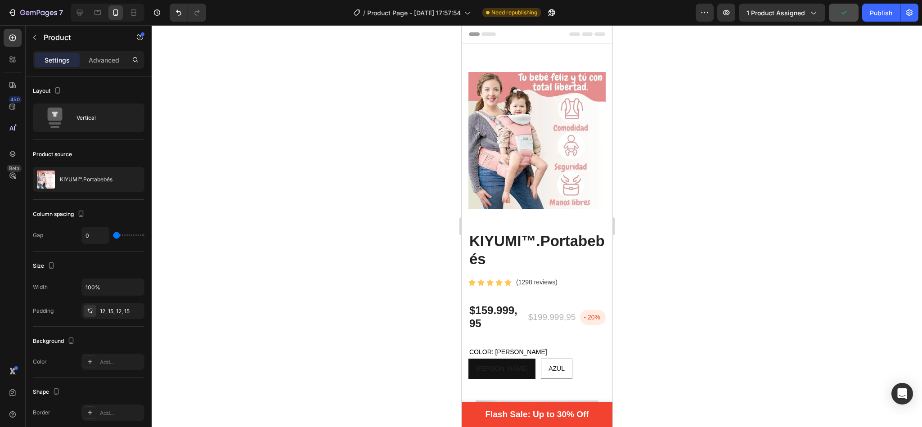
click at [168, 122] on div at bounding box center [537, 226] width 770 height 402
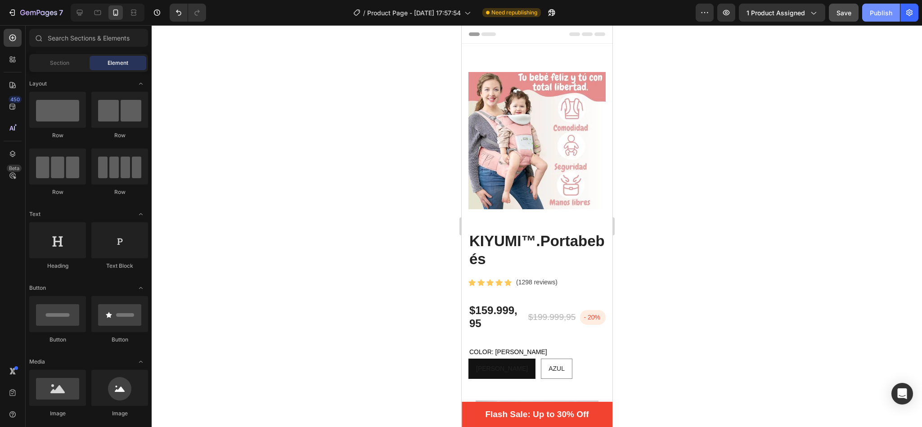
click at [877, 9] on div "Publish" at bounding box center [880, 12] width 22 height 9
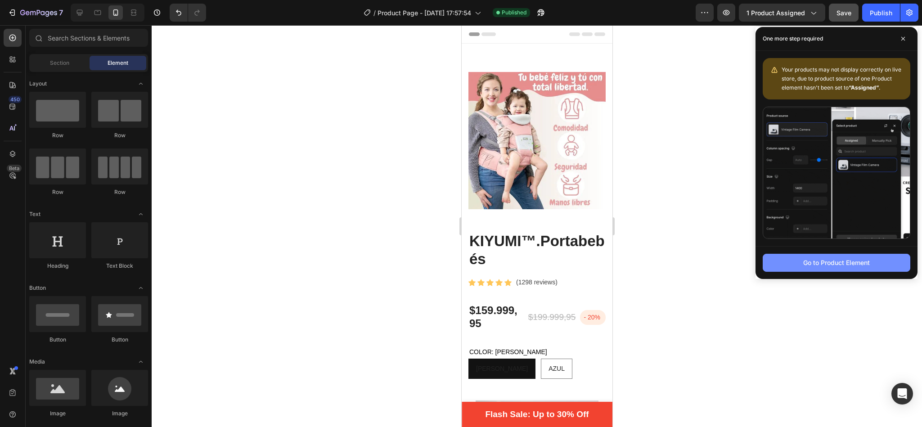
click at [832, 260] on div "Go to Product Element" at bounding box center [836, 262] width 67 height 9
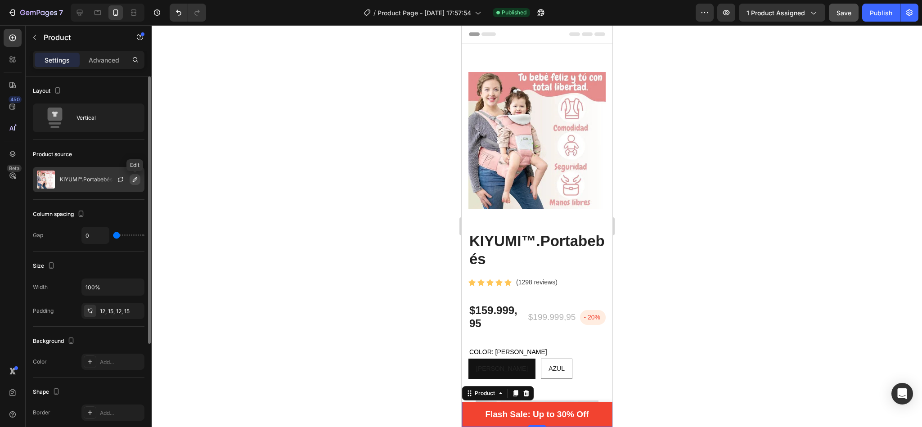
click at [135, 182] on icon "button" at bounding box center [134, 179] width 7 height 7
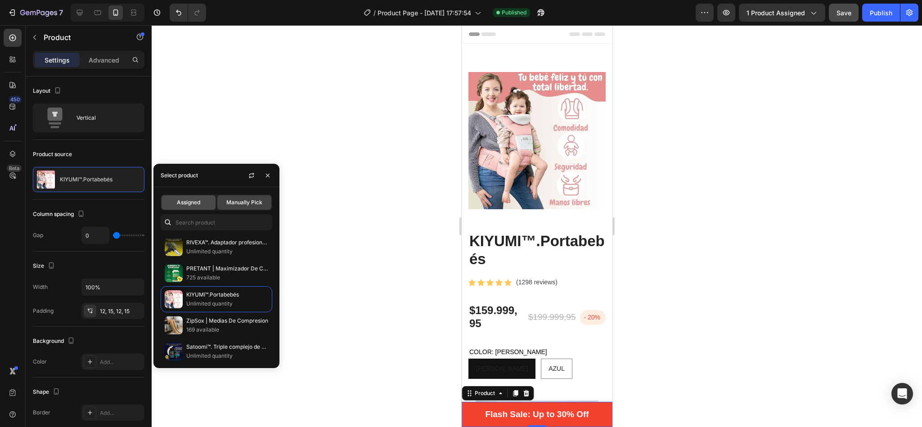
click at [177, 199] on span "Assigned" at bounding box center [188, 202] width 23 height 8
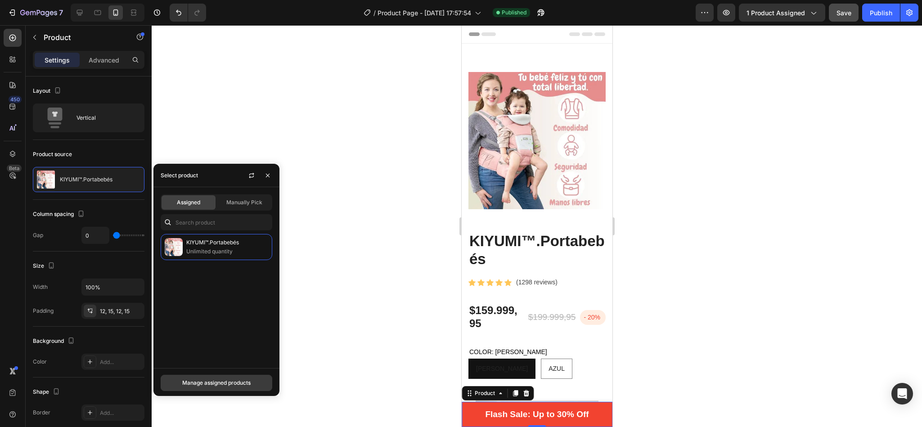
click at [184, 379] on div "Manage assigned products" at bounding box center [216, 383] width 68 height 8
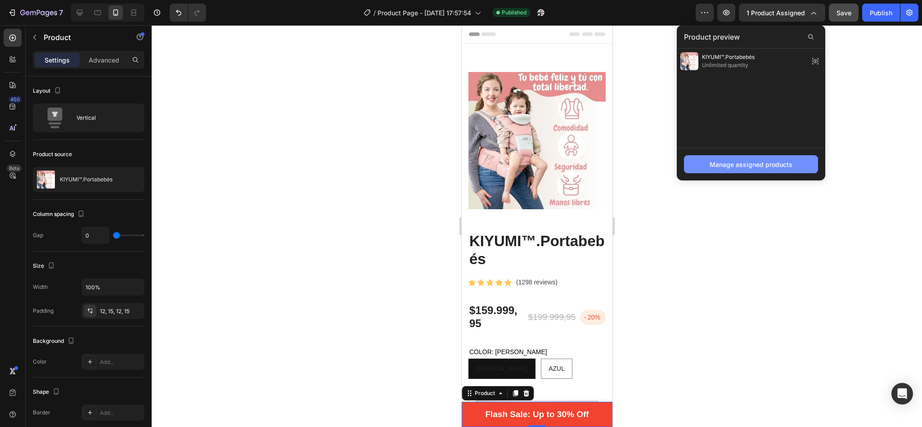
click at [728, 166] on div "Manage assigned products" at bounding box center [750, 164] width 83 height 9
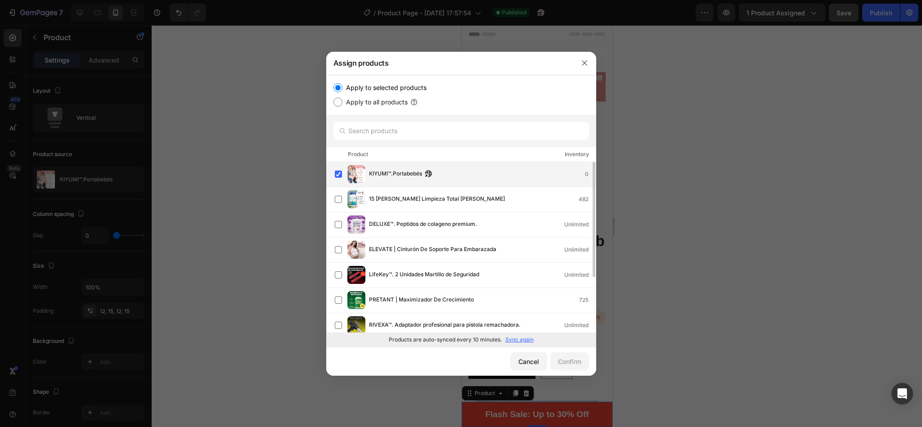
click at [413, 172] on span "KIYUMI™.Portabebés" at bounding box center [395, 174] width 53 height 10
click at [331, 173] on div "KIYUMI™.Portabebés Will be assigned to template applying to all products 0" at bounding box center [461, 174] width 270 height 25
click at [675, 210] on div at bounding box center [461, 213] width 922 height 427
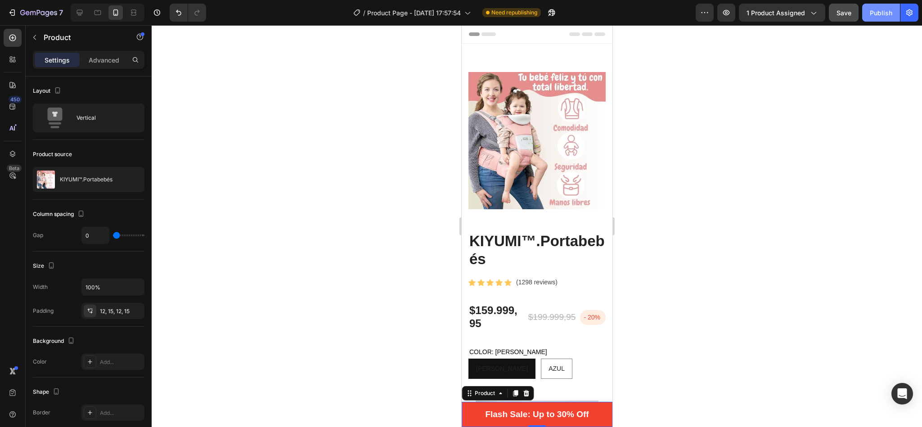
click at [880, 6] on button "Publish" at bounding box center [881, 13] width 38 height 18
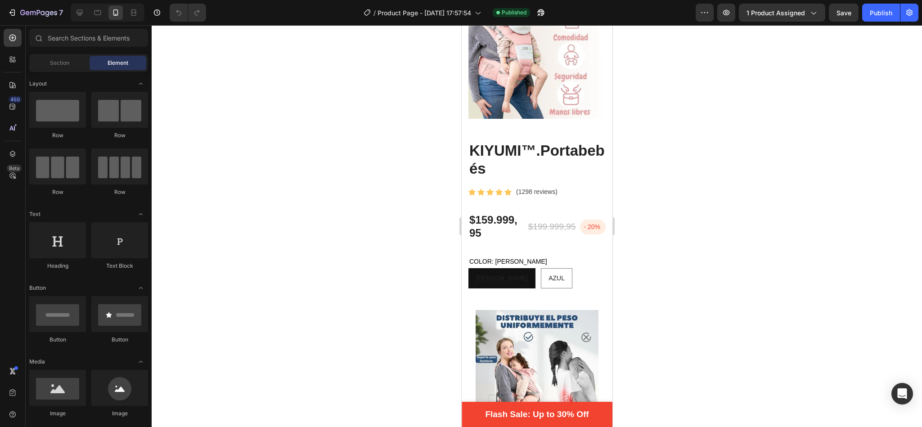
scroll to position [54, 0]
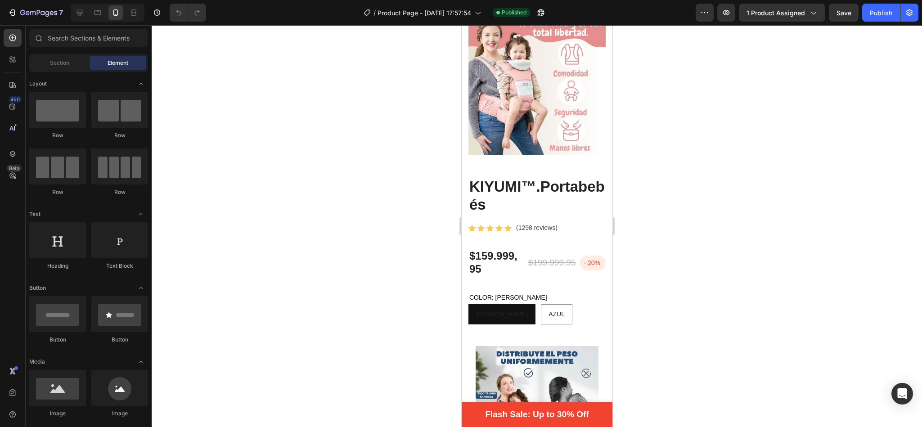
drag, startPoint x: 608, startPoint y: 63, endPoint x: 1074, endPoint y: 102, distance: 467.5
drag, startPoint x: 581, startPoint y: 143, endPoint x: 492, endPoint y: 211, distance: 112.3
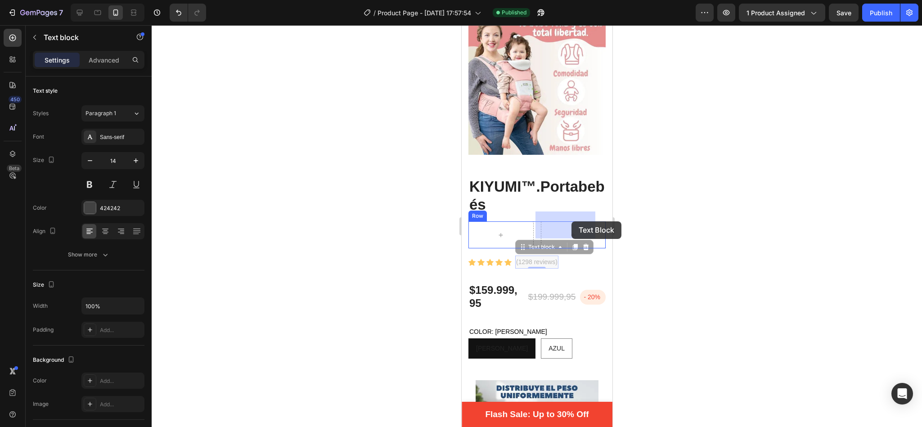
drag, startPoint x: 525, startPoint y: 236, endPoint x: 571, endPoint y: 221, distance: 48.2
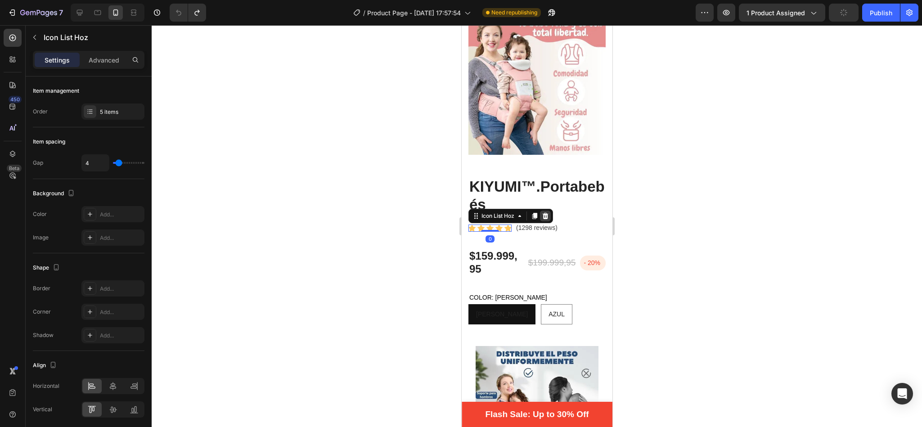
click at [542, 212] on icon at bounding box center [544, 215] width 7 height 7
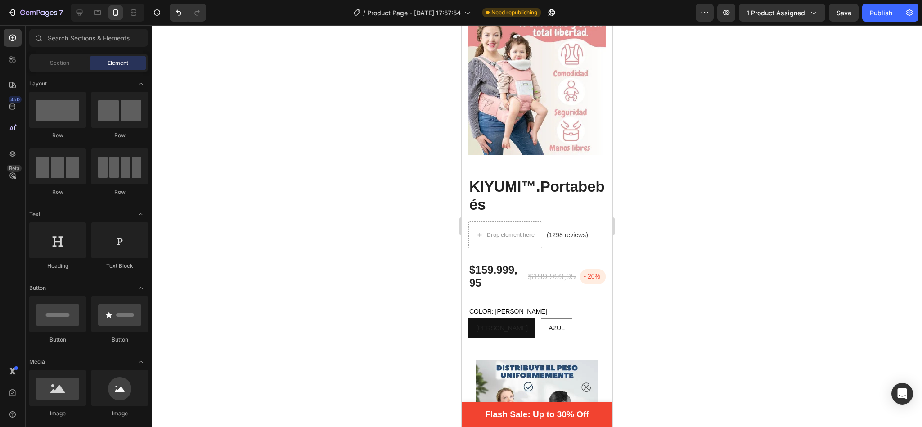
click at [90, 277] on div "Heading Text Block" at bounding box center [88, 250] width 119 height 56
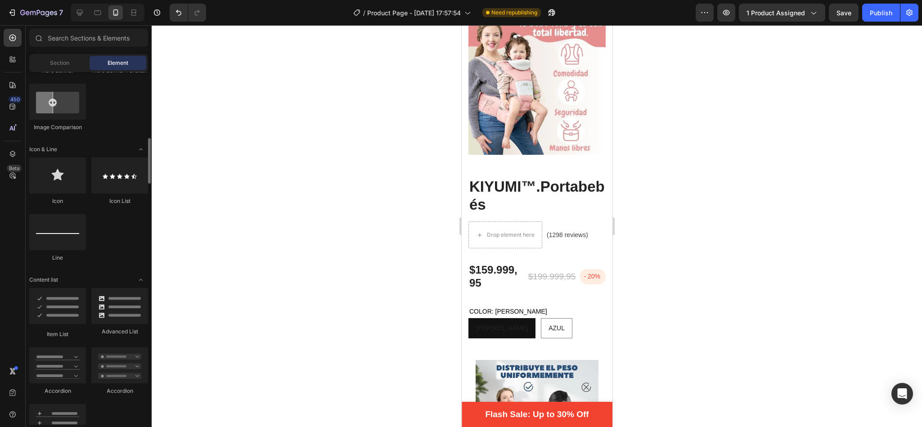
scroll to position [499, 0]
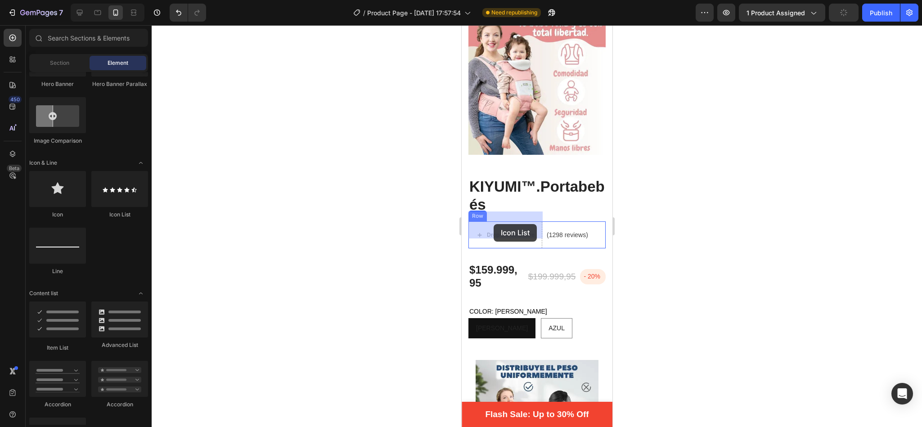
drag, startPoint x: 568, startPoint y: 221, endPoint x: 493, endPoint y: 224, distance: 74.3
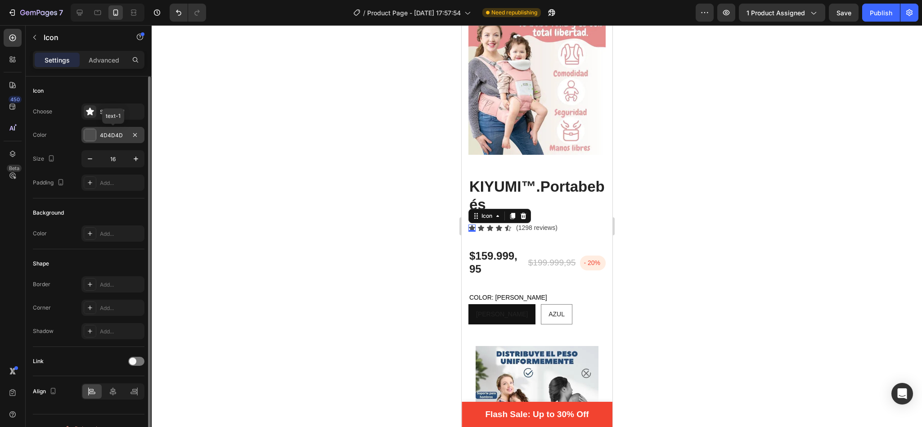
click at [101, 130] on div "4D4D4D" at bounding box center [112, 135] width 63 height 16
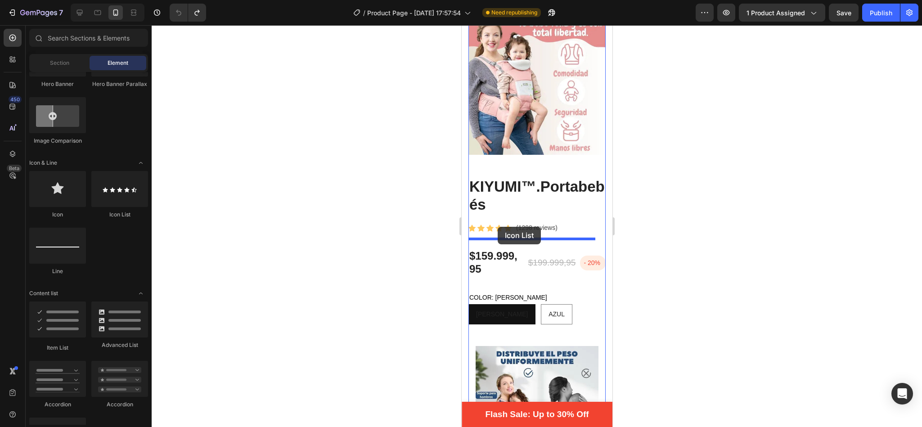
drag, startPoint x: 568, startPoint y: 211, endPoint x: 497, endPoint y: 227, distance: 71.8
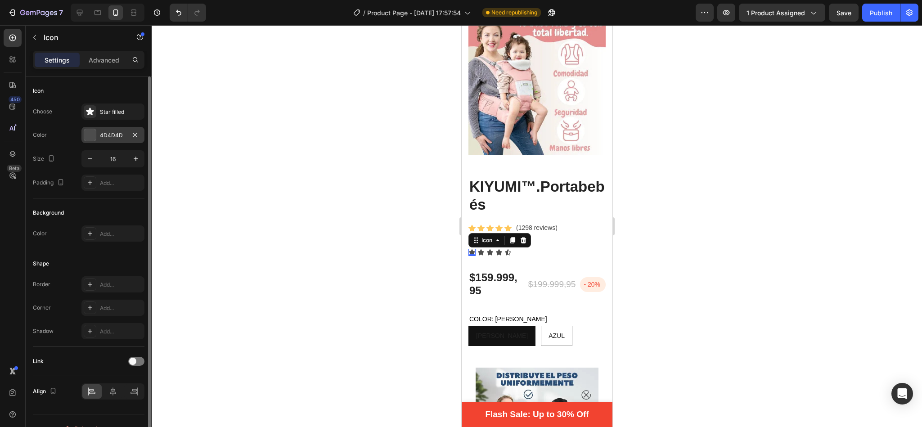
click at [99, 133] on div "4D4D4D" at bounding box center [112, 135] width 63 height 16
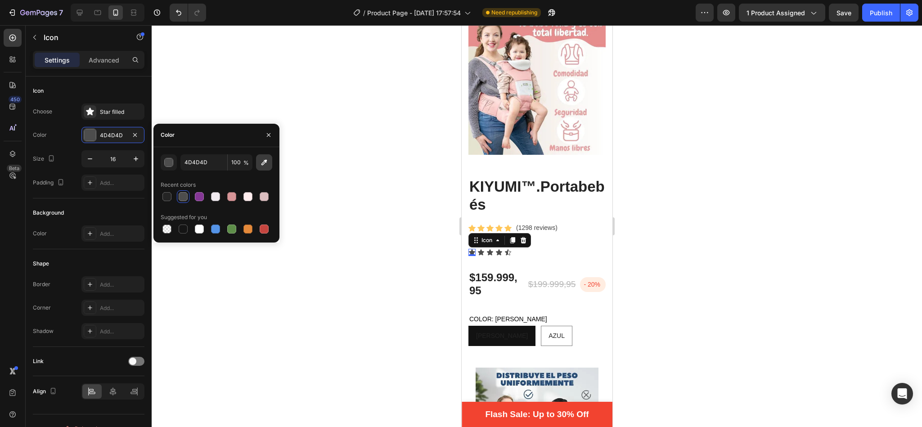
click at [264, 158] on icon "button" at bounding box center [264, 162] width 9 height 9
type input "FFC658"
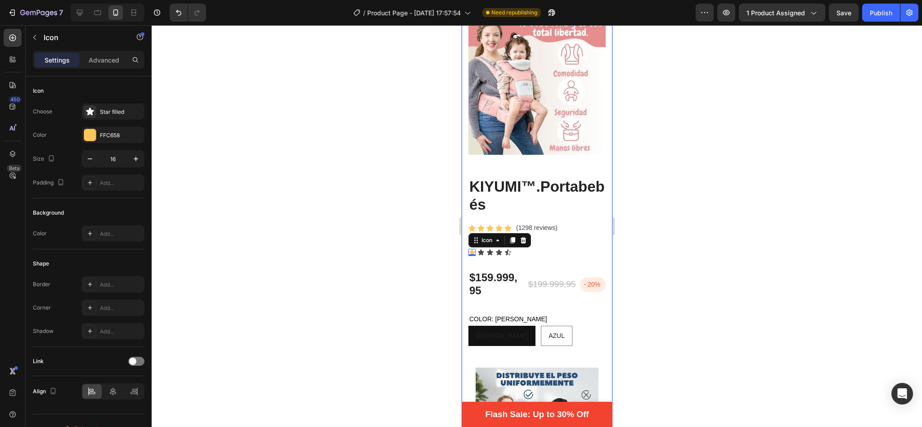
click at [421, 216] on div at bounding box center [537, 226] width 770 height 402
drag, startPoint x: 102, startPoint y: 138, endPoint x: 108, endPoint y: 138, distance: 6.3
click at [108, 138] on div "FFC658" at bounding box center [113, 135] width 26 height 8
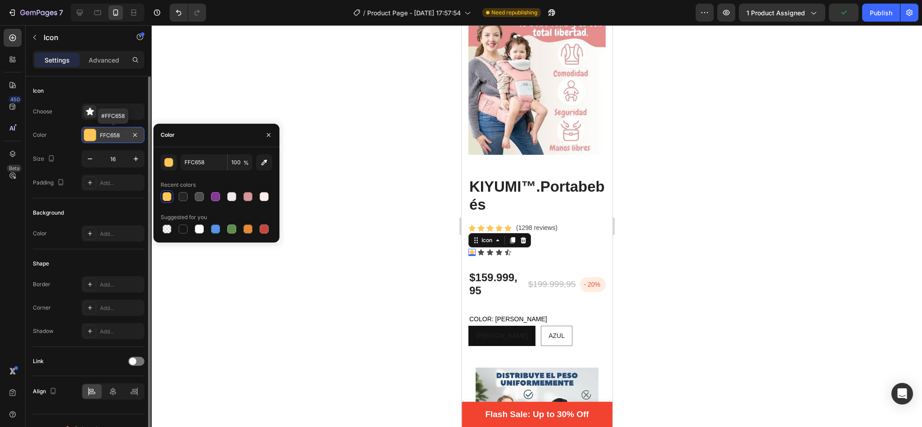
drag, startPoint x: 100, startPoint y: 133, endPoint x: 110, endPoint y: 135, distance: 10.3
click at [110, 135] on div "FFC658" at bounding box center [113, 135] width 26 height 8
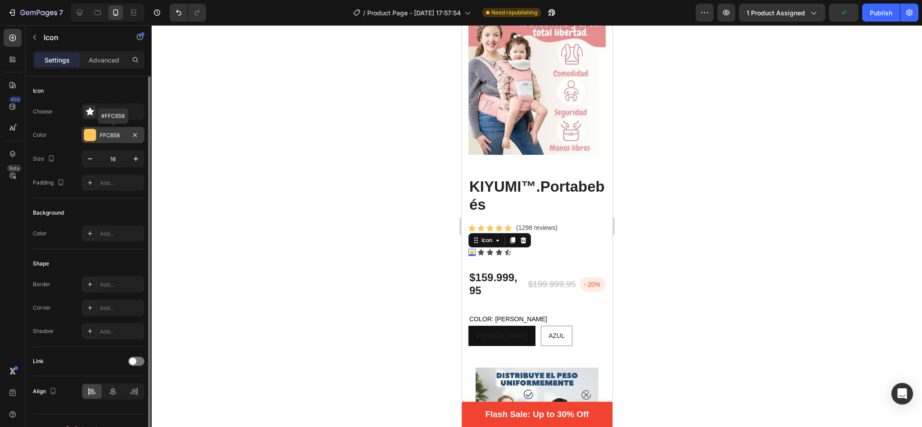
click at [110, 135] on div "FFC658" at bounding box center [113, 135] width 26 height 8
click at [104, 135] on div "4D4D4D" at bounding box center [113, 135] width 26 height 8
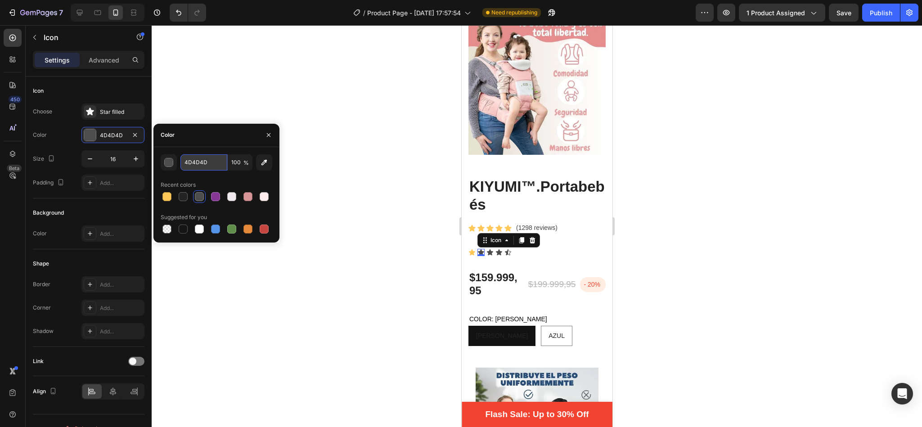
paste input "FFC658"
type input "FFC658"
click at [490, 249] on icon at bounding box center [489, 252] width 6 height 6
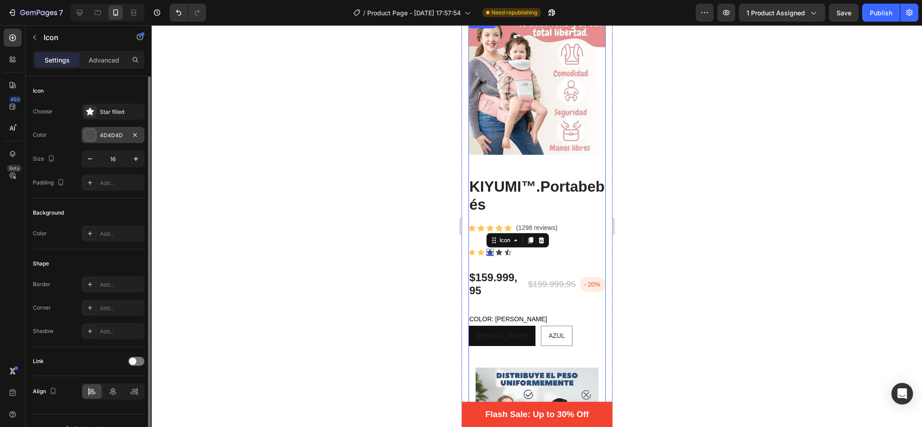
click at [94, 129] on div at bounding box center [90, 135] width 13 height 13
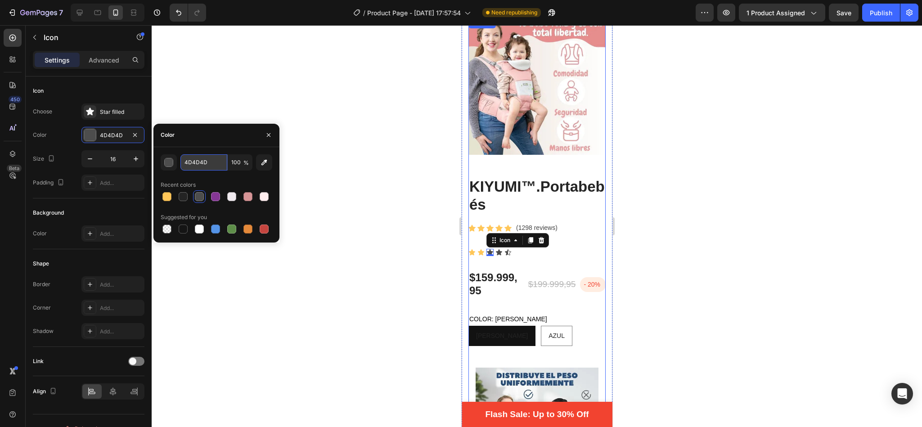
click at [215, 160] on input "4D4D4D" at bounding box center [203, 162] width 47 height 16
paste input "FFC658"
type input "FFC658"
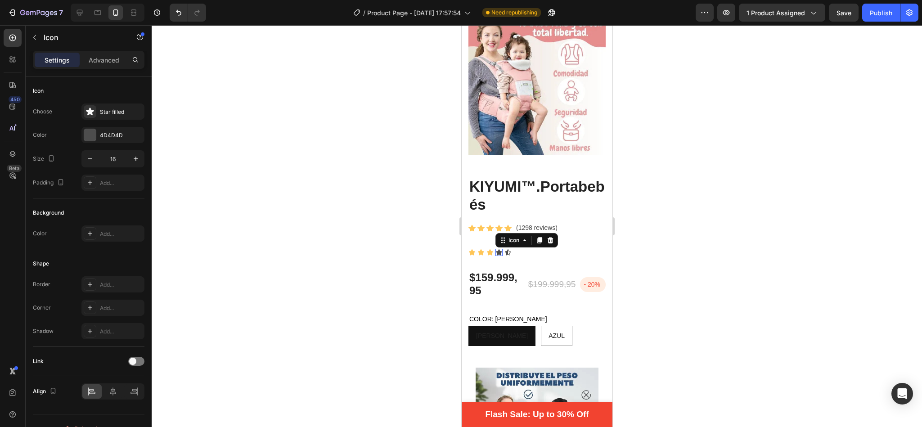
click at [498, 249] on div "Icon 0" at bounding box center [498, 252] width 7 height 7
click at [102, 133] on div "4D4D4D" at bounding box center [113, 135] width 26 height 8
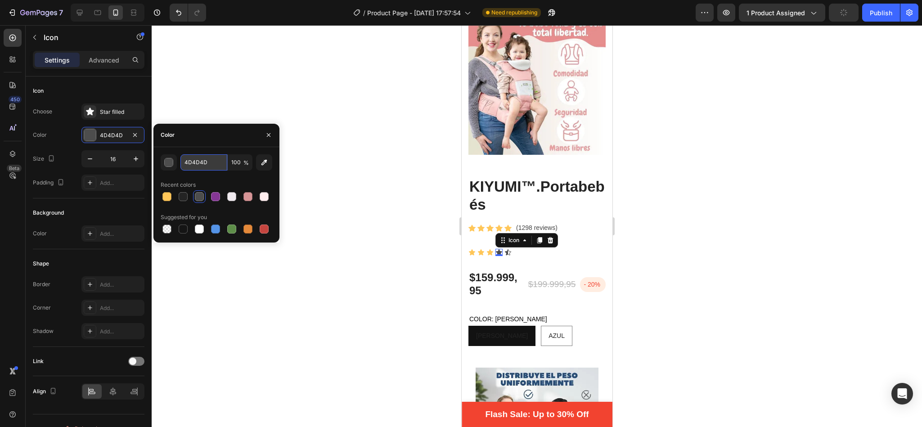
click at [211, 168] on input "4D4D4D" at bounding box center [203, 162] width 47 height 16
paste input "FFC658"
type input "FFC658"
click at [508, 249] on icon at bounding box center [507, 252] width 7 height 7
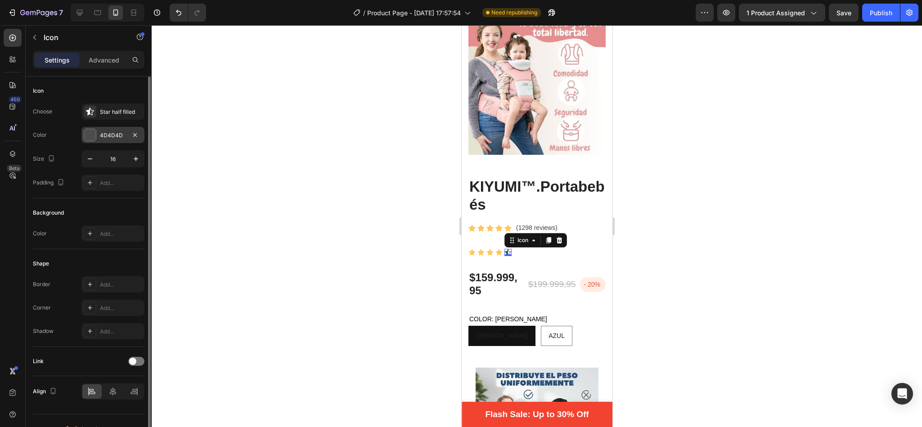
click at [96, 131] on div "4D4D4D" at bounding box center [112, 135] width 63 height 16
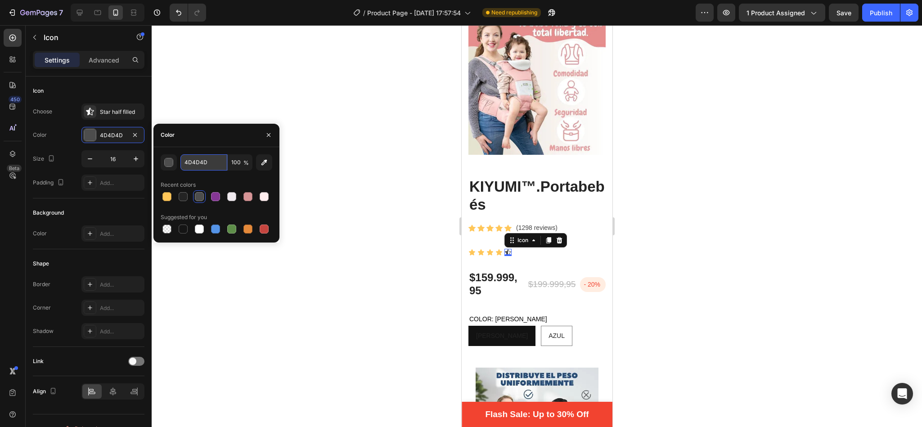
click at [216, 161] on input "4D4D4D" at bounding box center [203, 162] width 47 height 16
paste input "FFC658"
type input "FFC658"
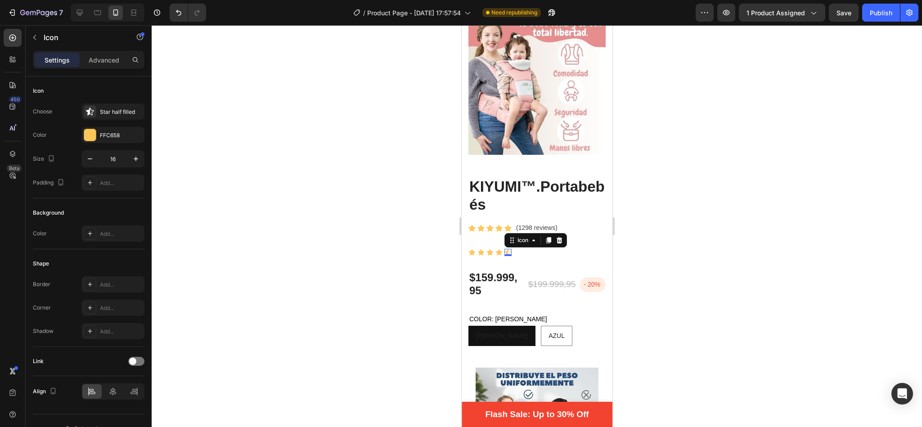
click at [405, 227] on div at bounding box center [537, 226] width 770 height 402
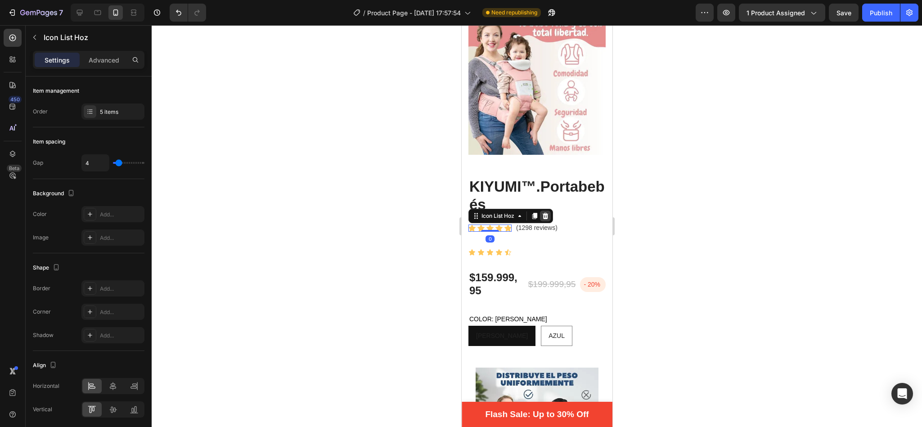
click at [543, 212] on icon at bounding box center [544, 215] width 7 height 7
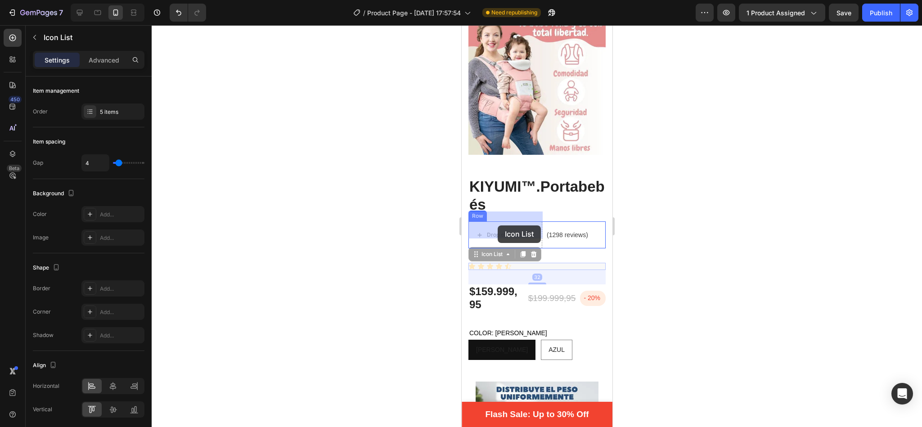
drag, startPoint x: 485, startPoint y: 244, endPoint x: 497, endPoint y: 225, distance: 22.7
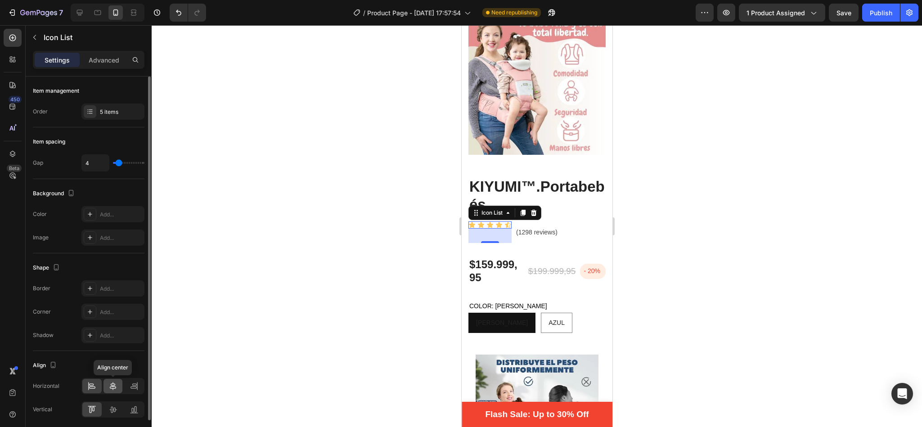
click at [111, 387] on icon at bounding box center [113, 386] width 6 height 8
click at [112, 409] on icon at bounding box center [112, 409] width 9 height 9
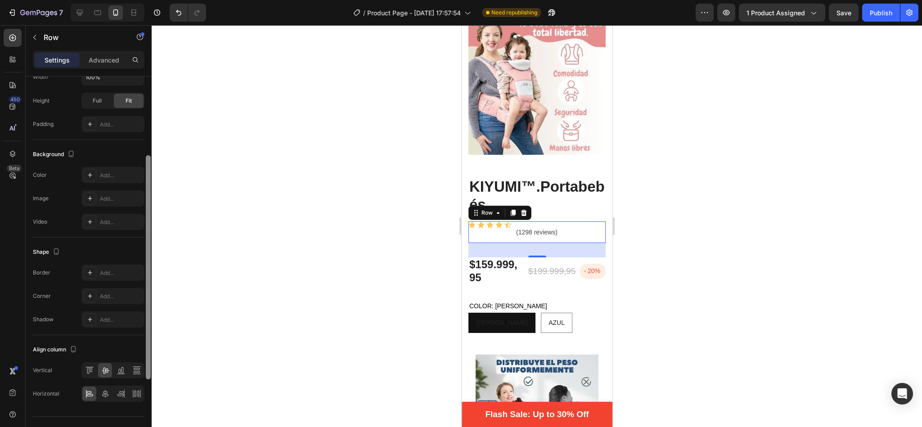
scroll to position [254, 0]
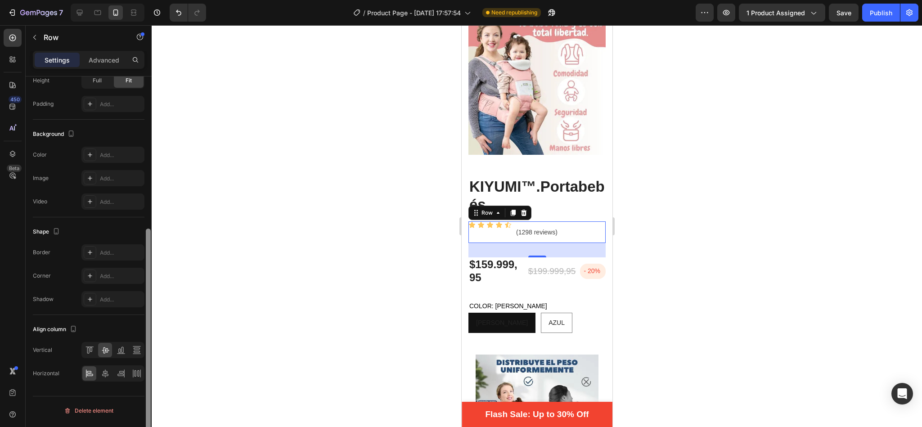
drag, startPoint x: 149, startPoint y: 210, endPoint x: 157, endPoint y: 416, distance: 206.6
click at [157, 0] on div "7 / Product Page - [DATE] 17:57:54 Need republishing Preview 1 product assigned…" at bounding box center [461, 0] width 922 height 0
click at [107, 378] on icon at bounding box center [105, 373] width 9 height 9
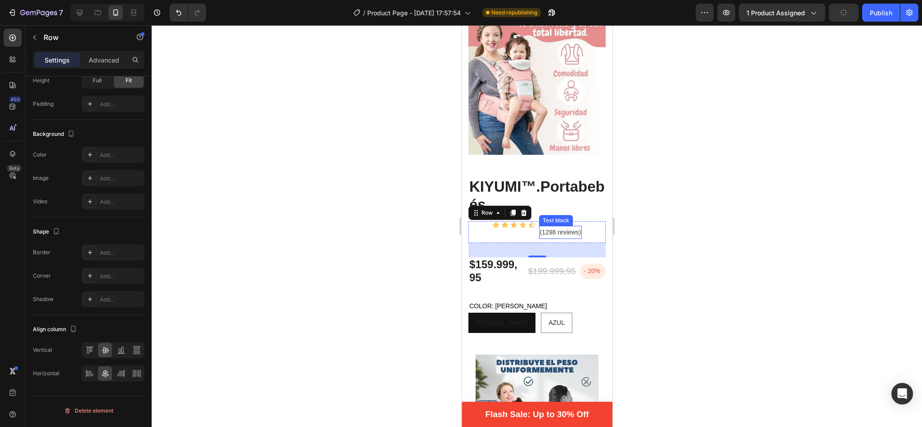
scroll to position [0, 0]
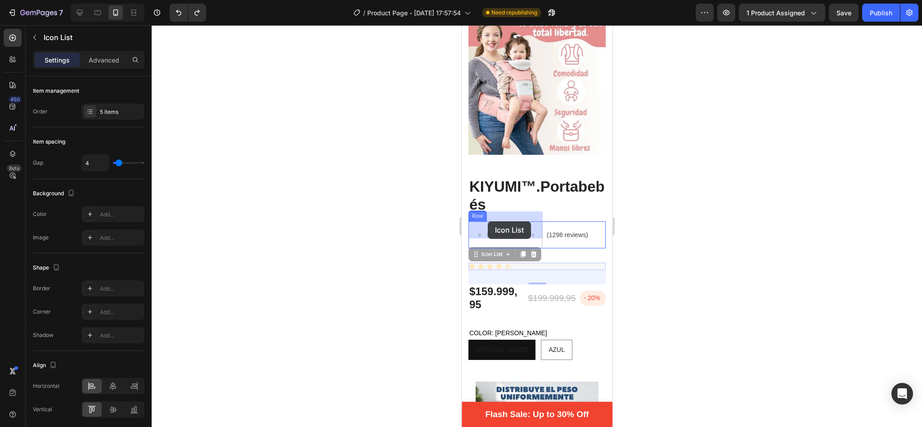
drag, startPoint x: 477, startPoint y: 243, endPoint x: 488, endPoint y: 221, distance: 24.1
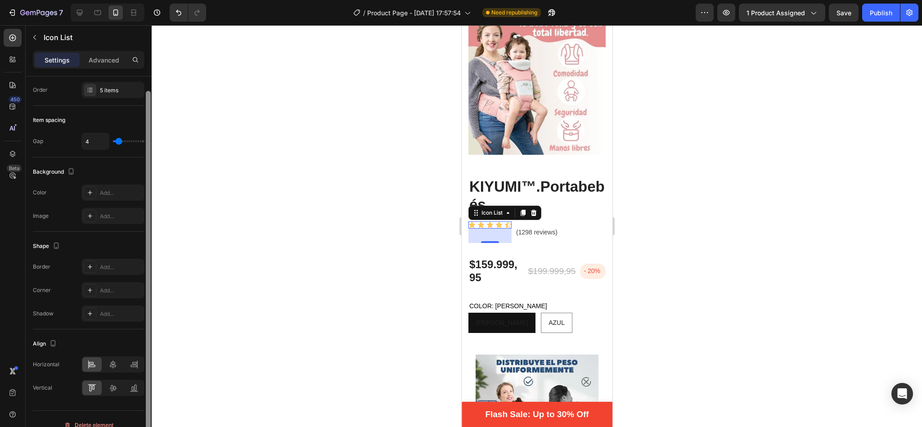
scroll to position [27, 0]
drag, startPoint x: 148, startPoint y: 138, endPoint x: 149, endPoint y: 163, distance: 25.2
click at [149, 163] on div at bounding box center [148, 257] width 5 height 344
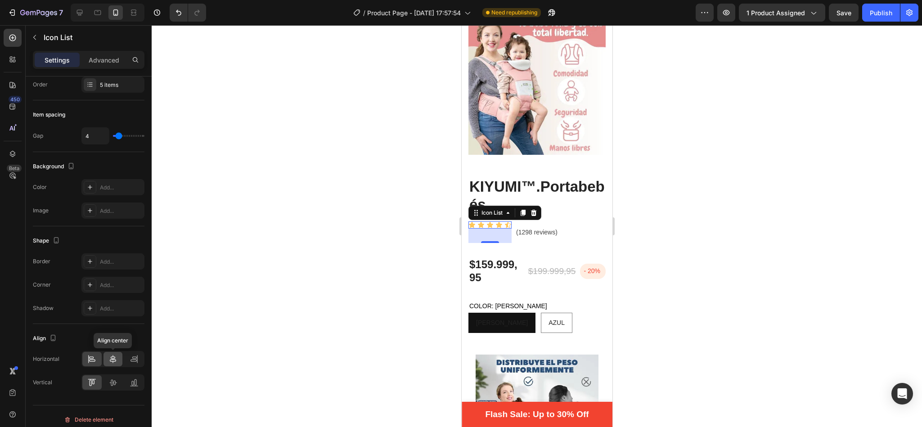
click at [107, 358] on div at bounding box center [112, 359] width 19 height 14
click at [492, 232] on div "32" at bounding box center [489, 235] width 10 height 7
click at [510, 228] on div "32" at bounding box center [489, 235] width 43 height 14
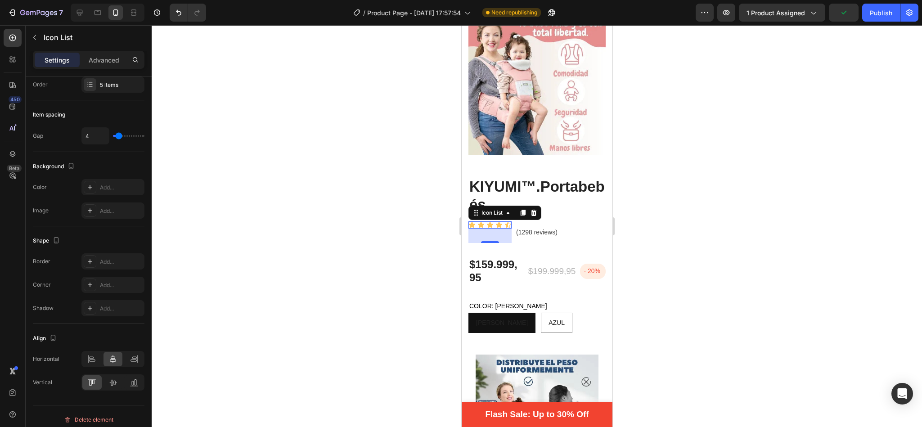
click at [510, 228] on div "32" at bounding box center [489, 235] width 43 height 14
drag, startPoint x: 510, startPoint y: 227, endPoint x: 919, endPoint y: 248, distance: 409.8
click at [510, 228] on div "32" at bounding box center [489, 235] width 43 height 14
click at [433, 221] on div at bounding box center [537, 226] width 770 height 402
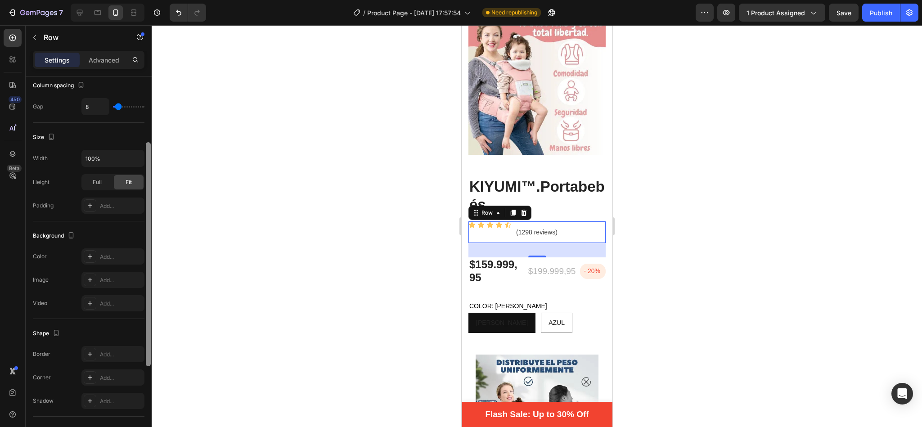
scroll to position [157, 0]
drag, startPoint x: 148, startPoint y: 177, endPoint x: 153, endPoint y: 271, distance: 94.2
click at [153, 0] on div "7 / Product Page - [DATE] 17:57:54 Need republishing Preview 1 product assigned…" at bounding box center [461, 0] width 922 height 0
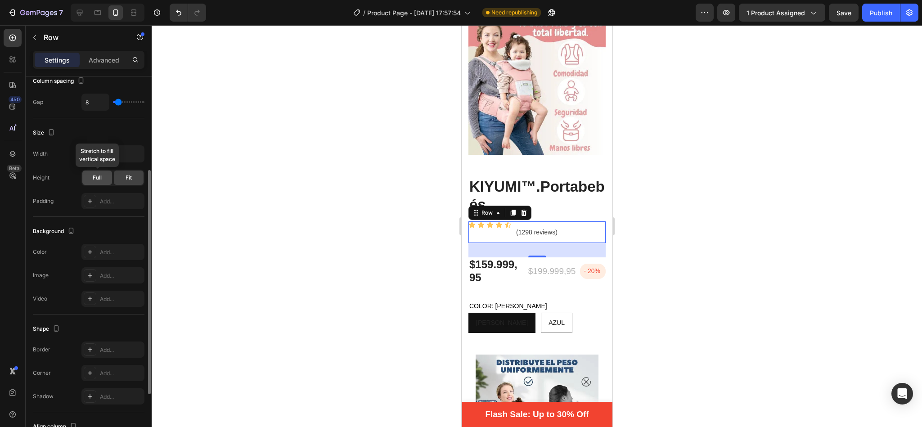
click at [102, 177] on div "Full" at bounding box center [97, 177] width 30 height 14
click at [125, 177] on span "Fit" at bounding box center [128, 178] width 6 height 8
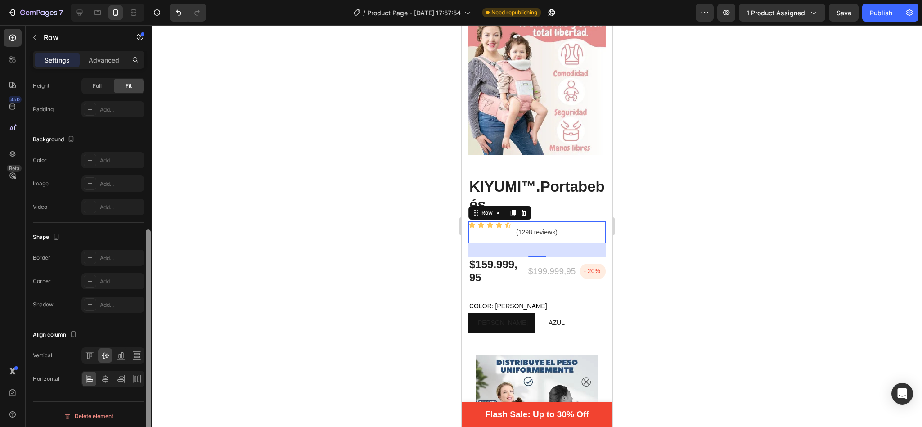
scroll to position [251, 0]
drag, startPoint x: 150, startPoint y: 203, endPoint x: 166, endPoint y: 260, distance: 59.1
click at [166, 0] on div "7 / Product Page - [DATE] 17:57:54 Need republishing Preview 1 product assigned…" at bounding box center [461, 0] width 922 height 0
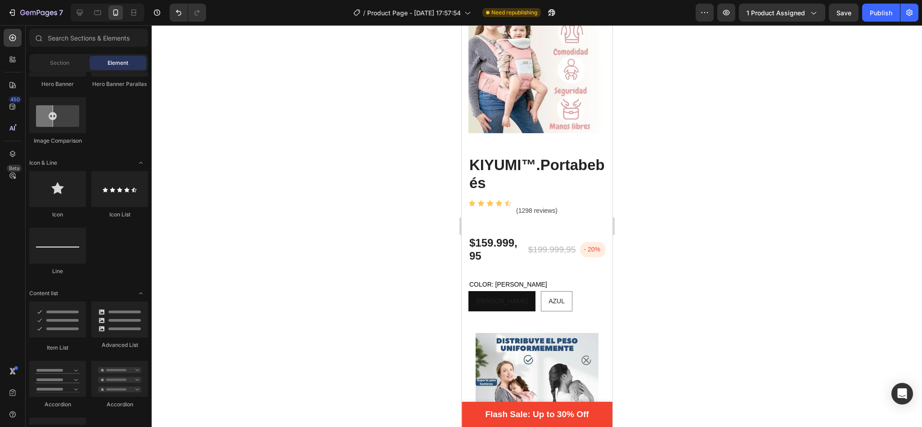
scroll to position [69, 0]
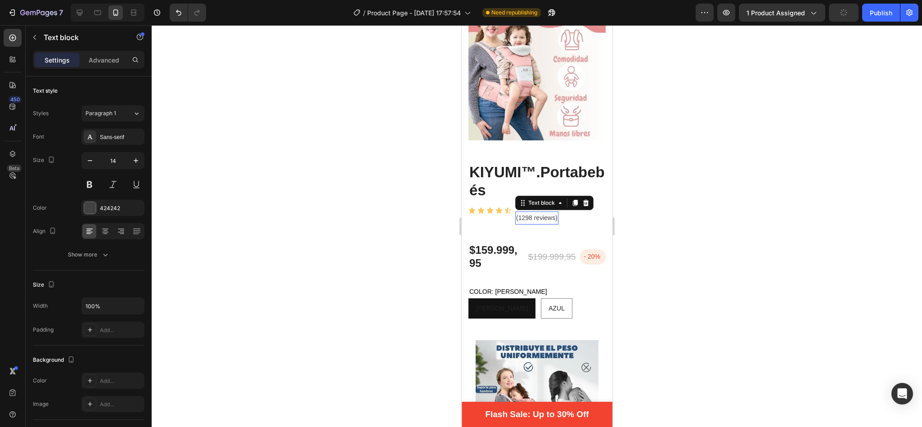
click at [531, 212] on p "(1298 reviews)" at bounding box center [535, 217] width 41 height 11
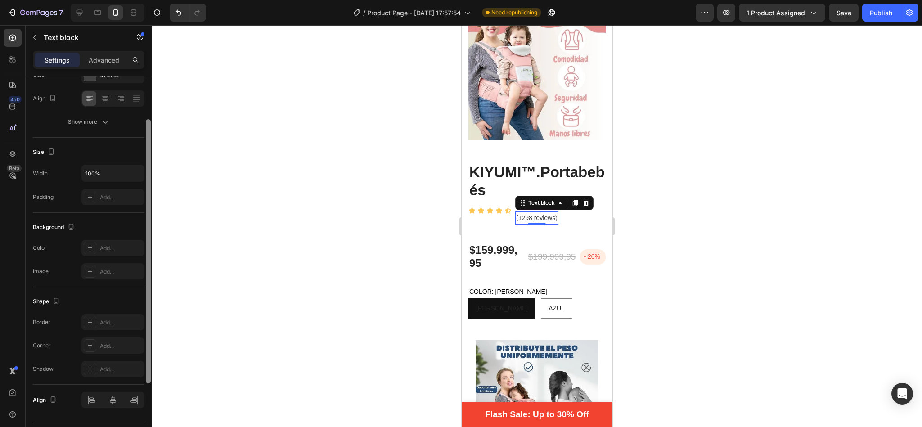
scroll to position [158, 0]
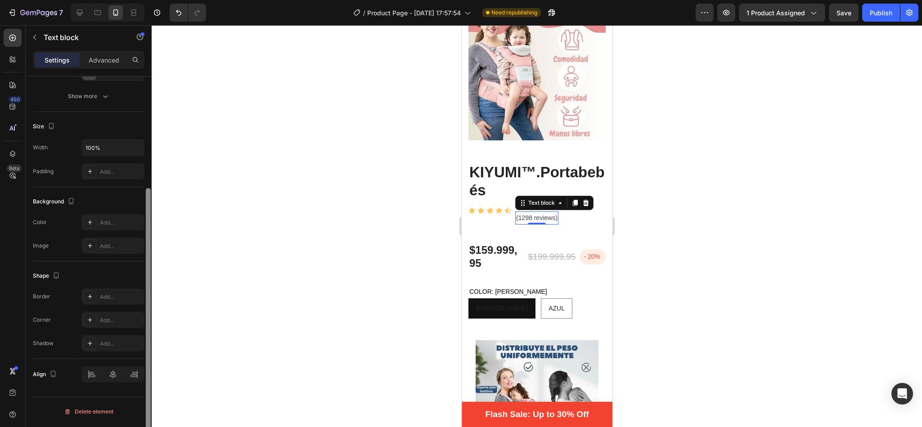
drag, startPoint x: 146, startPoint y: 88, endPoint x: 159, endPoint y: 219, distance: 132.0
click at [159, 0] on div "7 / Product Page - [DATE] 17:57:54 Need republishing Preview 1 product assigned…" at bounding box center [461, 0] width 922 height 0
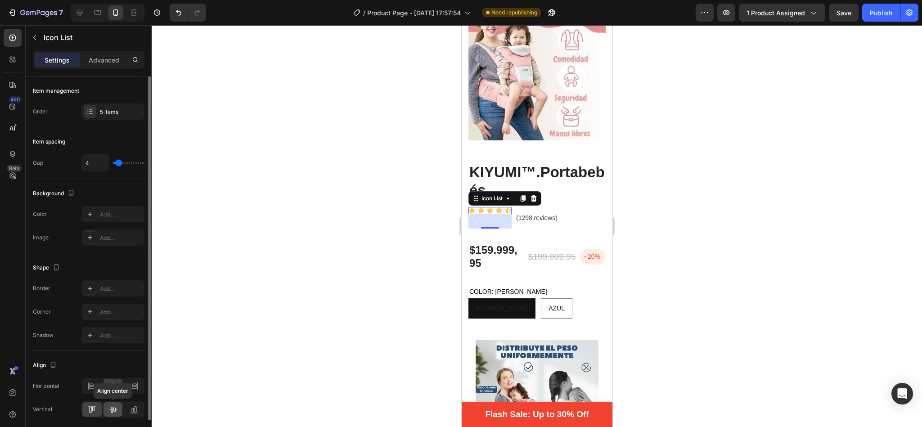
click at [113, 411] on icon at bounding box center [112, 409] width 9 height 9
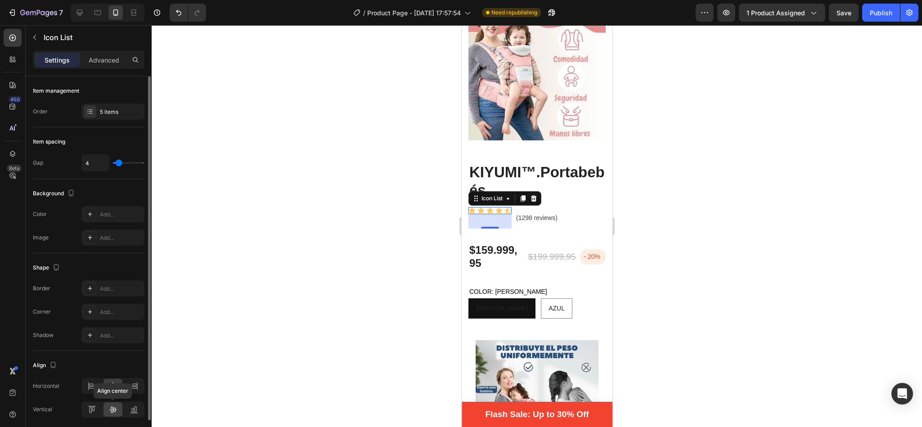
click at [113, 411] on icon at bounding box center [112, 409] width 9 height 9
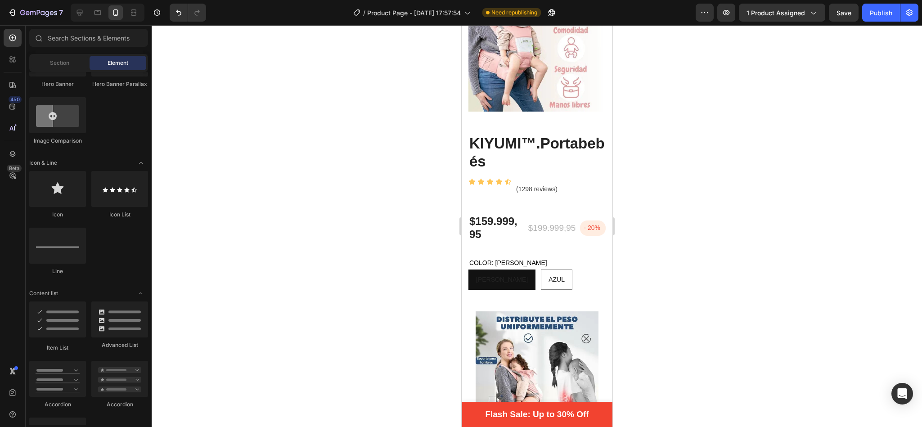
scroll to position [112, 0]
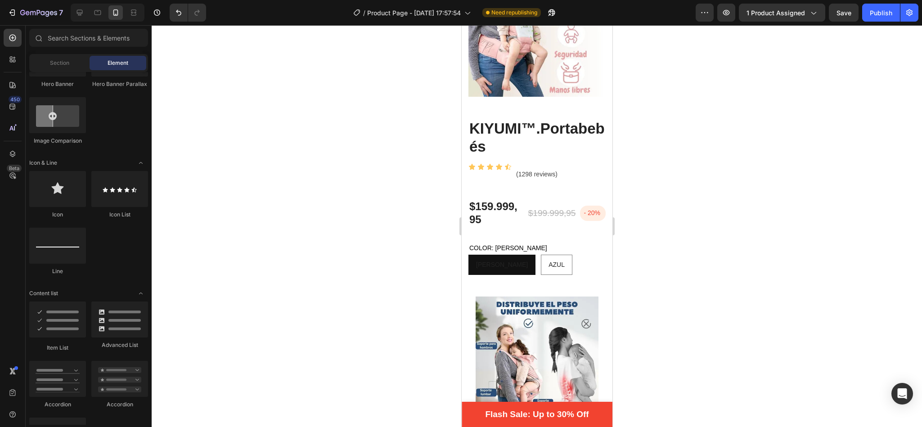
click at [110, 121] on div "Image Image Video Video Banner Hero Banner Hero Banner Hero Banner Hero Banner …" at bounding box center [88, 11] width 119 height 282
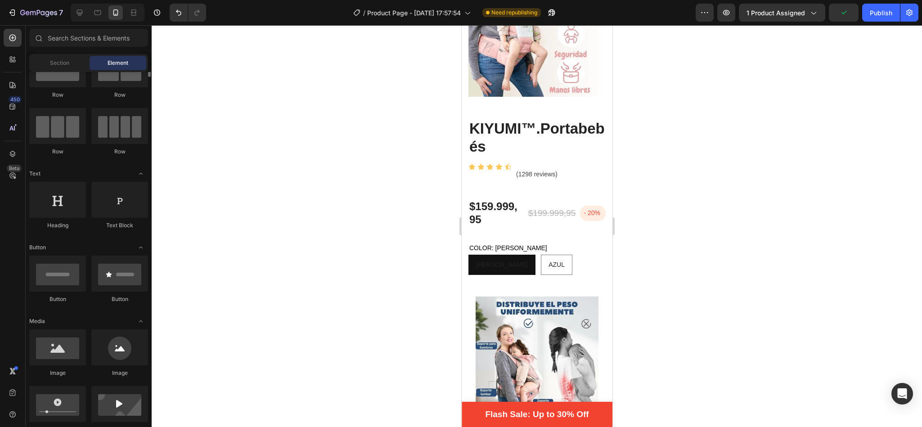
scroll to position [0, 0]
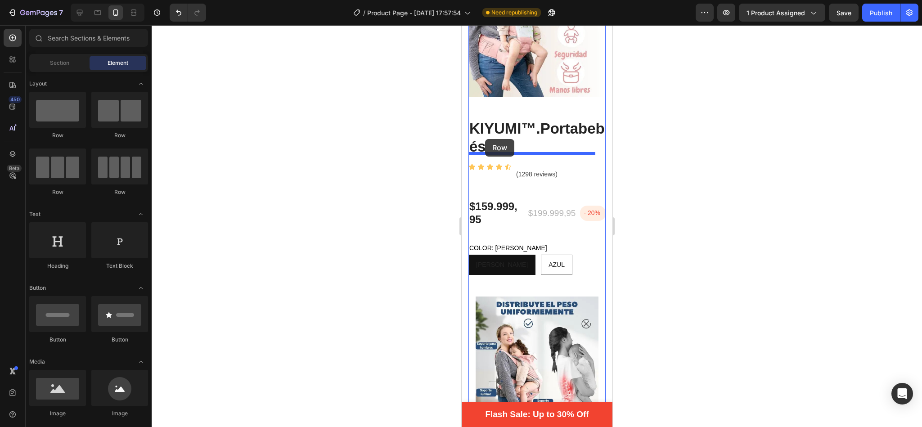
drag, startPoint x: 576, startPoint y: 134, endPoint x: 485, endPoint y: 139, distance: 91.0
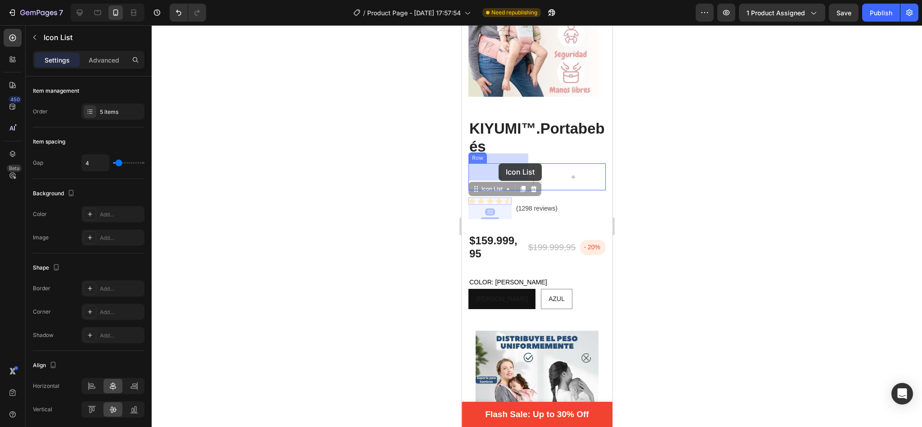
drag, startPoint x: 487, startPoint y: 181, endPoint x: 498, endPoint y: 163, distance: 21.5
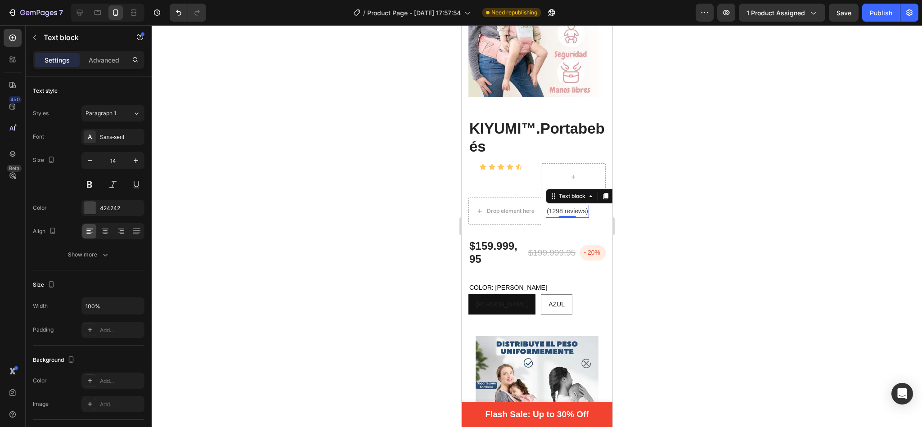
click at [550, 206] on p "(1298 reviews)" at bounding box center [566, 211] width 41 height 11
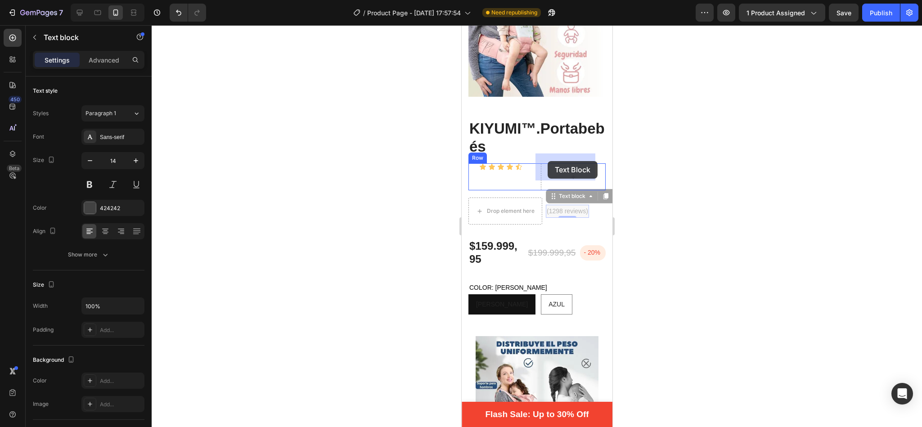
drag, startPoint x: 552, startPoint y: 188, endPoint x: 547, endPoint y: 161, distance: 27.4
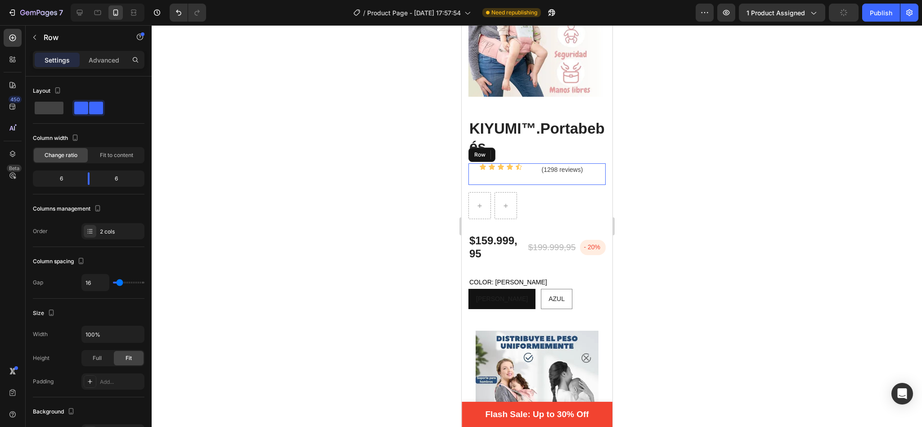
click at [528, 166] on div "Icon Icon Icon Icon Icon Icon List (1298 reviews) Text block 0 Row" at bounding box center [536, 174] width 137 height 22
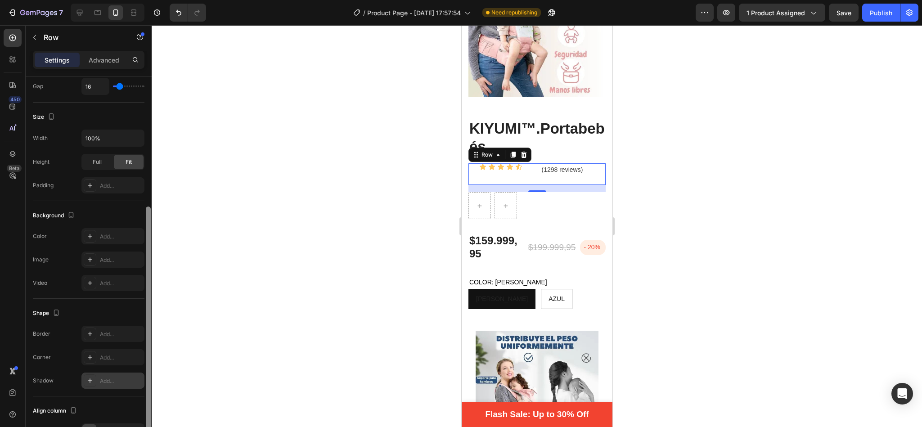
drag, startPoint x: 146, startPoint y: 254, endPoint x: 143, endPoint y: 378, distance: 123.7
click at [143, 378] on div "Layout Column width Change ratio Fit to content 6 6 Columns management Order 2 …" at bounding box center [89, 264] width 126 height 376
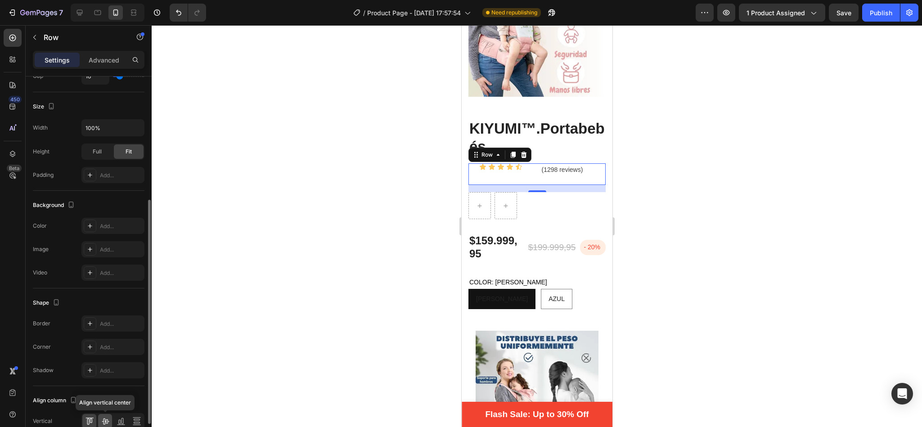
click at [108, 425] on icon at bounding box center [105, 420] width 9 height 9
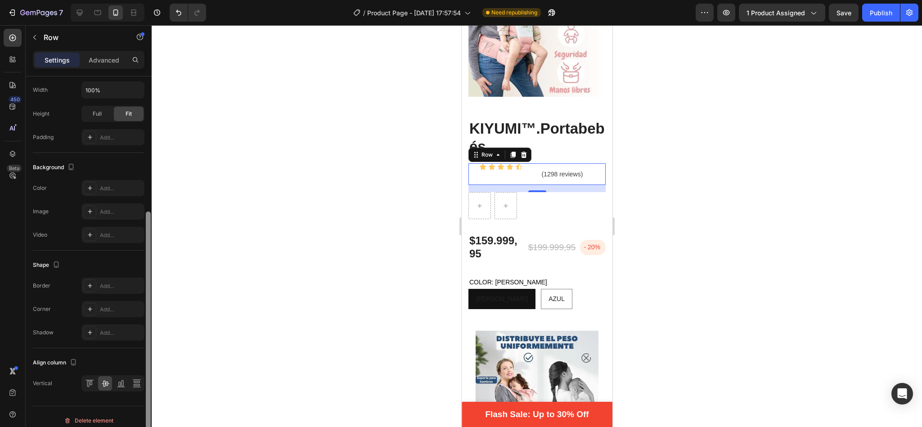
scroll to position [254, 0]
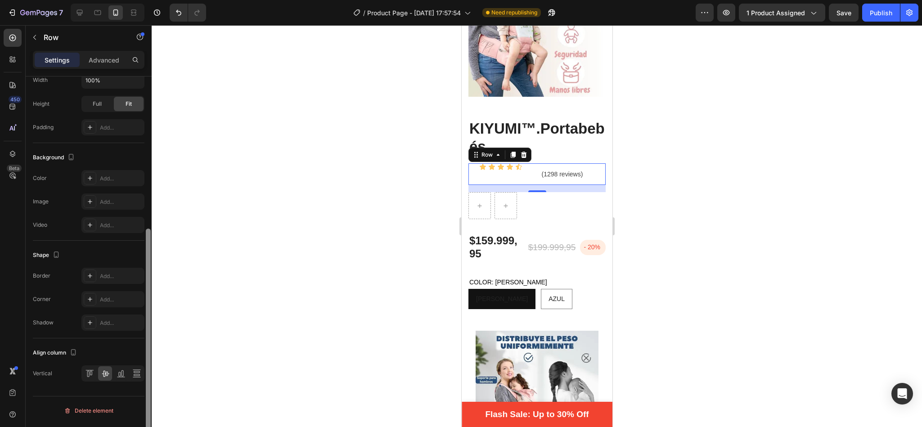
drag, startPoint x: 149, startPoint y: 305, endPoint x: 151, endPoint y: 381, distance: 75.6
click at [151, 381] on div at bounding box center [148, 264] width 7 height 376
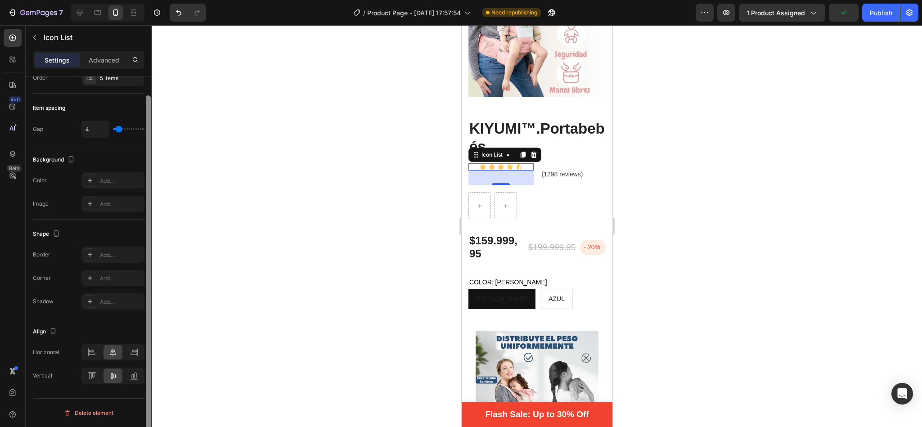
scroll to position [35, 0]
drag, startPoint x: 149, startPoint y: 326, endPoint x: 166, endPoint y: 389, distance: 65.2
click at [166, 0] on div "7 / Product Page - [DATE] 17:57:54 Need republishing Preview 1 product assigned…" at bounding box center [461, 0] width 922 height 0
click at [516, 170] on div "32" at bounding box center [500, 177] width 65 height 14
drag, startPoint x: 516, startPoint y: 169, endPoint x: 1081, endPoint y: 168, distance: 564.9
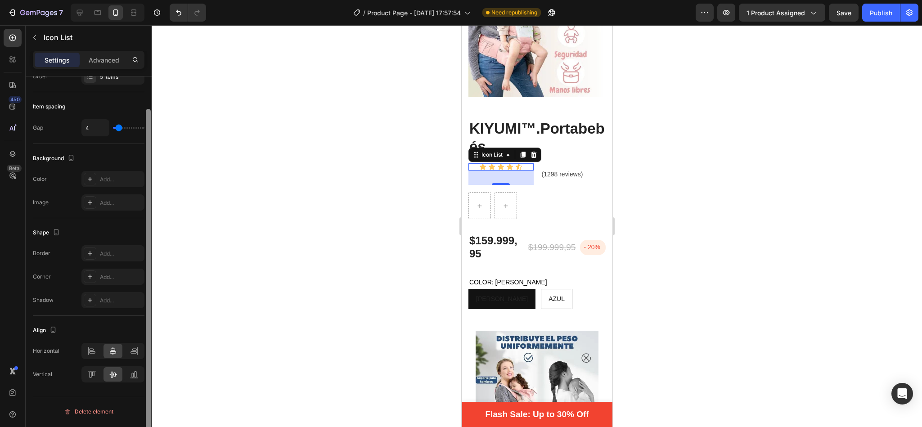
drag, startPoint x: 149, startPoint y: 338, endPoint x: 146, endPoint y: 421, distance: 83.3
click at [146, 421] on div at bounding box center [148, 281] width 5 height 344
click at [136, 375] on icon at bounding box center [135, 374] width 2 height 6
drag, startPoint x: 136, startPoint y: 375, endPoint x: 111, endPoint y: 375, distance: 25.2
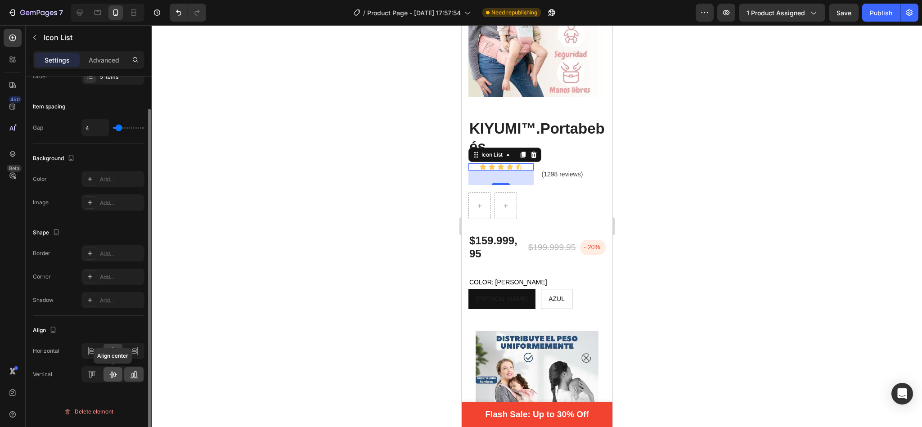
click at [111, 375] on div "Align center" at bounding box center [112, 374] width 63 height 16
click at [111, 375] on icon at bounding box center [113, 374] width 7 height 6
click at [94, 374] on icon at bounding box center [91, 374] width 9 height 9
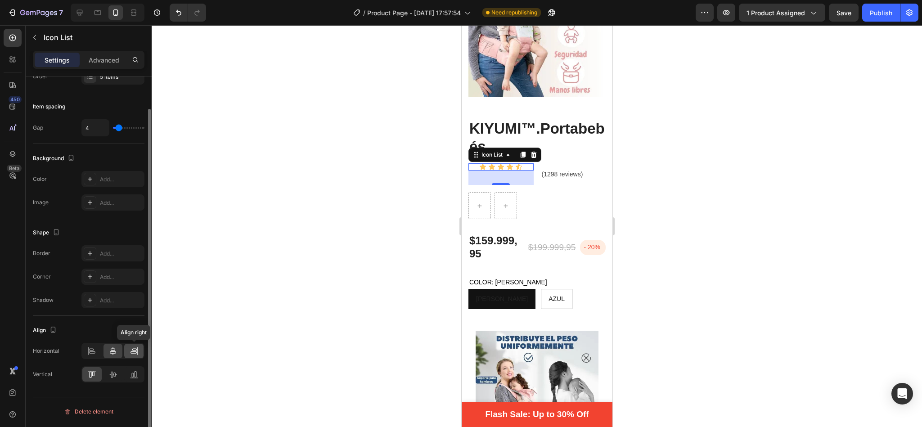
click at [138, 354] on icon at bounding box center [134, 350] width 9 height 9
click at [109, 375] on icon at bounding box center [112, 374] width 9 height 9
click at [111, 355] on icon at bounding box center [113, 351] width 6 height 8
click at [98, 354] on div at bounding box center [91, 351] width 19 height 14
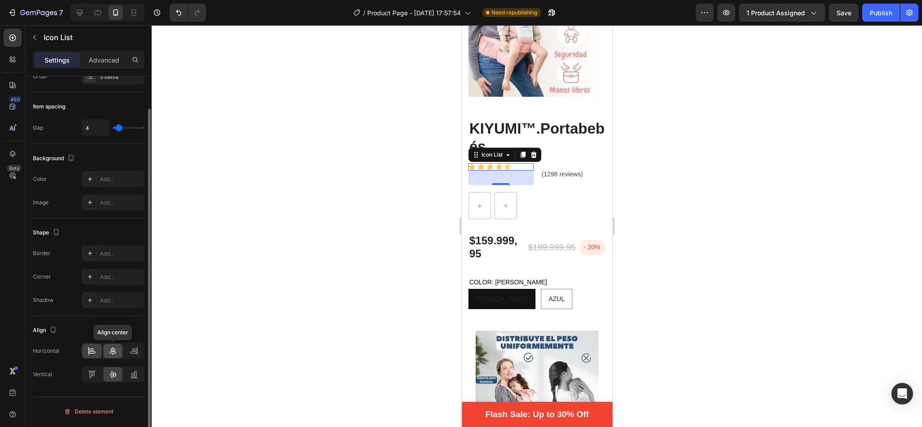
click at [118, 353] on div at bounding box center [112, 351] width 19 height 14
click at [134, 378] on icon at bounding box center [134, 377] width 8 height 0
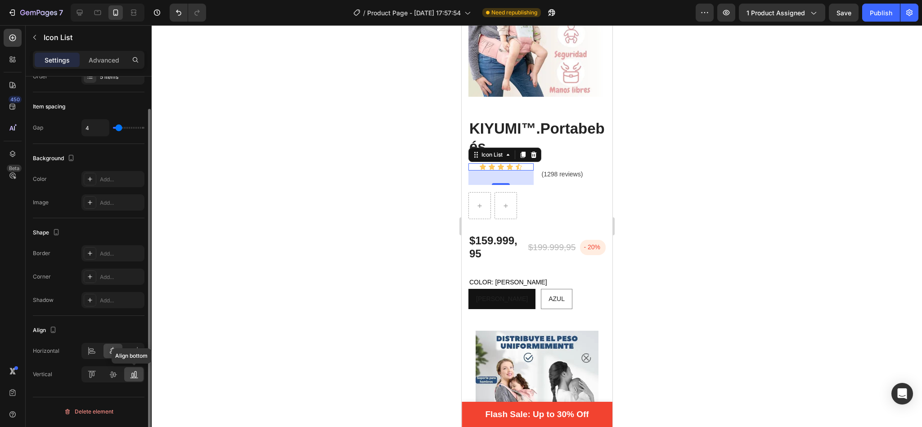
click at [134, 378] on icon at bounding box center [134, 377] width 8 height 0
drag, startPoint x: 134, startPoint y: 379, endPoint x: 134, endPoint y: 374, distance: 4.9
click at [134, 374] on icon at bounding box center [134, 374] width 9 height 9
click at [134, 374] on icon at bounding box center [135, 374] width 2 height 6
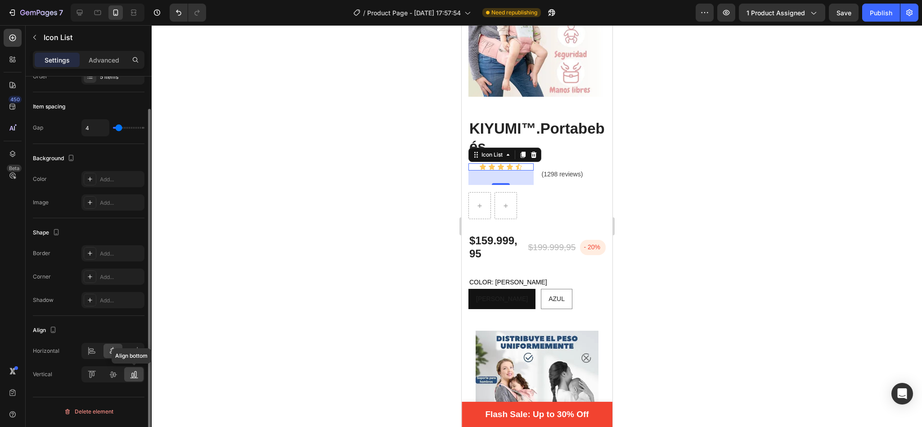
click at [134, 374] on icon at bounding box center [135, 374] width 2 height 6
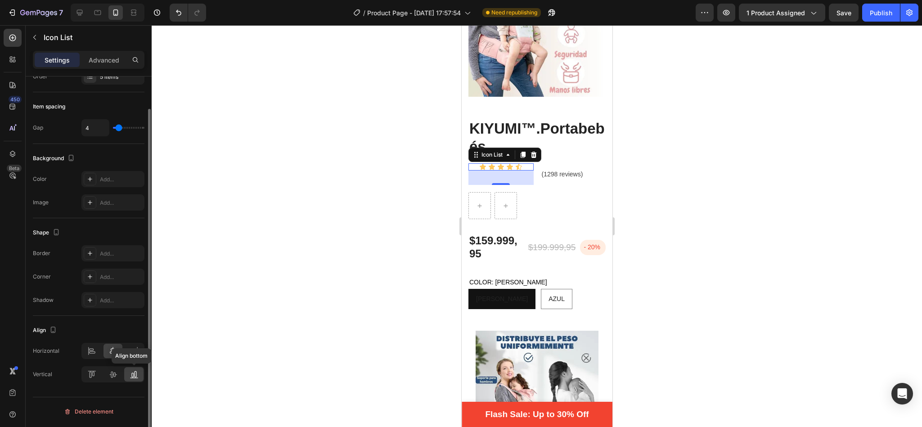
click at [134, 374] on icon at bounding box center [135, 374] width 2 height 6
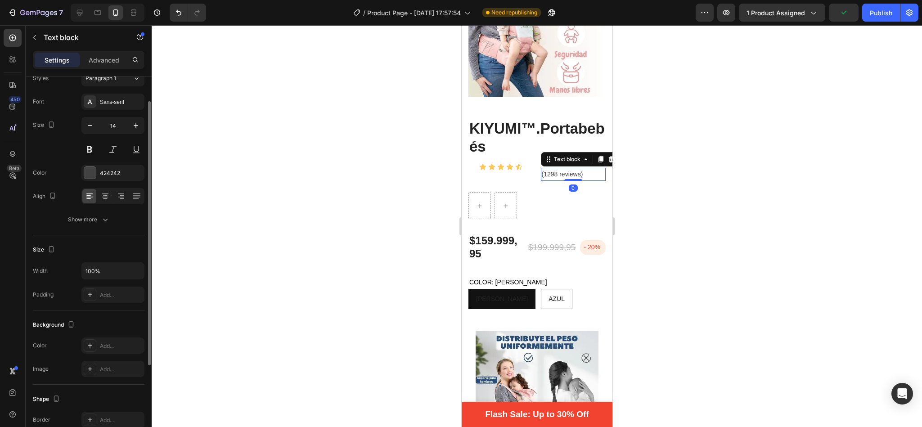
click at [545, 169] on p "(1298 reviews)" at bounding box center [572, 174] width 63 height 11
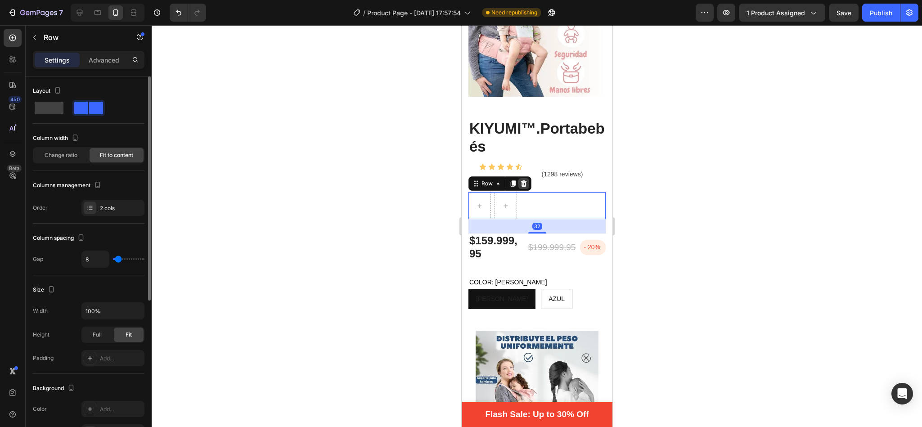
click at [522, 180] on icon at bounding box center [522, 183] width 7 height 7
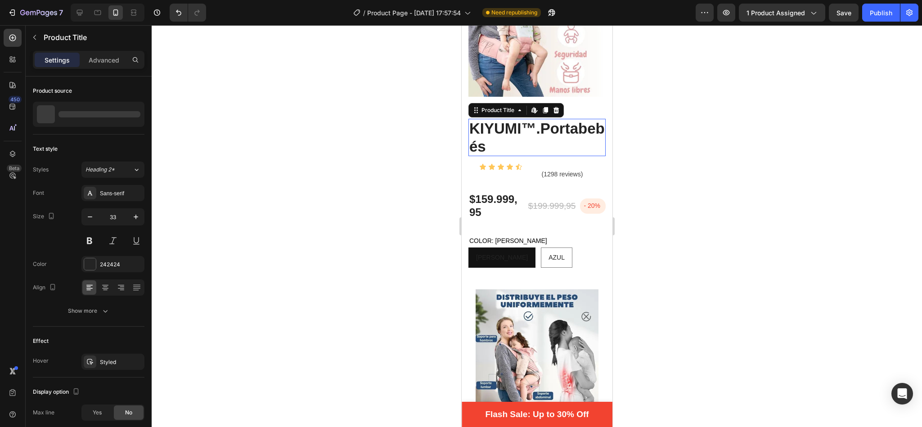
click at [537, 121] on h2 "KIYUMI™.Portabebés" at bounding box center [536, 137] width 137 height 37
click at [111, 58] on p "Advanced" at bounding box center [104, 59] width 31 height 9
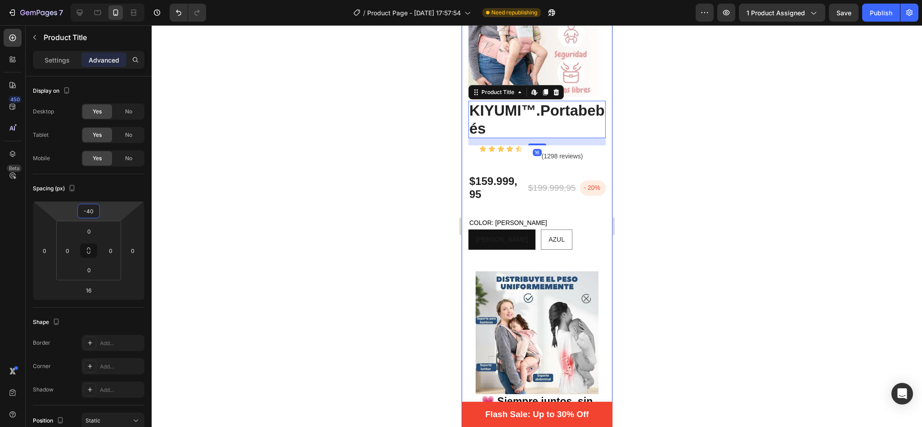
type input "-38"
drag, startPoint x: 100, startPoint y: 209, endPoint x: 102, endPoint y: 222, distance: 12.7
click at [102, 0] on html "7 / Product Page - [DATE] 17:57:54 Need republishing Preview 1 product assigned…" at bounding box center [461, 0] width 922 height 0
click at [199, 157] on div at bounding box center [537, 226] width 770 height 402
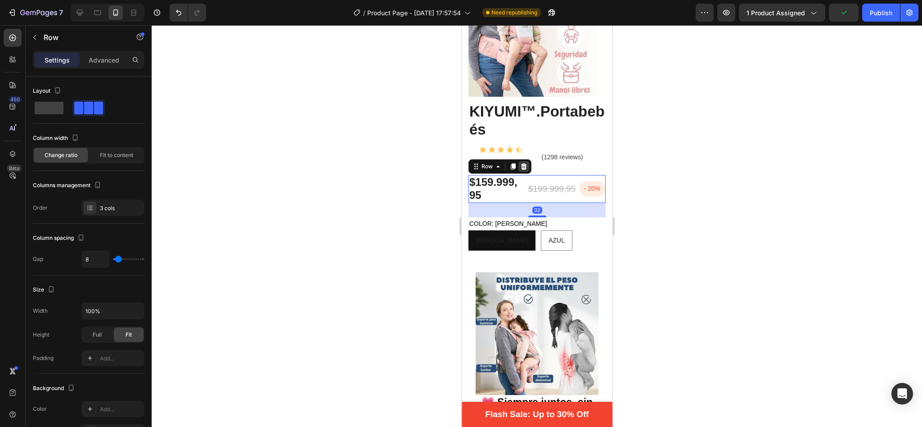
click at [523, 163] on icon at bounding box center [523, 166] width 6 height 6
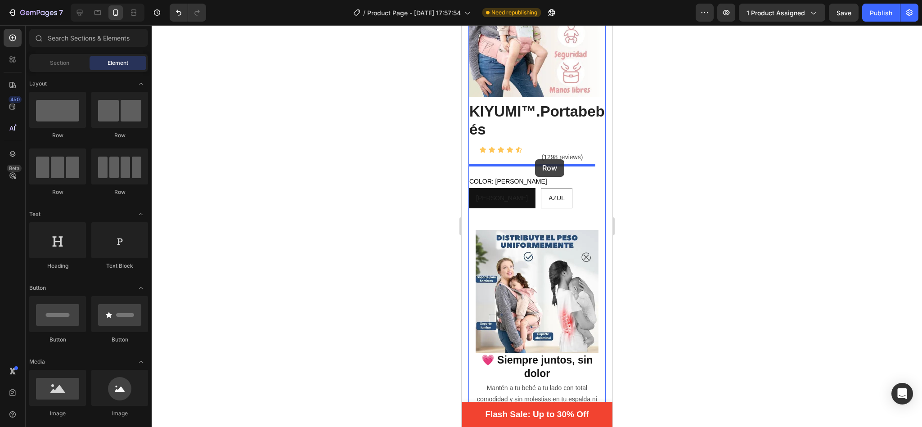
drag, startPoint x: 572, startPoint y: 139, endPoint x: 535, endPoint y: 159, distance: 42.1
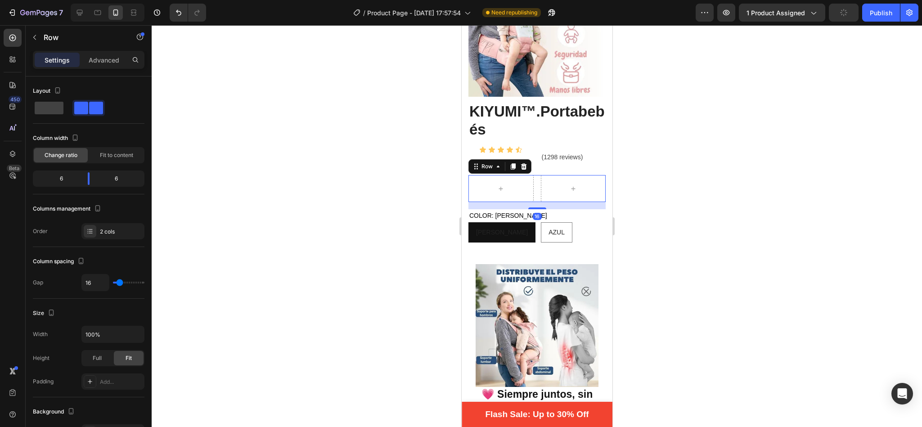
click at [639, 111] on div at bounding box center [537, 226] width 770 height 402
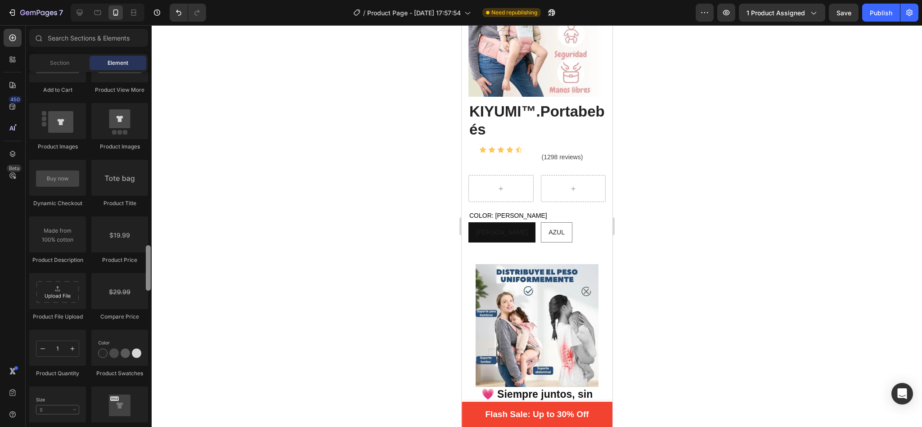
scroll to position [1360, 0]
drag, startPoint x: 148, startPoint y: 92, endPoint x: 148, endPoint y: 269, distance: 176.3
click at [148, 269] on div at bounding box center [148, 270] width 5 height 45
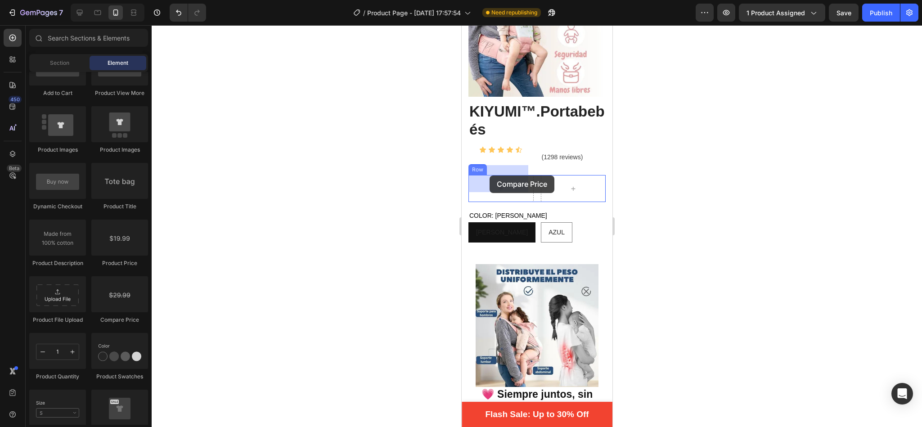
drag, startPoint x: 577, startPoint y: 321, endPoint x: 646, endPoint y: 269, distance: 86.3
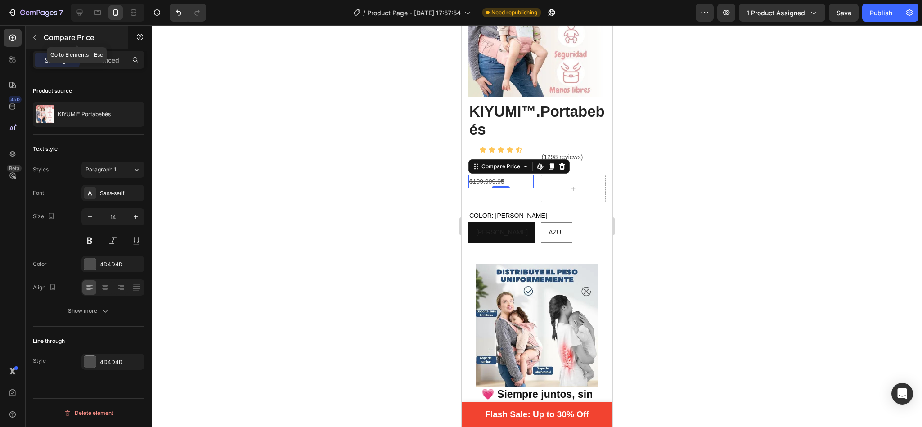
click at [36, 36] on icon "button" at bounding box center [34, 37] width 7 height 7
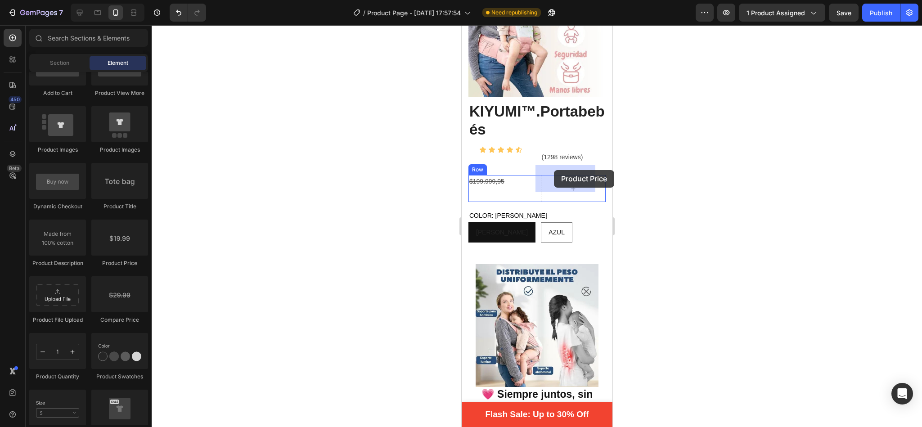
drag, startPoint x: 574, startPoint y: 273, endPoint x: 554, endPoint y: 171, distance: 104.2
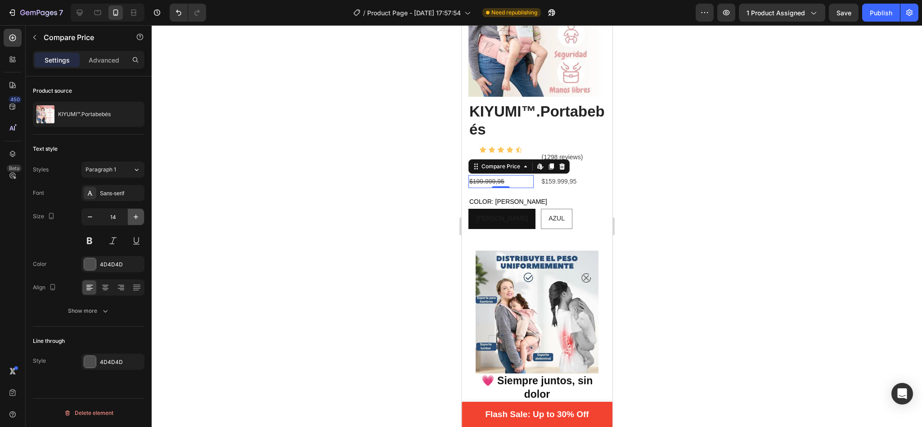
click at [138, 218] on icon "button" at bounding box center [135, 216] width 9 height 9
type input "16"
click at [93, 238] on button at bounding box center [89, 241] width 16 height 16
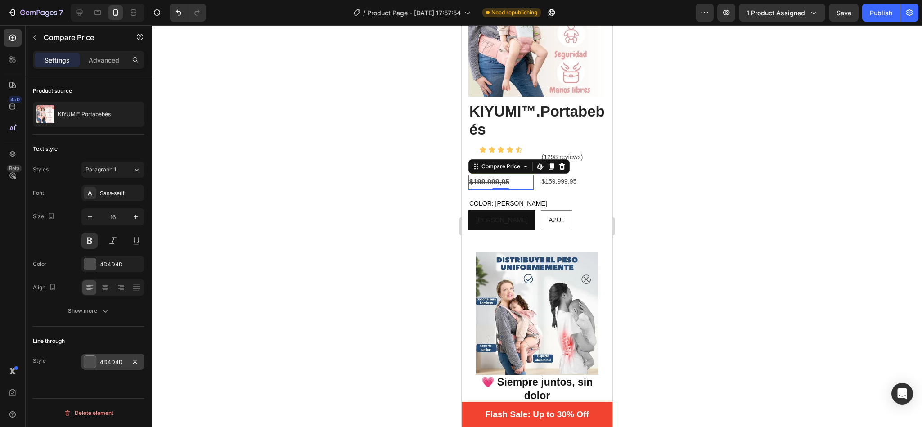
click at [100, 360] on div "4D4D4D" at bounding box center [113, 362] width 26 height 8
click at [94, 266] on div at bounding box center [90, 264] width 12 height 12
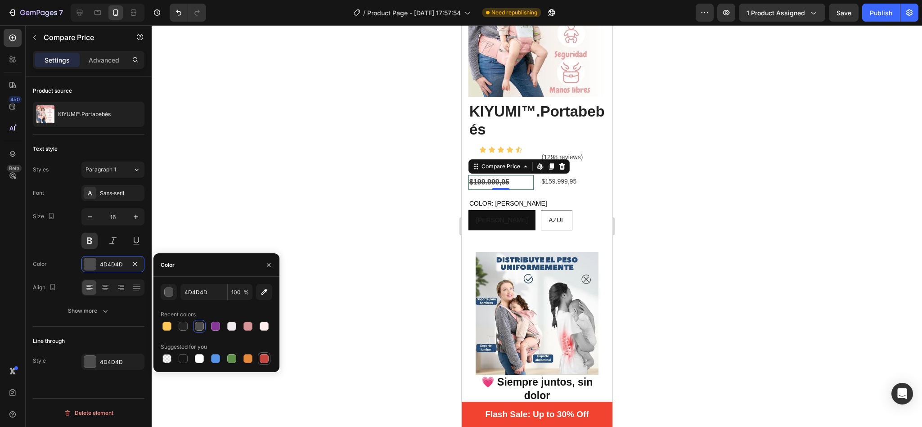
click at [263, 359] on div at bounding box center [264, 358] width 9 height 9
type input "C5453F"
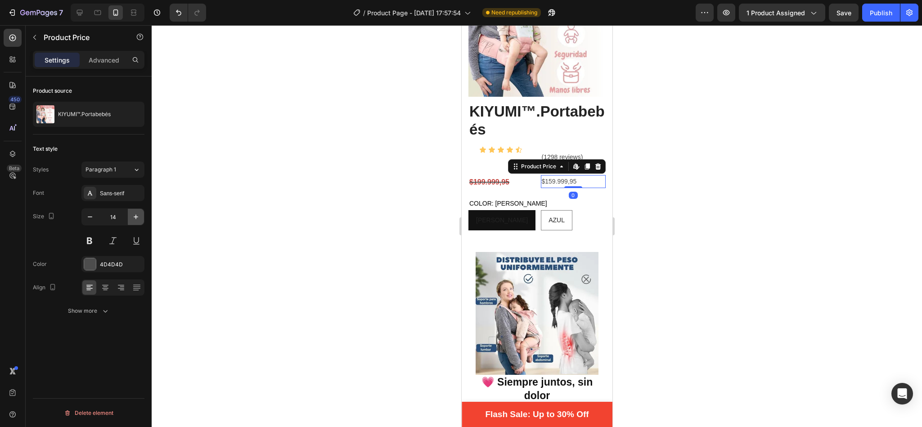
click at [130, 219] on button "button" at bounding box center [136, 217] width 16 height 16
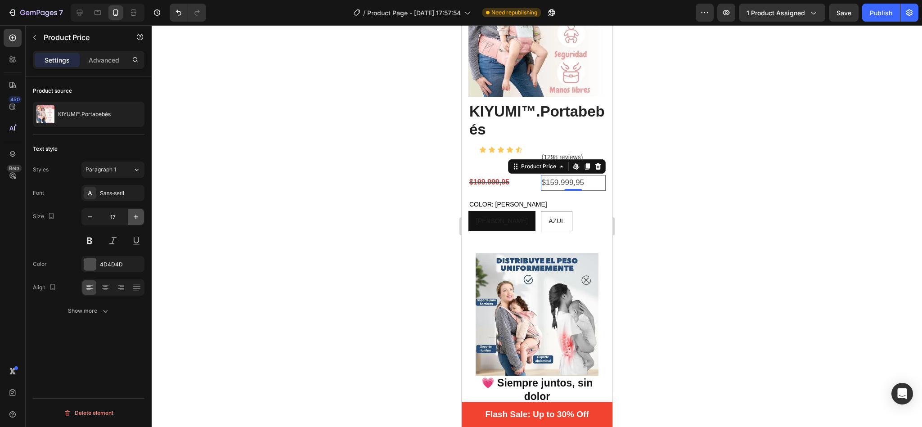
click at [130, 219] on button "button" at bounding box center [136, 217] width 16 height 16
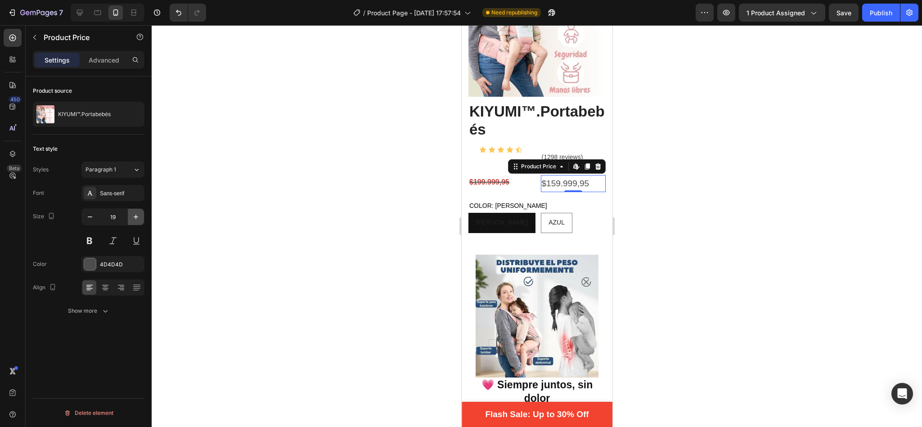
click at [130, 219] on button "button" at bounding box center [136, 217] width 16 height 16
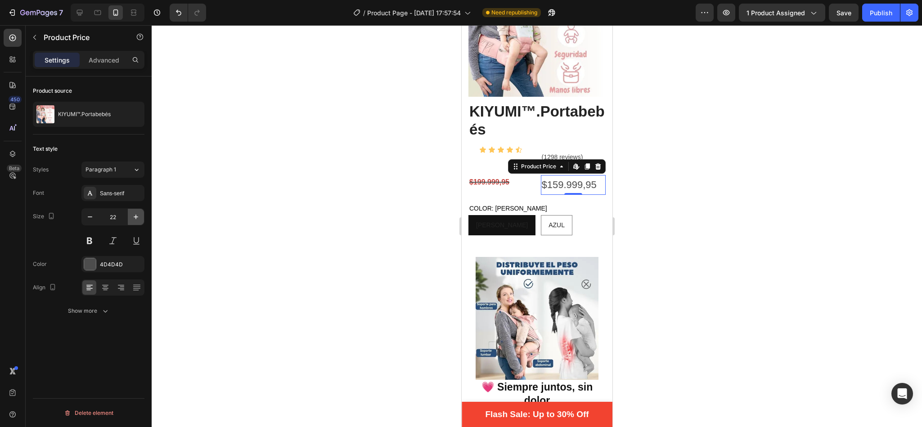
click at [130, 219] on button "button" at bounding box center [136, 217] width 16 height 16
type input "23"
click at [108, 266] on div "4D4D4D" at bounding box center [113, 264] width 26 height 8
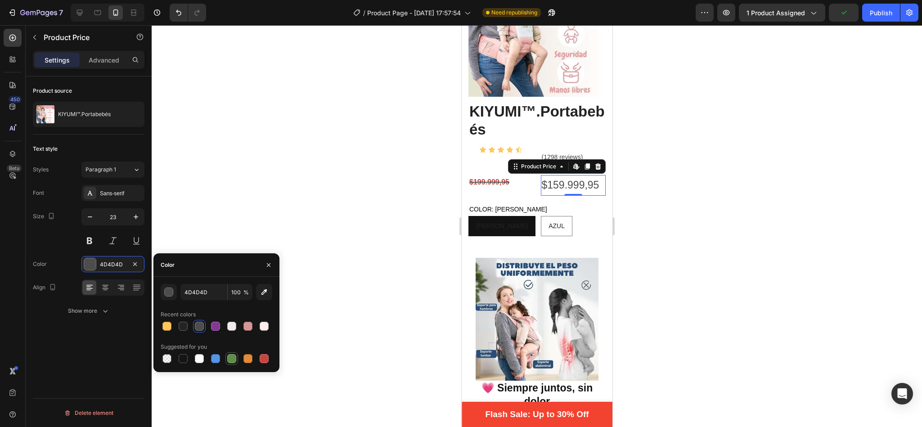
click at [230, 354] on div at bounding box center [231, 358] width 9 height 9
type input "5E8E49"
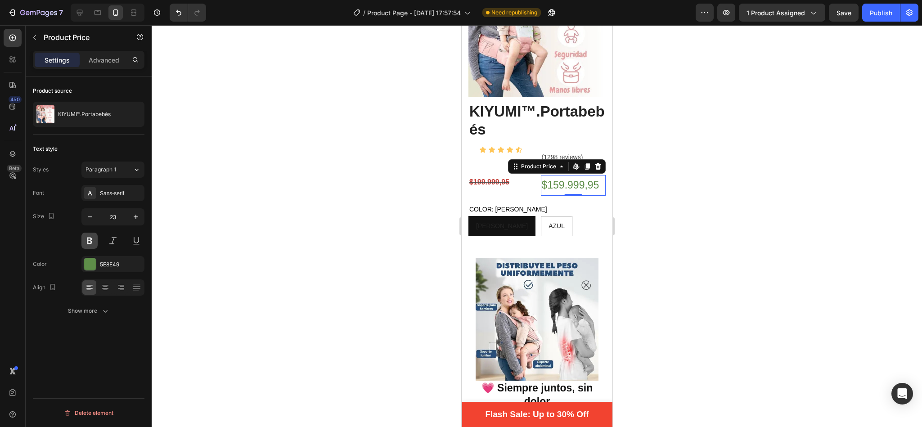
click at [89, 237] on button at bounding box center [89, 241] width 16 height 16
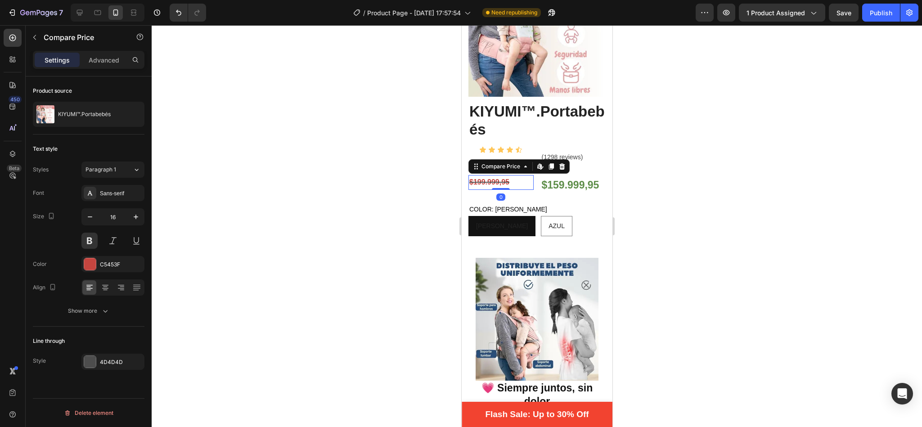
click at [729, 119] on div at bounding box center [537, 226] width 770 height 402
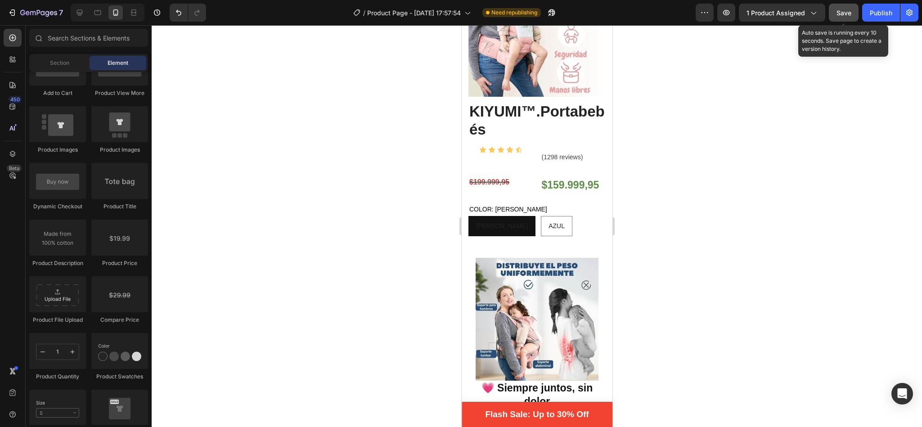
click at [851, 13] on button "Save" at bounding box center [843, 13] width 30 height 18
